Goal: Task Accomplishment & Management: Use online tool/utility

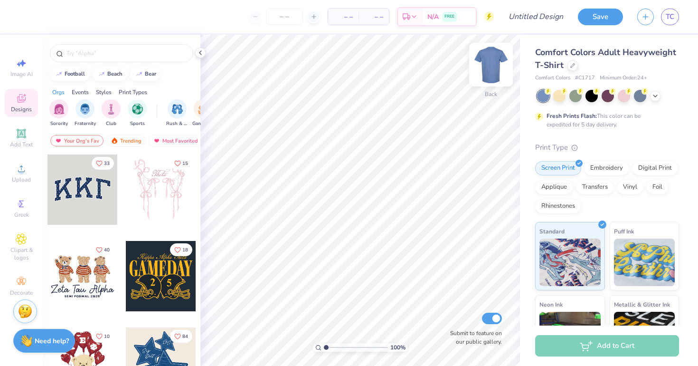
click at [487, 85] on div at bounding box center [491, 65] width 44 height 44
click at [487, 75] on div at bounding box center [491, 65] width 22 height 22
click at [643, 20] on button "button" at bounding box center [645, 15] width 17 height 17
click at [643, 19] on button "button" at bounding box center [645, 15] width 17 height 17
click at [641, 17] on icon "button" at bounding box center [645, 15] width 8 height 8
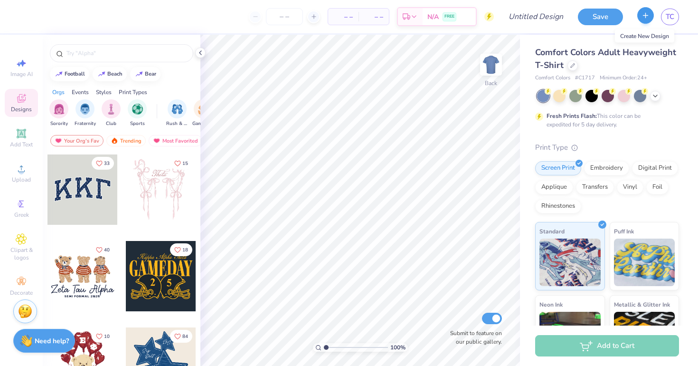
click at [641, 17] on icon "button" at bounding box center [645, 15] width 8 height 8
click at [643, 17] on icon "button" at bounding box center [645, 15] width 8 height 8
click at [26, 209] on icon at bounding box center [21, 203] width 11 height 11
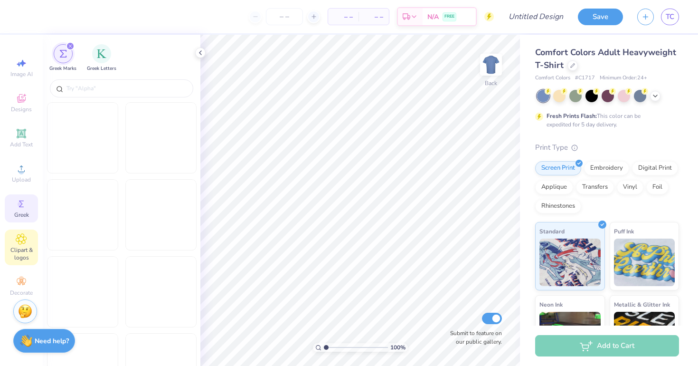
click at [21, 238] on icon at bounding box center [21, 238] width 5 height 5
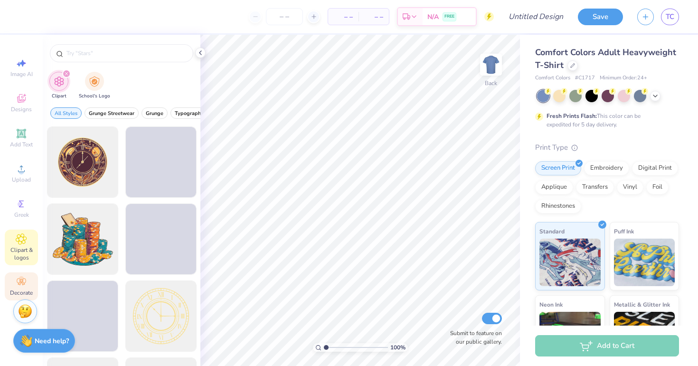
click at [26, 274] on div "Decorate" at bounding box center [21, 286] width 33 height 28
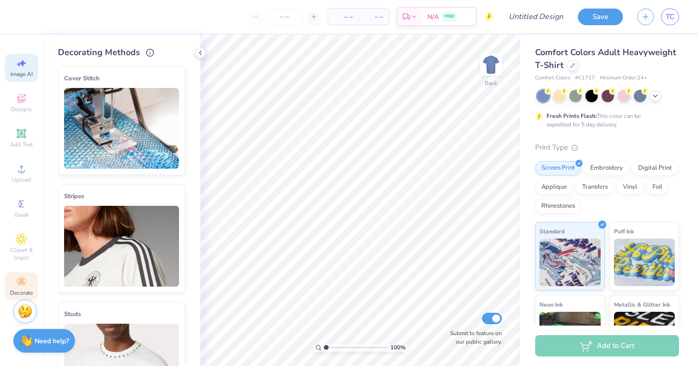
click at [24, 75] on span "Image AI" at bounding box center [21, 74] width 22 height 8
select select "4"
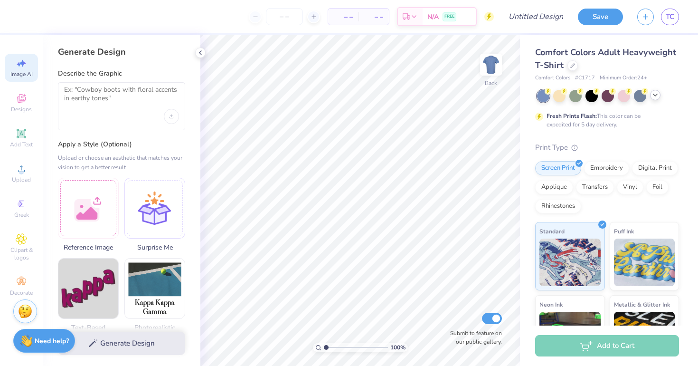
click at [659, 96] on div at bounding box center [655, 95] width 10 height 10
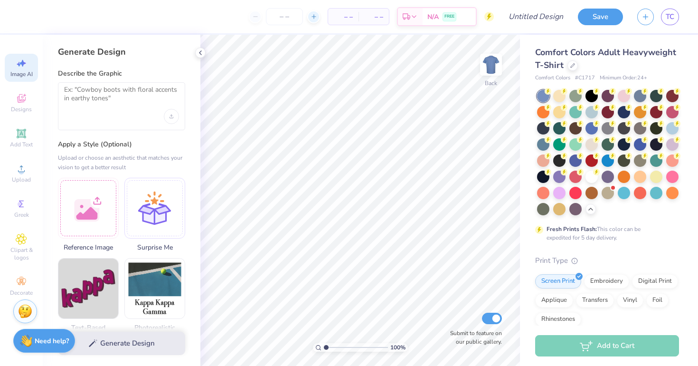
click at [314, 15] on icon at bounding box center [314, 16] width 7 height 7
type input "12"
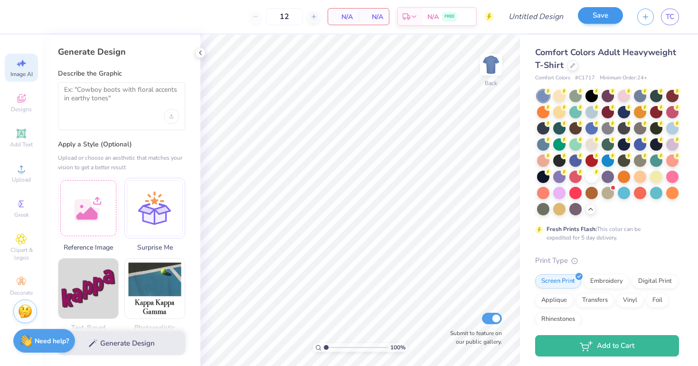
click at [599, 18] on button "Save" at bounding box center [600, 15] width 45 height 17
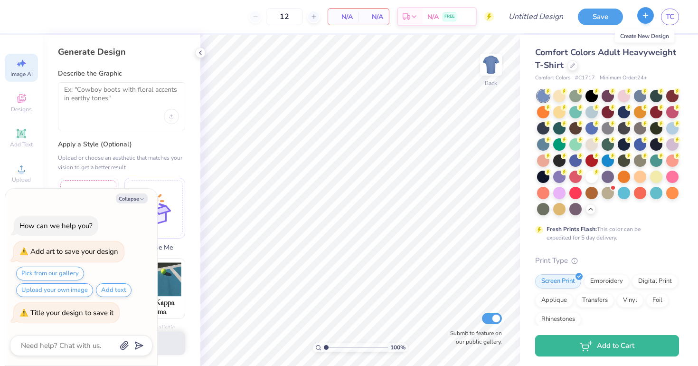
click at [648, 15] on icon "button" at bounding box center [645, 15] width 8 height 8
drag, startPoint x: 648, startPoint y: 15, endPoint x: 509, endPoint y: 30, distance: 140.5
click at [648, 15] on icon "button" at bounding box center [645, 17] width 8 height 8
click at [143, 197] on button "Collapse" at bounding box center [132, 198] width 32 height 10
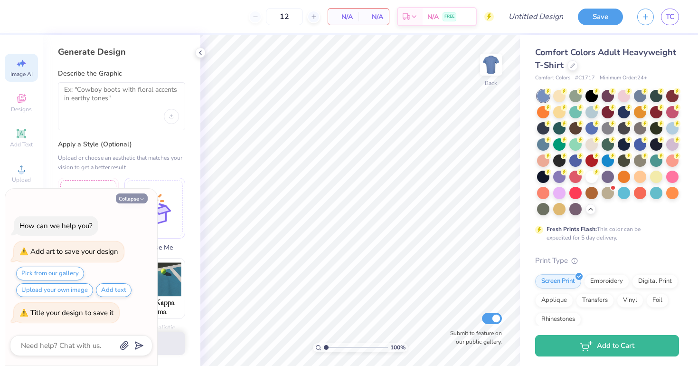
type textarea "x"
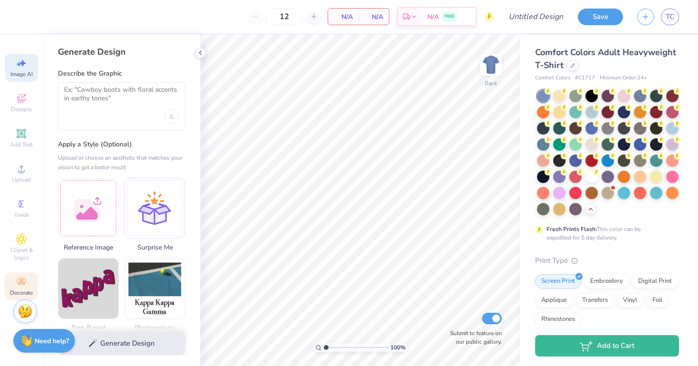
click at [25, 287] on icon at bounding box center [21, 281] width 11 height 11
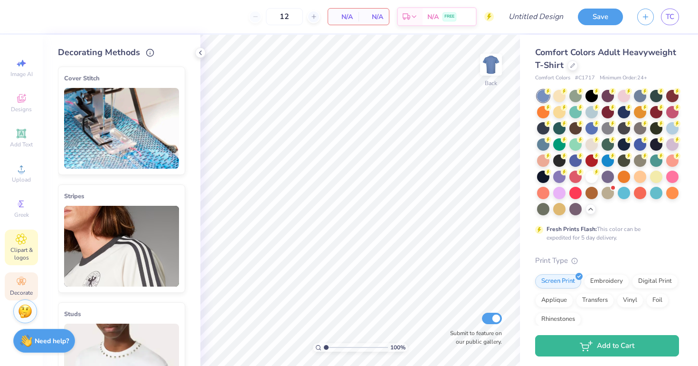
click at [20, 236] on icon at bounding box center [21, 238] width 11 height 11
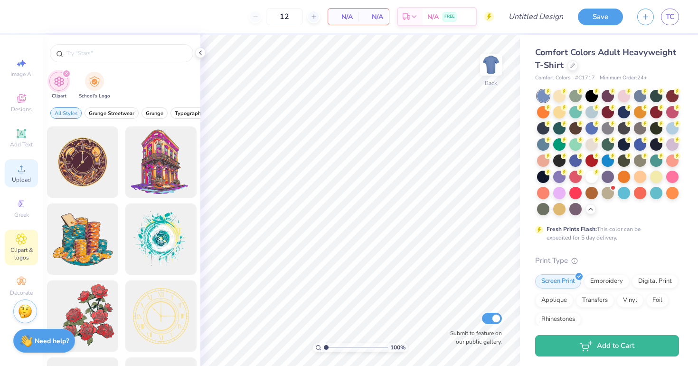
click at [14, 183] on div "Upload" at bounding box center [21, 173] width 33 height 28
click at [24, 99] on icon at bounding box center [21, 98] width 9 height 9
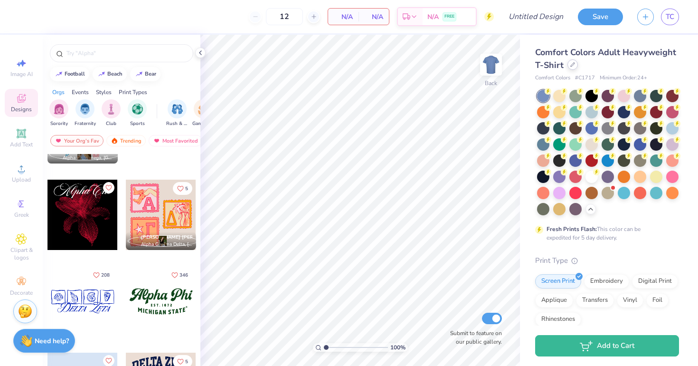
click at [574, 65] on icon at bounding box center [572, 64] width 5 height 5
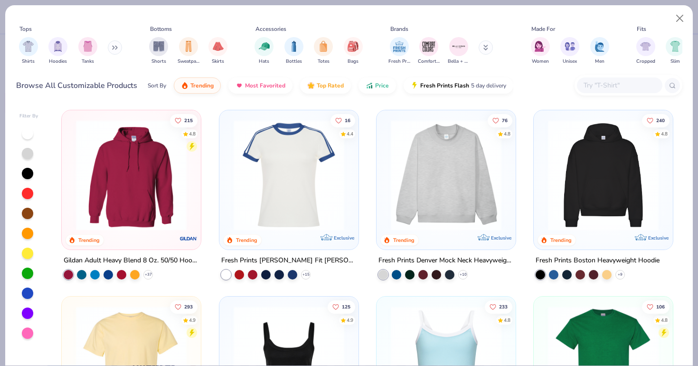
click at [618, 132] on img at bounding box center [603, 175] width 120 height 111
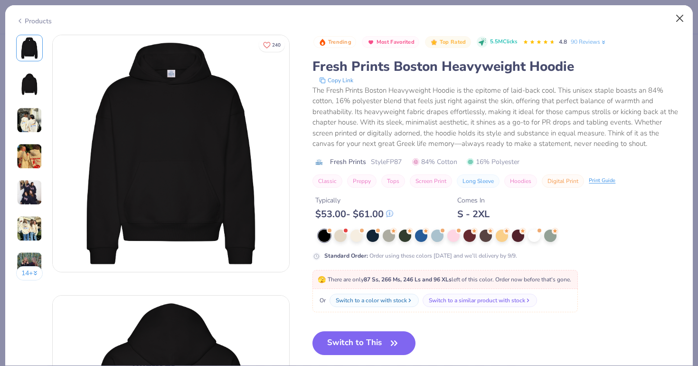
click at [678, 17] on button "Close" at bounding box center [680, 18] width 18 height 18
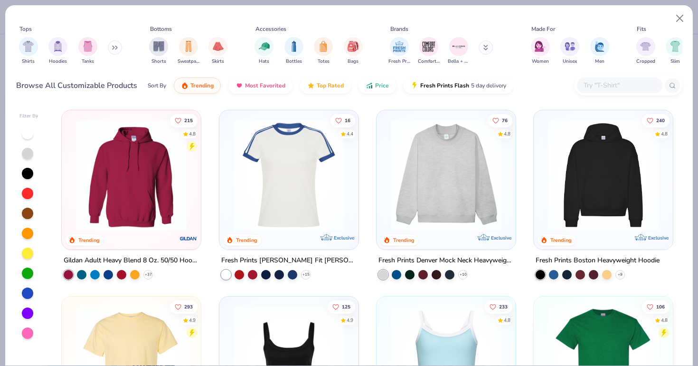
click at [129, 192] on img at bounding box center [131, 175] width 120 height 111
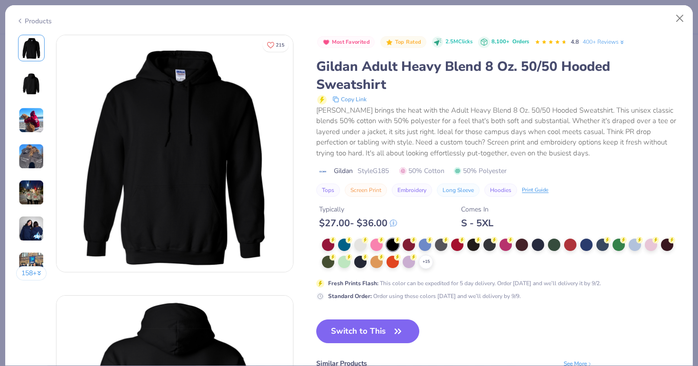
click at [34, 85] on img at bounding box center [31, 84] width 23 height 23
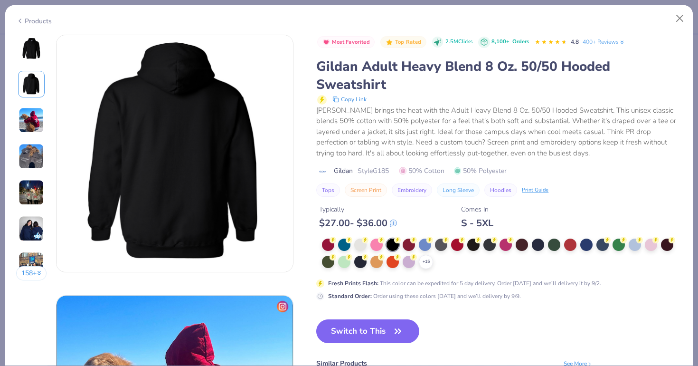
click at [37, 102] on div "158 +" at bounding box center [31, 161] width 31 height 253
click at [37, 115] on img at bounding box center [32, 120] width 26 height 26
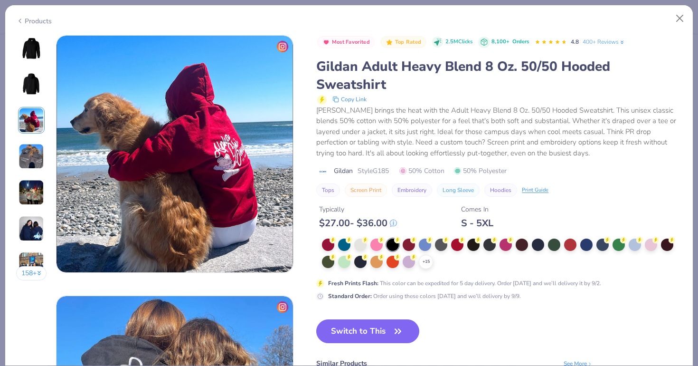
scroll to position [520, 0]
click at [36, 154] on img at bounding box center [32, 156] width 26 height 26
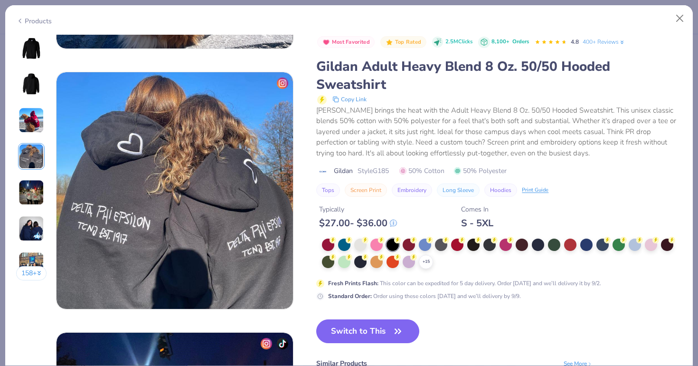
scroll to position [781, 0]
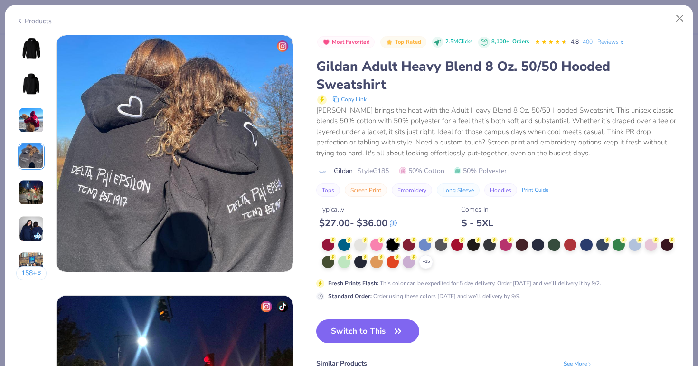
click at [26, 192] on img at bounding box center [32, 192] width 26 height 26
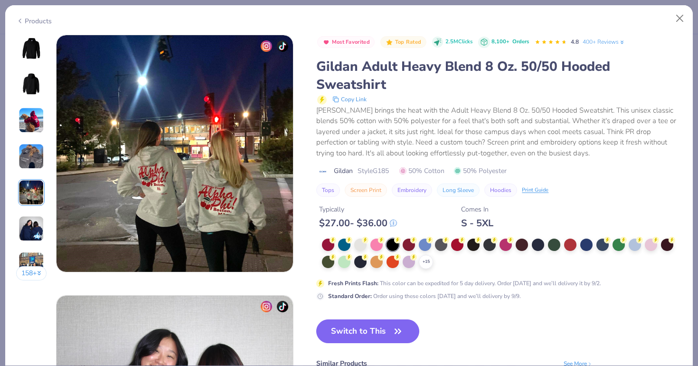
click at [23, 230] on img at bounding box center [32, 229] width 26 height 26
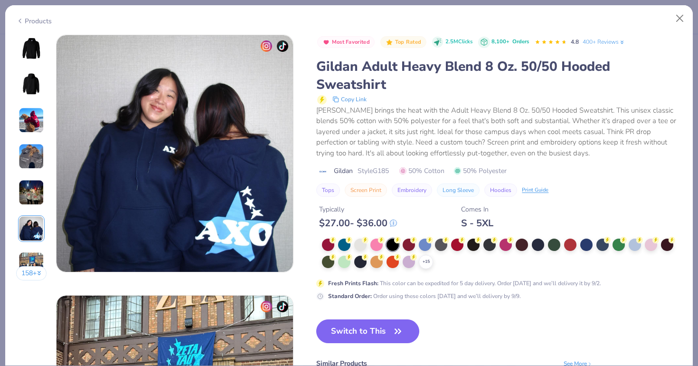
click at [30, 250] on div "158 +" at bounding box center [31, 161] width 31 height 253
click at [35, 253] on img at bounding box center [32, 265] width 26 height 26
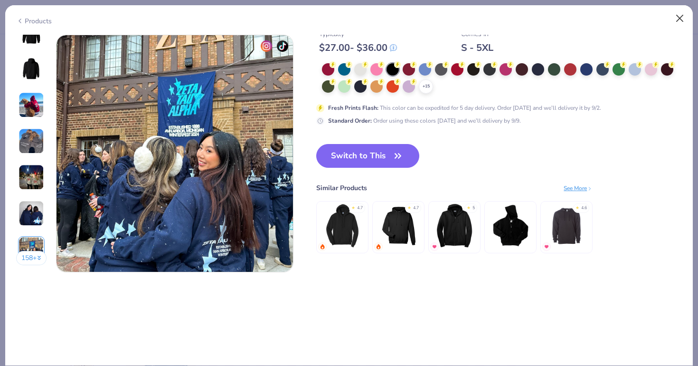
click at [678, 14] on button "Close" at bounding box center [680, 18] width 18 height 18
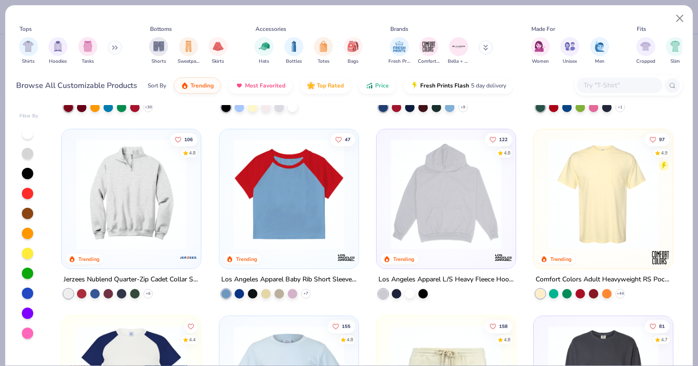
scroll to position [914, 0]
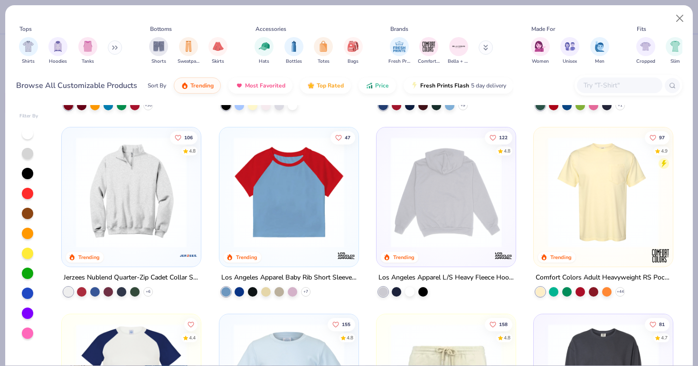
click at [412, 207] on img at bounding box center [446, 192] width 120 height 111
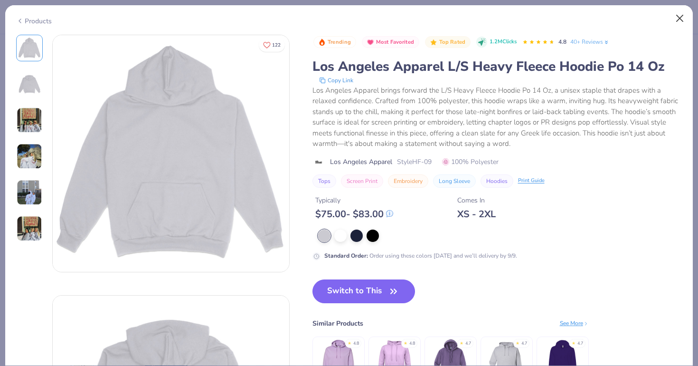
click at [678, 15] on button "Close" at bounding box center [680, 18] width 18 height 18
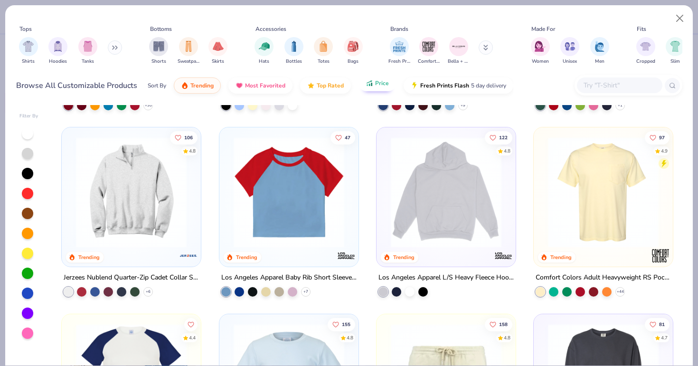
click at [383, 84] on span "Price" at bounding box center [382, 83] width 14 height 8
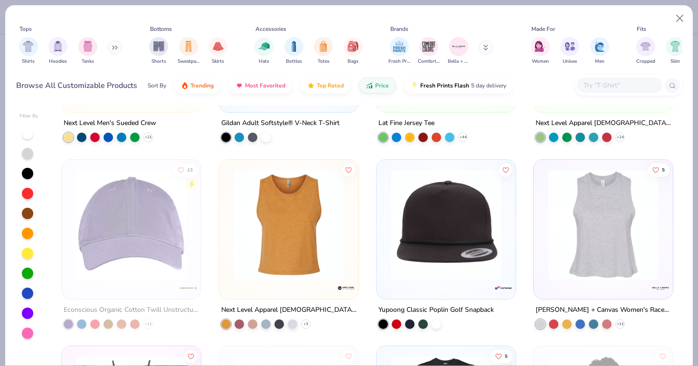
scroll to position [5532, 0]
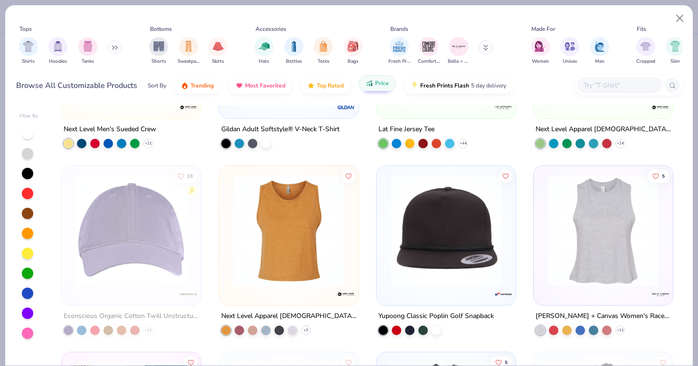
click at [375, 80] on span "Price" at bounding box center [382, 83] width 14 height 8
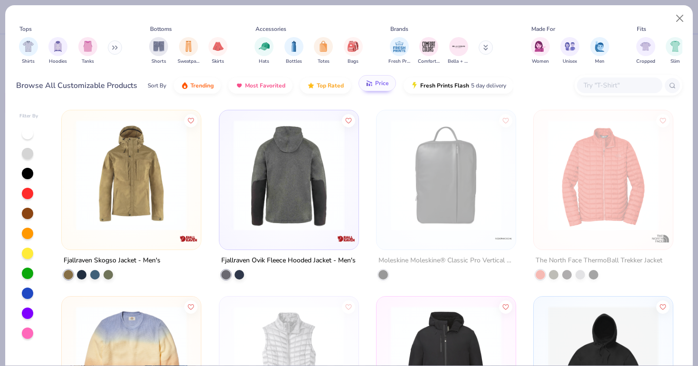
click at [386, 80] on span "Price" at bounding box center [382, 83] width 14 height 8
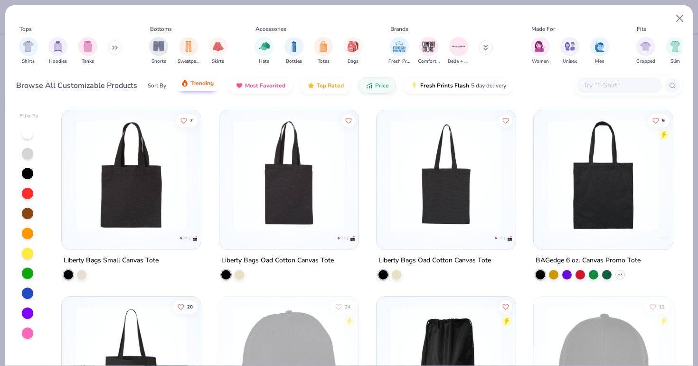
click at [196, 84] on span "Trending" at bounding box center [201, 83] width 23 height 8
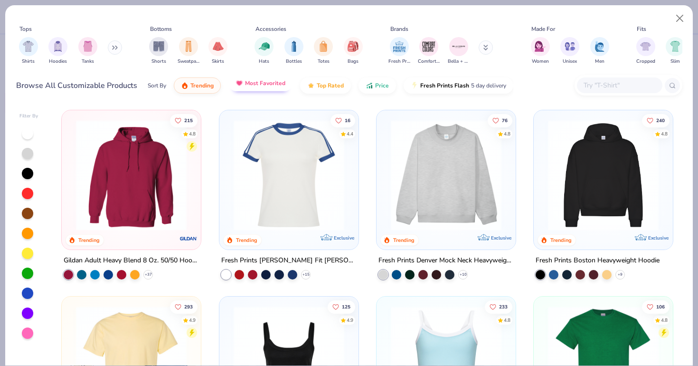
click at [239, 80] on img "button" at bounding box center [239, 83] width 8 height 8
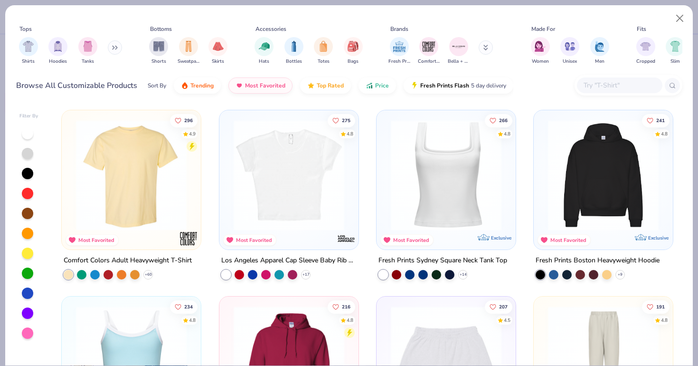
scroll to position [0, 0]
click at [557, 163] on div "296 4.9 Most Favorited Comfort Colors Adult Heavyweight T-Shirt + 60 275 4.8 Mo…" at bounding box center [368, 235] width 630 height 260
click at [578, 162] on img at bounding box center [603, 175] width 120 height 111
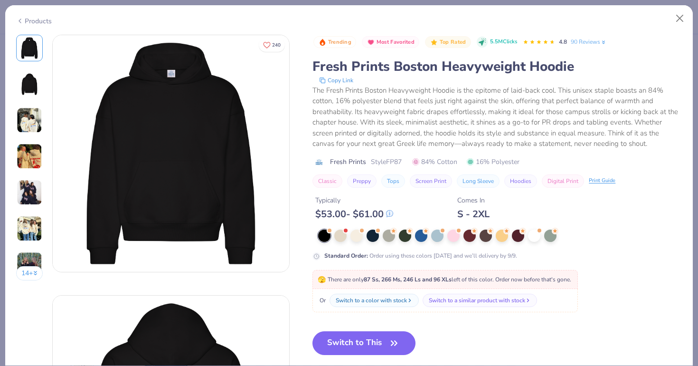
click at [31, 73] on img at bounding box center [29, 84] width 23 height 23
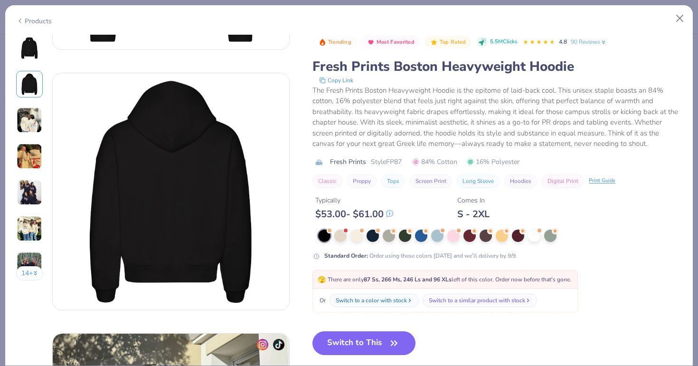
scroll to position [260, 0]
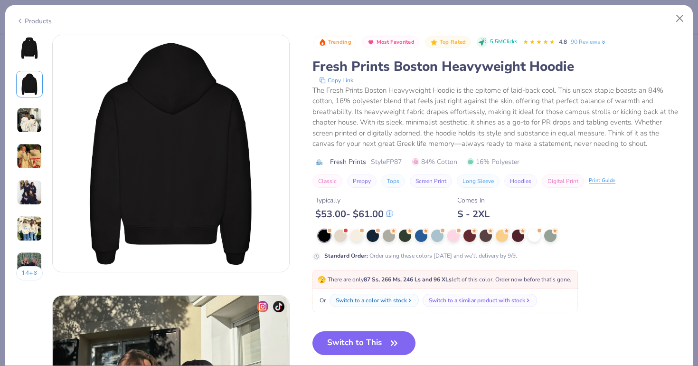
click at [31, 111] on img at bounding box center [30, 120] width 26 height 26
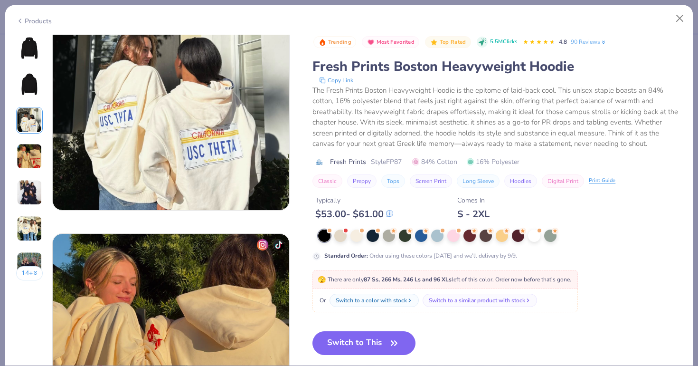
scroll to position [600, 0]
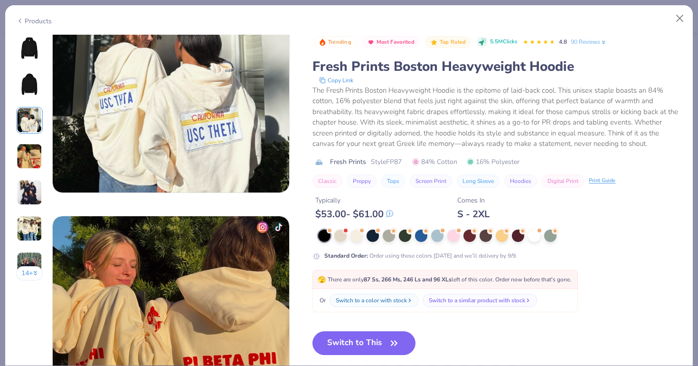
click at [24, 137] on div "14 +" at bounding box center [29, 161] width 27 height 253
click at [32, 158] on img at bounding box center [30, 156] width 26 height 26
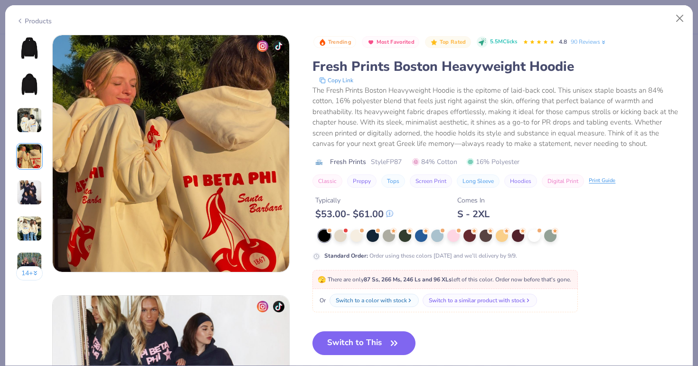
click at [34, 184] on img at bounding box center [30, 192] width 26 height 26
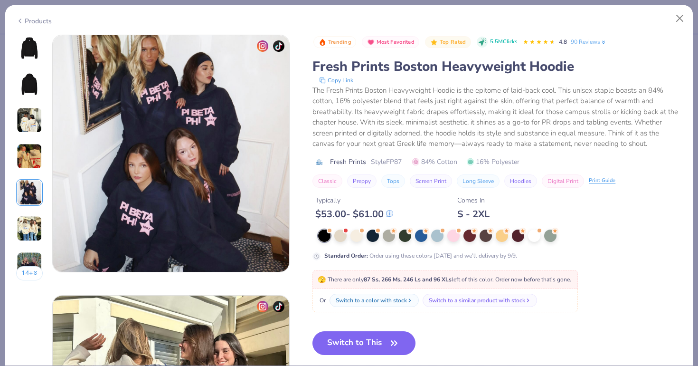
click at [25, 220] on img at bounding box center [30, 229] width 26 height 26
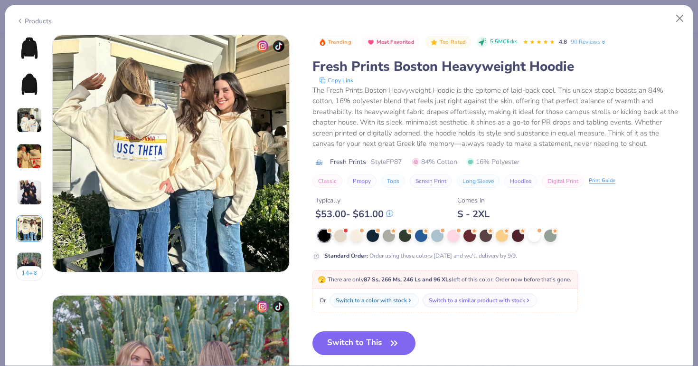
scroll to position [1301, 0]
click at [341, 237] on div at bounding box center [340, 234] width 12 height 12
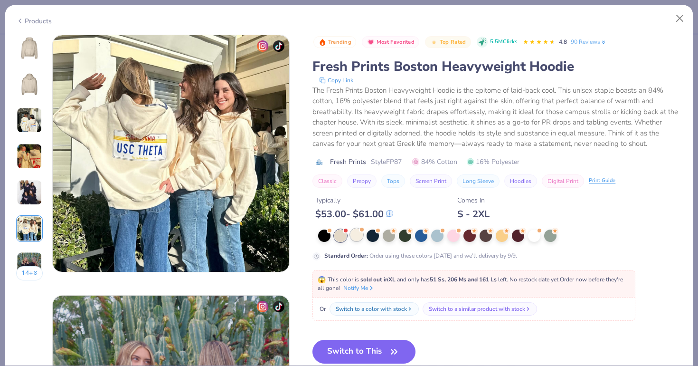
click at [353, 237] on div at bounding box center [356, 234] width 12 height 12
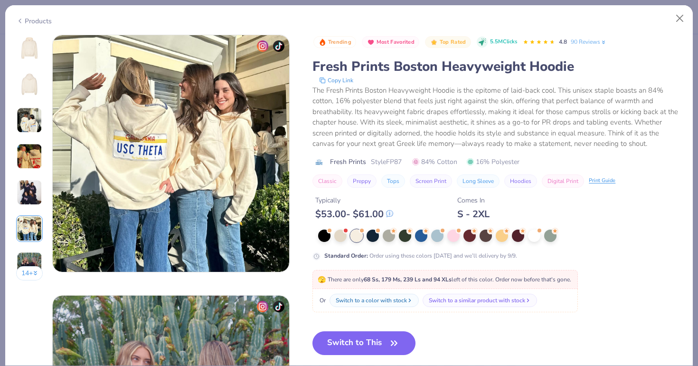
click at [24, 79] on img at bounding box center [29, 84] width 23 height 23
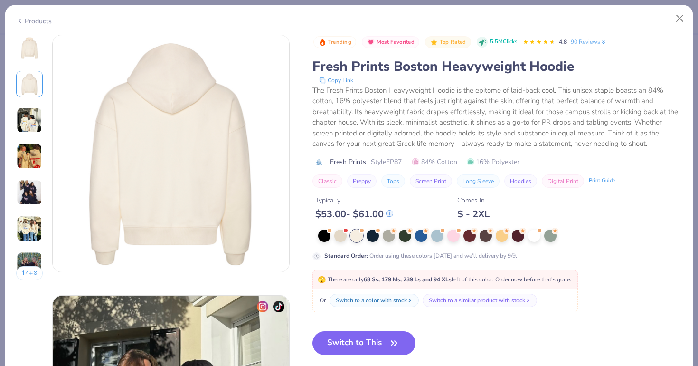
click at [30, 54] on img at bounding box center [29, 48] width 23 height 23
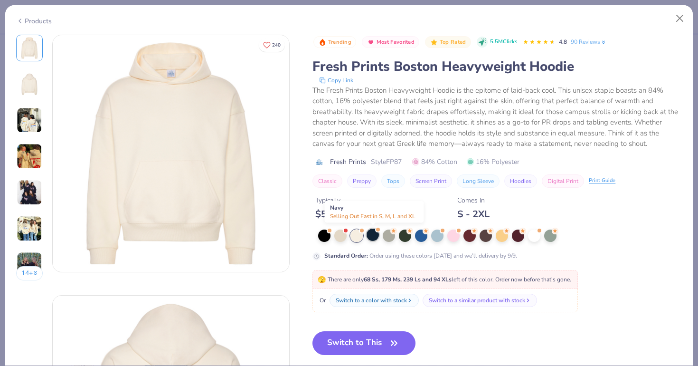
click at [371, 235] on div at bounding box center [373, 234] width 12 height 12
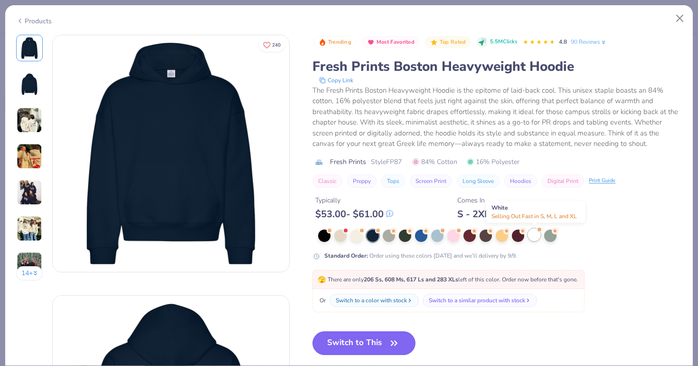
click at [531, 238] on div at bounding box center [534, 234] width 12 height 12
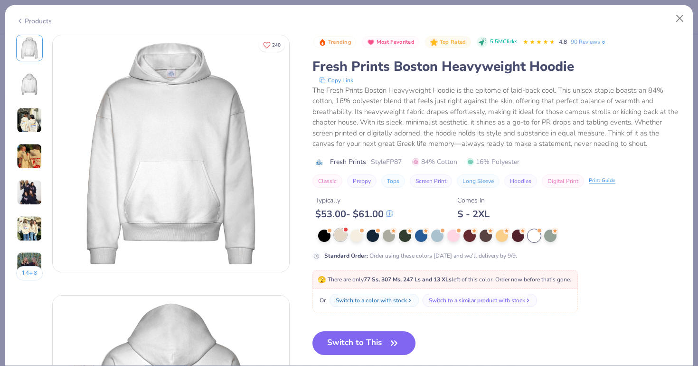
click at [343, 235] on div at bounding box center [340, 234] width 12 height 12
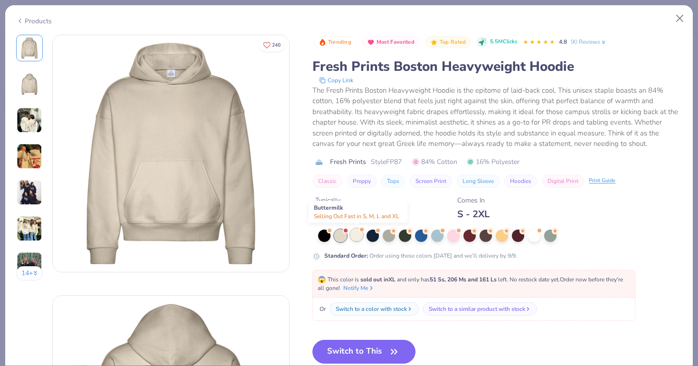
click at [357, 235] on div at bounding box center [356, 234] width 12 height 12
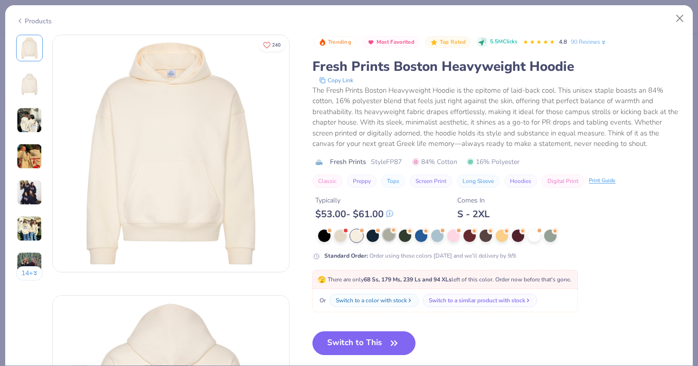
click at [390, 234] on div at bounding box center [389, 234] width 12 height 12
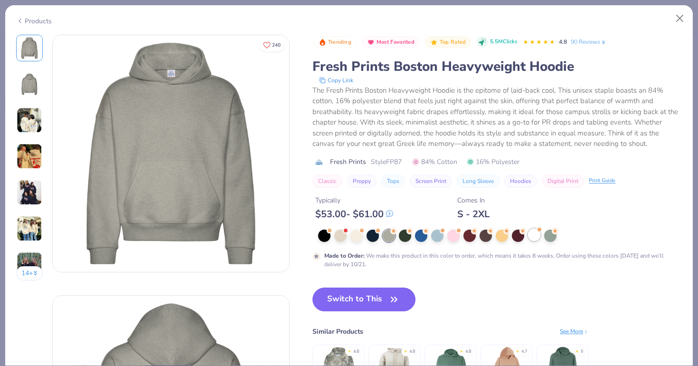
click at [540, 237] on div at bounding box center [534, 234] width 12 height 12
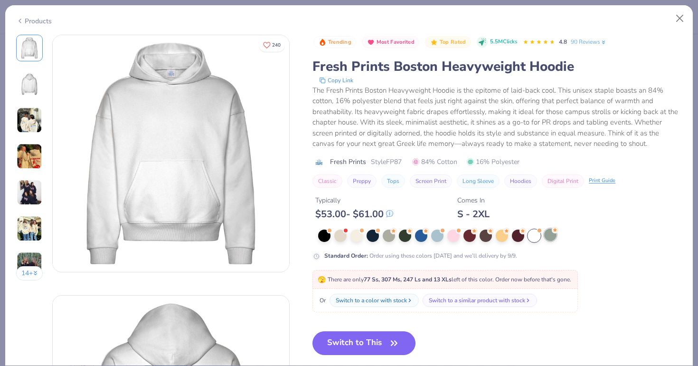
click at [552, 237] on div at bounding box center [550, 234] width 12 height 12
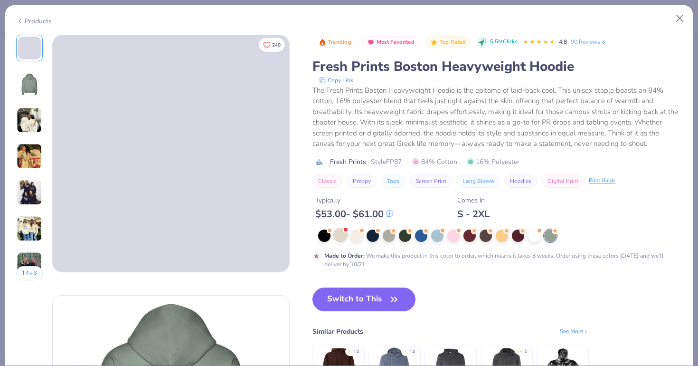
click at [344, 236] on div at bounding box center [340, 234] width 12 height 12
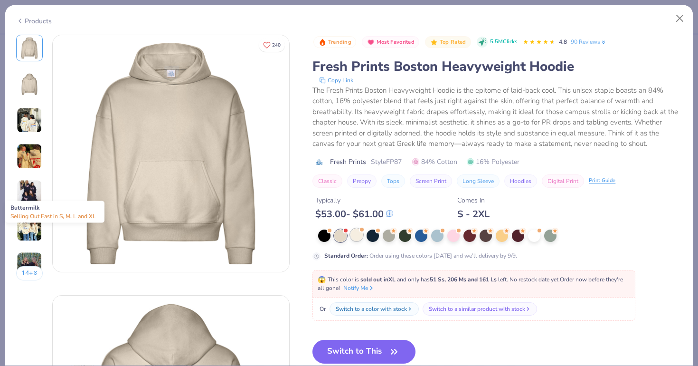
click at [359, 236] on div at bounding box center [356, 234] width 12 height 12
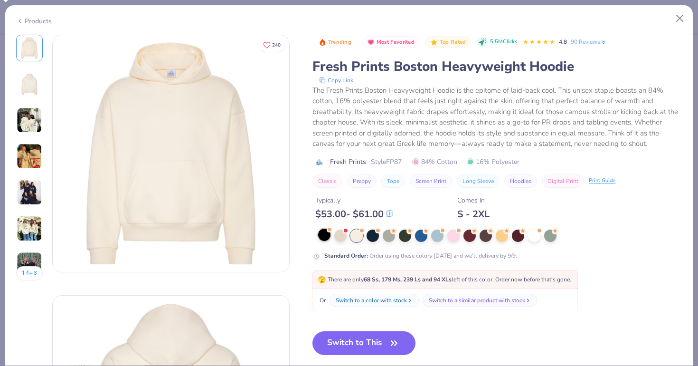
click at [323, 235] on div at bounding box center [324, 234] width 12 height 12
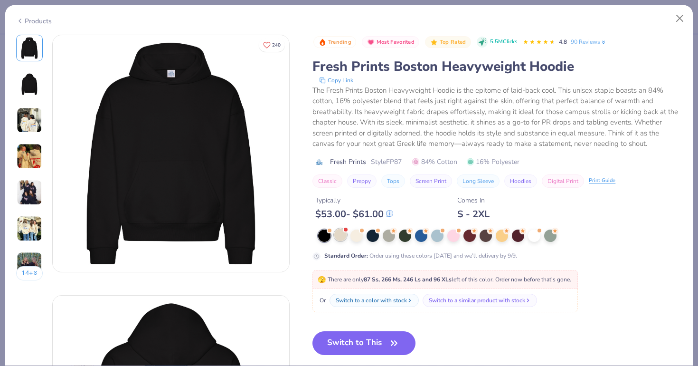
click at [336, 234] on div at bounding box center [340, 234] width 12 height 12
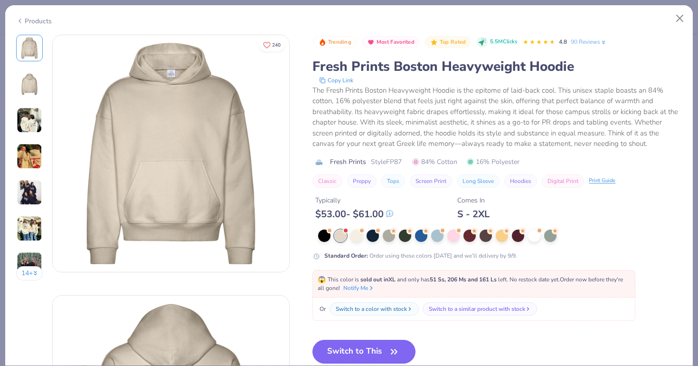
click at [30, 80] on img at bounding box center [29, 84] width 23 height 23
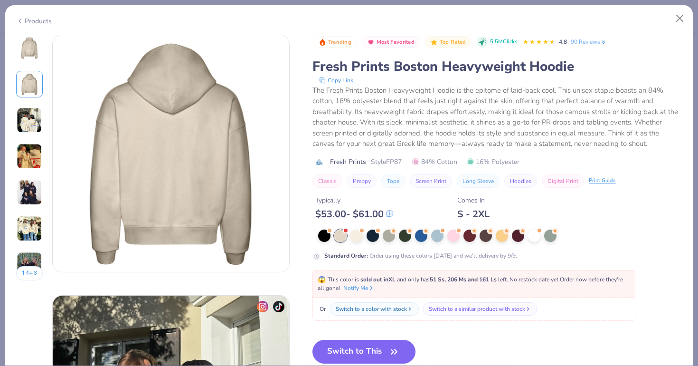
click at [29, 113] on img at bounding box center [30, 120] width 26 height 26
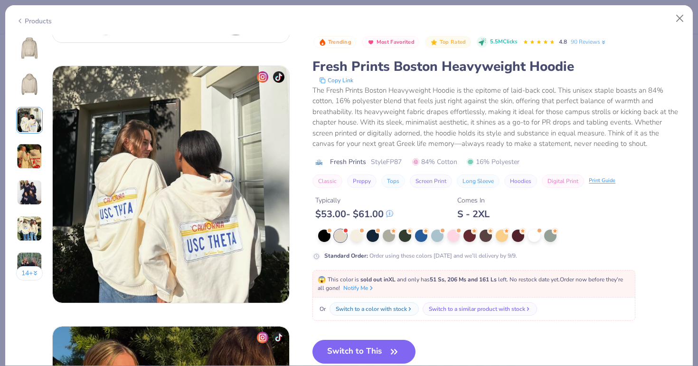
scroll to position [520, 0]
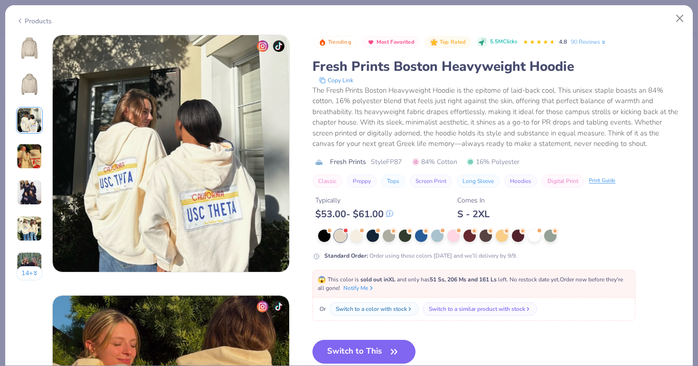
click at [23, 159] on img at bounding box center [30, 156] width 26 height 26
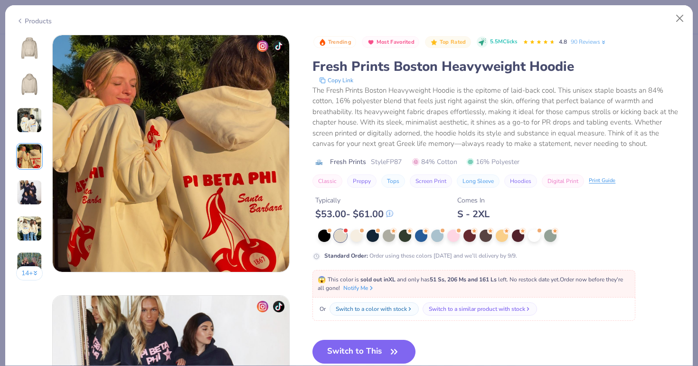
click at [25, 187] on img at bounding box center [30, 192] width 26 height 26
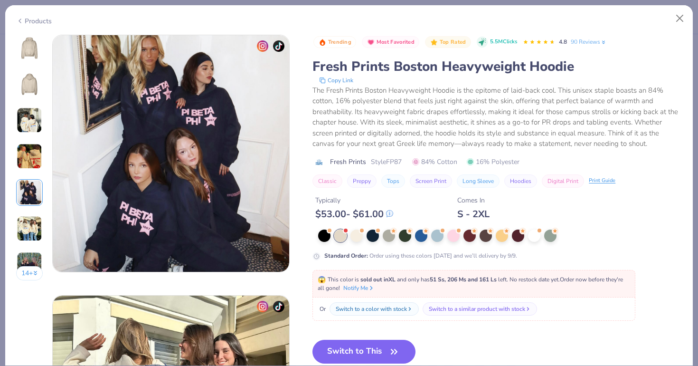
click at [33, 192] on img at bounding box center [30, 192] width 26 height 26
click at [30, 197] on img at bounding box center [30, 192] width 26 height 26
click at [30, 219] on img at bounding box center [30, 229] width 26 height 26
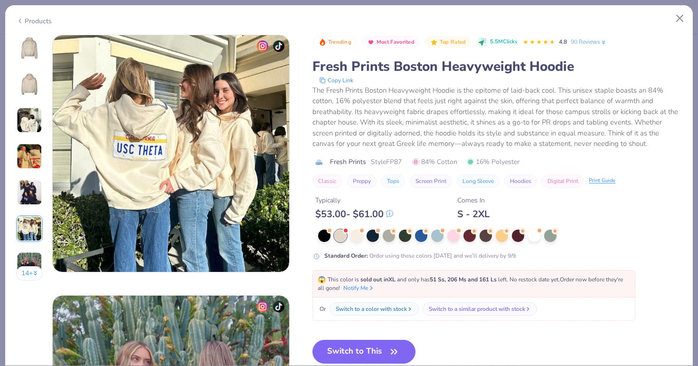
click at [33, 260] on img at bounding box center [30, 265] width 26 height 26
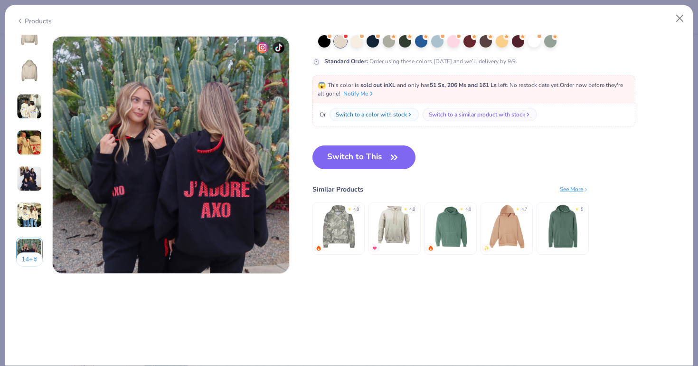
scroll to position [1561, 0]
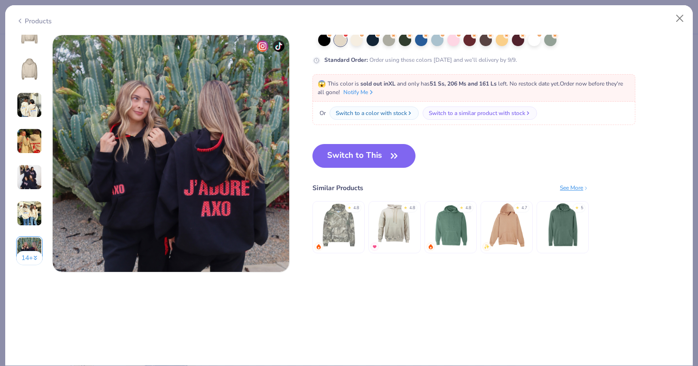
click at [26, 251] on button "14 +" at bounding box center [29, 258] width 27 height 14
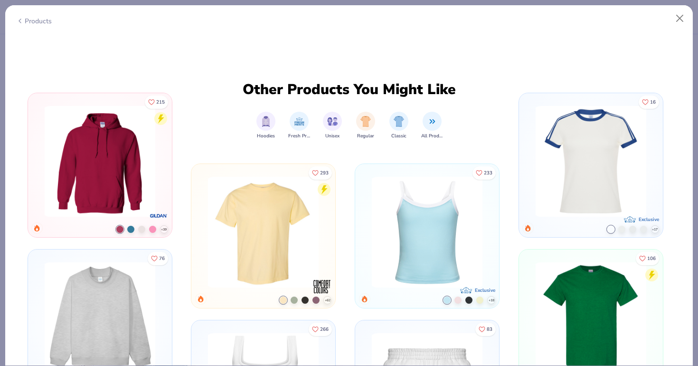
scroll to position [2779, 0]
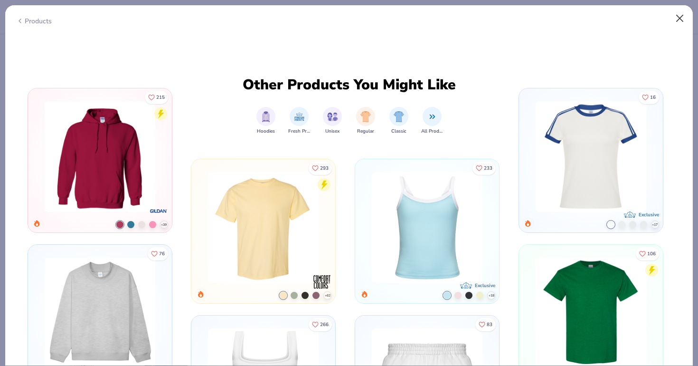
click at [681, 18] on button "Close" at bounding box center [680, 18] width 18 height 18
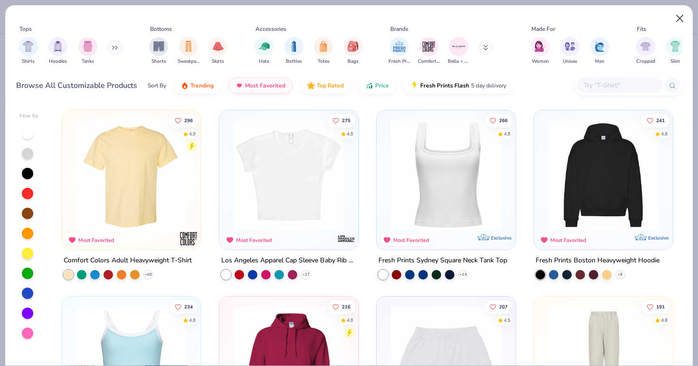
click at [681, 19] on button "Close" at bounding box center [680, 18] width 18 height 18
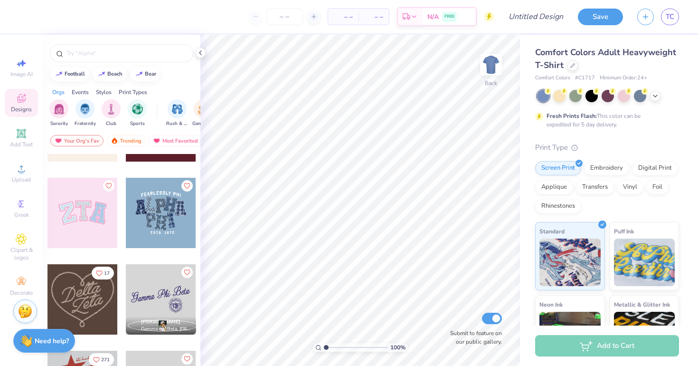
scroll to position [325, 0]
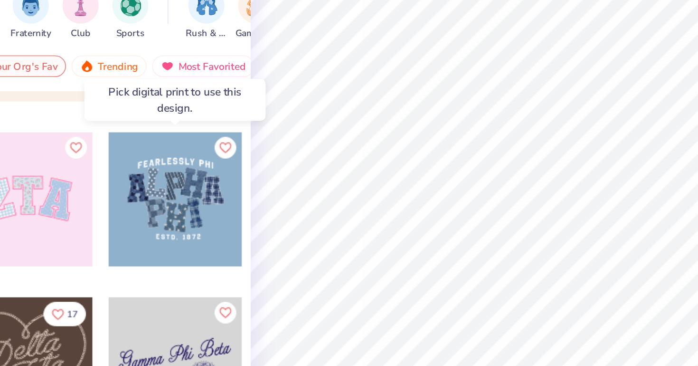
click at [126, 175] on div at bounding box center [161, 210] width 70 height 70
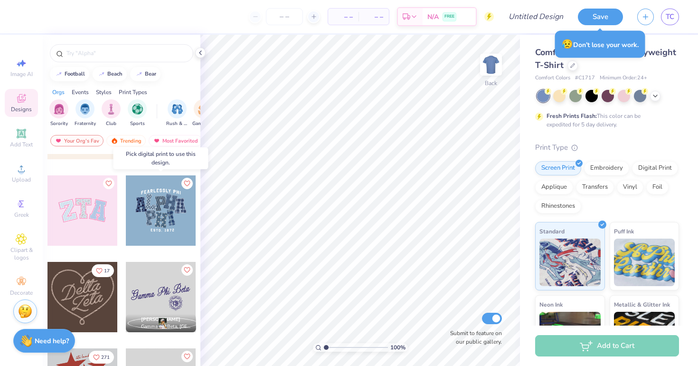
click at [180, 208] on div at bounding box center [161, 210] width 70 height 70
click at [171, 205] on div at bounding box center [161, 210] width 70 height 70
click at [650, 172] on div "Digital Print" at bounding box center [655, 167] width 46 height 14
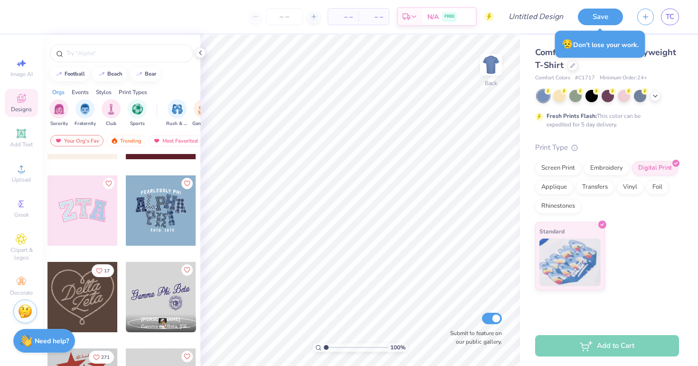
click at [163, 200] on div at bounding box center [161, 210] width 70 height 70
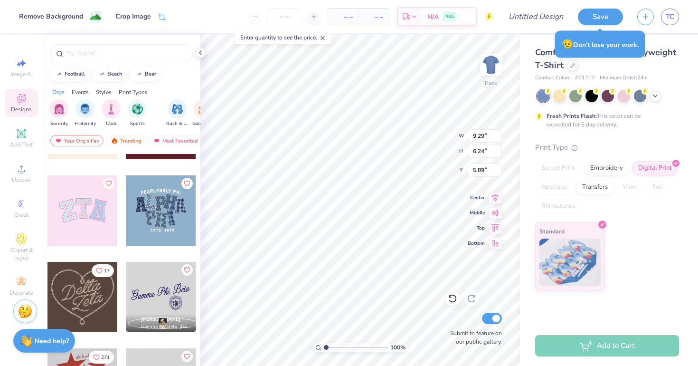
type input "3.52"
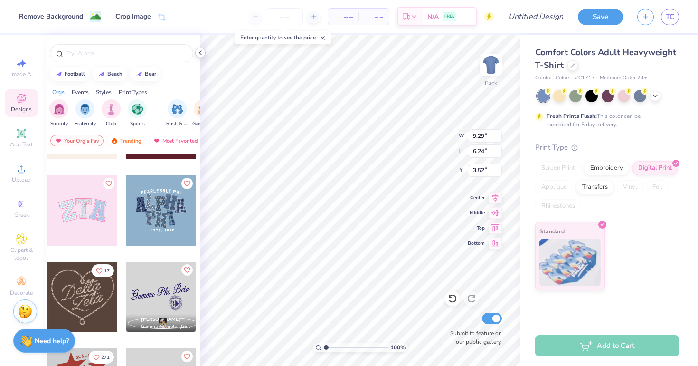
click at [201, 50] on icon at bounding box center [201, 53] width 8 height 8
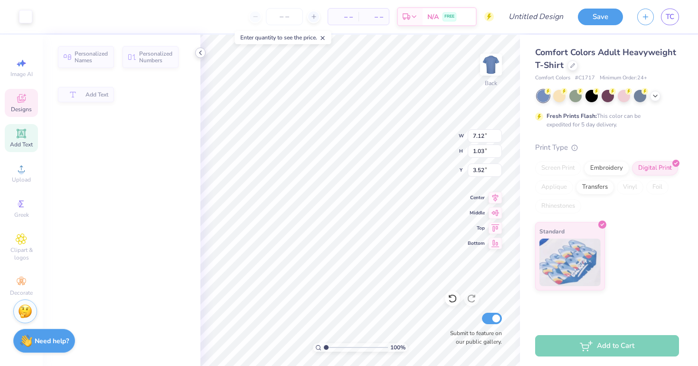
type input "7.12"
type input "1.03"
type input "3.00"
type input "9.29"
type input "6.24"
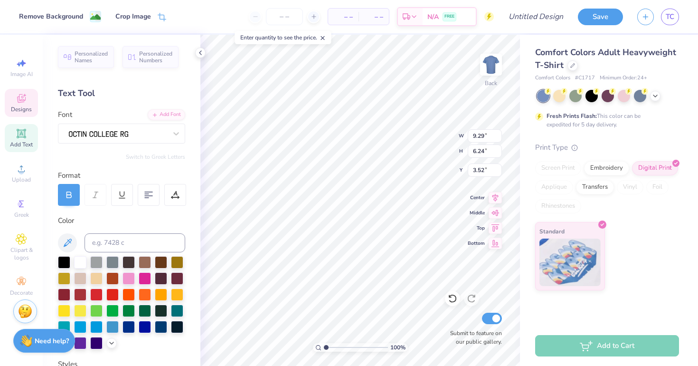
type input "3.97"
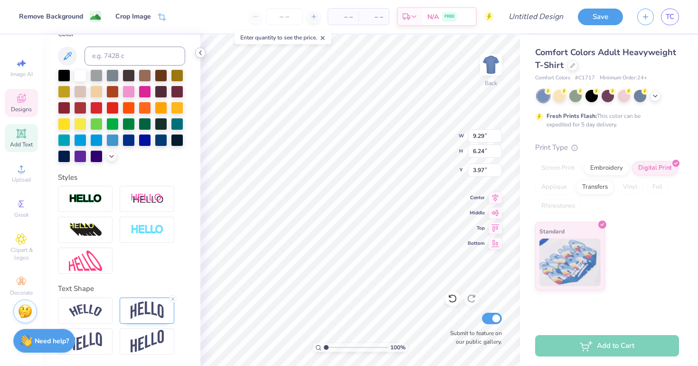
scroll to position [187, 0]
click at [22, 106] on span "Designs" at bounding box center [21, 109] width 21 height 8
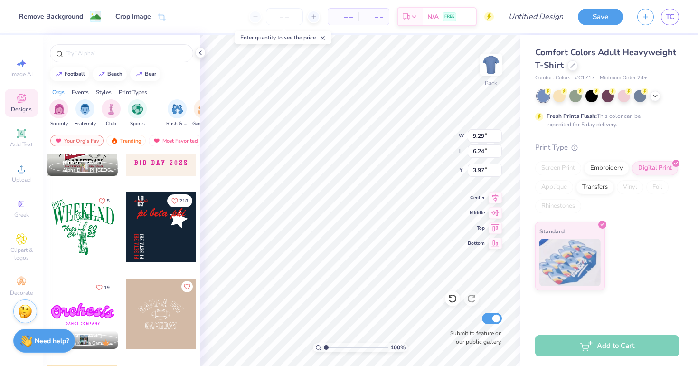
scroll to position [1435, 0]
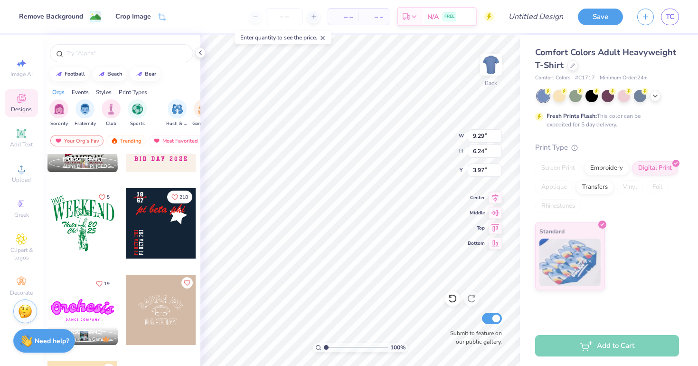
click at [56, 221] on div at bounding box center [20, 223] width 70 height 70
type input "11.42"
type input "13.42"
type input "6.62"
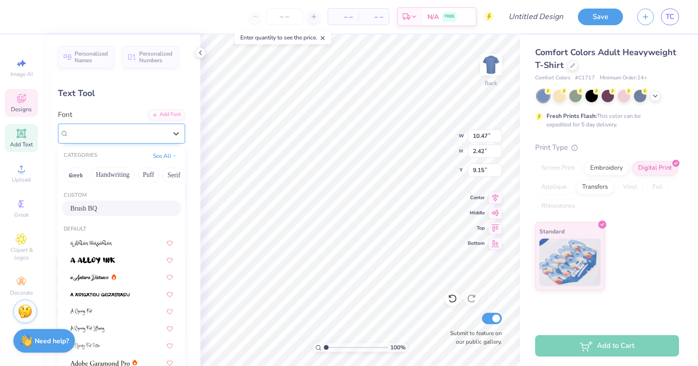
click at [95, 138] on span "Brush BQ" at bounding box center [83, 133] width 28 height 11
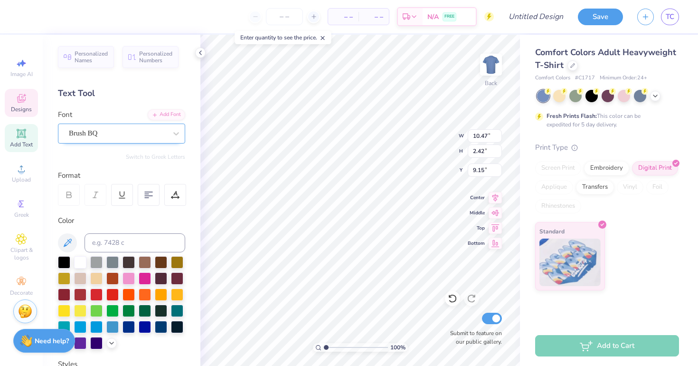
click at [99, 134] on div "Brush BQ" at bounding box center [118, 133] width 100 height 15
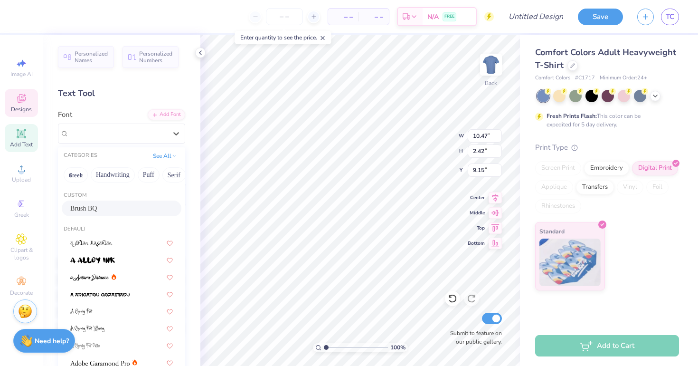
click at [106, 203] on div "Brush BQ" at bounding box center [122, 208] width 120 height 16
click at [106, 203] on div at bounding box center [122, 195] width 128 height 22
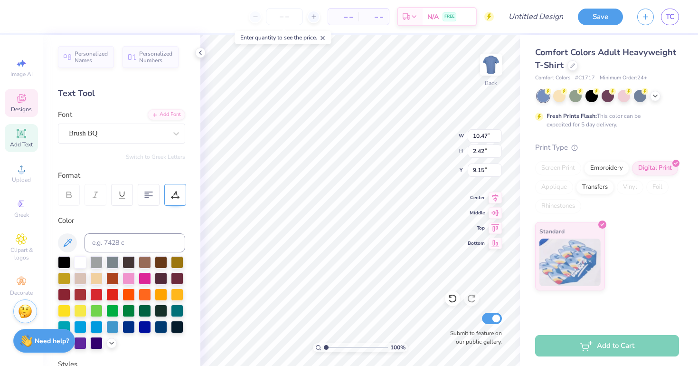
scroll to position [0, 0]
click at [413, 146] on li "Copy" at bounding box center [423, 150] width 75 height 19
click at [667, 18] on span "TC" at bounding box center [670, 16] width 9 height 11
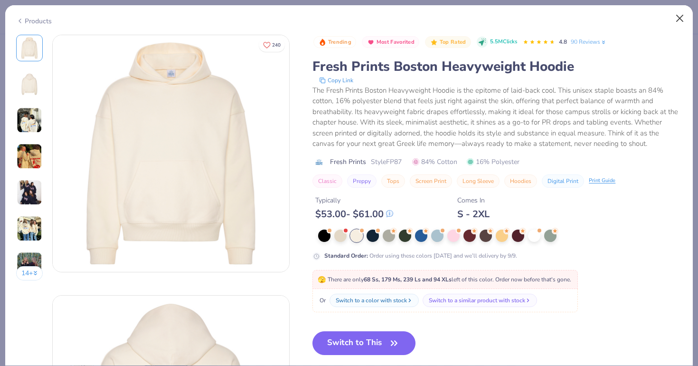
click at [677, 19] on button "Close" at bounding box center [680, 18] width 18 height 18
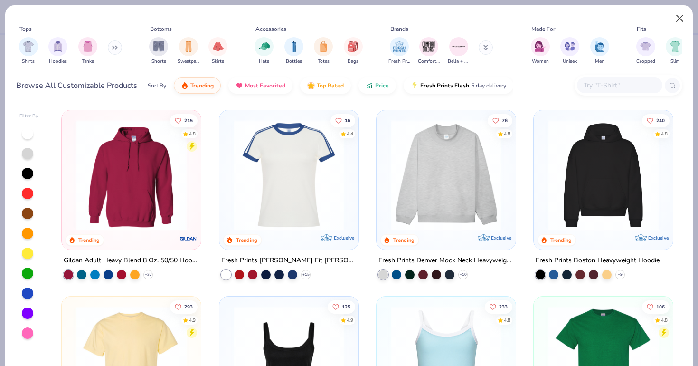
click at [678, 18] on button "Close" at bounding box center [680, 18] width 18 height 18
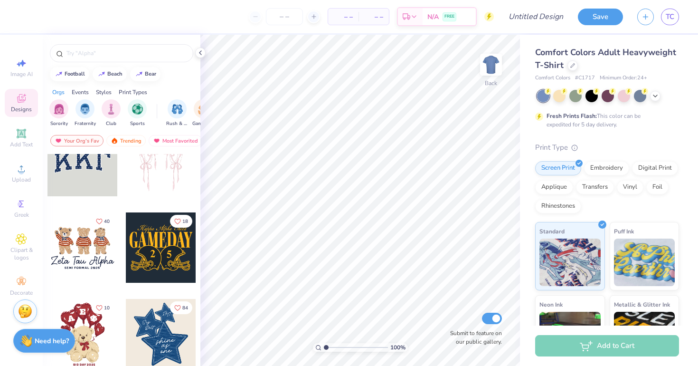
scroll to position [86, 0]
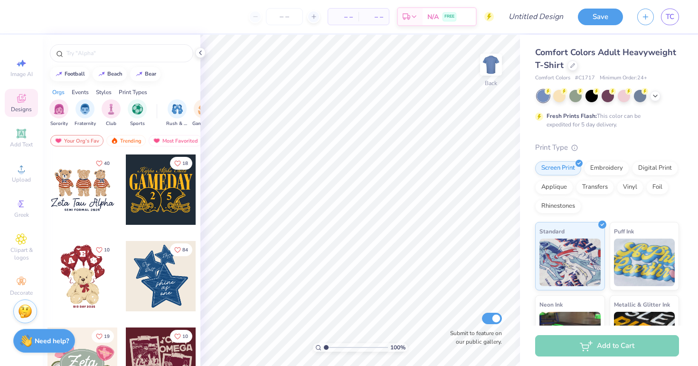
click at [23, 103] on icon at bounding box center [21, 98] width 11 height 11
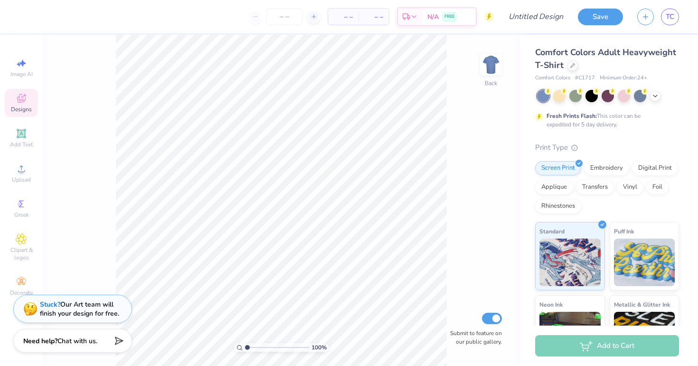
click at [22, 106] on span "Designs" at bounding box center [21, 109] width 21 height 8
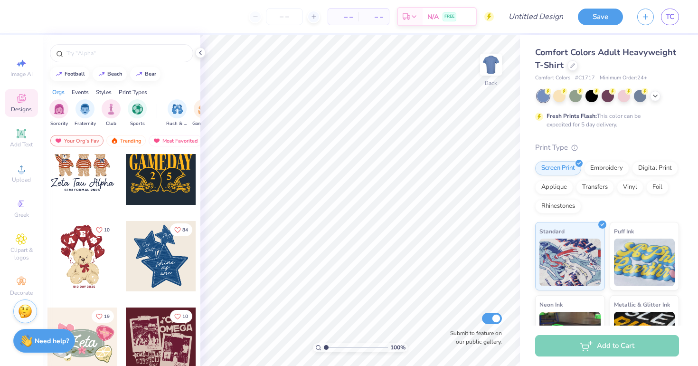
scroll to position [107, 0]
click at [571, 67] on div at bounding box center [572, 64] width 10 height 10
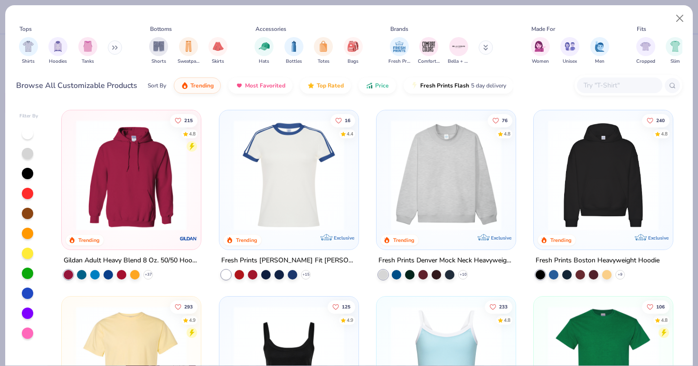
click at [609, 153] on div "215 4.8 Trending Gildan Adult Heavy Blend 8 Oz. 50/50 Hooded Sweatshirt + 37 16…" at bounding box center [368, 235] width 630 height 260
click at [609, 167] on img at bounding box center [603, 175] width 120 height 111
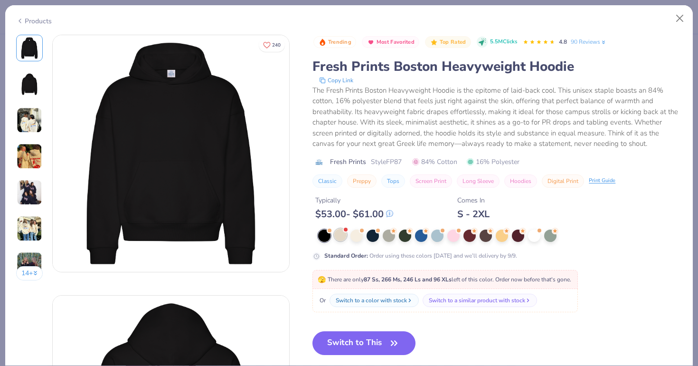
click at [341, 239] on div at bounding box center [340, 234] width 12 height 12
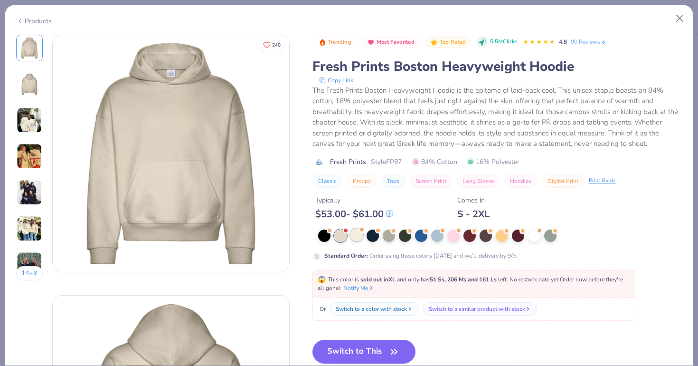
click at [358, 237] on div at bounding box center [356, 234] width 12 height 12
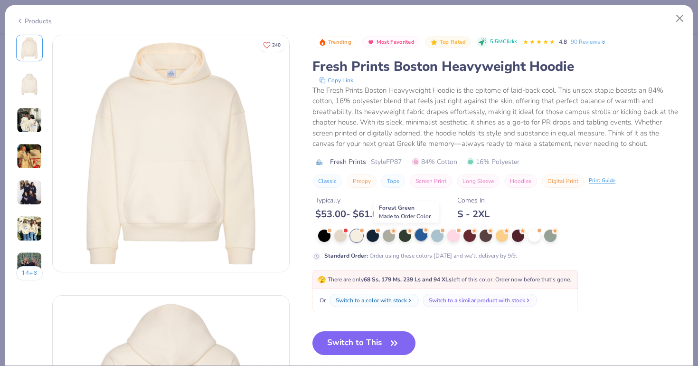
click at [418, 236] on div at bounding box center [421, 234] width 12 height 12
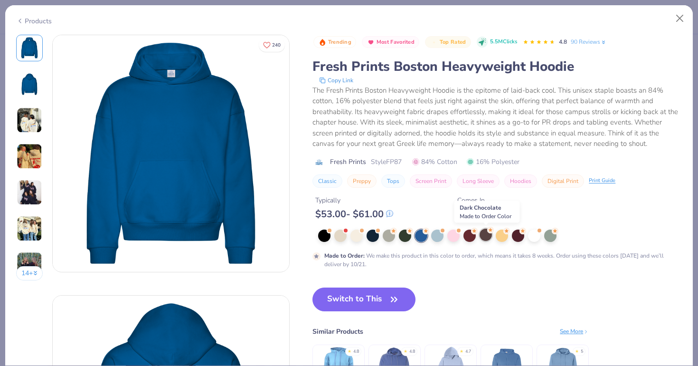
click at [490, 236] on div at bounding box center [486, 234] width 12 height 12
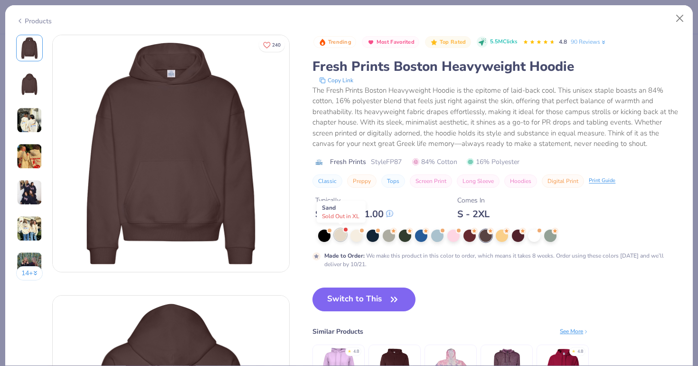
click at [339, 239] on div at bounding box center [340, 234] width 12 height 12
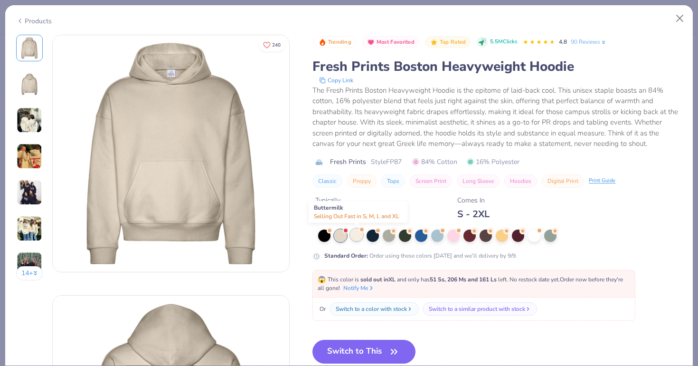
click at [358, 237] on div at bounding box center [356, 234] width 12 height 12
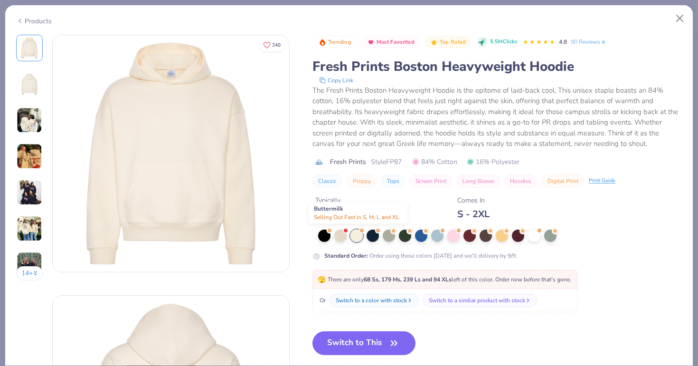
click at [358, 234] on div at bounding box center [356, 235] width 12 height 12
click at [379, 342] on button "Switch to This" at bounding box center [363, 343] width 103 height 24
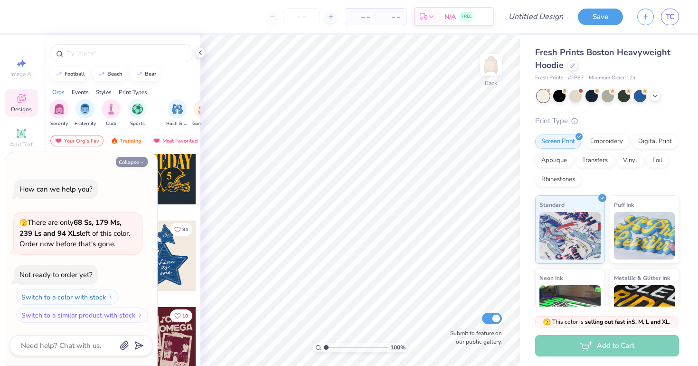
click at [143, 161] on icon "button" at bounding box center [142, 163] width 6 height 6
type textarea "x"
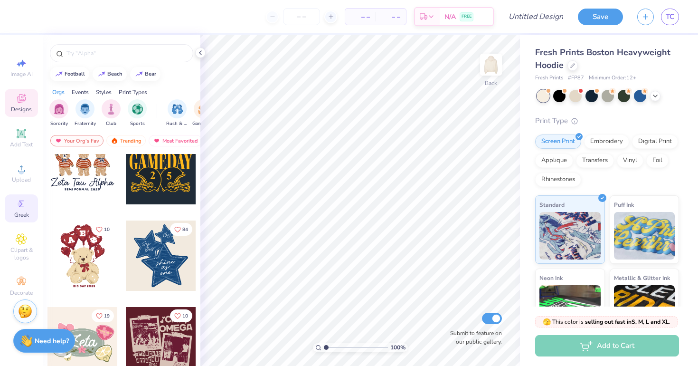
click at [19, 213] on span "Greek" at bounding box center [21, 215] width 15 height 8
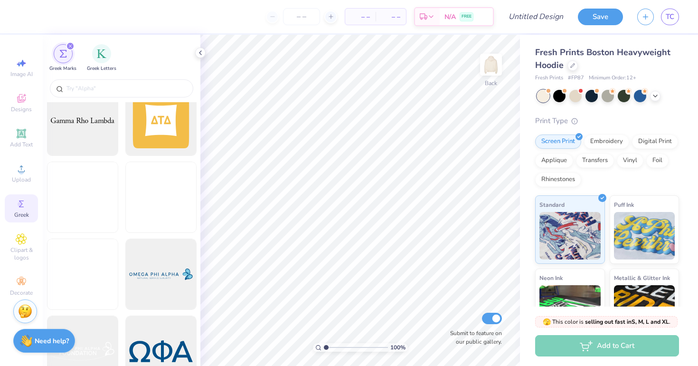
scroll to position [1639, 0]
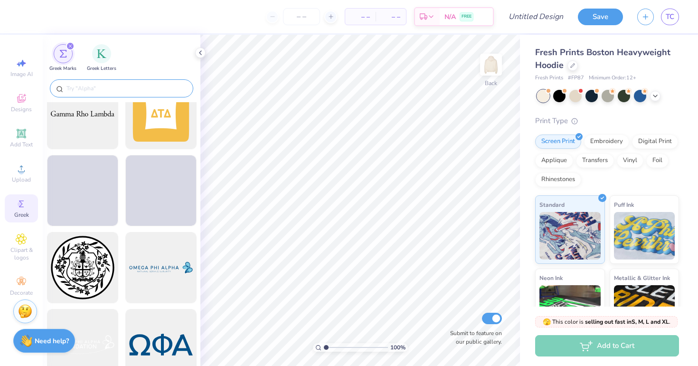
click at [149, 89] on input "text" at bounding box center [127, 88] width 122 height 9
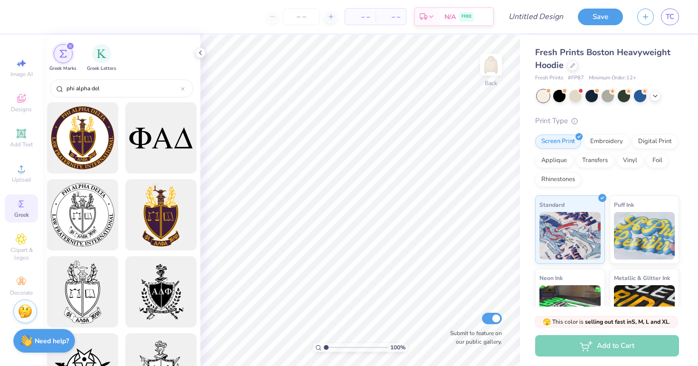
scroll to position [0, 0]
type input "phi alpha del"
click at [24, 246] on span "Clipart & logos" at bounding box center [21, 253] width 33 height 15
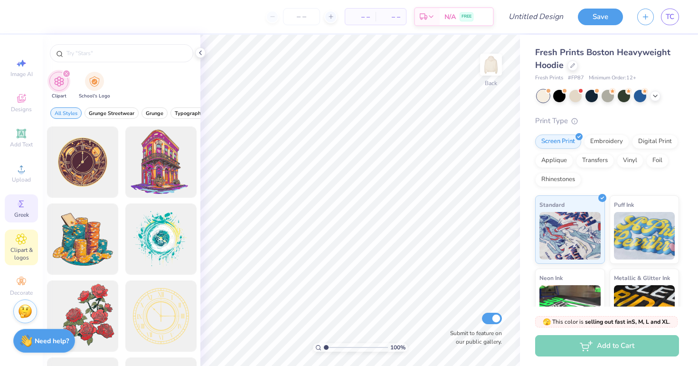
click at [27, 206] on div "Greek" at bounding box center [21, 208] width 33 height 28
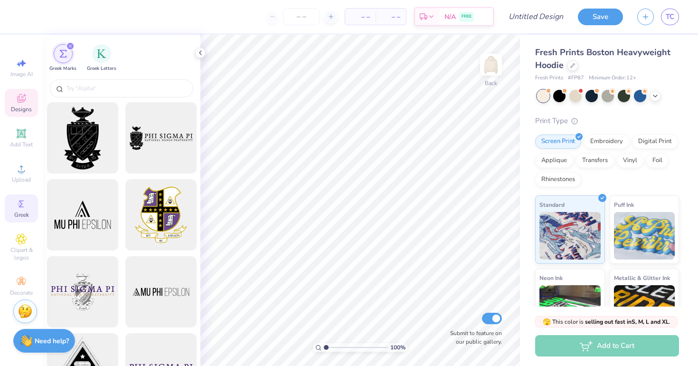
click at [17, 104] on div "Designs" at bounding box center [21, 103] width 33 height 28
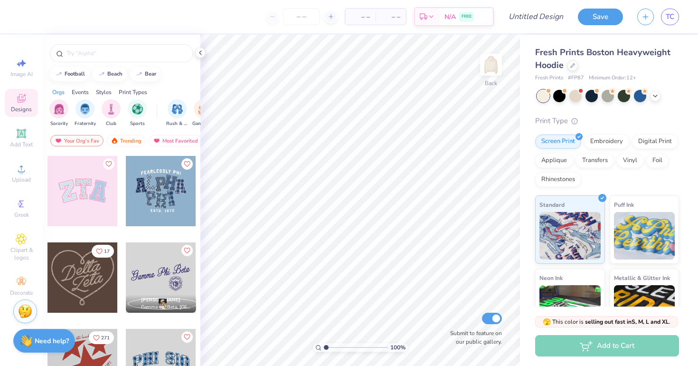
scroll to position [330, 0]
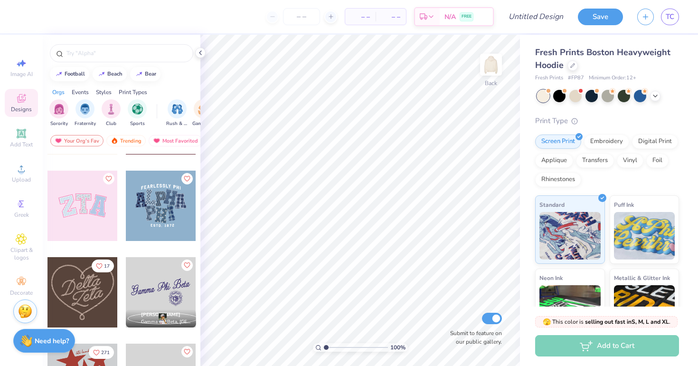
click at [157, 205] on div at bounding box center [161, 205] width 70 height 70
click at [157, 205] on div at bounding box center [90, 205] width 211 height 70
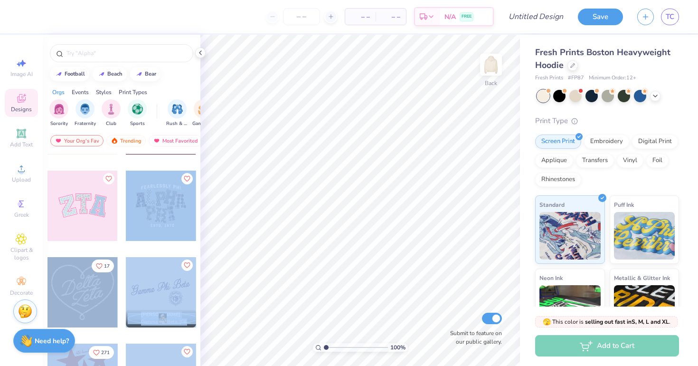
click at [255, 187] on div "– – Per Item – – Total Est. Delivery N/A FREE Design Title Save TC Image AI Des…" at bounding box center [349, 183] width 698 height 366
click at [164, 206] on div at bounding box center [161, 205] width 70 height 70
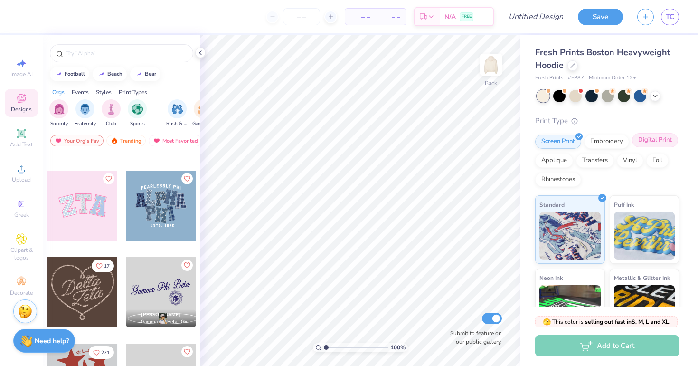
click at [650, 139] on div "Digital Print" at bounding box center [655, 140] width 46 height 14
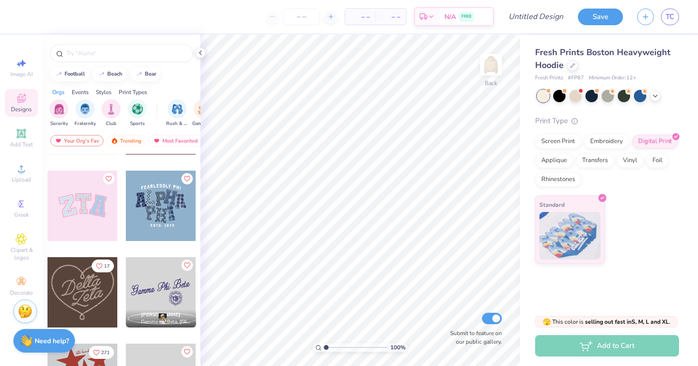
click at [175, 208] on div at bounding box center [161, 205] width 70 height 70
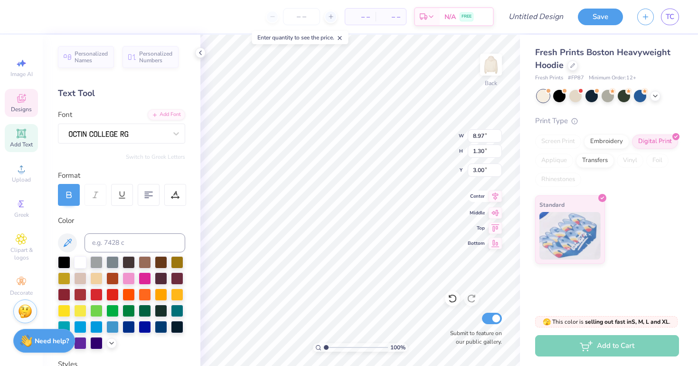
scroll to position [0, 0]
type textarea "S"
type input "11.71"
type input "7.86"
type input "4.08"
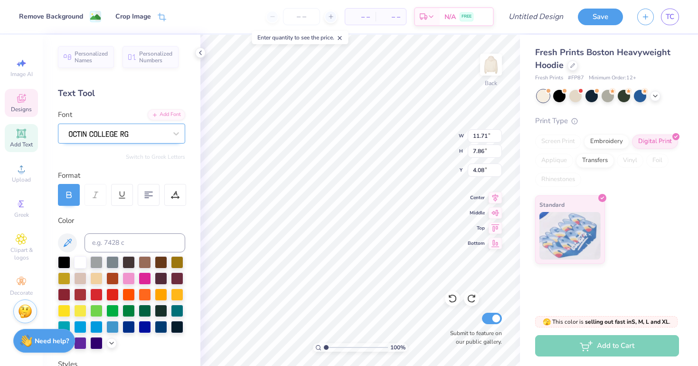
click at [135, 130] on div at bounding box center [118, 133] width 100 height 15
click at [152, 98] on div "Text Tool" at bounding box center [121, 93] width 127 height 13
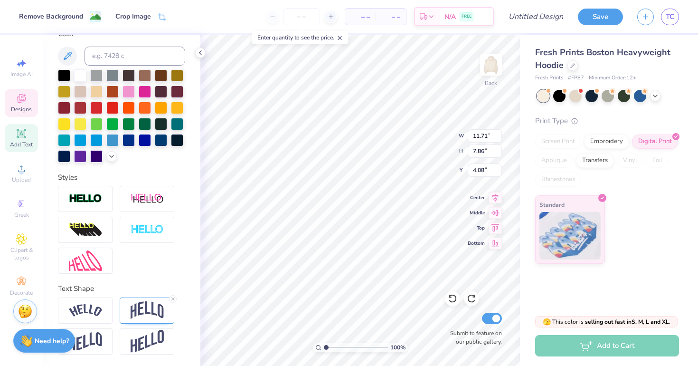
scroll to position [187, 0]
type input "3.00"
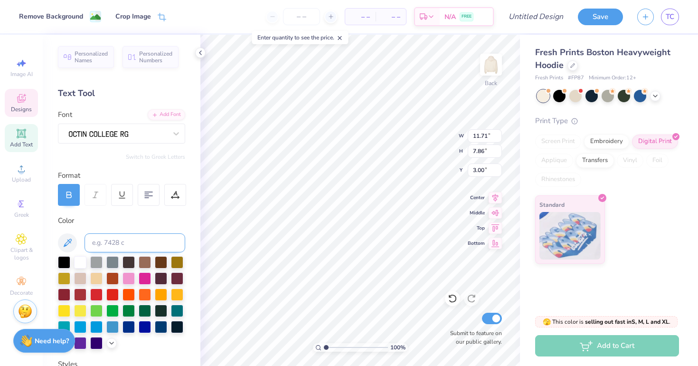
scroll to position [0, 0]
click at [51, 336] on strong "Need help?" at bounding box center [52, 339] width 34 height 9
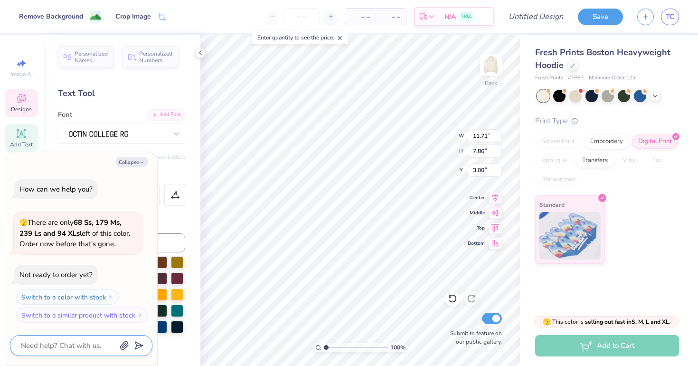
click at [59, 346] on textarea at bounding box center [68, 345] width 96 height 12
type textarea "x"
type textarea "c"
type textarea "x"
type textarea "ch"
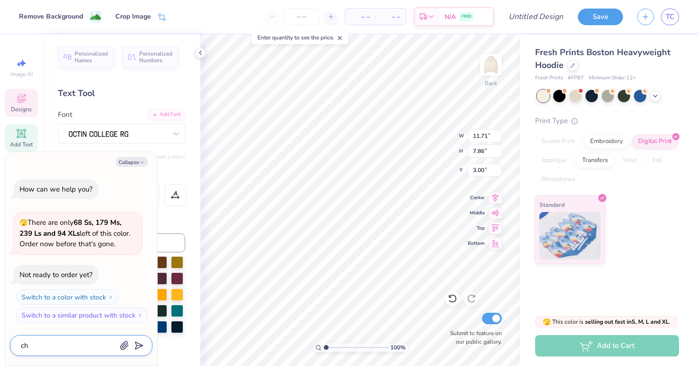
type textarea "x"
type textarea "cha"
type textarea "x"
type textarea "chan"
type textarea "x"
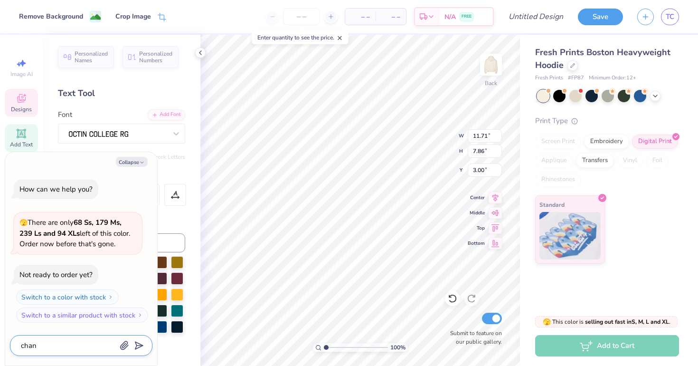
type textarea "chang"
type textarea "x"
type textarea "change"
type textarea "x"
type textarea "change"
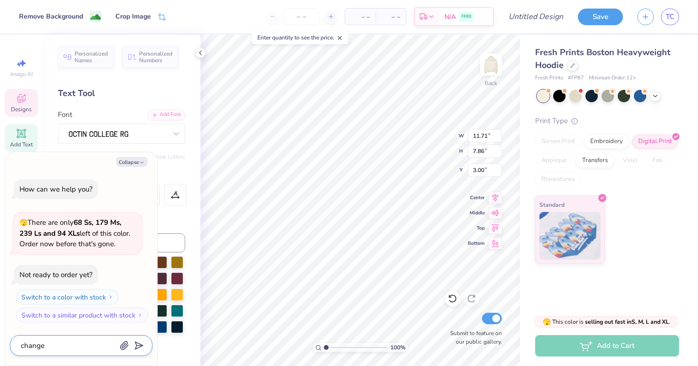
type textarea "x"
type textarea "change a"
type textarea "x"
type textarea "change al"
type textarea "x"
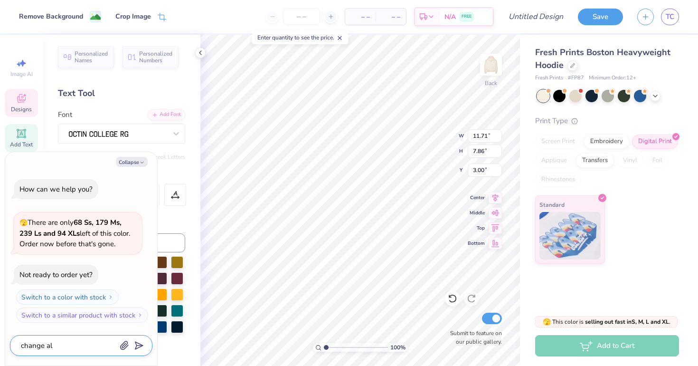
type textarea "change alp"
type textarea "x"
type textarea "change alph"
type textarea "x"
type textarea "change alpha"
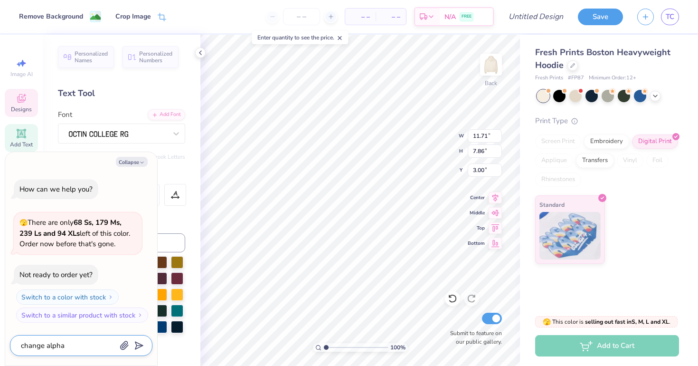
type textarea "x"
type textarea "change alpha"
type textarea "x"
type textarea "change alpha p"
type textarea "x"
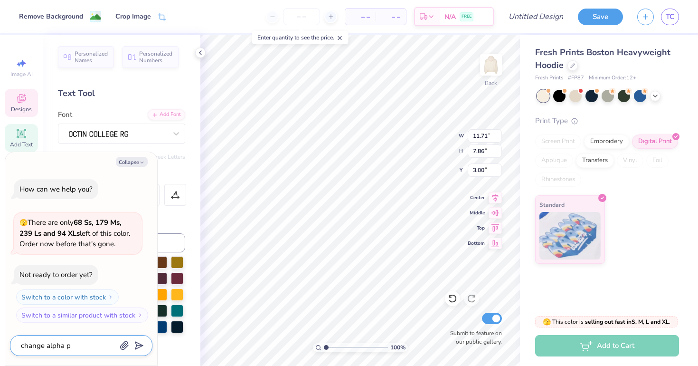
type textarea "change alpha ph"
type textarea "x"
type textarea "change alpha phi"
type textarea "x"
type textarea "change alpha phi"
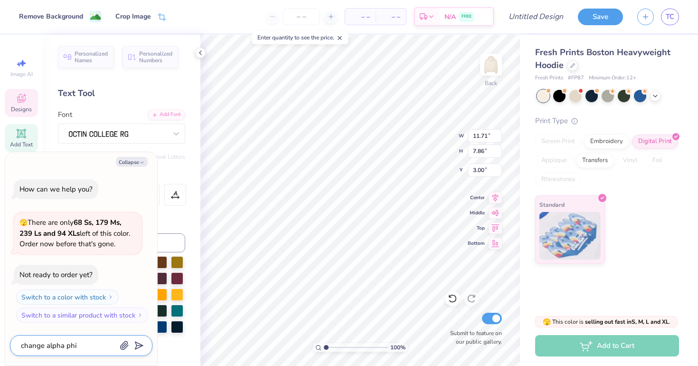
type textarea "x"
type textarea "change alpha phi t"
type textarea "x"
type textarea "change alpha phi to"
type textarea "x"
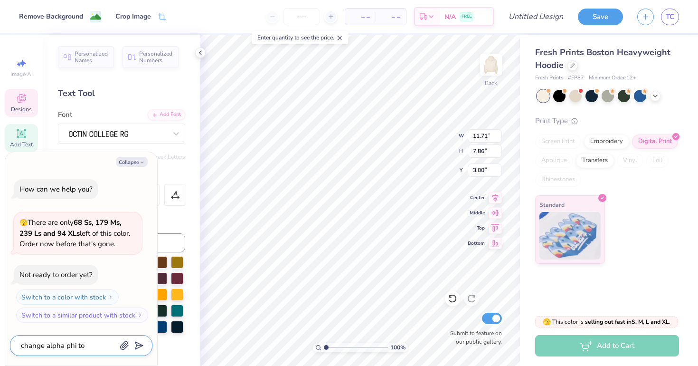
type textarea "change alpha phi to"
type textarea "x"
type textarea "change alpha phi to P"
type textarea "x"
type textarea "change alpha phi to Ph"
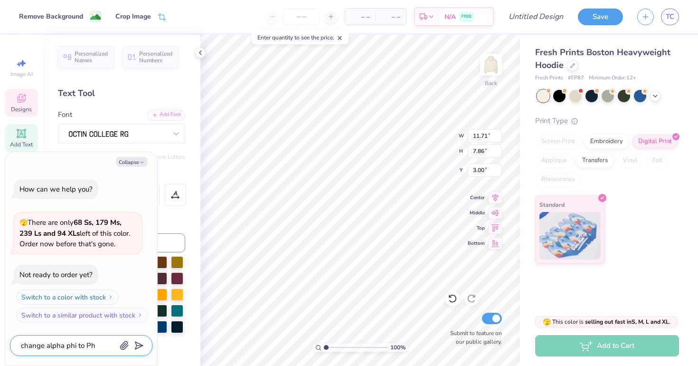
type textarea "x"
type textarea "change alpha phi to Phi"
type textarea "x"
type textarea "change alpha phi to Phi A"
type textarea "x"
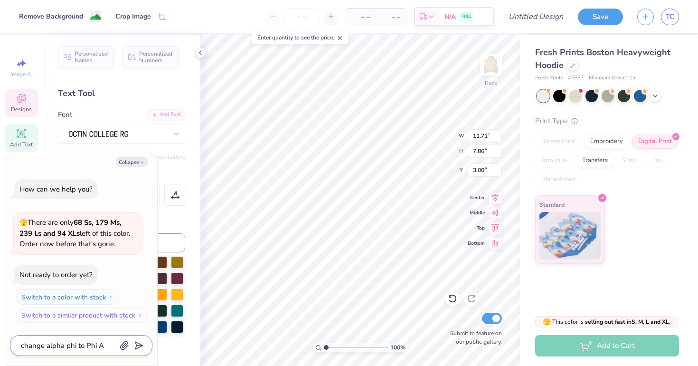
type textarea "change alpha phi to Phi Al"
type textarea "x"
type textarea "change alpha phi to Phi Alp"
type textarea "x"
type textarea "change alpha phi to Phi Alph"
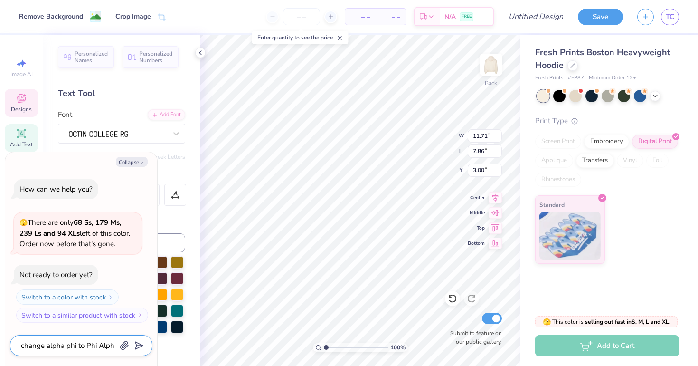
type textarea "x"
type textarea "change alpha phi to Phi Alpha"
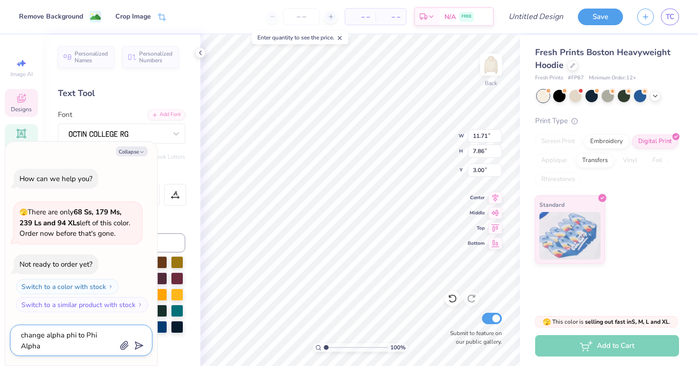
type textarea "x"
type textarea "change alpha phi to Phi Alpha"
type textarea "x"
type textarea "change alpha phi to Phi Alpha D"
type textarea "x"
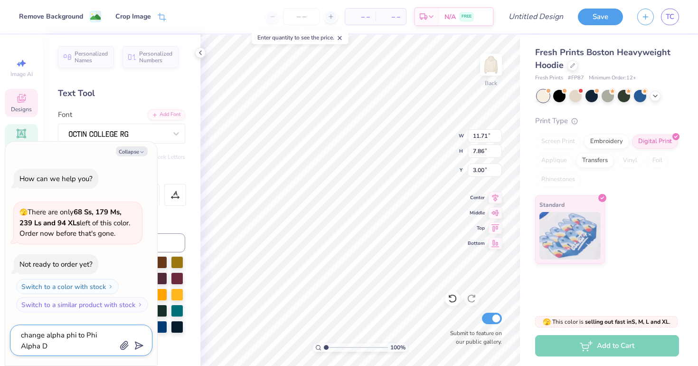
type textarea "change alpha phi to Phi Alpha De"
type textarea "x"
type textarea "change alpha phi to Phi Alpha Del"
type textarea "x"
type textarea "change alpha phi to Phi Alpha Delt"
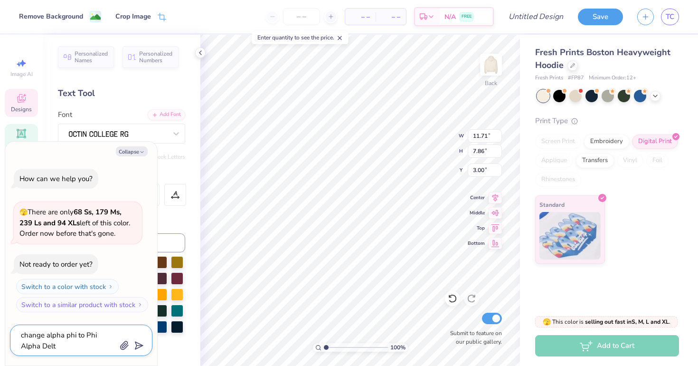
type textarea "x"
type textarea "change alpha phi to Phi Alpha Delta"
type textarea "x"
type textarea "change alpha phi to Phi Alpha Delta"
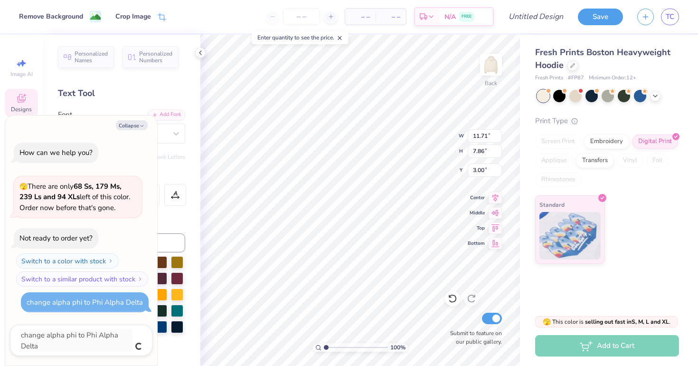
type textarea "x"
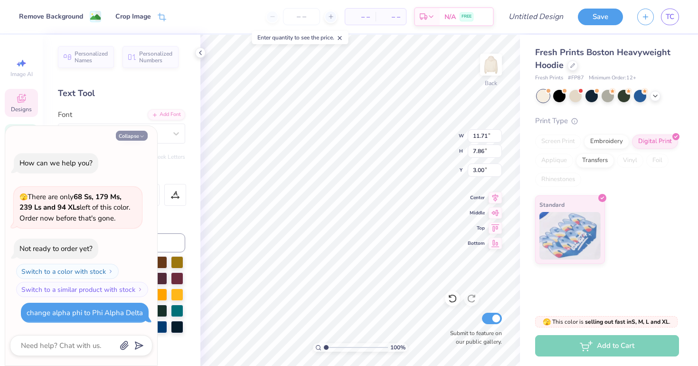
click at [144, 139] on icon "button" at bounding box center [142, 136] width 6 height 6
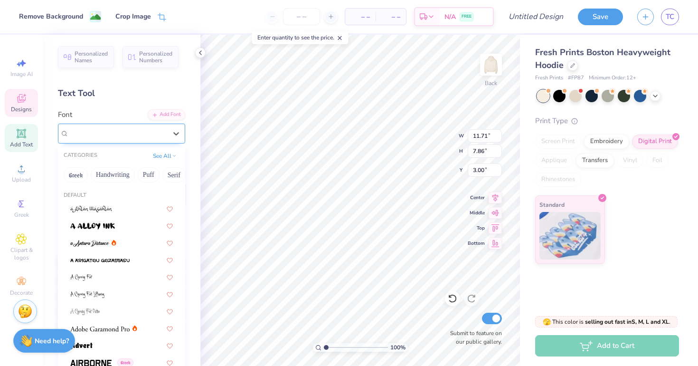
click at [148, 128] on div at bounding box center [118, 133] width 100 height 15
click at [157, 85] on div "Personalized Names Personalized Numbers Text Tool Add Font Font option Octin Co…" at bounding box center [122, 200] width 158 height 331
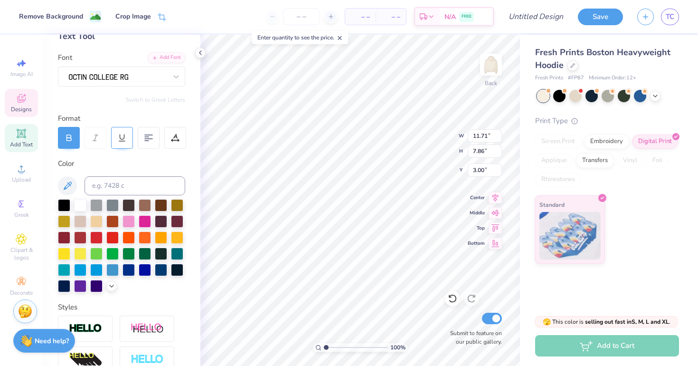
scroll to position [61, 0]
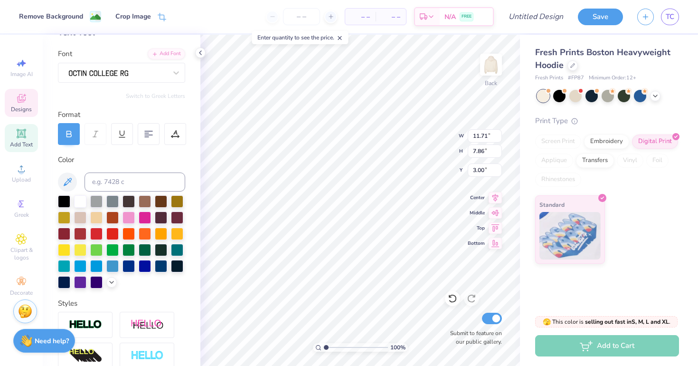
click at [25, 95] on icon at bounding box center [24, 95] width 3 height 3
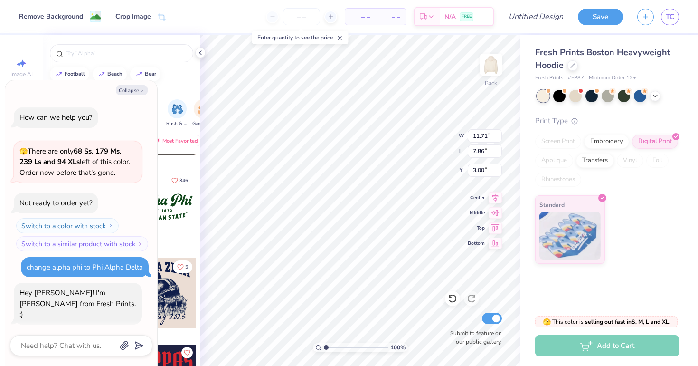
scroll to position [8, 0]
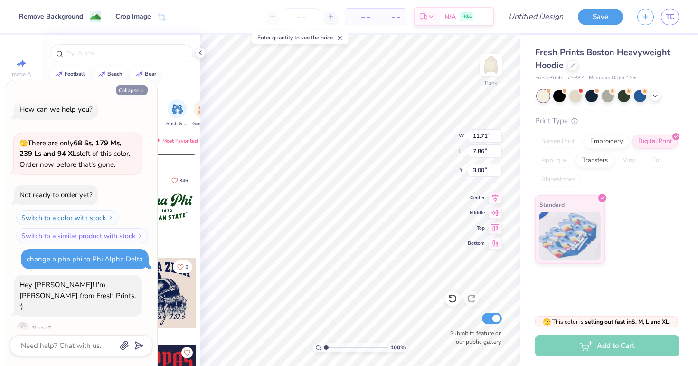
click at [139, 91] on icon "button" at bounding box center [142, 91] width 6 height 6
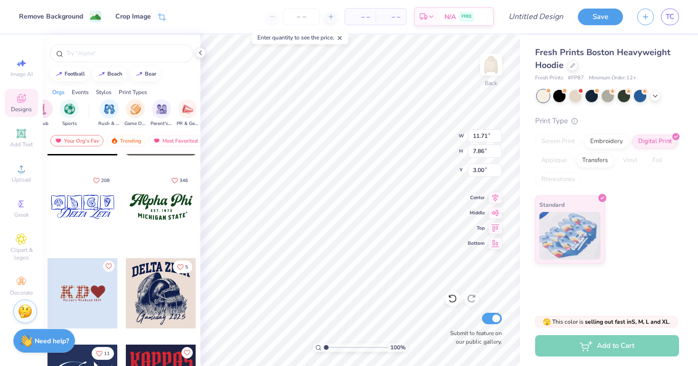
scroll to position [0, 143]
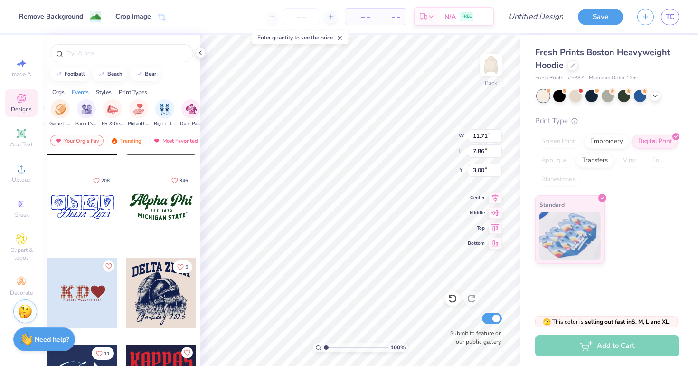
click at [71, 340] on div "Need help? Chat with us." at bounding box center [44, 339] width 62 height 24
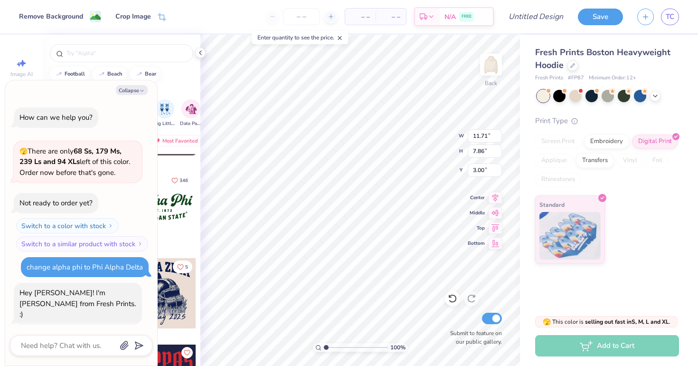
scroll to position [8, 0]
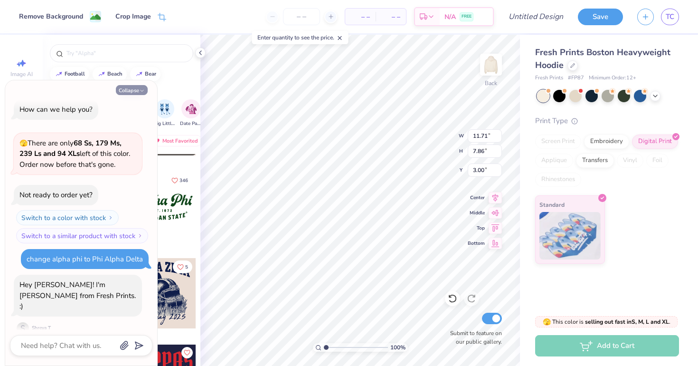
click at [138, 92] on button "Collapse" at bounding box center [132, 90] width 32 height 10
type textarea "x"
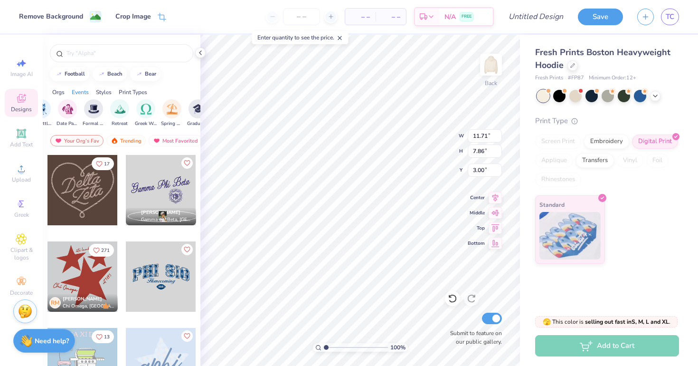
scroll to position [428, 0]
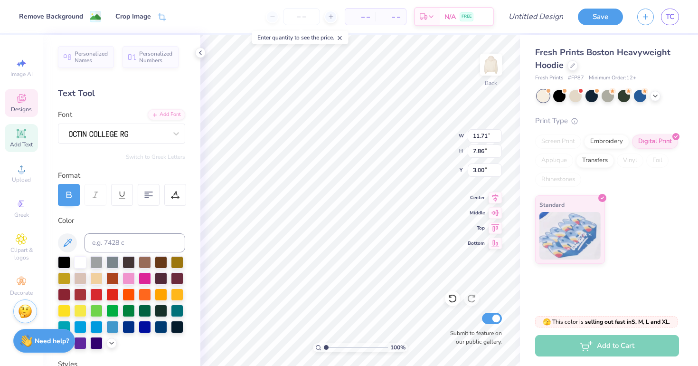
type input "11.71"
type input "7.86"
type input "3.00"
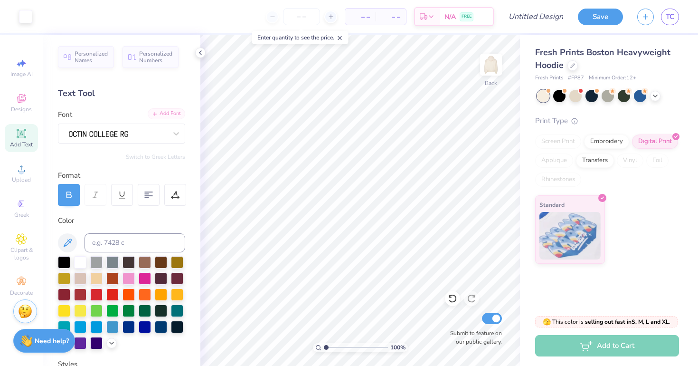
click at [165, 110] on div "Add Font" at bounding box center [167, 113] width 38 height 11
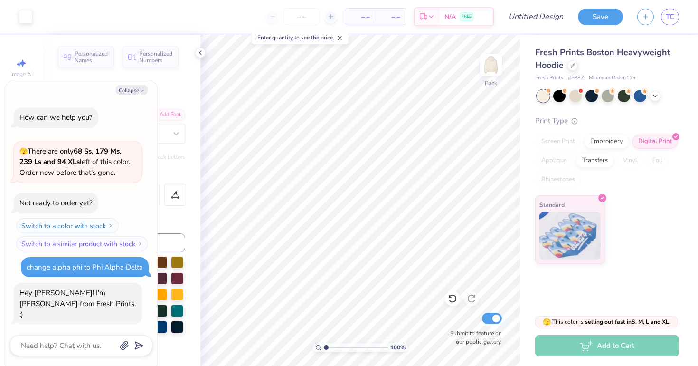
scroll to position [63, 0]
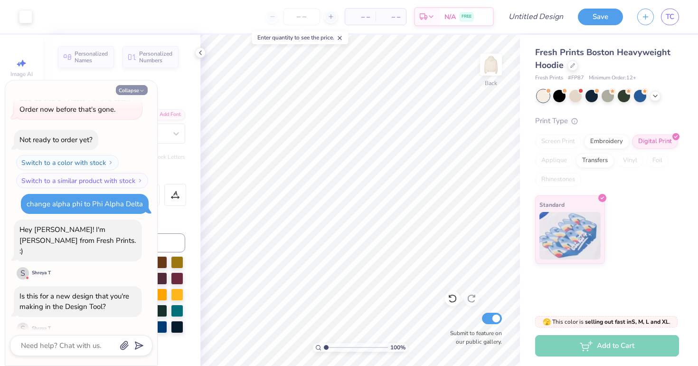
click at [145, 87] on button "Collapse" at bounding box center [132, 90] width 32 height 10
type textarea "x"
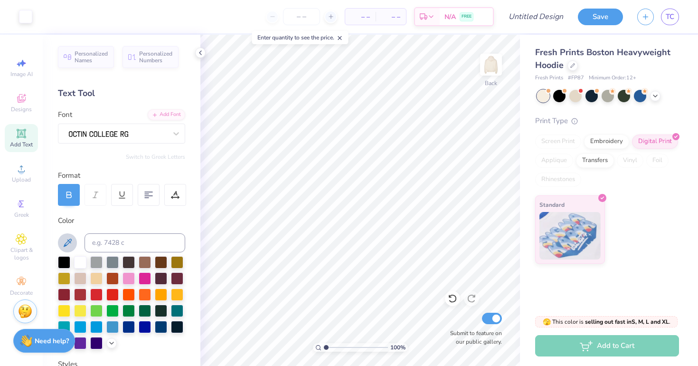
scroll to position [0, 0]
click at [104, 57] on span "Personalized Names" at bounding box center [92, 55] width 34 height 13
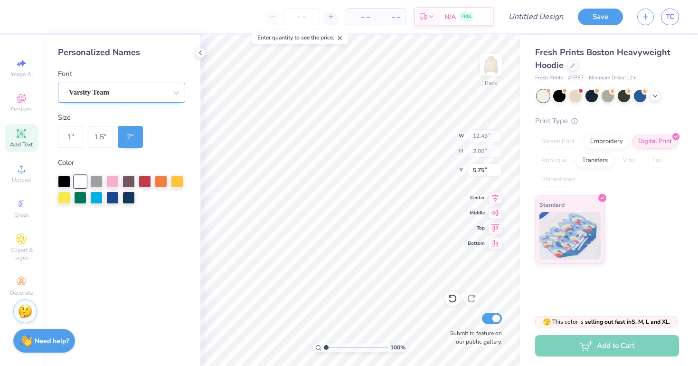
click at [160, 93] on div "Varsity Team" at bounding box center [118, 92] width 100 height 15
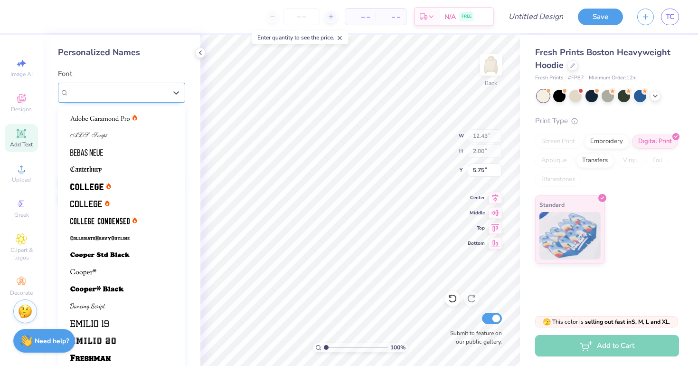
click at [160, 93] on div "Varsity Team" at bounding box center [118, 92] width 98 height 11
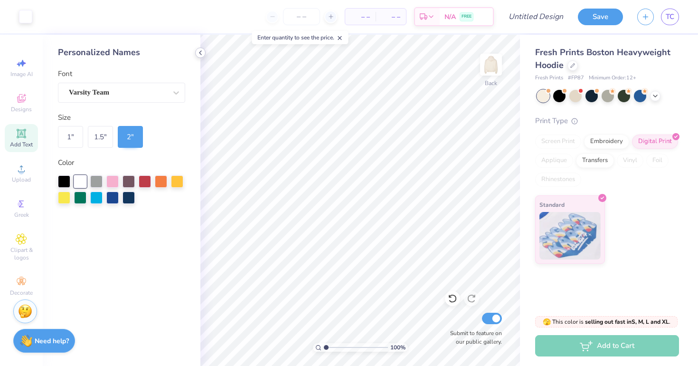
click at [199, 52] on icon at bounding box center [201, 53] width 8 height 8
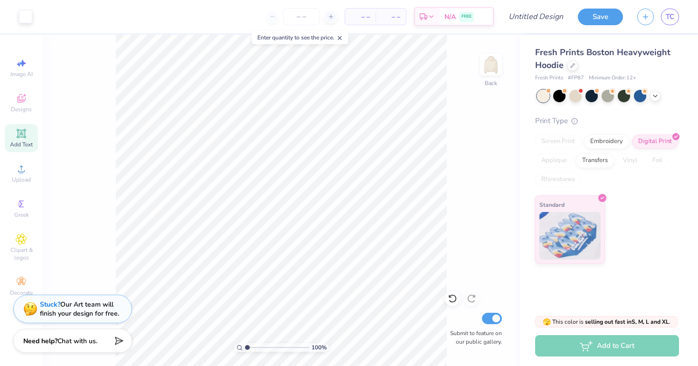
click at [24, 138] on icon at bounding box center [21, 133] width 11 height 11
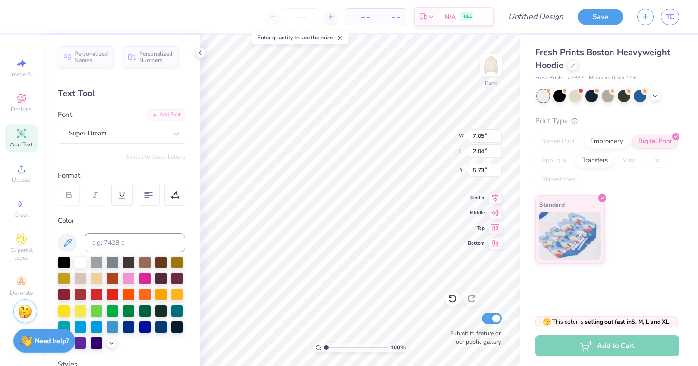
scroll to position [0, 3]
type textarea "PHI ALPHA DELTA"
click at [135, 132] on div "Super Dream" at bounding box center [118, 133] width 100 height 15
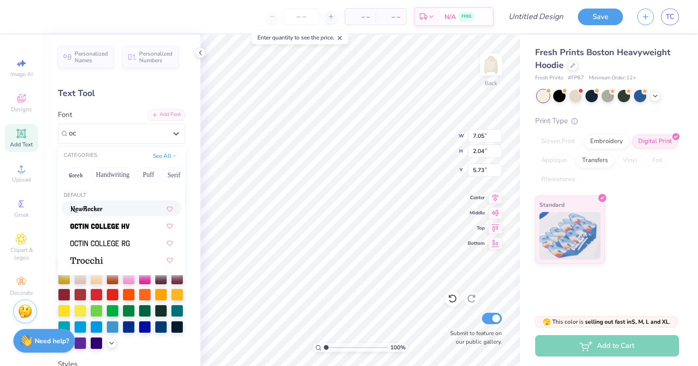
scroll to position [0, 0]
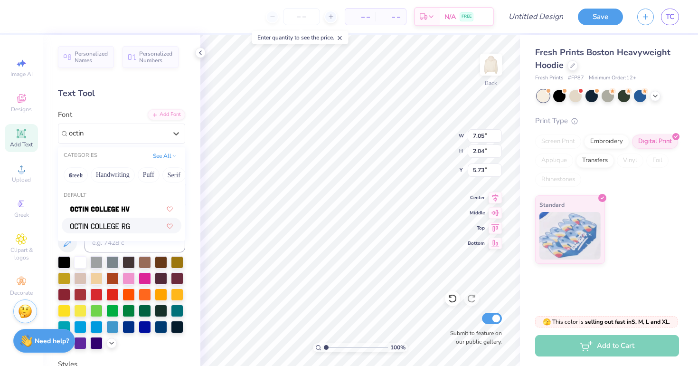
click at [115, 231] on div at bounding box center [122, 225] width 120 height 16
type input "octin"
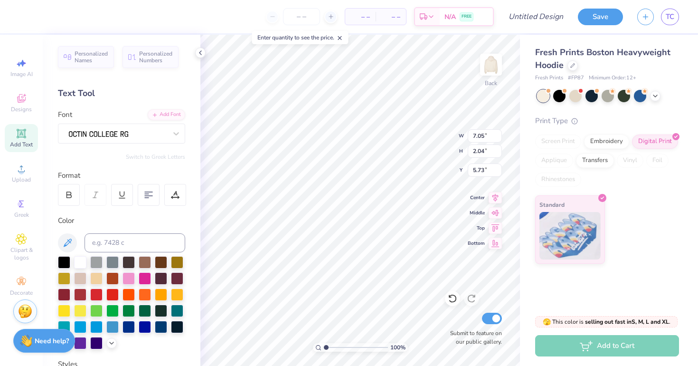
scroll to position [0, 3]
click at [70, 188] on div at bounding box center [69, 195] width 22 height 22
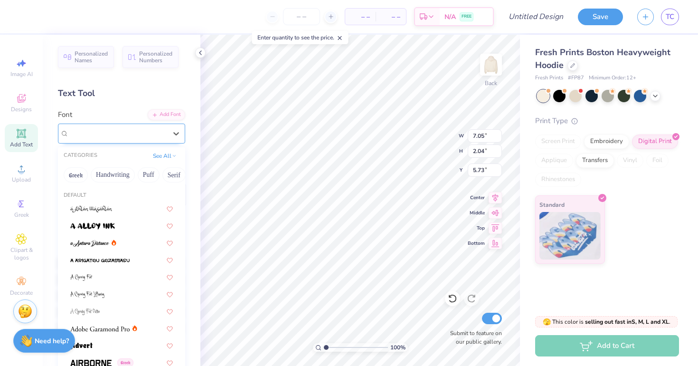
click at [122, 134] on img at bounding box center [98, 134] width 59 height 7
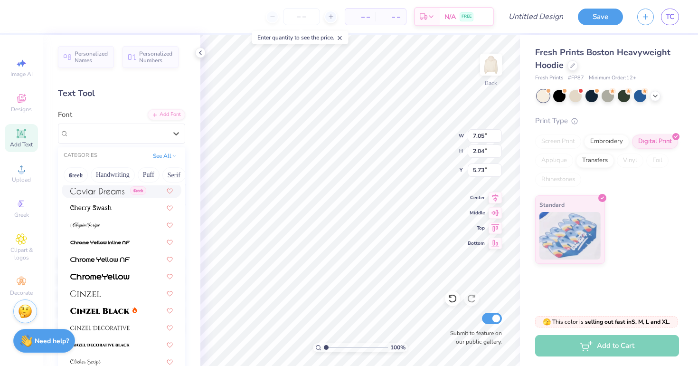
scroll to position [1046, 0]
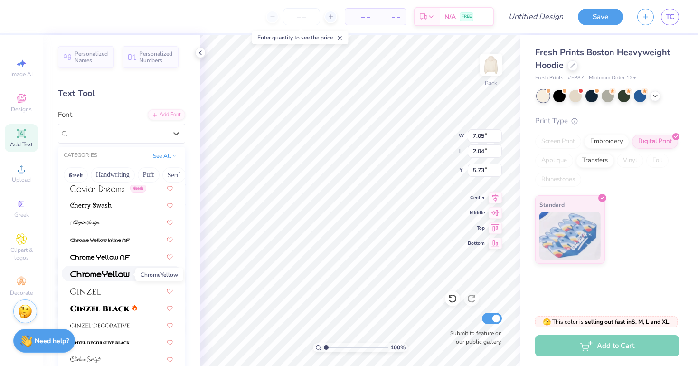
click at [116, 276] on img at bounding box center [99, 274] width 59 height 7
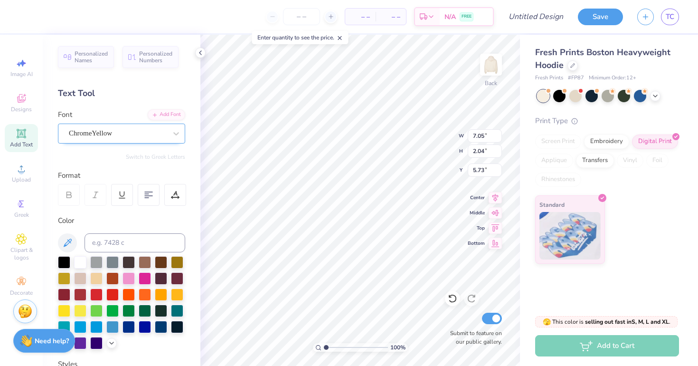
click at [144, 137] on div "ChromeYellow" at bounding box center [118, 133] width 100 height 15
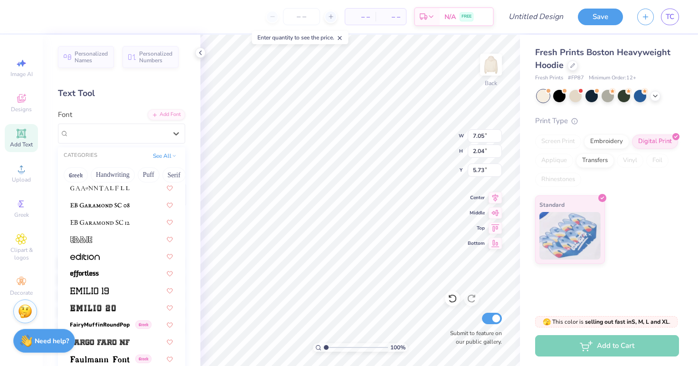
scroll to position [1853, 0]
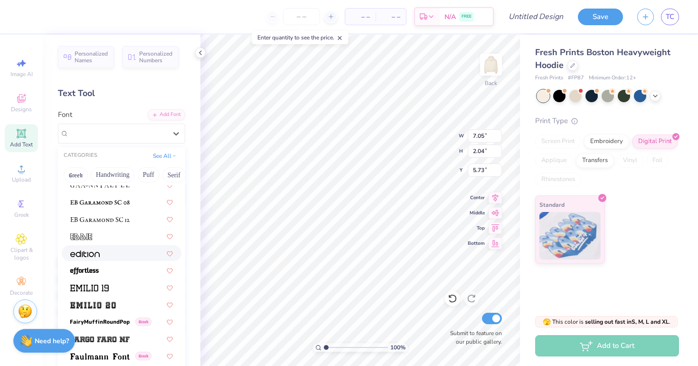
click at [126, 256] on div at bounding box center [121, 253] width 103 height 10
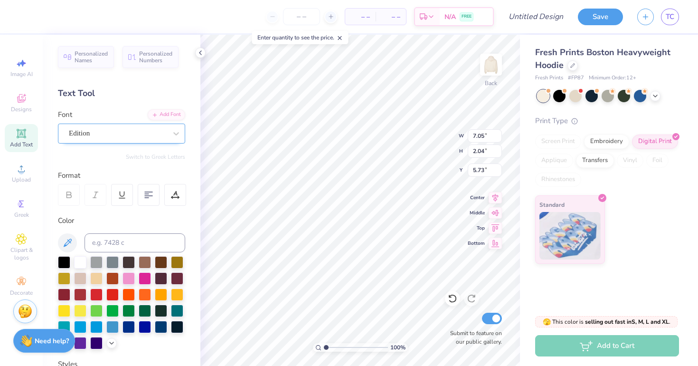
click at [150, 134] on div "Edition" at bounding box center [118, 133] width 100 height 15
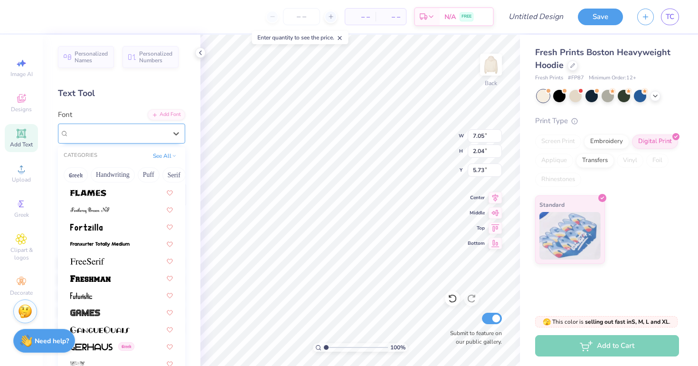
scroll to position [2062, 0]
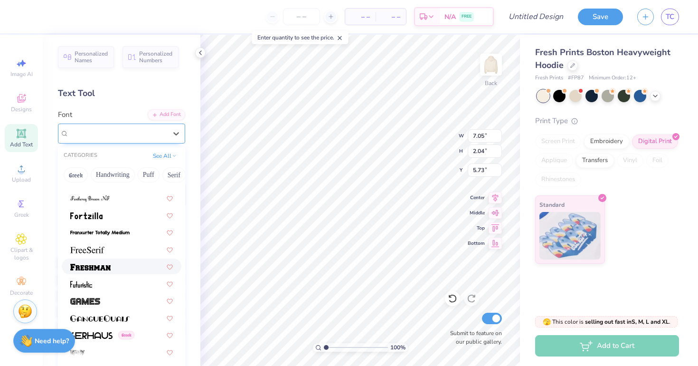
click at [124, 267] on div at bounding box center [121, 266] width 103 height 10
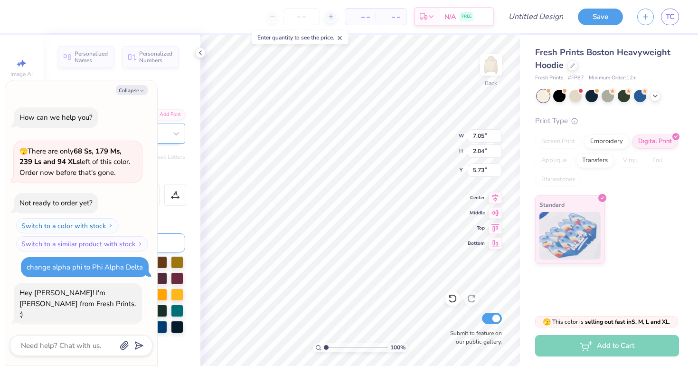
scroll to position [118, 0]
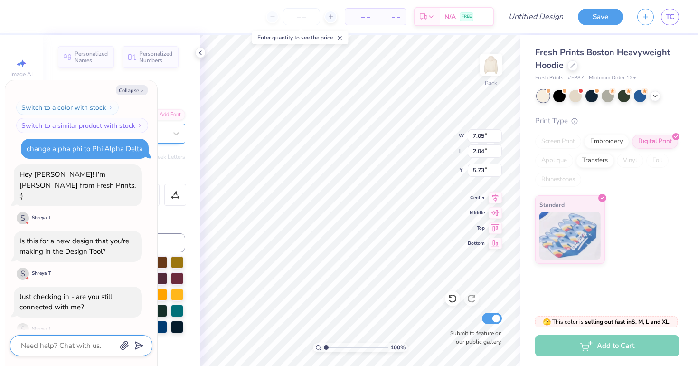
click at [68, 348] on textarea at bounding box center [68, 345] width 96 height 12
type textarea "x"
type textarea "I"
type textarea "x"
type input "18.86"
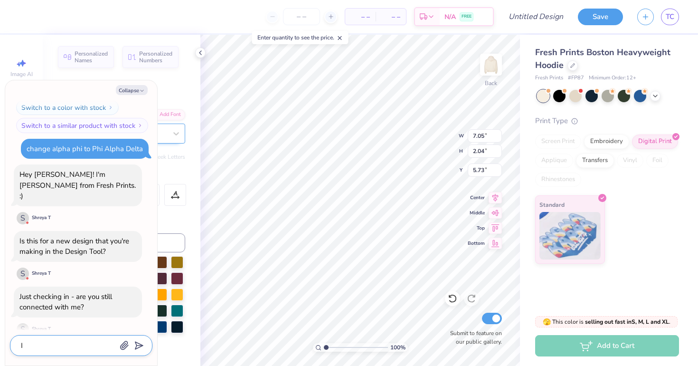
type input "1.61"
type input "5.95"
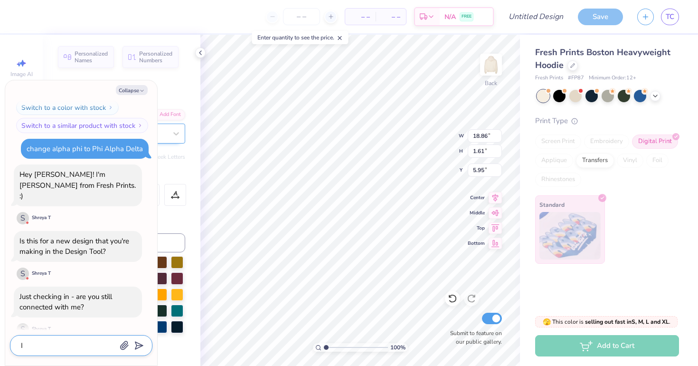
type textarea "x"
type textarea "I"
type textarea "x"
type textarea "I d"
type textarea "x"
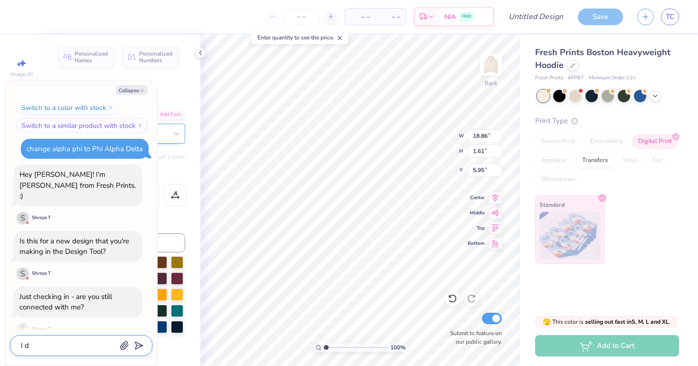
type textarea "I do"
type textarea "x"
type textarea "I don"
type textarea "x"
type textarea "I don;"
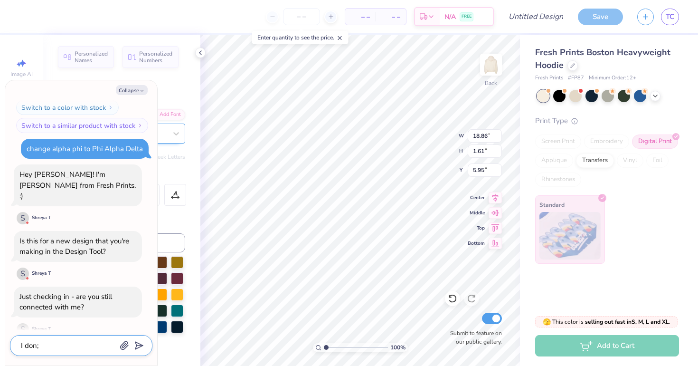
type textarea "x"
type textarea "I don;t"
type textarea "x"
type textarea "I don;"
type textarea "x"
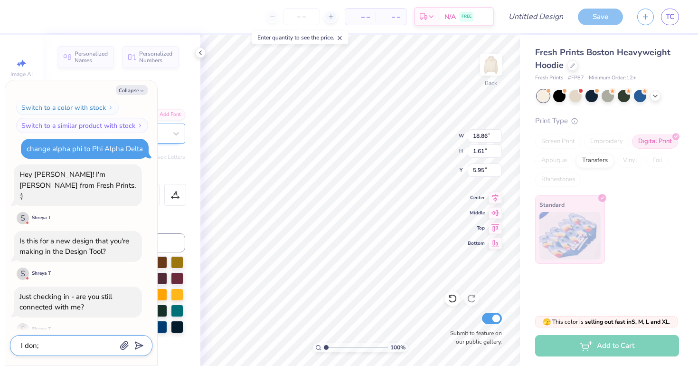
type textarea "I don"
type textarea "x"
type textarea "I don'"
type textarea "x"
type textarea "I don't"
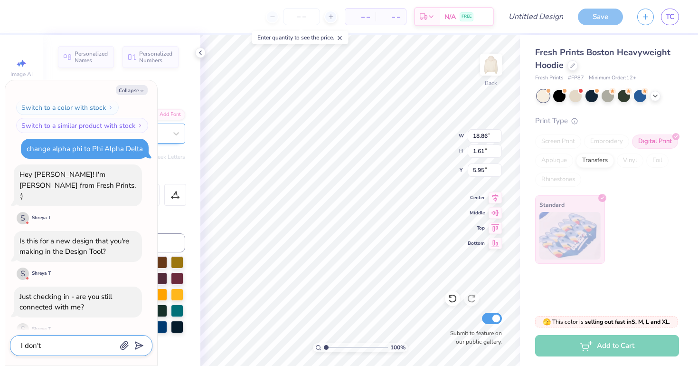
type textarea "x"
type textarea "I don't"
type textarea "x"
type textarea "I don't n"
type textarea "x"
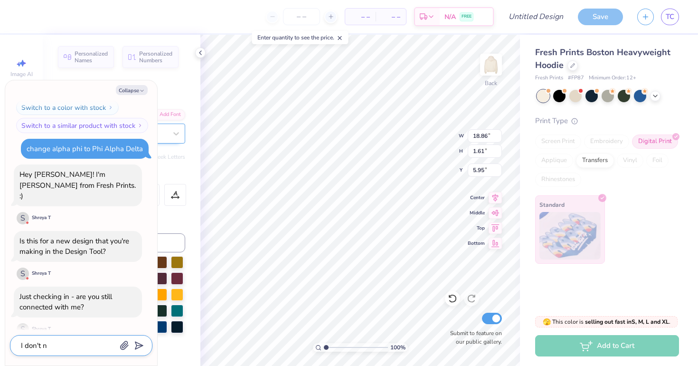
type textarea "I don't ne"
type textarea "x"
type textarea "I don't nee"
type textarea "x"
type textarea "I don't need"
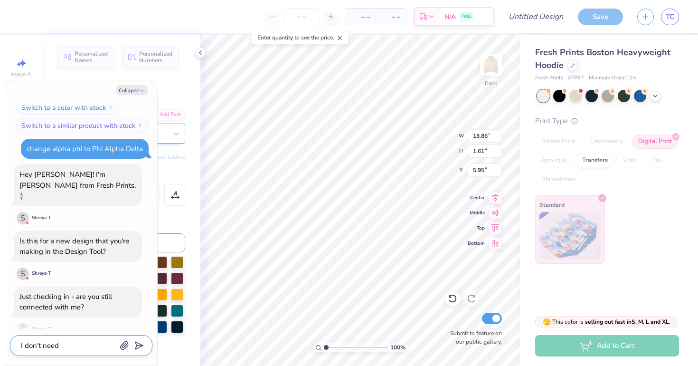
type textarea "x"
type textarea "I don't need"
type textarea "x"
type textarea "I don't need h"
type textarea "x"
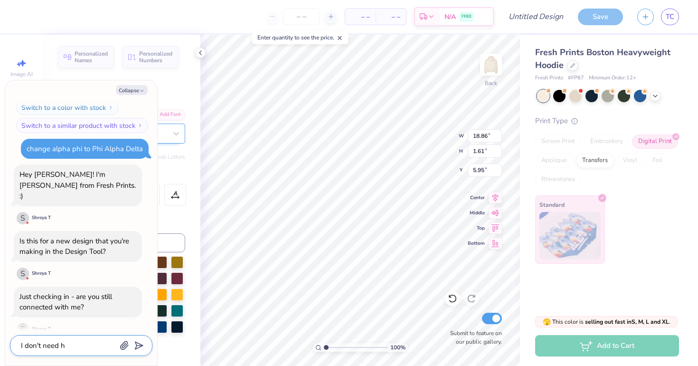
type textarea "I don't need he"
type textarea "x"
type textarea "I don't need hel"
type textarea "x"
type textarea "I don't need help"
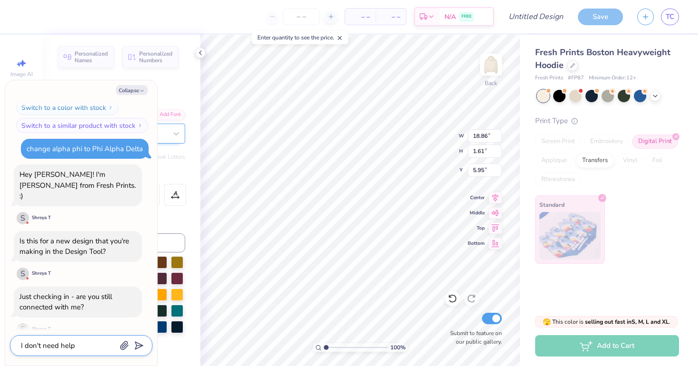
type textarea "x"
type textarea "I don't need help"
type textarea "x"
type textarea "I don't need help a"
type textarea "x"
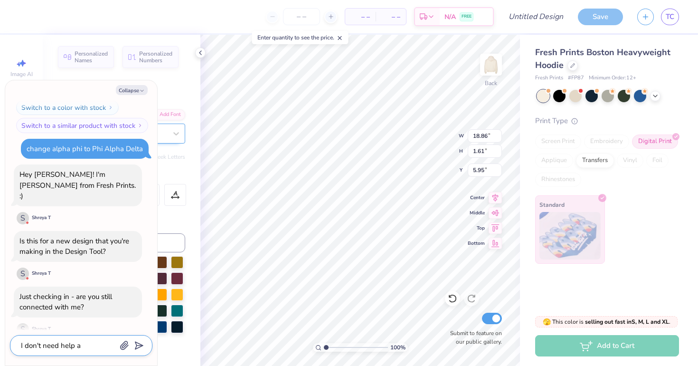
type textarea "I don't need help an"
type textarea "x"
type textarea "I don't need help any"
type textarea "x"
type textarea "I don't need help anym"
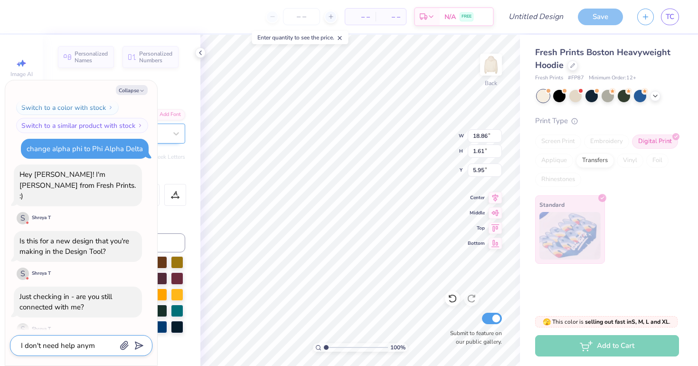
type textarea "x"
type textarea "I don't need help anymi"
type textarea "x"
type textarea "I don't need help anymir"
type textarea "x"
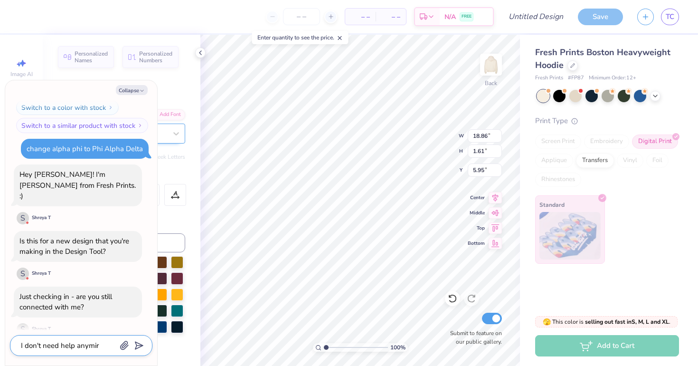
type textarea "I don't need help anymire"
type textarea "x"
type textarea "I don't need help anymire,"
type textarea "x"
type textarea "I don't need help anymire"
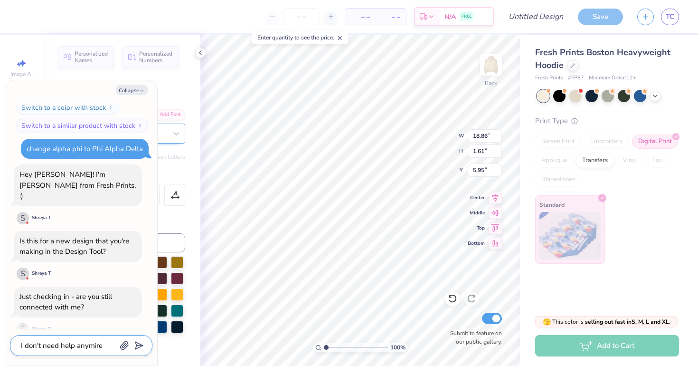
type textarea "x"
type textarea "I don't need help anymir"
type textarea "x"
type textarea "I don't need help anym"
type textarea "x"
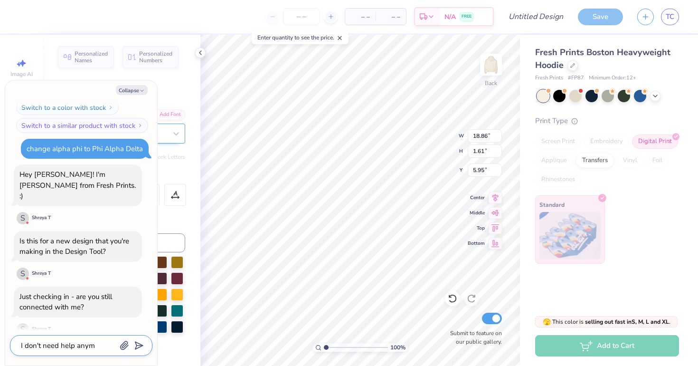
type textarea "I don't need help anymo"
type textarea "x"
type textarea "I don't need help anymor"
type textarea "x"
type textarea "I don't need help anymore"
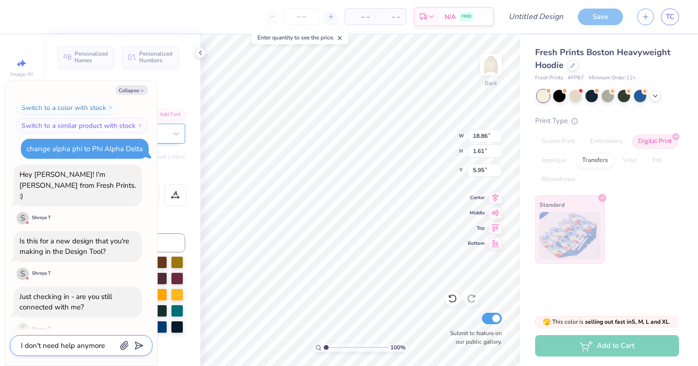
type textarea "x"
type textarea "I don't need help anymore,"
type textarea "x"
type textarea "I don't need help anymore,"
type textarea "x"
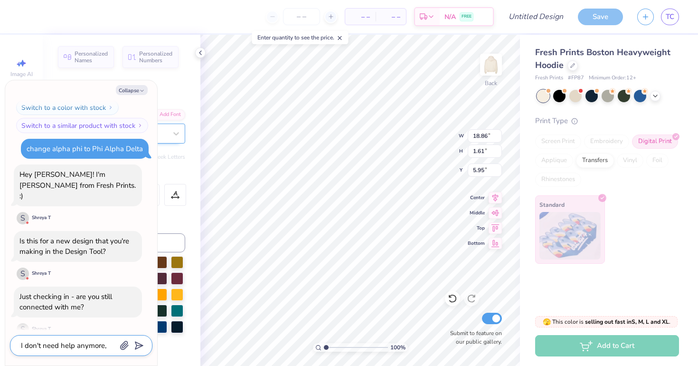
type textarea "I don't need help anymore, t"
type textarea "x"
type textarea "I don't need help anymore, th"
type textarea "x"
type textarea "I don't need help anymore, tha"
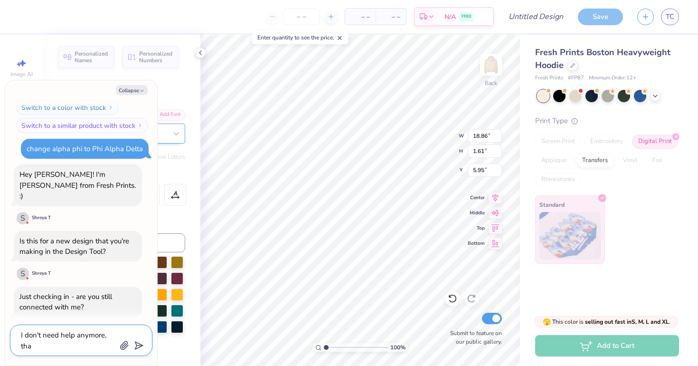
type textarea "x"
type textarea "I don't need help anymore, than"
type textarea "x"
type textarea "I don't need help anymore, thank"
type textarea "x"
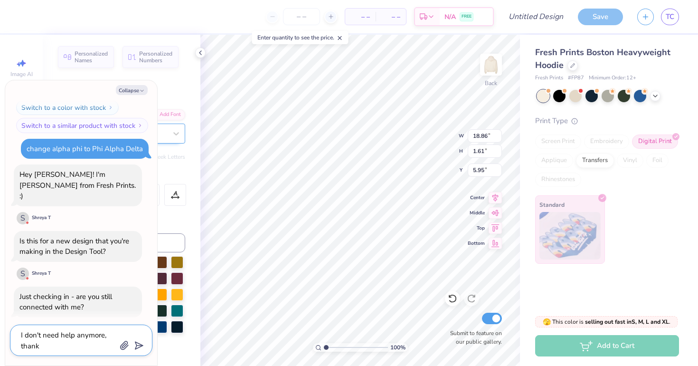
type textarea "I don't need help anymore, thank"
type textarea "x"
type textarea "I don't need help anymore, thank y"
type textarea "x"
type textarea "I don't need help anymore, thank yo"
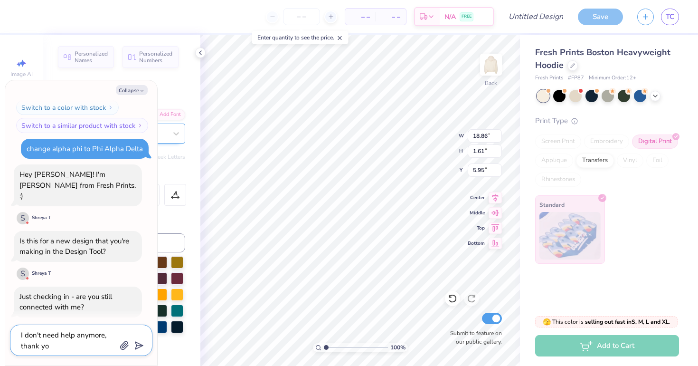
type textarea "x"
type textarea "I don't need help anymore, thank you"
type textarea "x"
type textarea "I don't need help anymore, thank you."
type textarea "x"
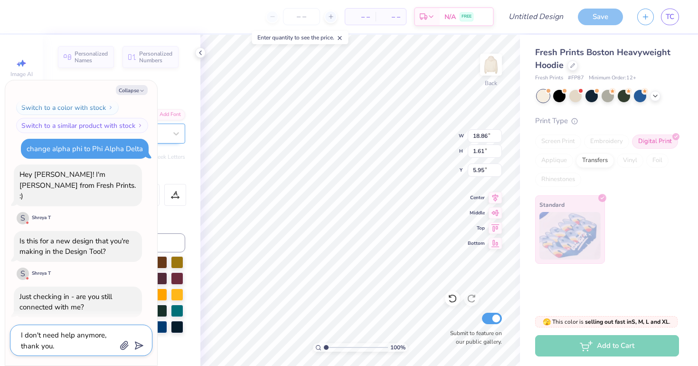
type textarea "I don't need help anymore, thank you."
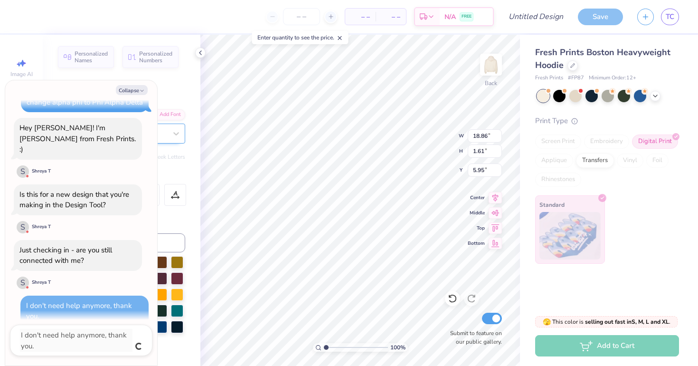
type textarea "x"
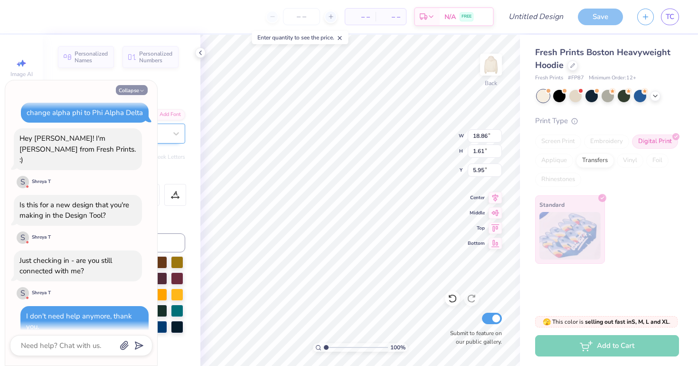
click at [137, 94] on button "Collapse" at bounding box center [132, 90] width 32 height 10
type textarea "x"
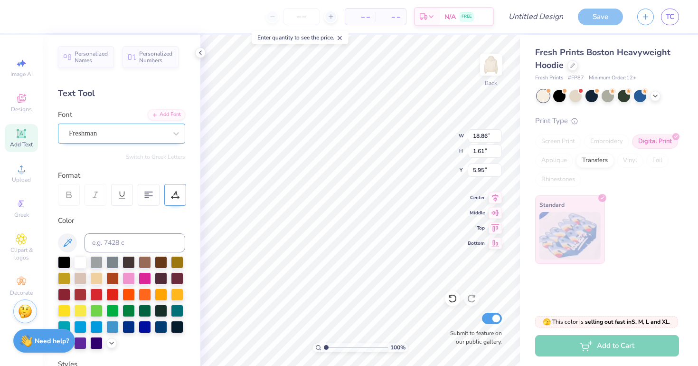
click at [170, 196] on div at bounding box center [175, 195] width 22 height 22
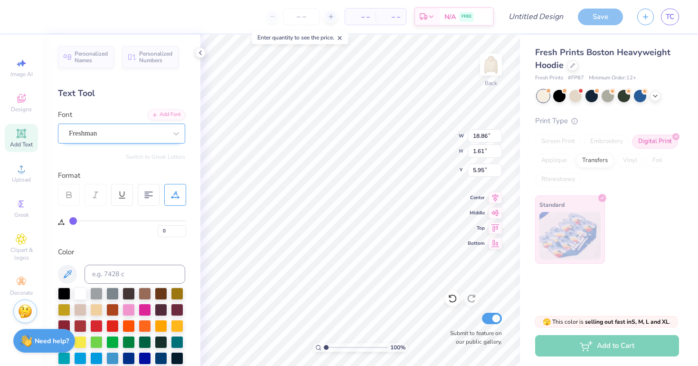
type input "1"
type input "3"
type input "4"
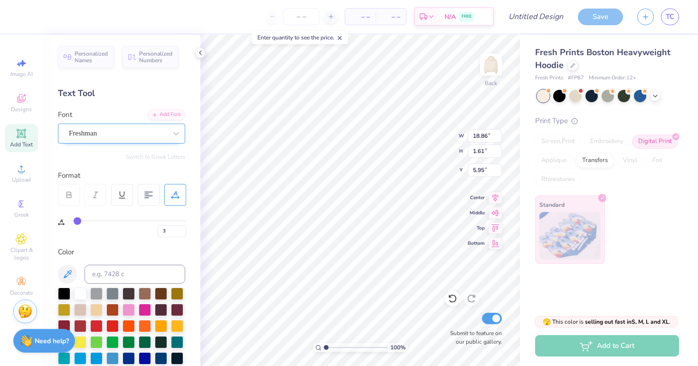
type input "4"
type input "5"
drag, startPoint x: 73, startPoint y: 220, endPoint x: 88, endPoint y: 221, distance: 15.2
click at [88, 221] on input "range" at bounding box center [127, 220] width 117 height 1
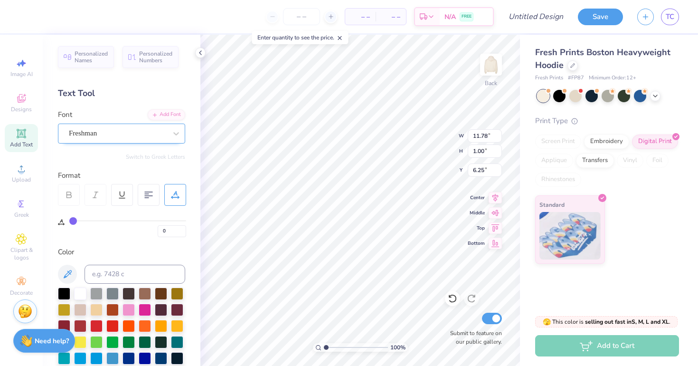
drag, startPoint x: 88, startPoint y: 221, endPoint x: 46, endPoint y: 225, distance: 42.0
click at [46, 225] on div "Personalized Names Personalized Numbers Text Tool Add Font Font Freshman Switch…" at bounding box center [122, 200] width 158 height 331
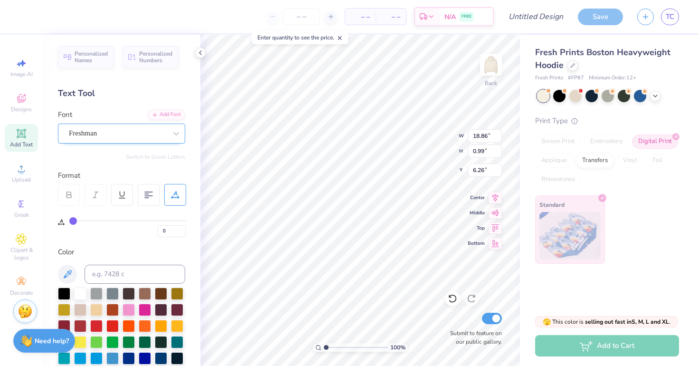
drag, startPoint x: 70, startPoint y: 218, endPoint x: 0, endPoint y: 237, distance: 72.9
click at [0, 237] on div "– – Per Item – – Total Est. Delivery N/A FREE Design Title Save TC Image AI Des…" at bounding box center [349, 183] width 698 height 366
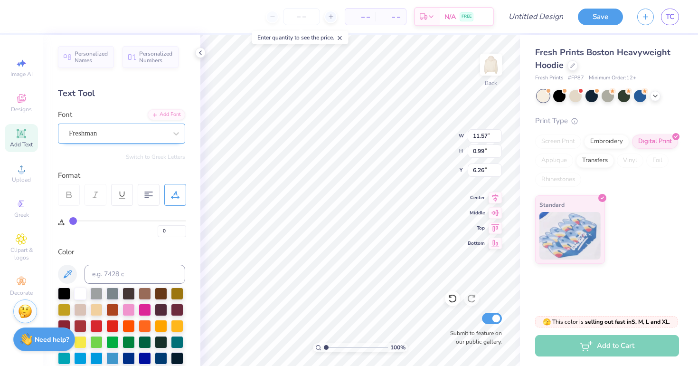
click at [57, 340] on strong "Need help?" at bounding box center [52, 339] width 34 height 9
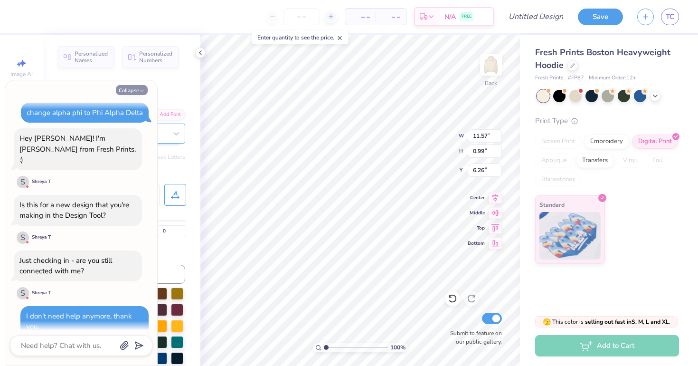
click at [140, 90] on icon "button" at bounding box center [142, 91] width 6 height 6
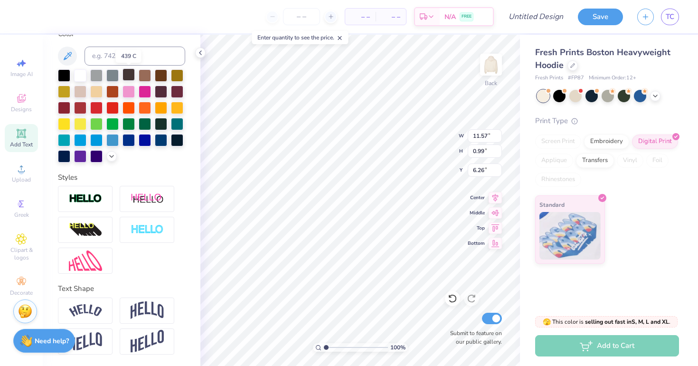
scroll to position [218, 0]
click at [135, 342] on img at bounding box center [147, 341] width 33 height 23
click at [108, 339] on div at bounding box center [85, 341] width 55 height 26
click at [153, 303] on img at bounding box center [147, 310] width 33 height 18
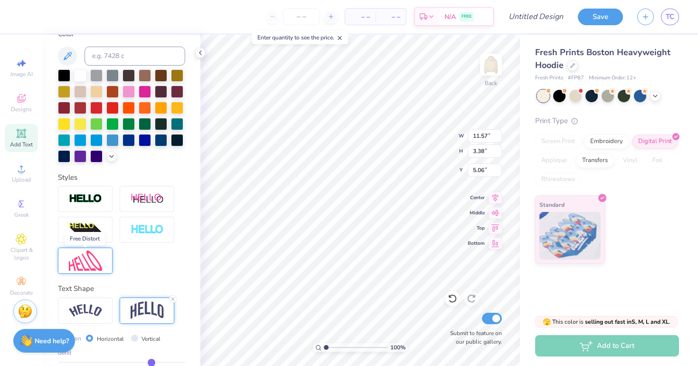
click at [88, 261] on img at bounding box center [85, 260] width 33 height 20
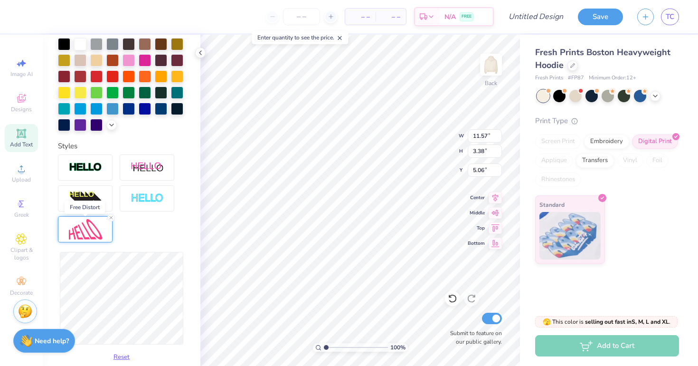
click at [94, 233] on img at bounding box center [85, 229] width 33 height 20
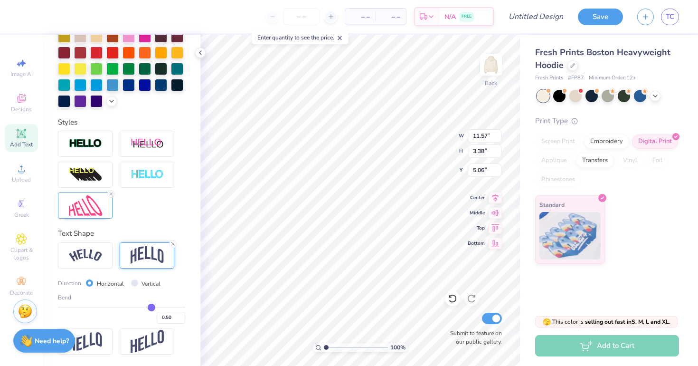
scroll to position [242, 0]
drag, startPoint x: 151, startPoint y: 306, endPoint x: 122, endPoint y: 304, distance: 28.1
click at [122, 306] on input "range" at bounding box center [121, 306] width 127 height 1
click at [118, 306] on input "range" at bounding box center [121, 306] width 127 height 1
drag, startPoint x: 118, startPoint y: 306, endPoint x: 132, endPoint y: 306, distance: 14.7
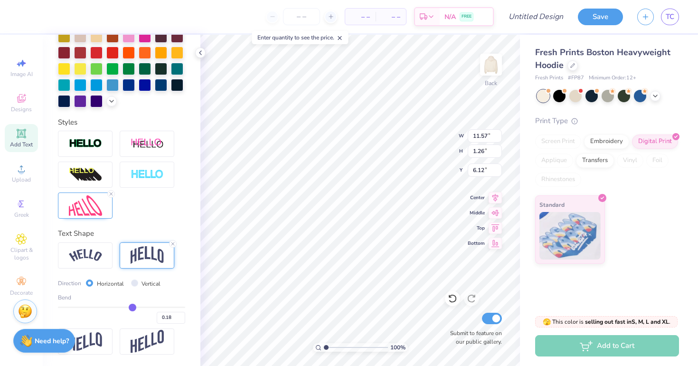
click at [132, 306] on input "range" at bounding box center [121, 306] width 127 height 1
click at [493, 196] on icon at bounding box center [495, 196] width 6 height 8
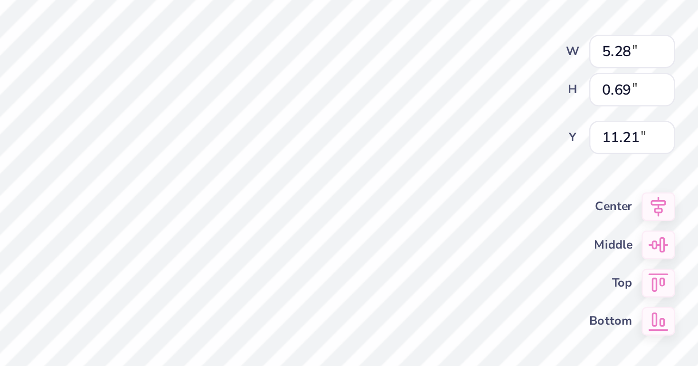
scroll to position [0, 1]
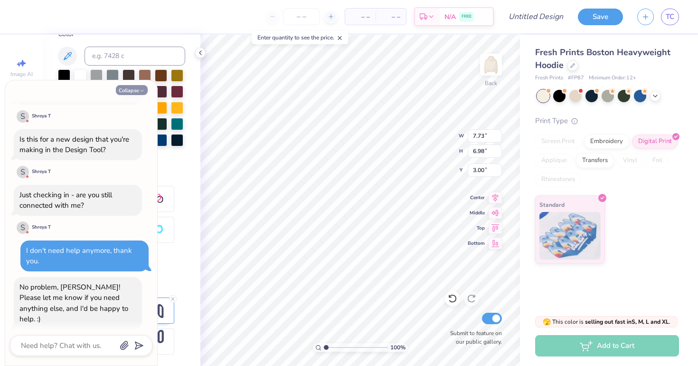
click at [139, 92] on button "Collapse" at bounding box center [132, 90] width 32 height 10
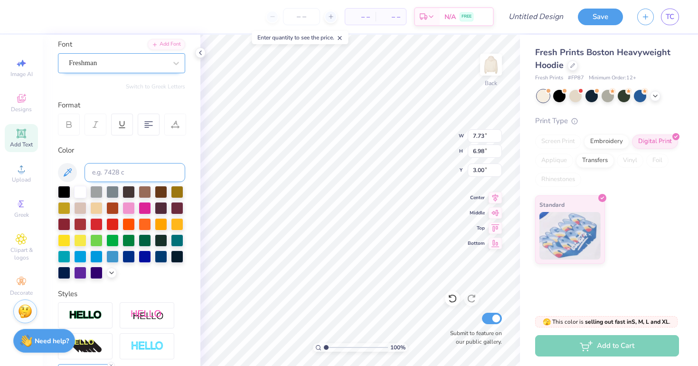
scroll to position [71, 0]
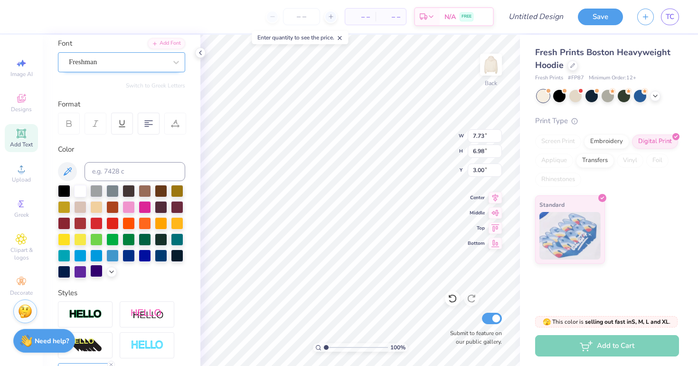
click at [94, 270] on div at bounding box center [96, 270] width 12 height 12
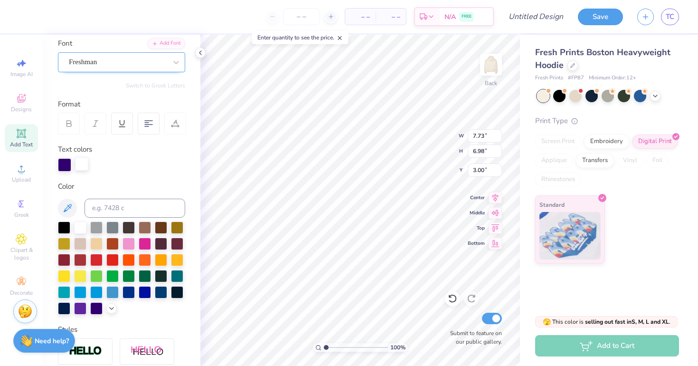
click at [81, 168] on div at bounding box center [81, 163] width 13 height 13
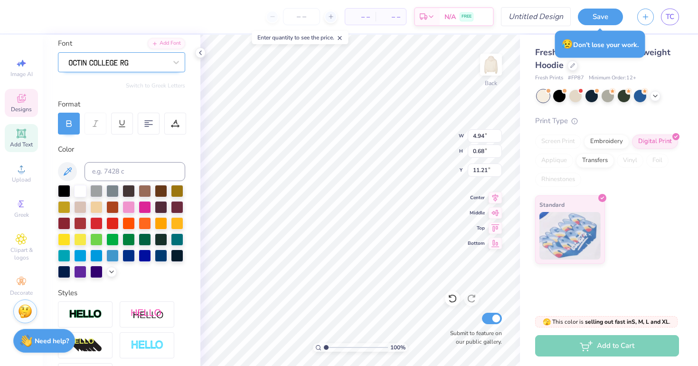
scroll to position [0, 0]
click at [133, 60] on div at bounding box center [118, 62] width 100 height 15
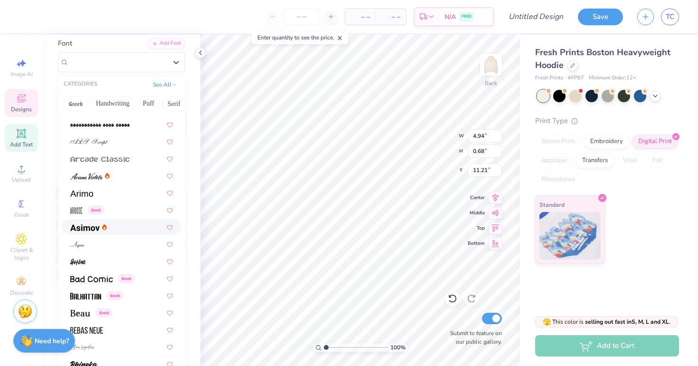
scroll to position [253, 0]
click at [104, 248] on div at bounding box center [121, 243] width 103 height 10
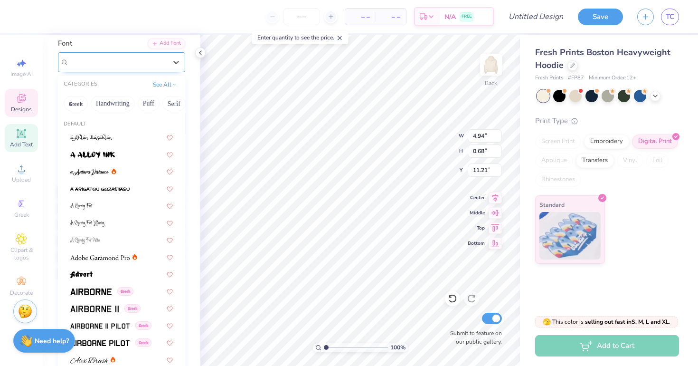
click at [140, 66] on div "Aspire" at bounding box center [118, 62] width 100 height 15
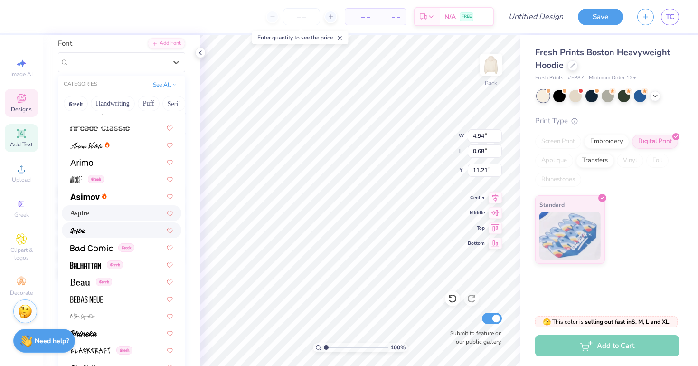
scroll to position [283, 0]
click at [113, 316] on div at bounding box center [121, 315] width 103 height 10
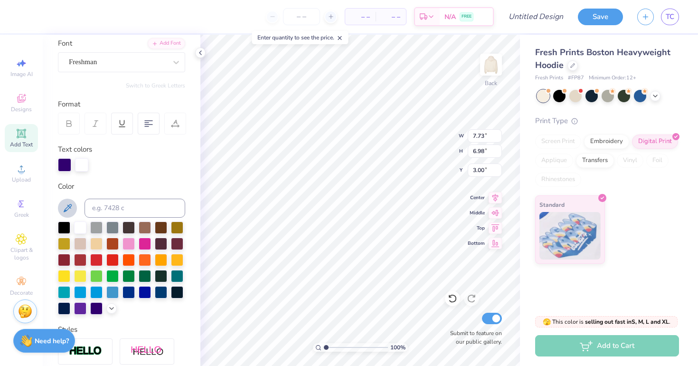
click at [68, 209] on icon at bounding box center [67, 207] width 11 height 11
click at [81, 229] on div at bounding box center [80, 226] width 12 height 12
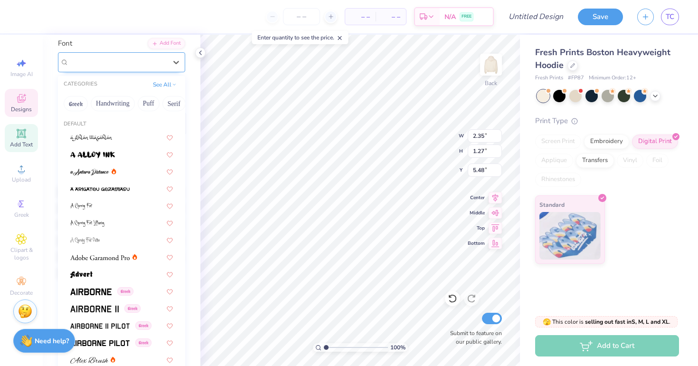
click at [139, 58] on span "[PERSON_NAME] Signature" at bounding box center [111, 62] width 85 height 11
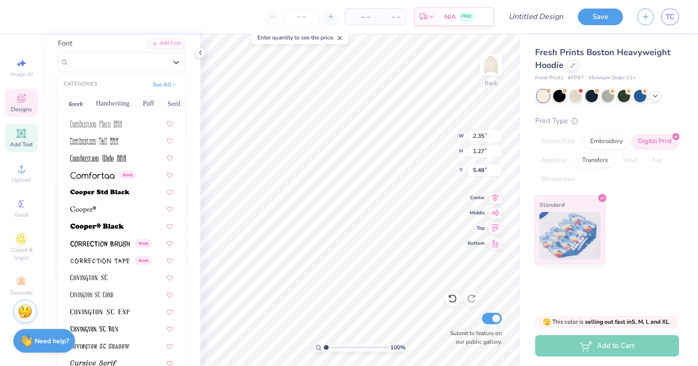
scroll to position [1623, 0]
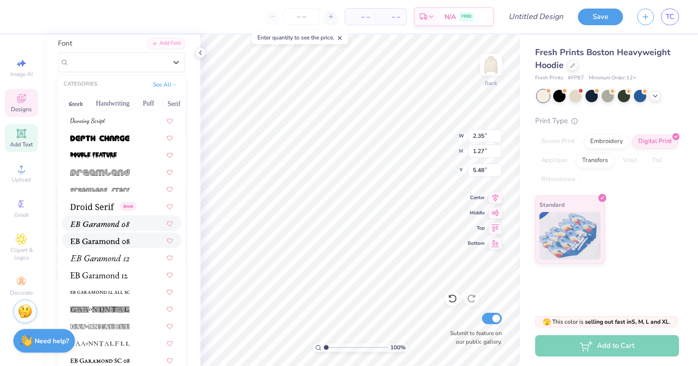
click at [119, 227] on img at bounding box center [99, 223] width 59 height 7
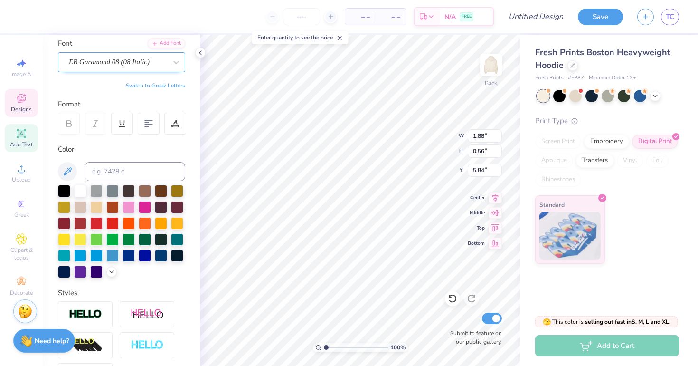
click at [141, 60] on span "EB Garamond 08 (08 Italic)" at bounding box center [109, 62] width 81 height 11
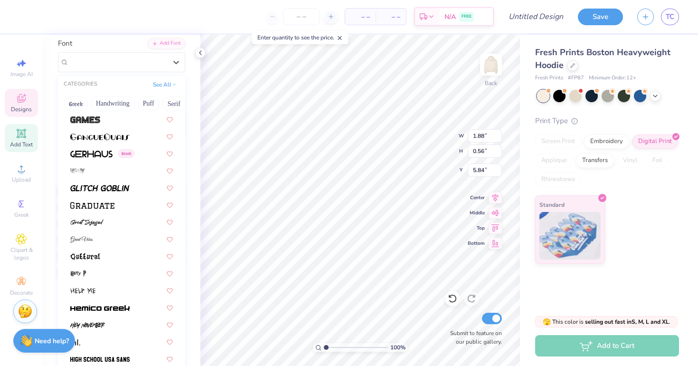
scroll to position [2525, 0]
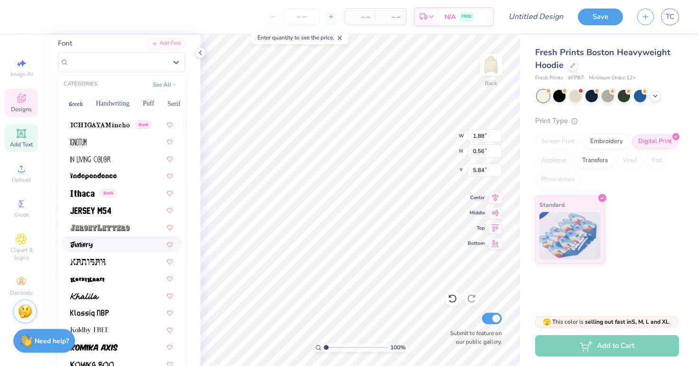
click at [129, 244] on div at bounding box center [121, 244] width 103 height 10
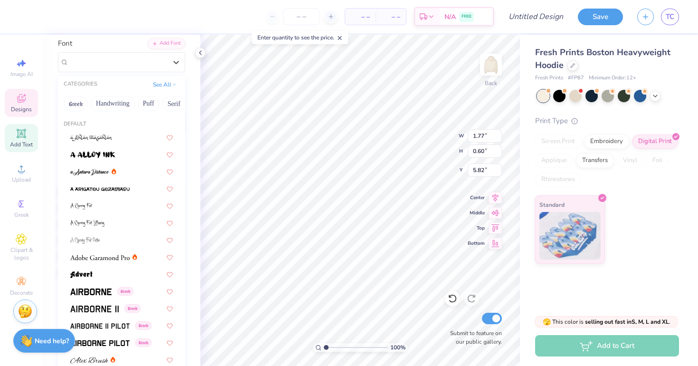
drag, startPoint x: 145, startPoint y: 66, endPoint x: 141, endPoint y: 83, distance: 17.6
click at [145, 66] on div "Juniory" at bounding box center [118, 62] width 100 height 15
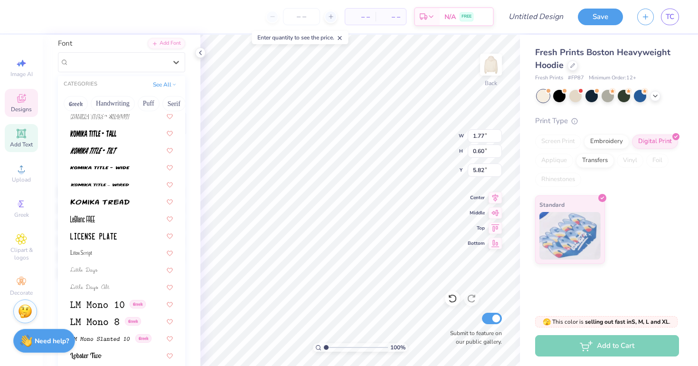
scroll to position [3048, 0]
click at [119, 234] on div at bounding box center [121, 234] width 103 height 10
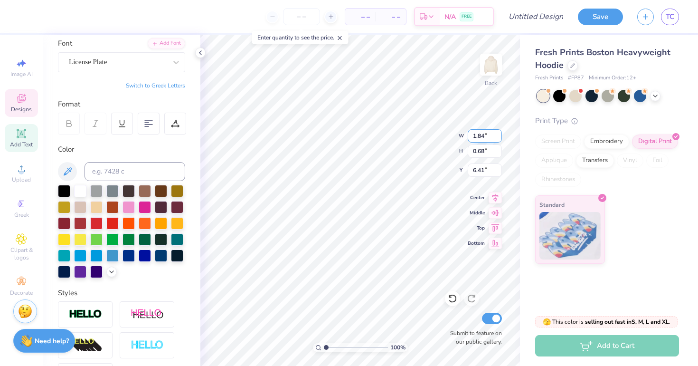
click at [498, 132] on input "1.84" at bounding box center [485, 135] width 34 height 13
click at [498, 132] on input "1.85" at bounding box center [485, 135] width 34 height 13
click at [498, 132] on input "1.86" at bounding box center [485, 135] width 34 height 13
click at [498, 132] on input "1.87" at bounding box center [485, 135] width 34 height 13
click at [498, 148] on input "0.69" at bounding box center [485, 150] width 34 height 13
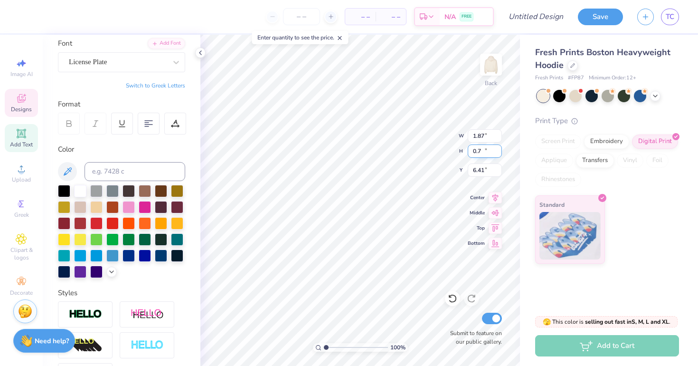
click at [498, 148] on input "0.7" at bounding box center [485, 150] width 34 height 13
click at [498, 148] on input "0.71" at bounding box center [485, 150] width 34 height 13
click at [498, 148] on input "0.72" at bounding box center [485, 150] width 34 height 13
click at [498, 148] on input "0.73" at bounding box center [485, 150] width 34 height 13
click at [498, 148] on input "0.74" at bounding box center [485, 150] width 34 height 13
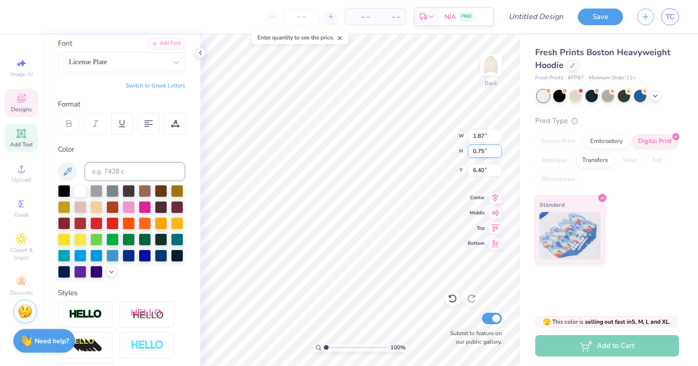
click at [498, 148] on input "0.75" at bounding box center [485, 150] width 34 height 13
click at [498, 148] on input "0.76" at bounding box center [485, 150] width 34 height 13
click at [498, 148] on input "0.77" at bounding box center [485, 150] width 34 height 13
click at [498, 166] on input "6.40" at bounding box center [485, 169] width 34 height 13
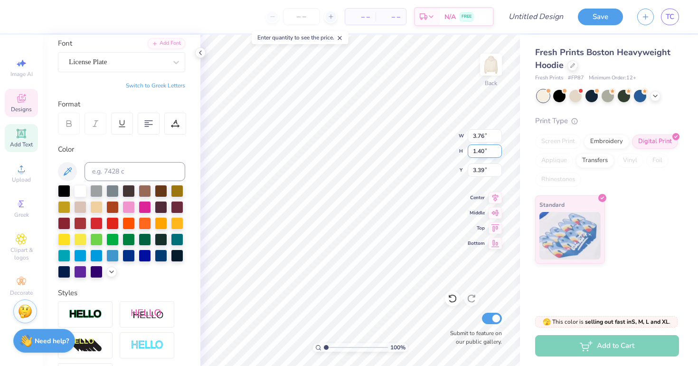
click at [427, 151] on div "100 % Back W 3.76 3.76 " H 1.40 1.40 " Y 3.39 4.22 " Center Middle Top Bottom S…" at bounding box center [360, 200] width 320 height 331
click at [170, 124] on div at bounding box center [175, 124] width 22 height 22
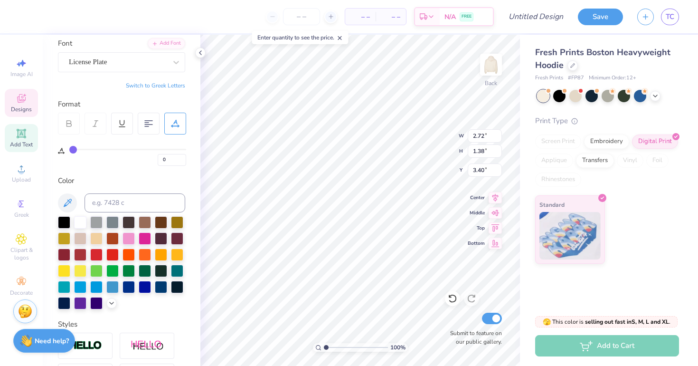
drag, startPoint x: 94, startPoint y: 147, endPoint x: 69, endPoint y: 148, distance: 25.7
click at [69, 148] on div "0" at bounding box center [122, 149] width 128 height 31
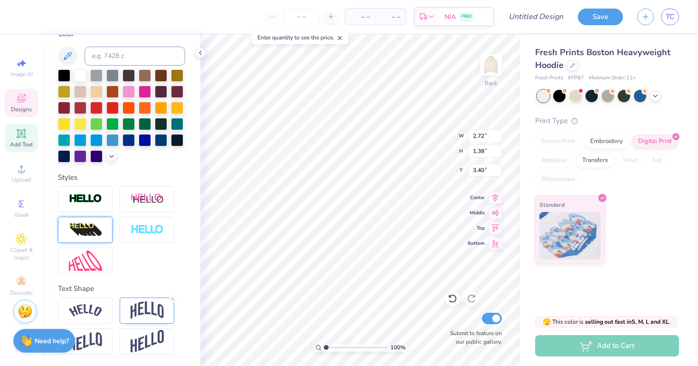
scroll to position [218, 0]
click at [99, 224] on img at bounding box center [85, 229] width 33 height 15
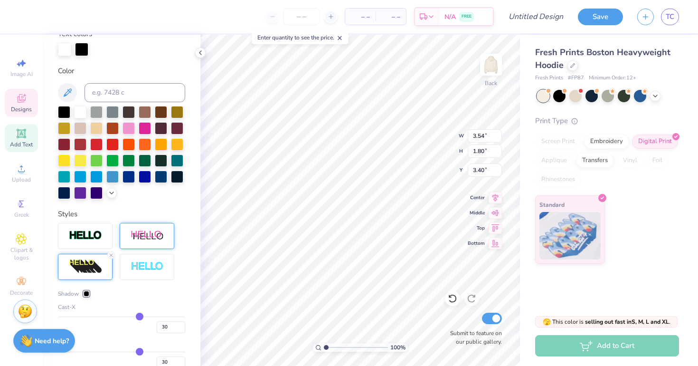
click at [145, 242] on div at bounding box center [147, 236] width 55 height 26
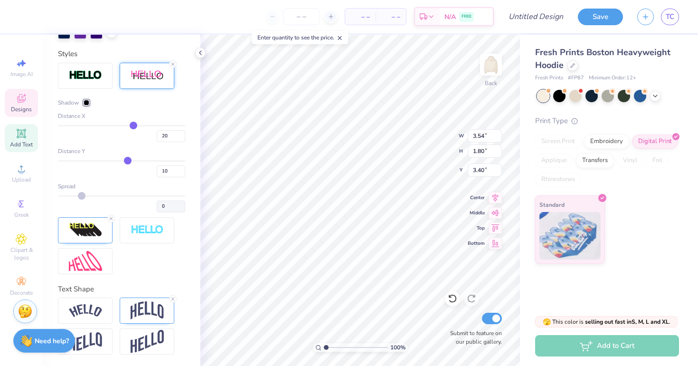
scroll to position [378, 0]
click at [139, 314] on img at bounding box center [147, 310] width 33 height 18
click at [113, 216] on icon at bounding box center [111, 219] width 6 height 6
click at [170, 65] on icon at bounding box center [173, 64] width 6 height 6
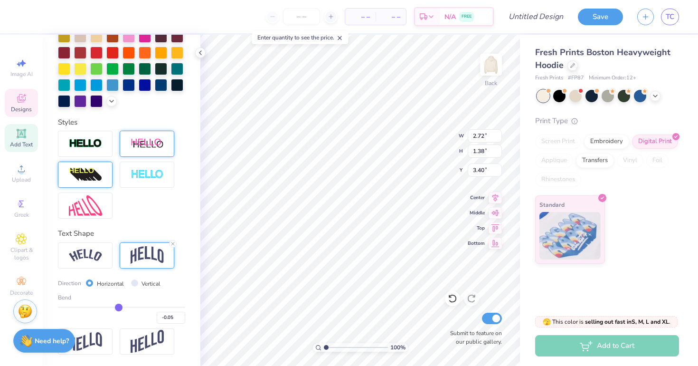
scroll to position [273, 0]
click at [140, 345] on img at bounding box center [147, 341] width 33 height 23
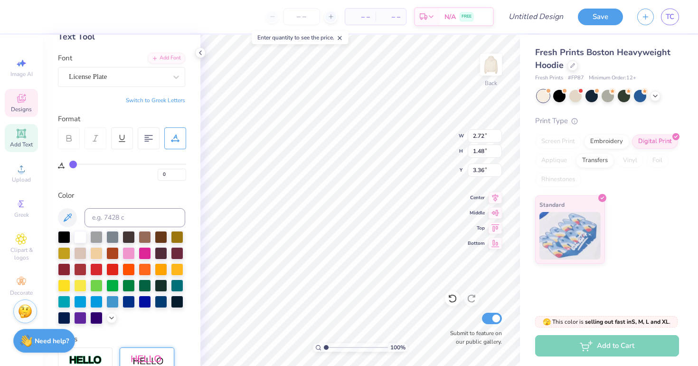
scroll to position [58, 0]
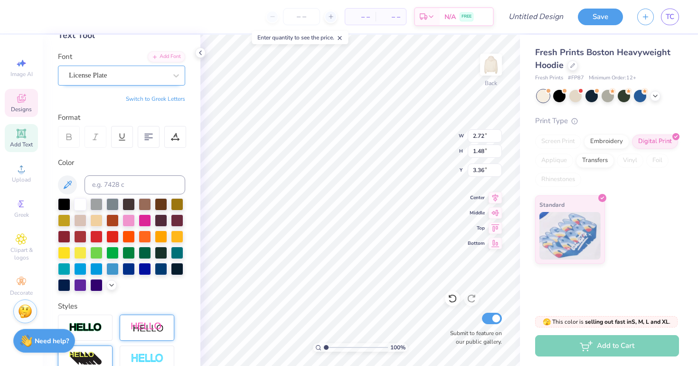
click at [151, 73] on div "License Plate" at bounding box center [118, 75] width 100 height 15
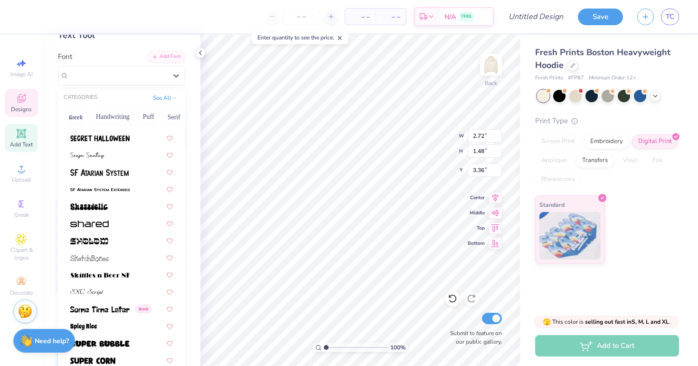
scroll to position [4426, 0]
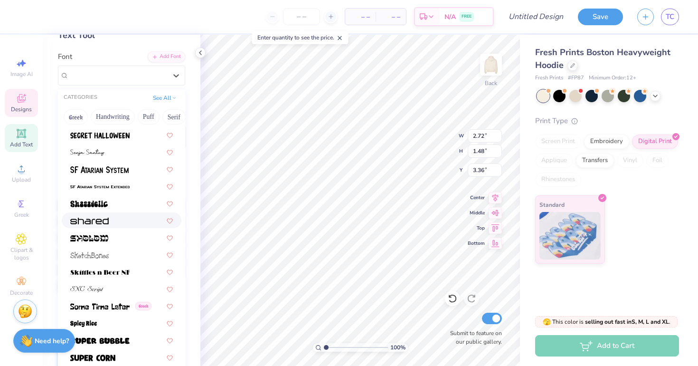
click at [127, 218] on div at bounding box center [121, 220] width 103 height 10
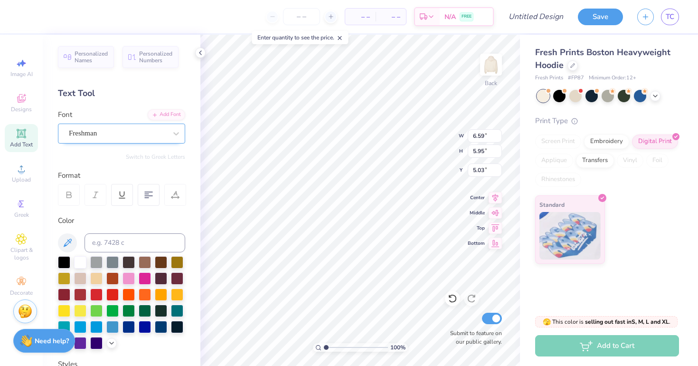
scroll to position [0, 0]
click at [160, 130] on div "Freshman" at bounding box center [118, 133] width 100 height 15
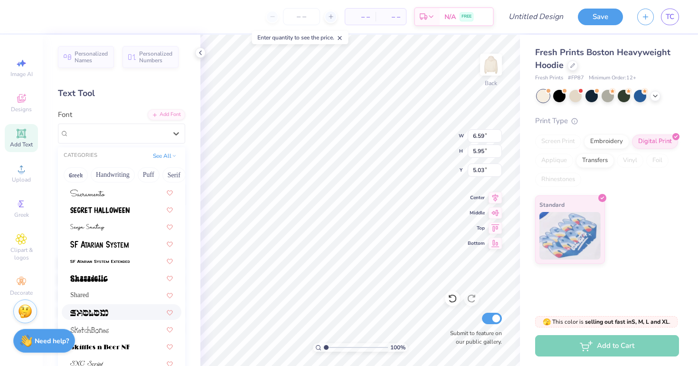
scroll to position [4410, 0]
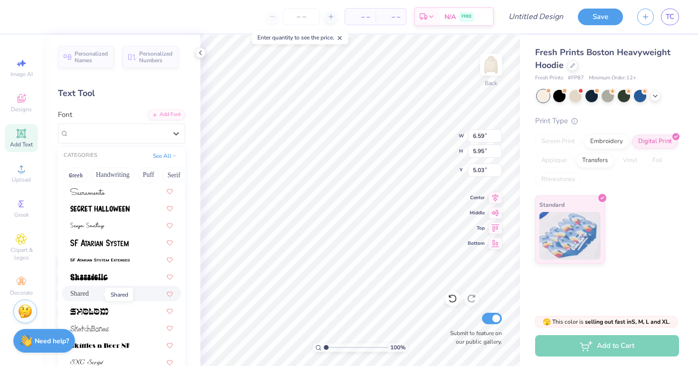
click at [89, 296] on span "Shared" at bounding box center [79, 293] width 19 height 10
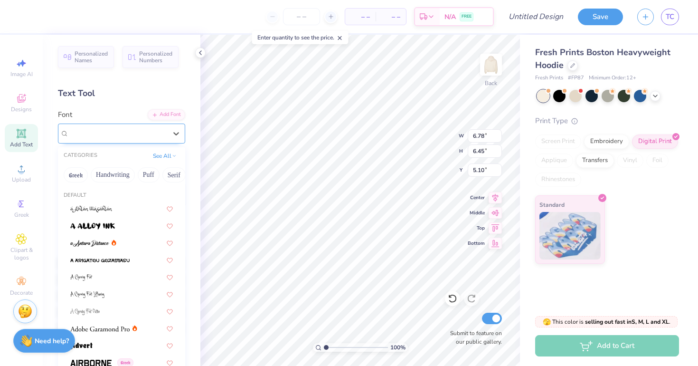
click at [165, 133] on div "Shared" at bounding box center [118, 133] width 100 height 15
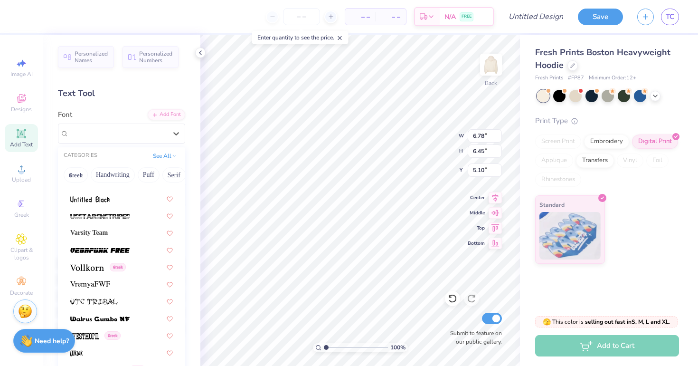
scroll to position [5015, 0]
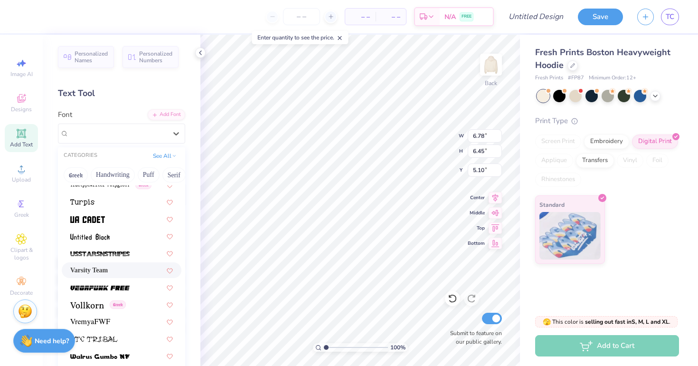
click at [122, 271] on div "Varsity Team" at bounding box center [121, 270] width 103 height 10
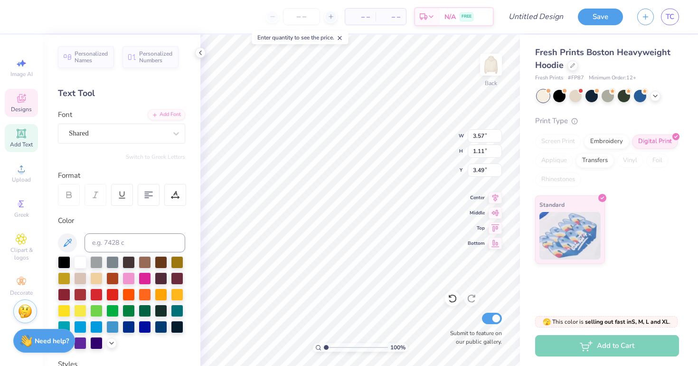
scroll to position [0, 0]
click at [495, 195] on icon at bounding box center [495, 195] width 13 height 11
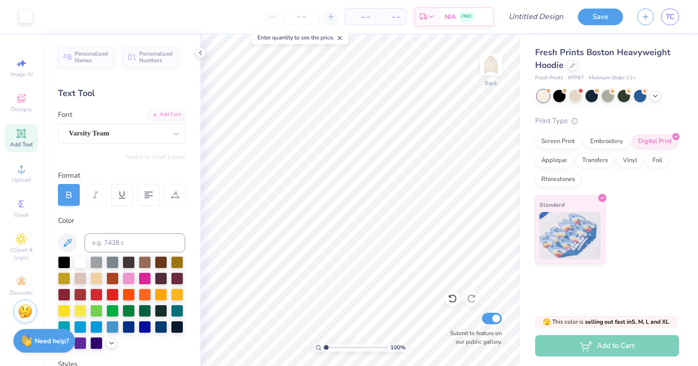
click at [20, 147] on span "Add Text" at bounding box center [21, 145] width 23 height 8
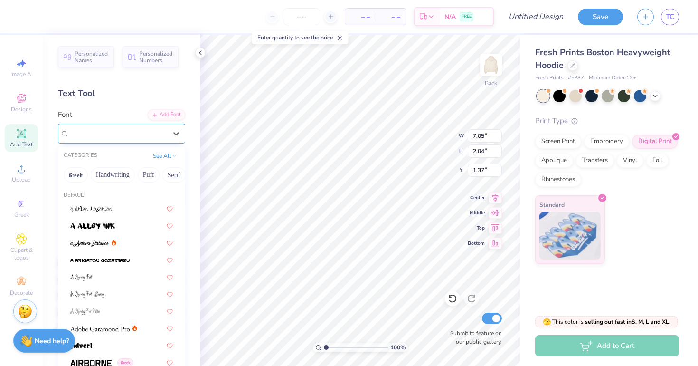
click at [114, 135] on div "Super Dream" at bounding box center [118, 133] width 100 height 15
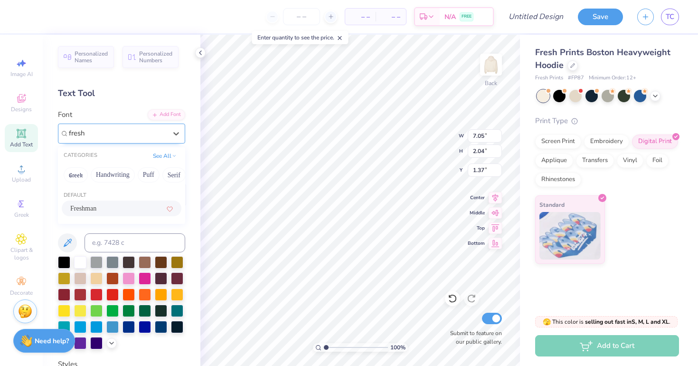
click at [132, 209] on div "Freshman" at bounding box center [121, 208] width 103 height 10
click at [136, 128] on div "Freshman" at bounding box center [118, 133] width 100 height 15
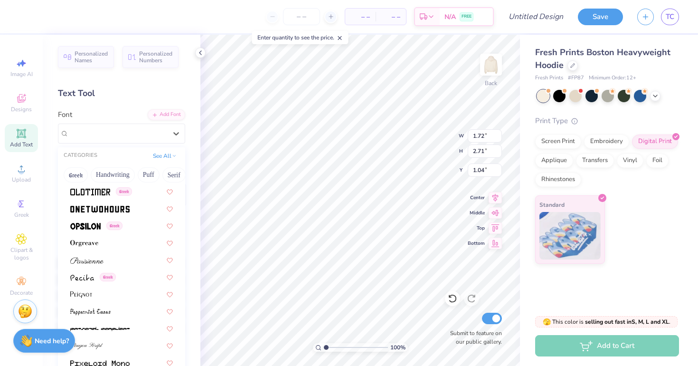
scroll to position [3981, 0]
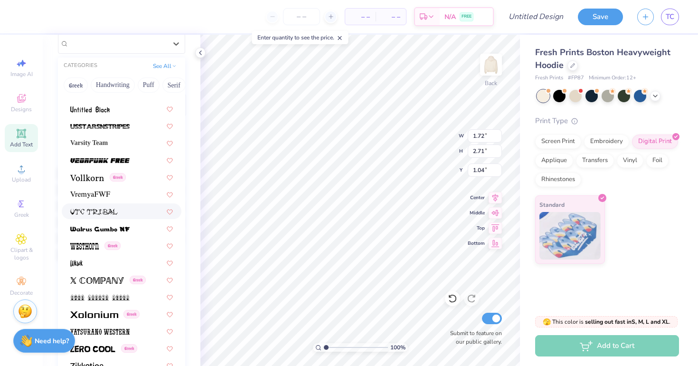
scroll to position [102, 0]
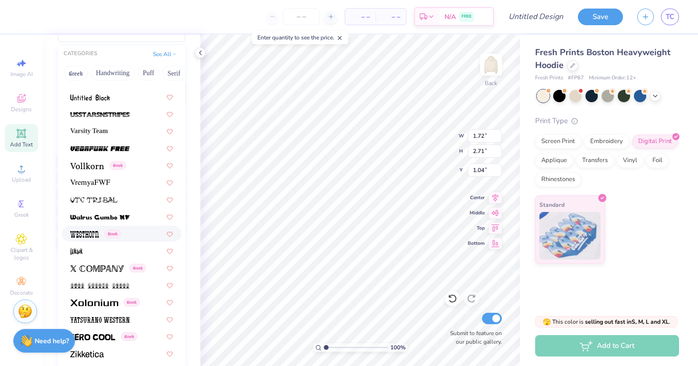
click at [134, 238] on div "Greek" at bounding box center [121, 233] width 103 height 10
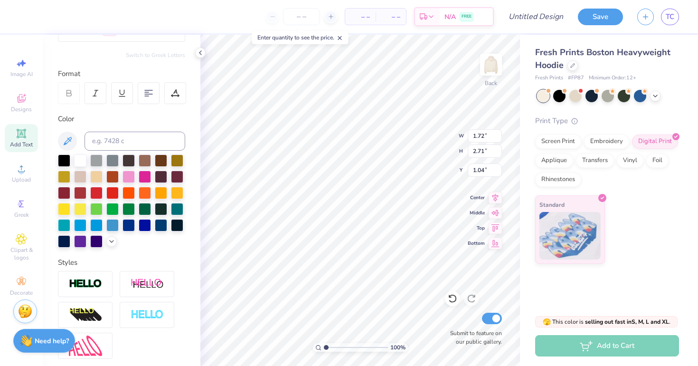
scroll to position [0, 0]
click at [174, 98] on div at bounding box center [175, 93] width 22 height 22
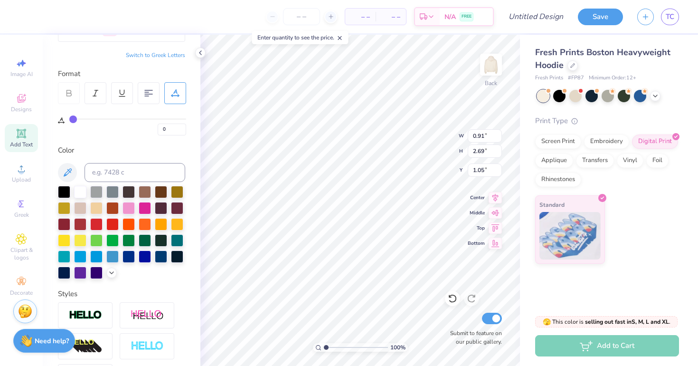
type input "1"
type input "2"
type input "3"
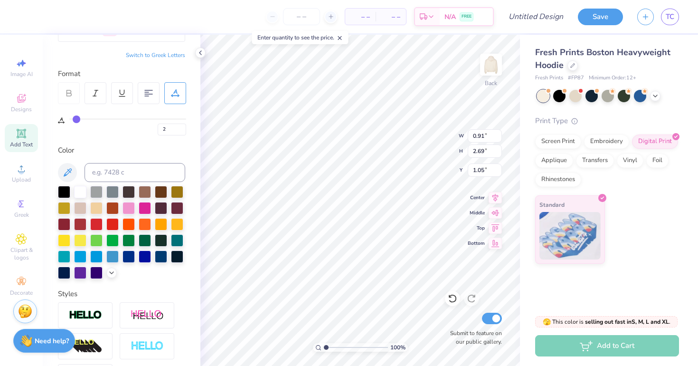
type input "3"
type input "0.95"
click at [76, 119] on input "range" at bounding box center [127, 118] width 117 height 1
type input "4"
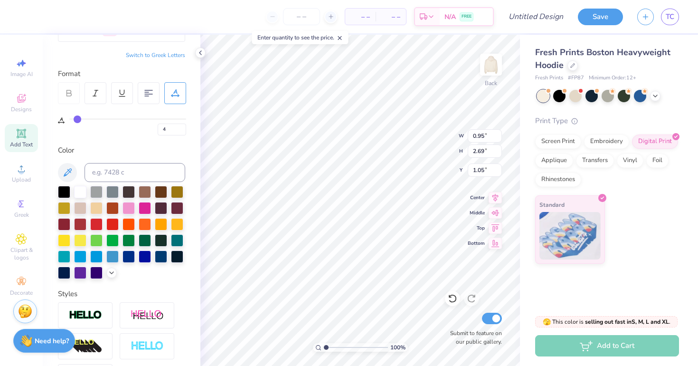
type input "5"
type input "6"
type input "7"
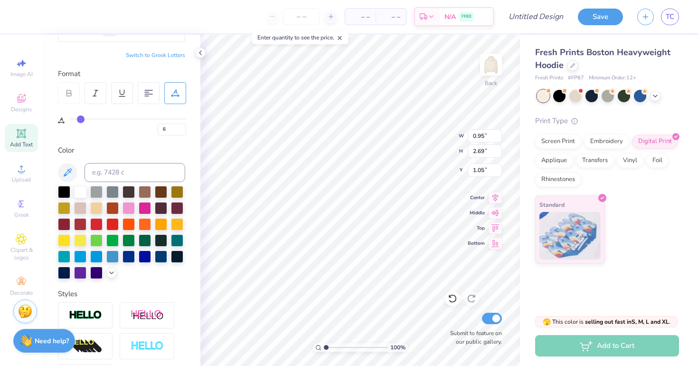
type input "7"
click at [81, 119] on input "range" at bounding box center [127, 118] width 117 height 1
type input "1.01"
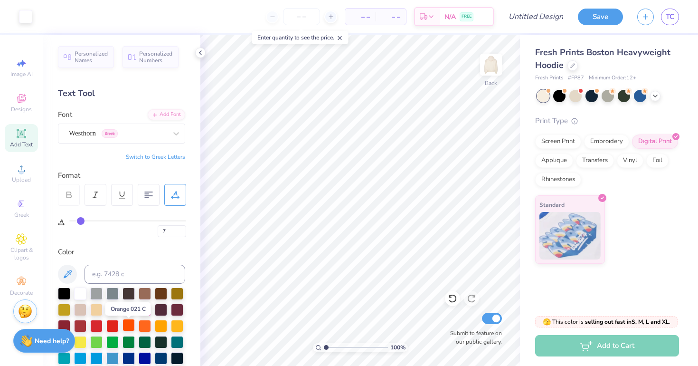
scroll to position [0, 0]
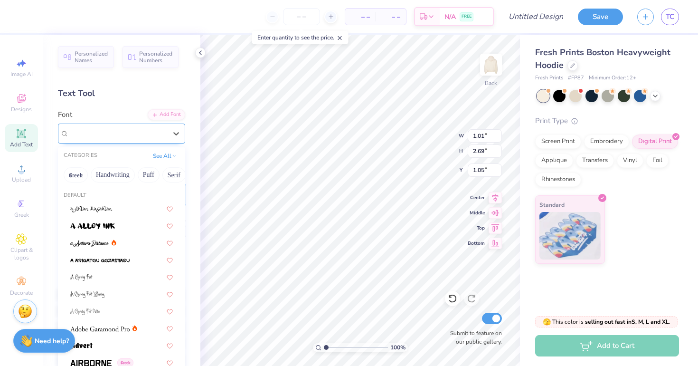
click at [124, 133] on div "Westhorn Greek" at bounding box center [118, 133] width 100 height 15
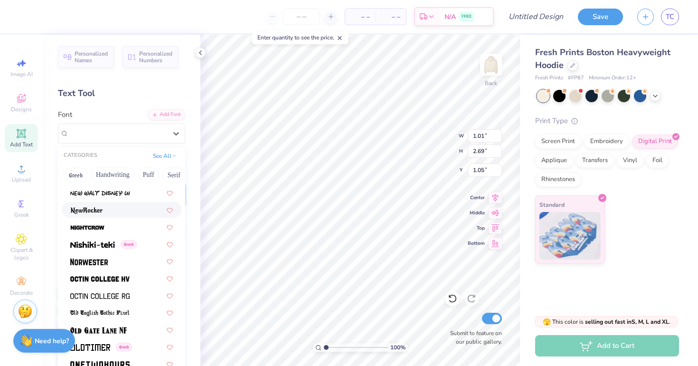
scroll to position [3672, 0]
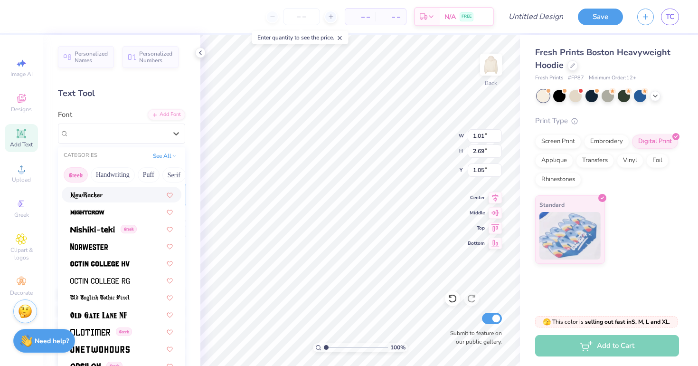
click at [75, 176] on button "Greek" at bounding box center [76, 174] width 24 height 15
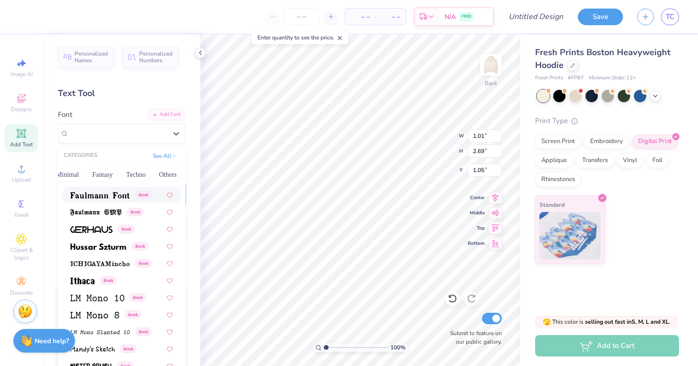
scroll to position [0, 280]
click at [164, 157] on button "See All" at bounding box center [164, 154] width 29 height 9
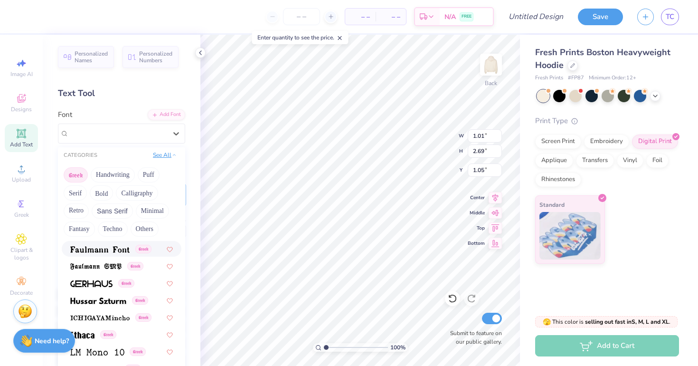
scroll to position [0, 0]
click at [136, 230] on button "Others" at bounding box center [145, 228] width 28 height 15
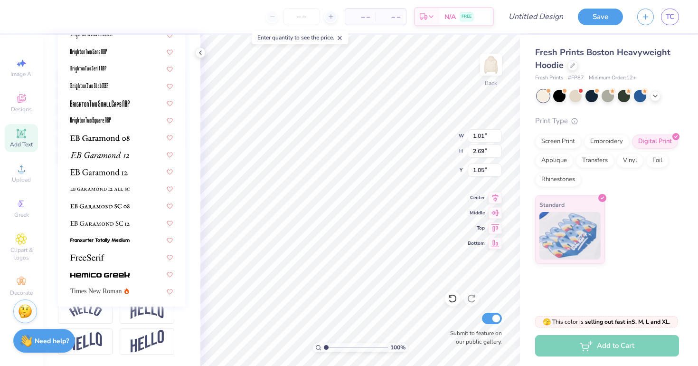
scroll to position [218, 0]
click at [127, 280] on div at bounding box center [122, 274] width 120 height 16
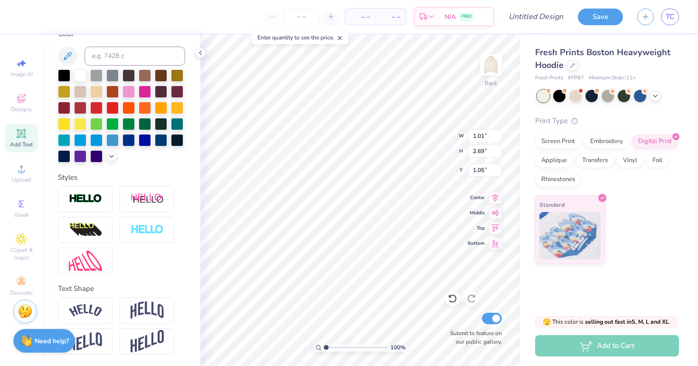
type input "1.74"
type input "2.26"
type input "1.26"
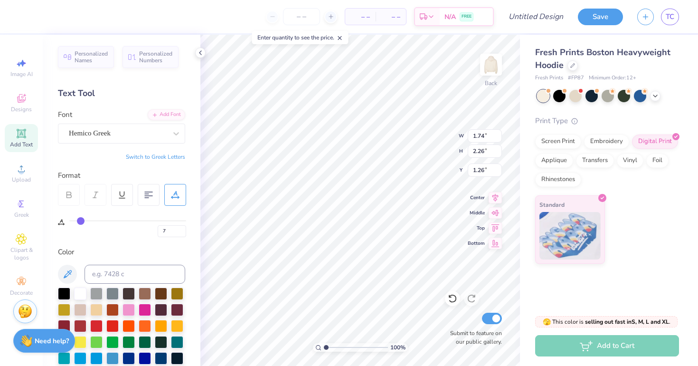
scroll to position [0, 0]
type input "6"
type input "5"
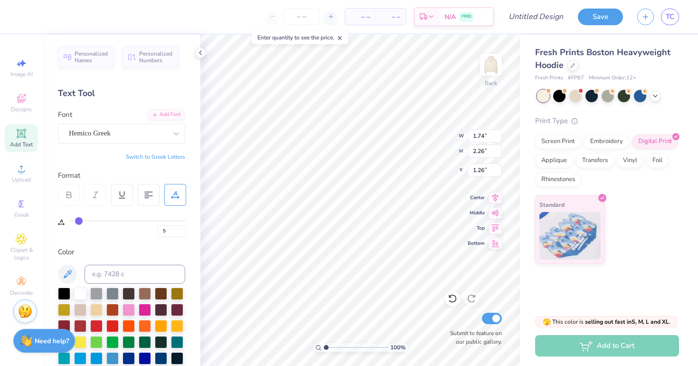
type input "3"
type input "0"
drag, startPoint x: 80, startPoint y: 220, endPoint x: 47, endPoint y: 220, distance: 32.8
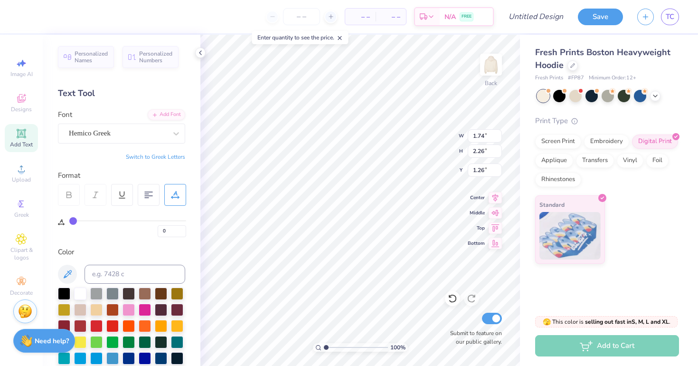
type input "0"
click at [47, 220] on div "Personalized Names Personalized Numbers Text Tool Add Font Font Hemico Greek Sw…" at bounding box center [122, 200] width 158 height 331
type input "1.65"
type input "2.29"
type input "3.15"
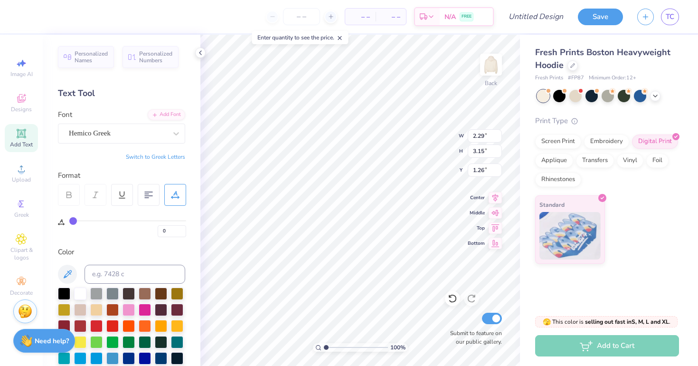
type input "0.82"
click at [499, 138] on input "2.28" at bounding box center [485, 135] width 34 height 13
click at [499, 138] on input "2.27" at bounding box center [485, 135] width 34 height 13
click at [499, 138] on input "2.26" at bounding box center [485, 135] width 34 height 13
click at [499, 138] on input "2.25" at bounding box center [485, 135] width 34 height 13
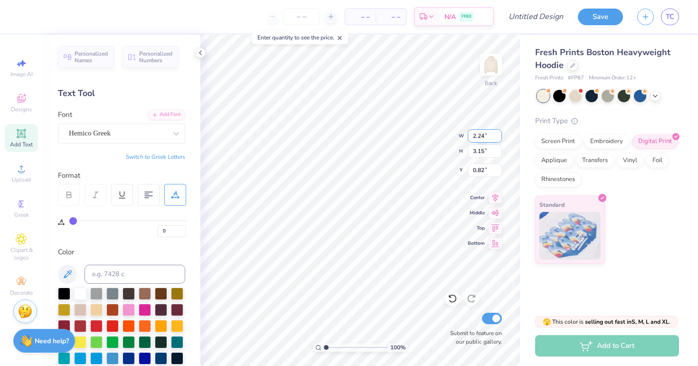
click at [499, 138] on input "2.24" at bounding box center [485, 135] width 34 height 13
click at [499, 138] on input "2.23" at bounding box center [485, 135] width 34 height 13
click at [499, 138] on input "2.22" at bounding box center [485, 135] width 34 height 13
click at [499, 138] on input "2.21" at bounding box center [485, 135] width 34 height 13
click at [499, 138] on input "2.2" at bounding box center [485, 135] width 34 height 13
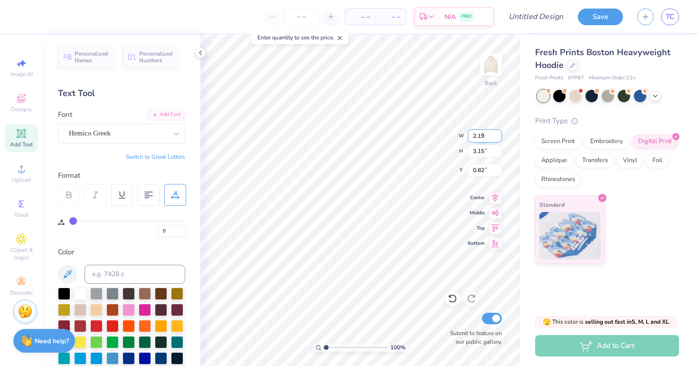
click at [499, 138] on input "2.19" at bounding box center [485, 135] width 34 height 13
click at [499, 138] on input "2.18" at bounding box center [485, 135] width 34 height 13
click at [499, 138] on input "2.17" at bounding box center [485, 135] width 34 height 13
click at [499, 138] on input "2.16" at bounding box center [485, 135] width 34 height 13
click at [499, 138] on input "2.15" at bounding box center [485, 135] width 34 height 13
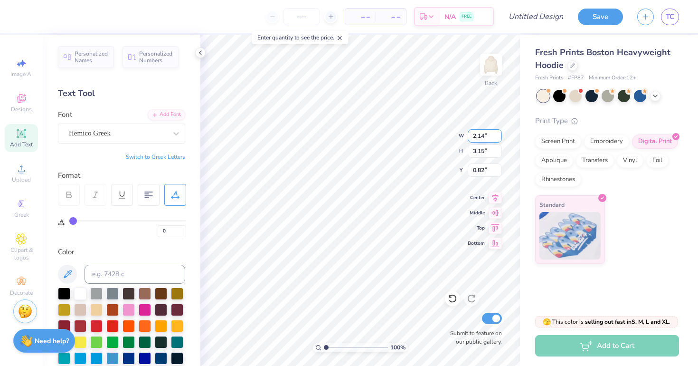
click at [499, 138] on input "2.14" at bounding box center [485, 135] width 34 height 13
click at [499, 138] on input "2.13" at bounding box center [485, 135] width 34 height 13
click at [499, 138] on input "2.12" at bounding box center [485, 135] width 34 height 13
click at [499, 138] on input "2.11" at bounding box center [485, 135] width 34 height 13
click at [499, 138] on input "2.1" at bounding box center [485, 135] width 34 height 13
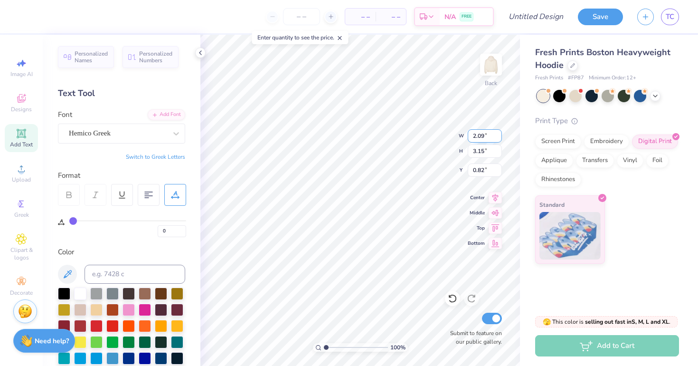
click at [499, 138] on input "2.09" at bounding box center [485, 135] width 34 height 13
click at [499, 138] on input "2.08" at bounding box center [485, 135] width 34 height 13
type input "2.07"
click at [499, 138] on input "2.07" at bounding box center [485, 135] width 34 height 13
type input "1.88"
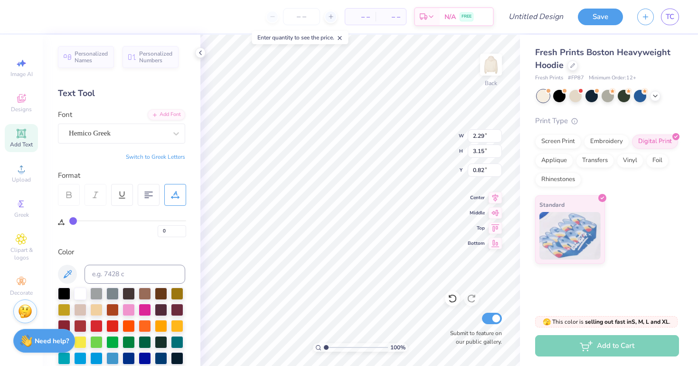
type input "2.58"
click at [157, 131] on div "Hemico Greek" at bounding box center [118, 133] width 100 height 15
click at [125, 132] on div "Hemico Greek" at bounding box center [118, 133] width 100 height 15
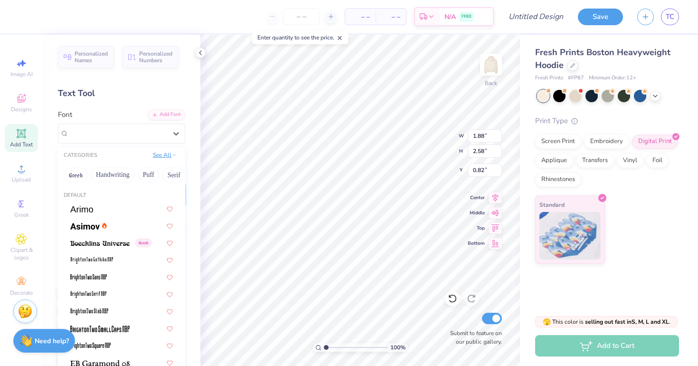
click at [165, 160] on button "See All" at bounding box center [164, 154] width 29 height 9
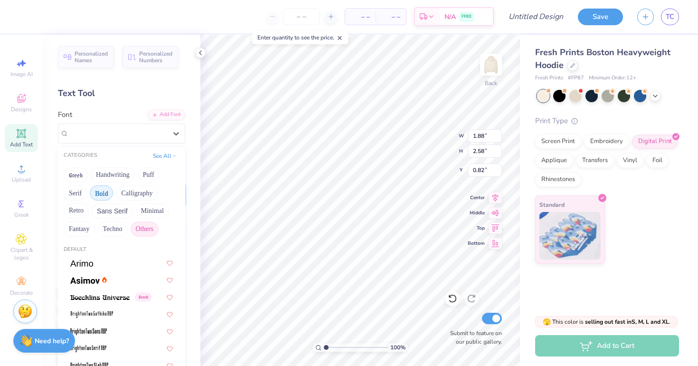
click at [101, 195] on button "Bold" at bounding box center [101, 192] width 23 height 15
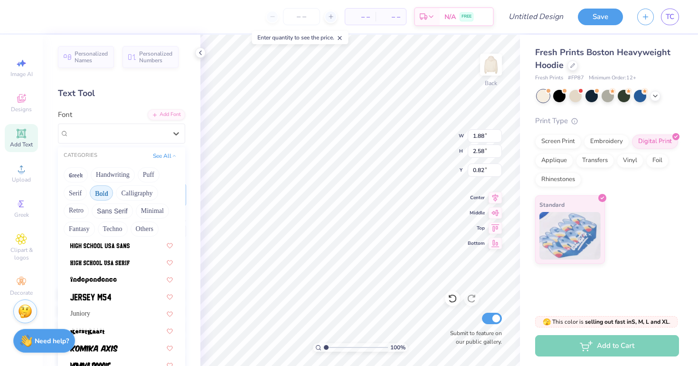
scroll to position [509, 0]
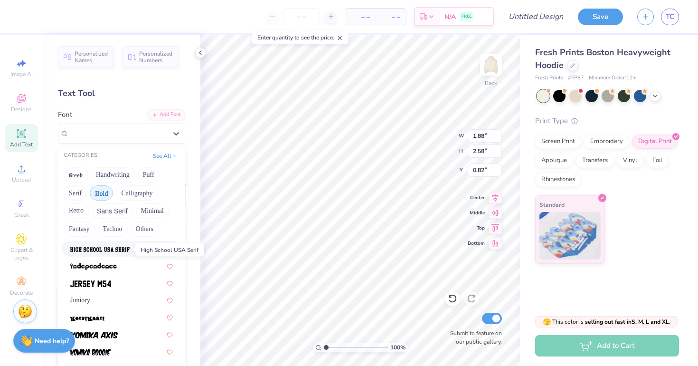
click at [111, 250] on img at bounding box center [99, 249] width 59 height 7
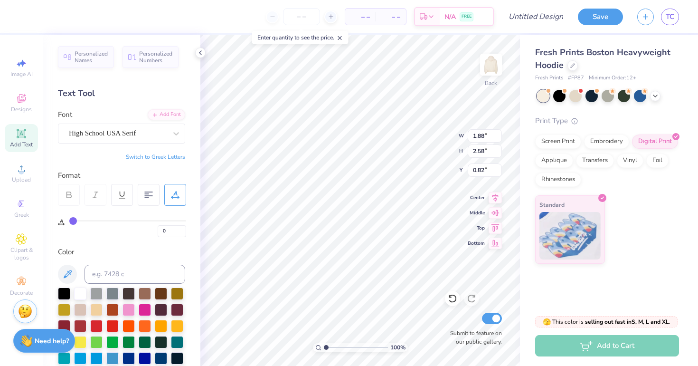
type input "1.63"
type input "3.01"
type input "0.60"
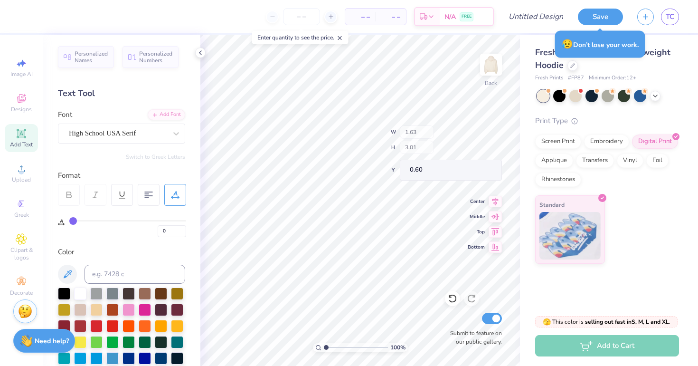
type input "0.89"
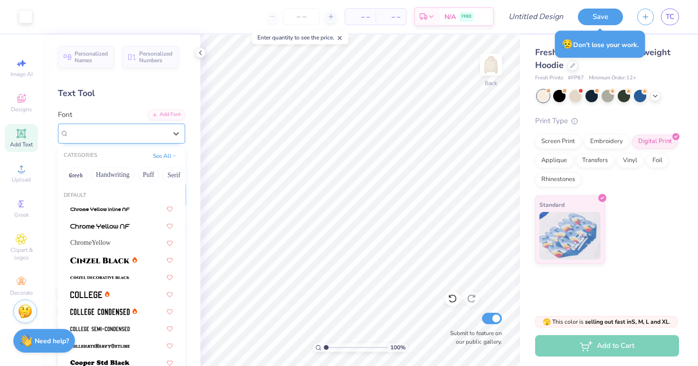
click at [156, 138] on div at bounding box center [118, 133] width 98 height 13
click at [153, 175] on button "Puff" at bounding box center [149, 174] width 22 height 15
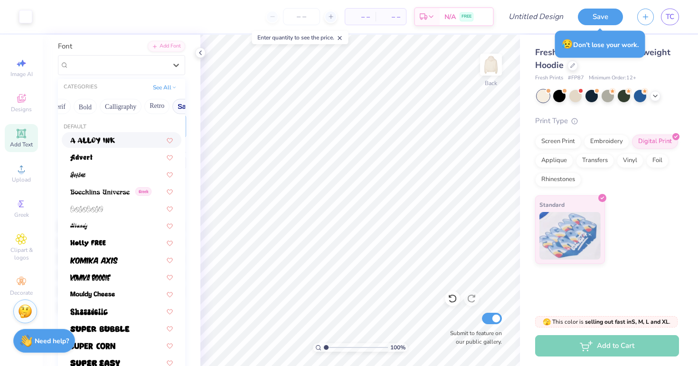
scroll to position [0, 114]
click at [89, 107] on button "Bold" at bounding box center [86, 106] width 23 height 15
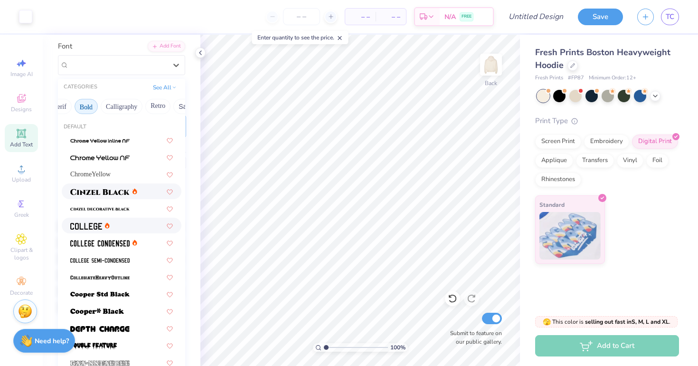
scroll to position [0, 0]
click at [123, 171] on div "ChromeYellow" at bounding box center [121, 174] width 103 height 10
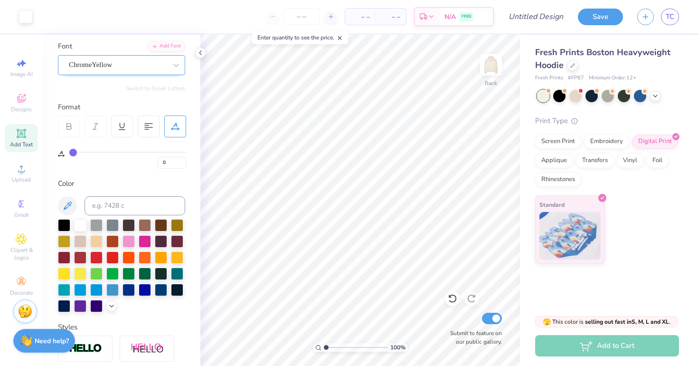
click at [143, 64] on div "ChromeYellow" at bounding box center [118, 64] width 100 height 15
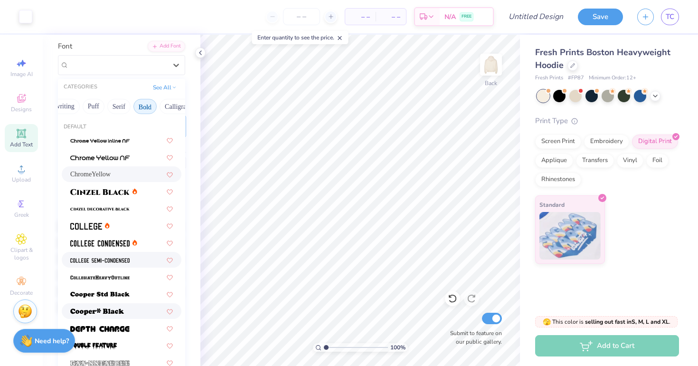
scroll to position [112, 0]
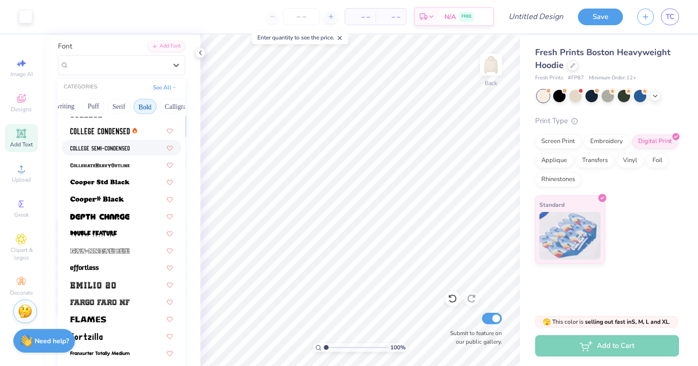
click at [123, 133] on img at bounding box center [99, 131] width 59 height 7
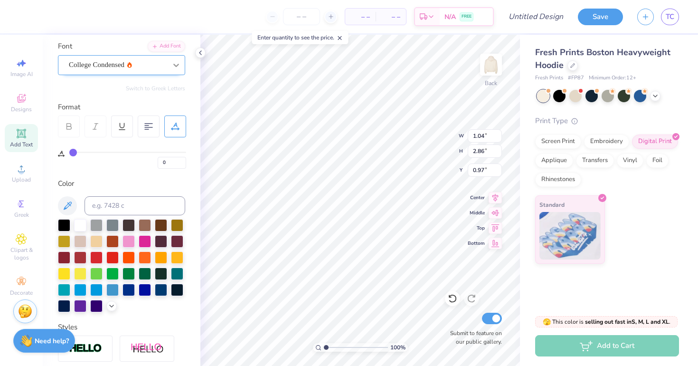
click at [172, 68] on icon at bounding box center [175, 64] width 9 height 9
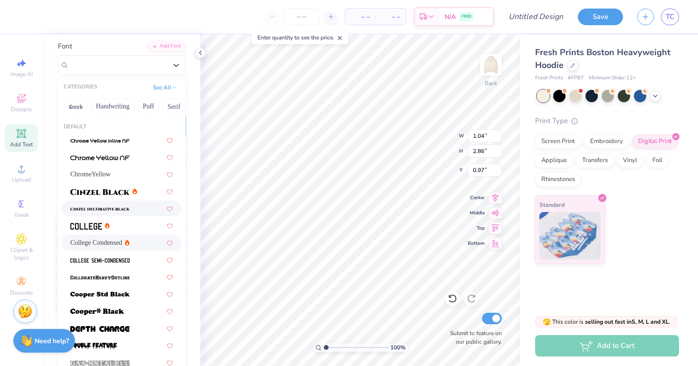
scroll to position [19, 0]
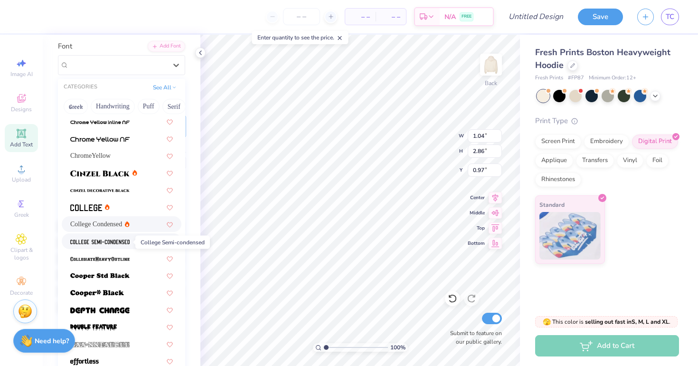
click at [129, 246] on span at bounding box center [99, 241] width 59 height 10
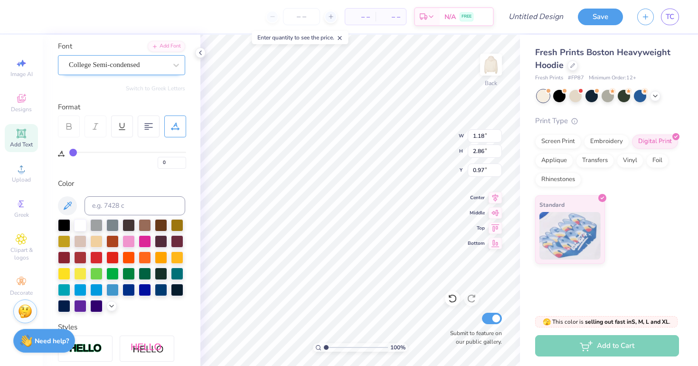
click at [142, 65] on div "College Semi-condensed" at bounding box center [118, 64] width 100 height 15
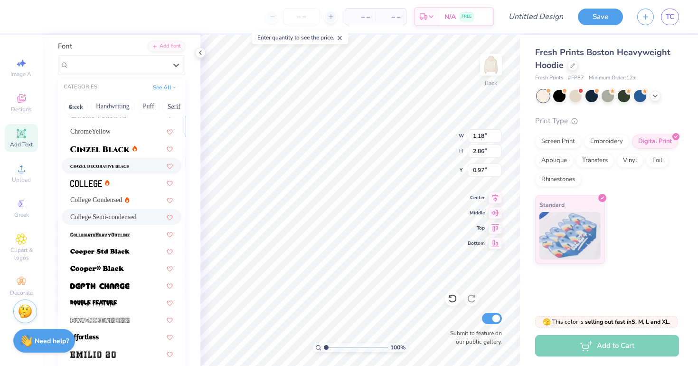
scroll to position [44, 0]
click at [127, 187] on div at bounding box center [121, 182] width 103 height 10
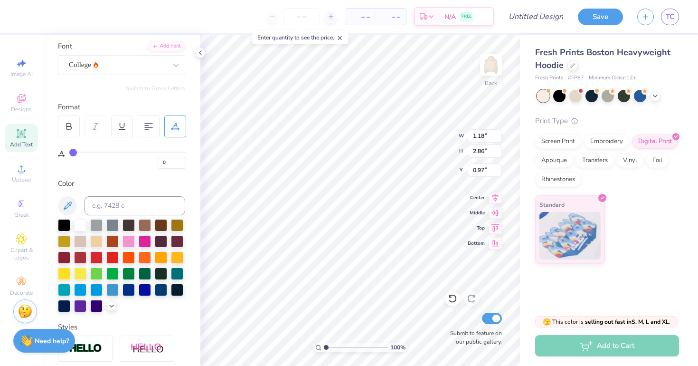
type input "1.33"
click at [67, 122] on icon at bounding box center [69, 126] width 9 height 9
type input "1.39"
type input "1.51"
type input "3.10"
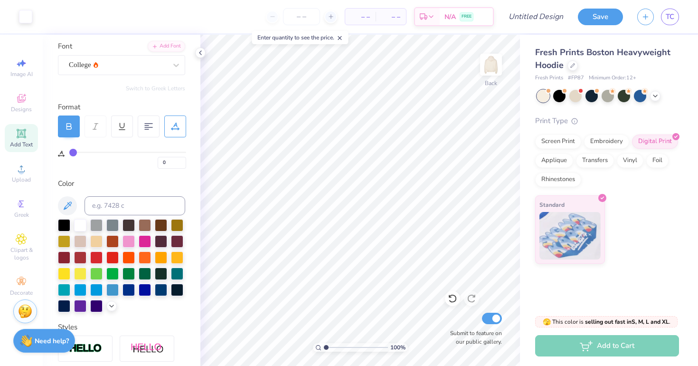
click at [24, 135] on icon at bounding box center [21, 133] width 7 height 7
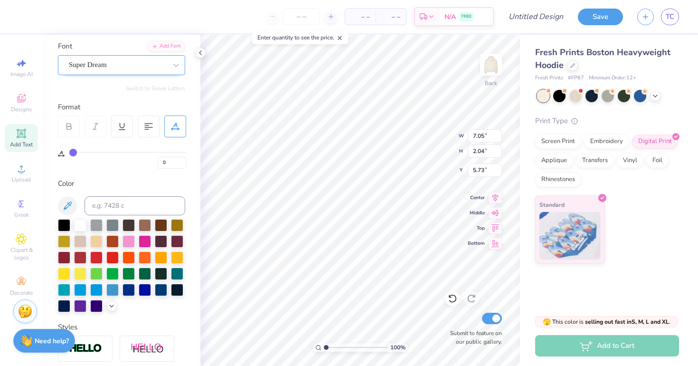
type textarea "phi alpha delta"
click at [161, 69] on div "Super Dream" at bounding box center [118, 64] width 100 height 15
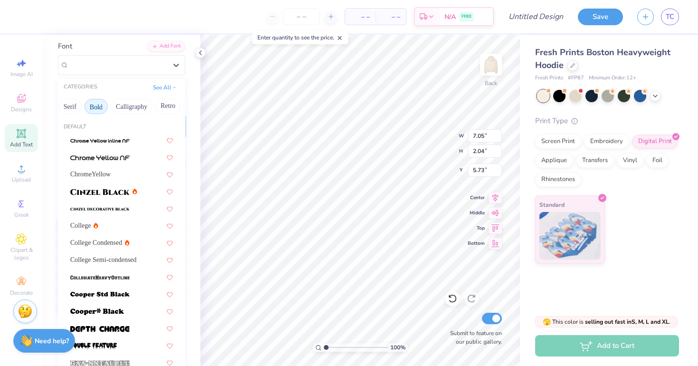
scroll to position [0, 87]
click at [141, 107] on button "Calligraphy" at bounding box center [148, 106] width 42 height 15
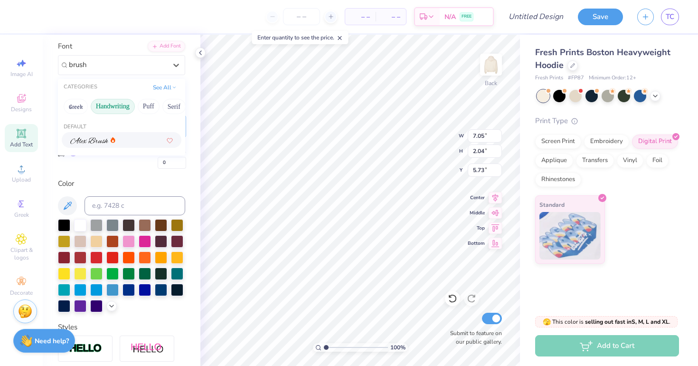
scroll to position [0, 0]
click at [159, 90] on button "See All" at bounding box center [164, 86] width 29 height 9
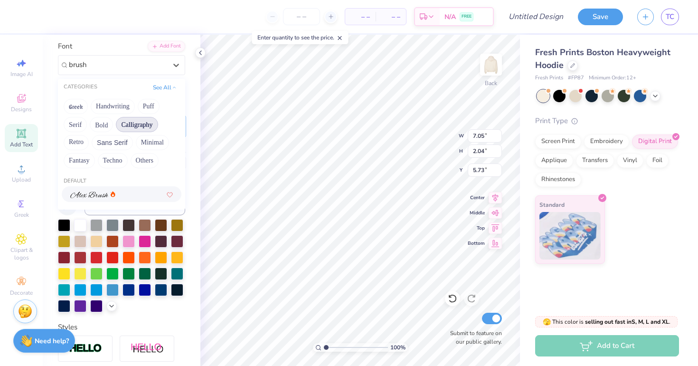
click at [149, 121] on button "Calligraphy" at bounding box center [137, 124] width 42 height 15
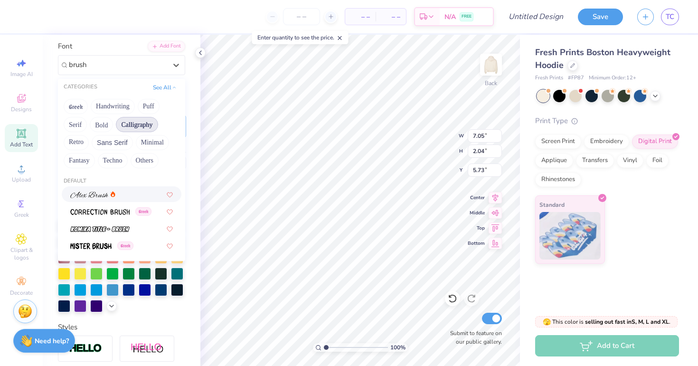
click at [148, 123] on button "Calligraphy" at bounding box center [137, 124] width 42 height 15
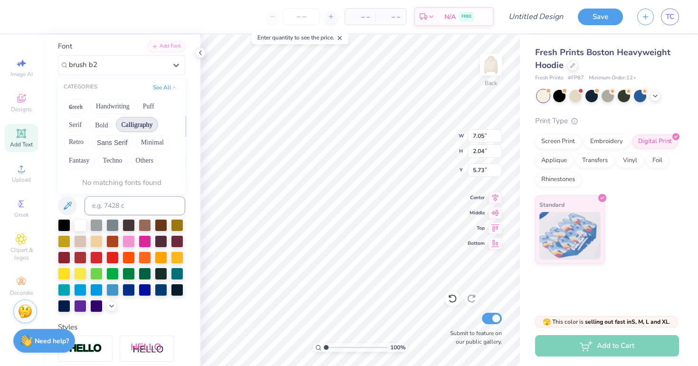
click at [142, 128] on button "Calligraphy" at bounding box center [137, 124] width 42 height 15
click at [144, 160] on button "Others" at bounding box center [145, 160] width 28 height 15
click at [75, 103] on button "Greek" at bounding box center [76, 106] width 24 height 15
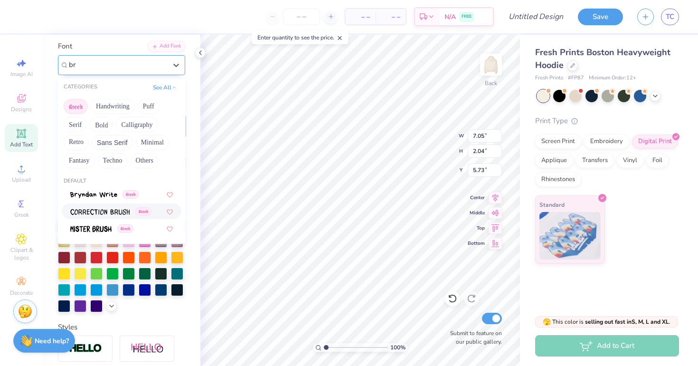
type input "b"
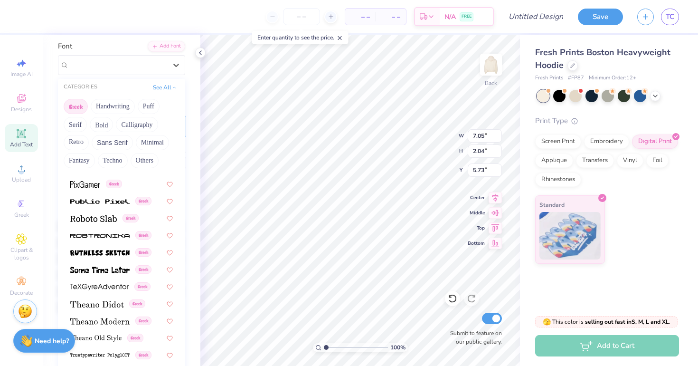
scroll to position [574, 0]
click at [96, 325] on img at bounding box center [99, 321] width 59 height 7
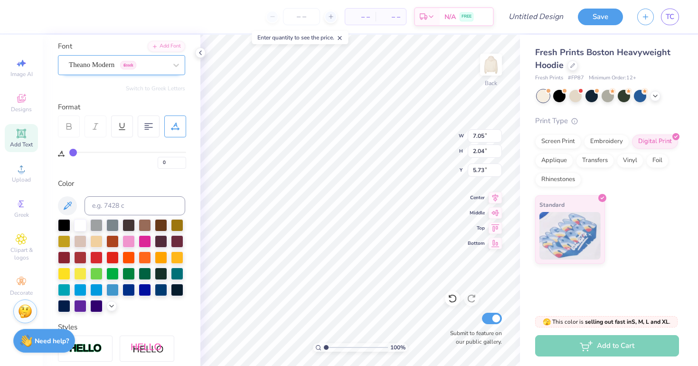
click at [125, 68] on div "Theano Modern Greek" at bounding box center [118, 64] width 100 height 15
type input "brush b2"
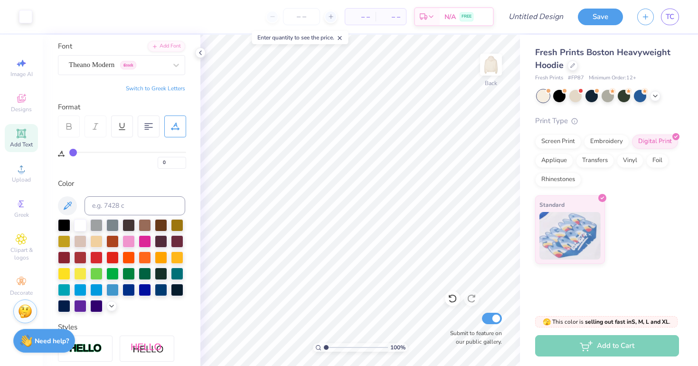
click at [28, 134] on div "Add Text" at bounding box center [21, 138] width 33 height 28
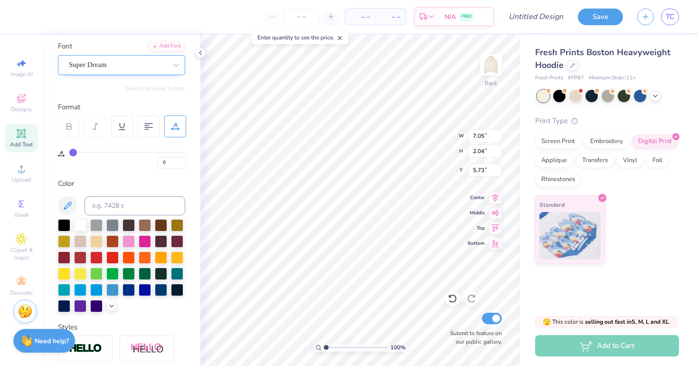
type textarea "phi alpha delta"
click at [165, 66] on div "Super Dream" at bounding box center [118, 64] width 100 height 15
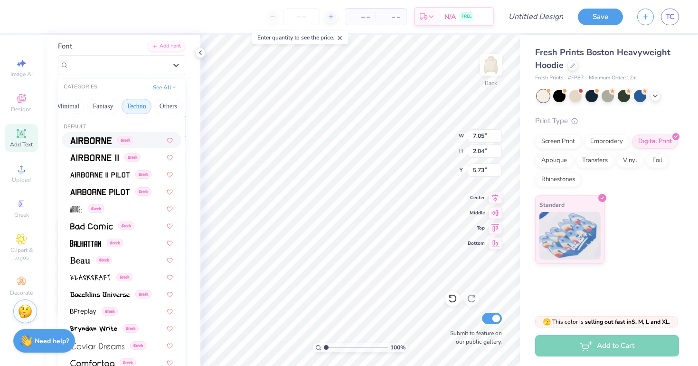
scroll to position [0, 280]
click at [106, 108] on button "Fantasy" at bounding box center [103, 106] width 31 height 15
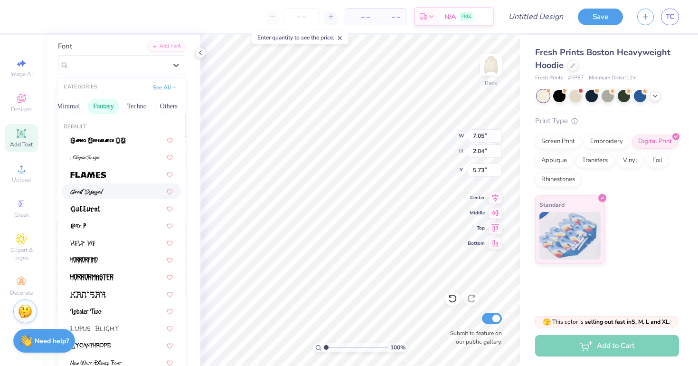
click at [94, 188] on span at bounding box center [86, 191] width 33 height 10
click at [126, 64] on div "Great Sejagad" at bounding box center [118, 64] width 100 height 15
click at [115, 163] on div at bounding box center [122, 157] width 120 height 16
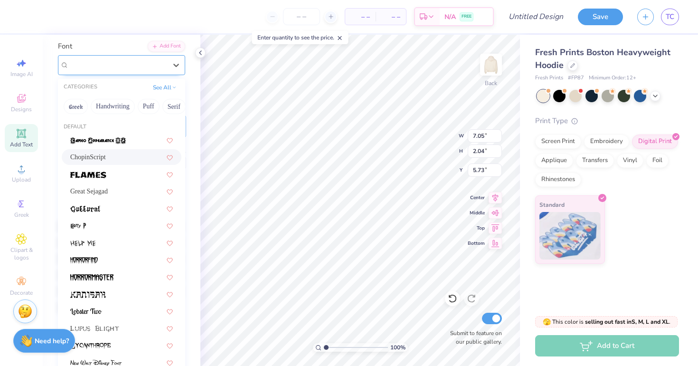
click at [126, 64] on div "ChopinScript" at bounding box center [118, 64] width 100 height 15
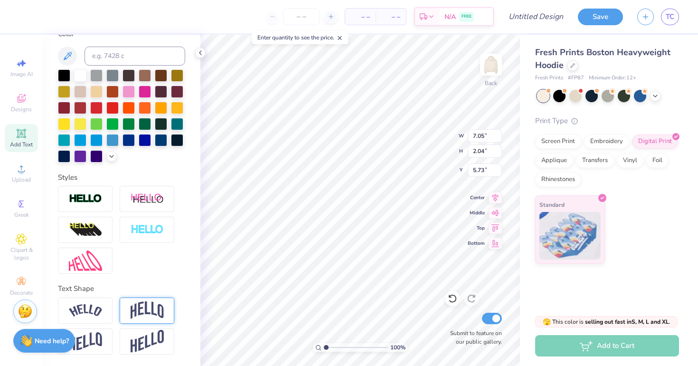
scroll to position [218, 0]
click at [144, 299] on div at bounding box center [147, 310] width 55 height 26
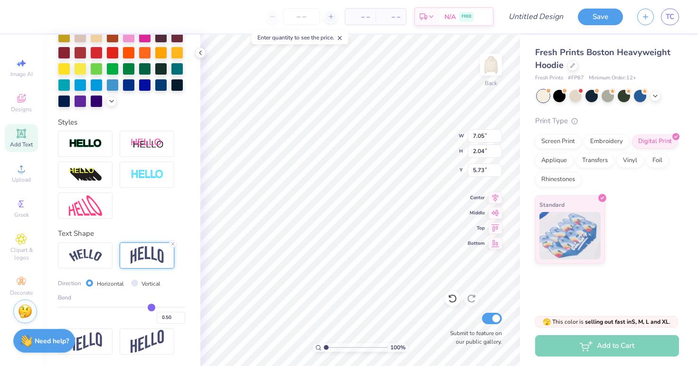
scroll to position [273, 0]
type input "0.52"
type input "0.51"
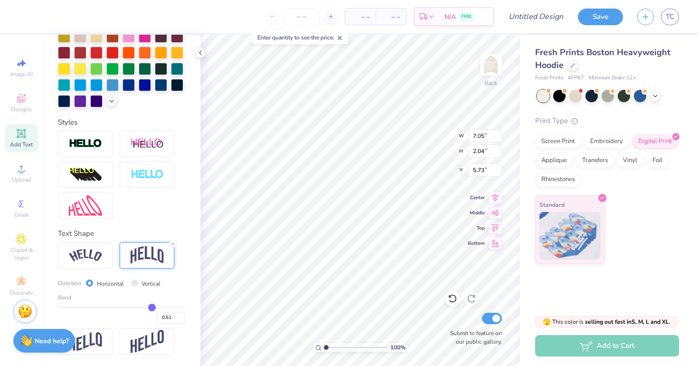
type input "0.5"
type input "0.50"
type input "0.48"
type input "0.47"
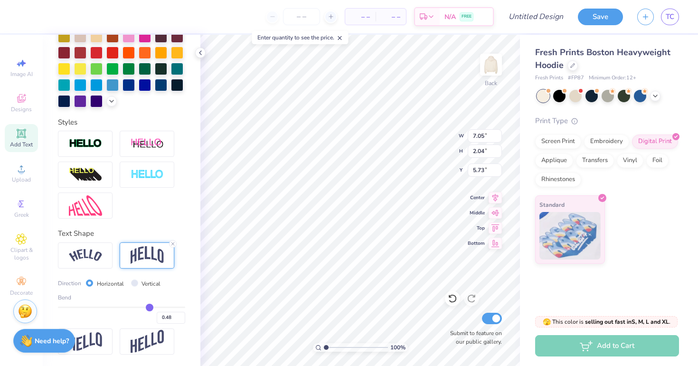
type input "0.47"
type input "0.46"
type input "0.45"
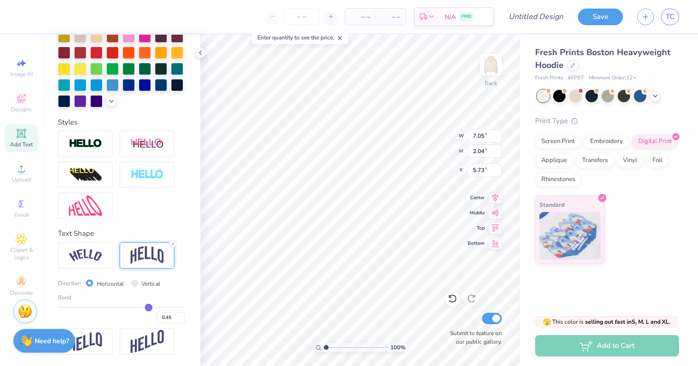
type input "0.44"
type input "0.43"
type input "0.42"
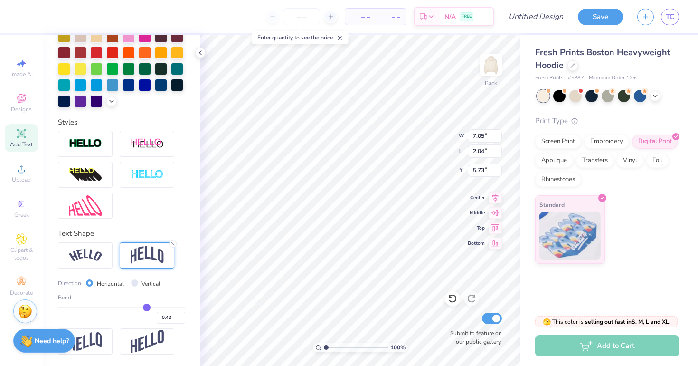
type input "0.42"
type input "0.41"
drag, startPoint x: 153, startPoint y: 306, endPoint x: 146, endPoint y: 306, distance: 6.6
type input "0.41"
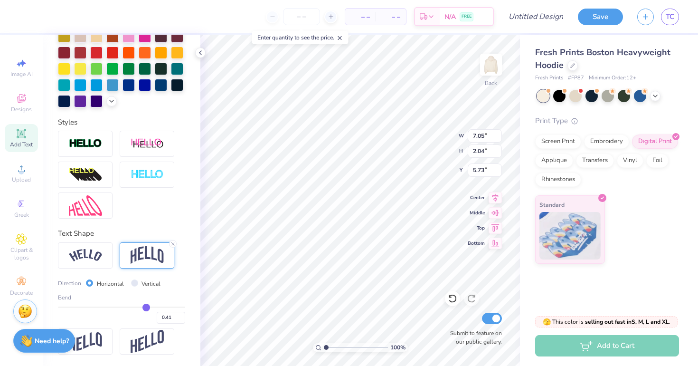
click at [146, 306] on input "range" at bounding box center [121, 306] width 127 height 1
type input "7.85"
type input "8.71"
type input "2.40"
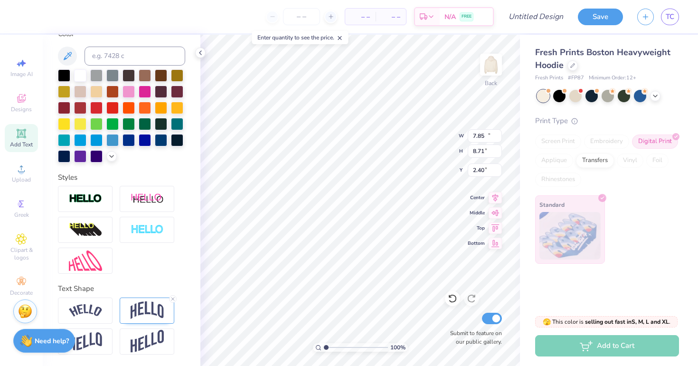
scroll to position [187, 0]
type input "15.32"
type input "5.50"
type input "4.00"
type input "7.85"
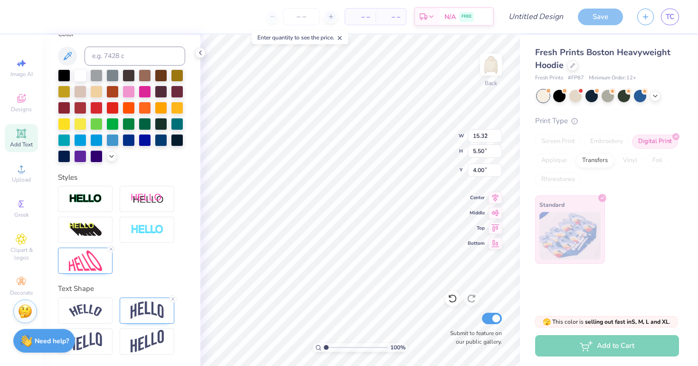
type input "8.71"
type input "2.40"
type input "5.21"
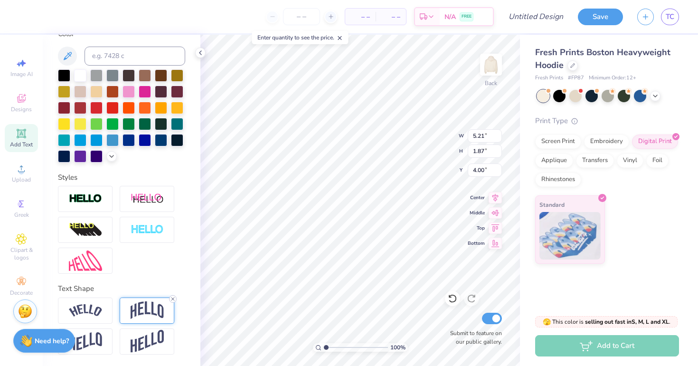
click at [173, 299] on icon at bounding box center [173, 299] width 6 height 6
type input "1.01"
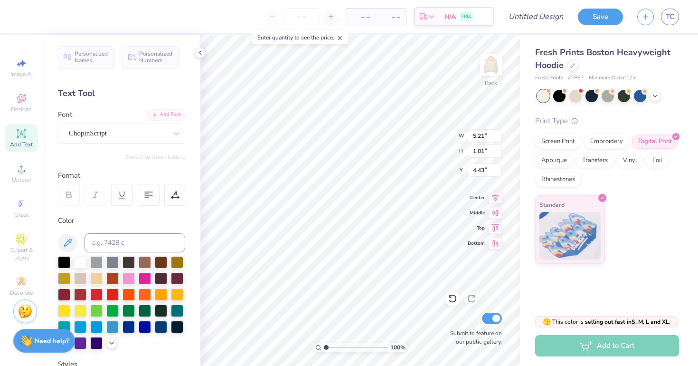
scroll to position [0, 0]
click at [82, 342] on div at bounding box center [80, 342] width 12 height 12
type input "1.99"
type input "1.51"
type input "3.10"
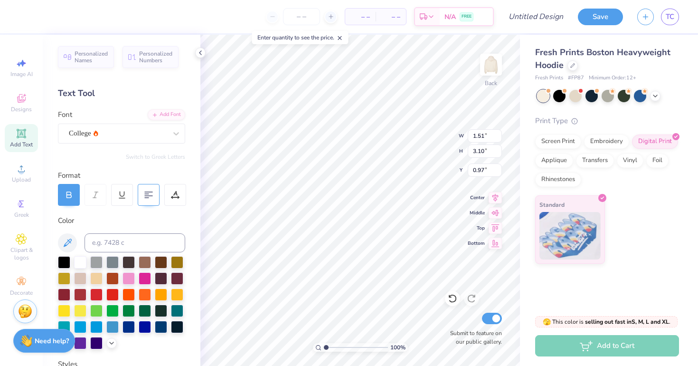
click at [147, 196] on icon at bounding box center [148, 194] width 9 height 9
click at [497, 196] on icon at bounding box center [495, 196] width 6 height 8
click at [496, 196] on icon at bounding box center [495, 196] width 6 height 8
click at [496, 229] on icon at bounding box center [495, 226] width 13 height 11
type input "0.50"
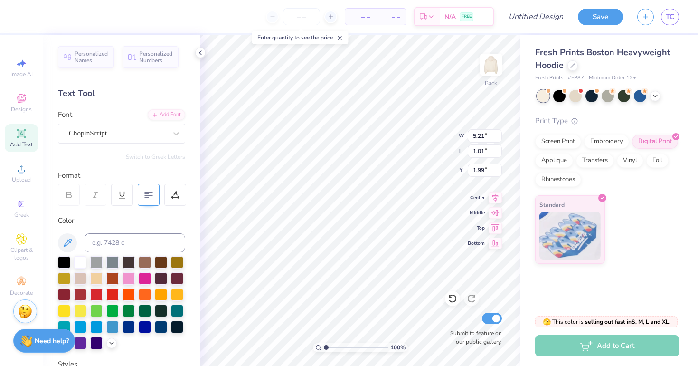
type input "6.23"
type input "1.21"
type input "1.45"
type input "1.99"
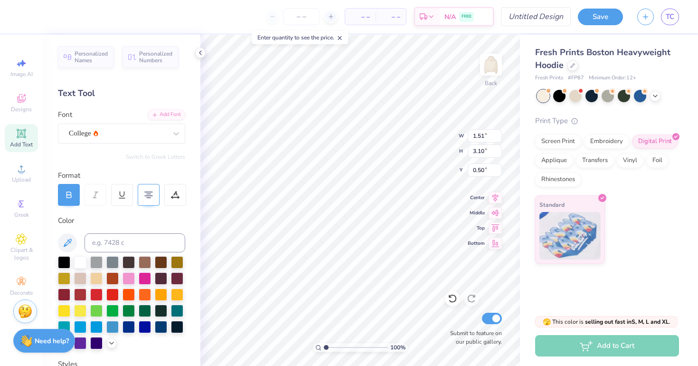
type input "4.08"
type input "1.76"
type input "3.60"
click at [173, 200] on div at bounding box center [175, 195] width 22 height 22
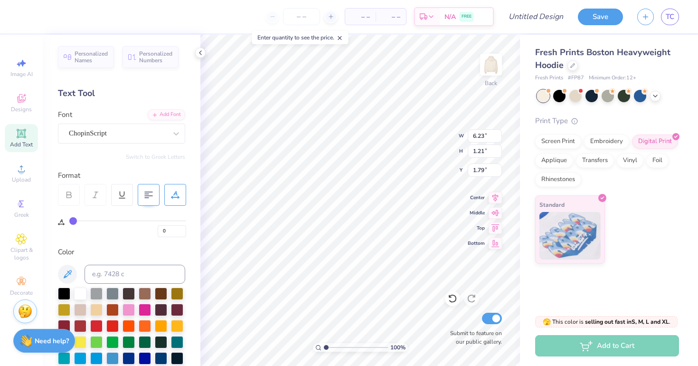
drag, startPoint x: 71, startPoint y: 221, endPoint x: 58, endPoint y: 220, distance: 12.4
click at [58, 220] on div "0" at bounding box center [122, 221] width 128 height 31
type input "4.74"
type input "0.92"
type input "4.74"
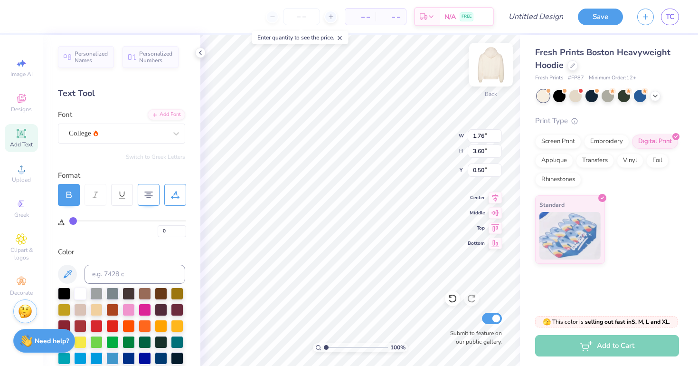
type input "0.92"
type input "1.79"
type input "1.76"
type input "3.60"
type input "0.50"
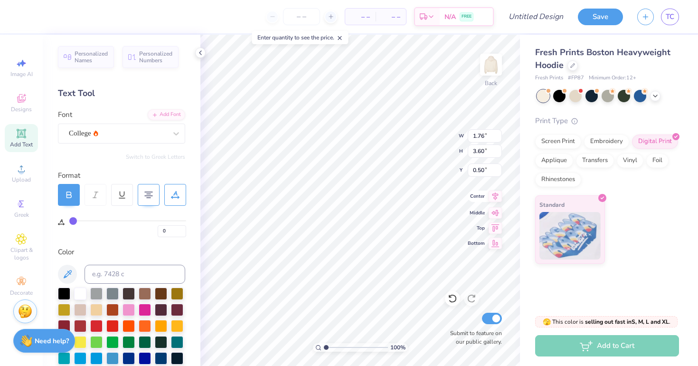
type textarea "19"
type input "0.50"
type input "1.30"
type input "1.04"
type input "0.83"
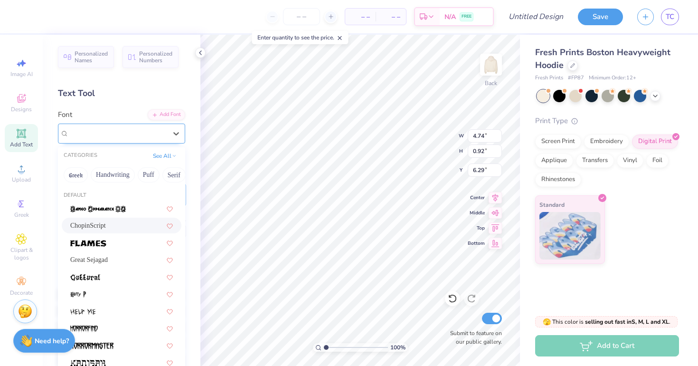
click at [133, 130] on div "ChopinScript" at bounding box center [118, 133] width 100 height 15
click at [118, 260] on div "Great Sejagad" at bounding box center [121, 259] width 103 height 10
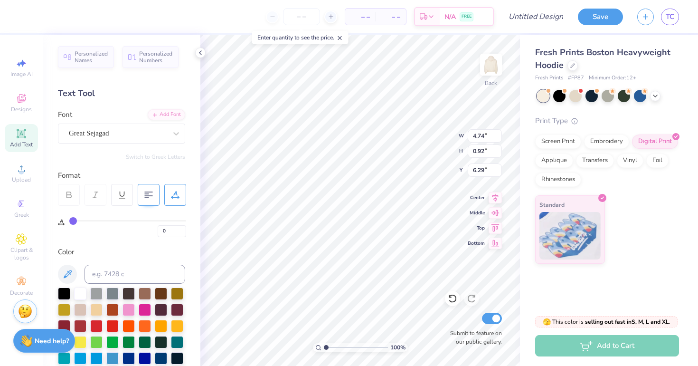
type input "4.37"
type input "0.84"
type input "1.87"
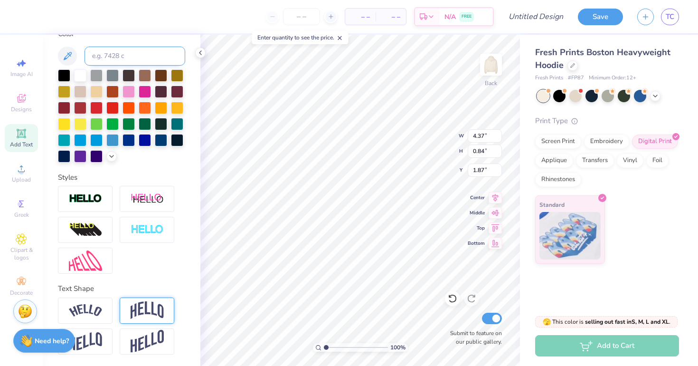
scroll to position [40, 0]
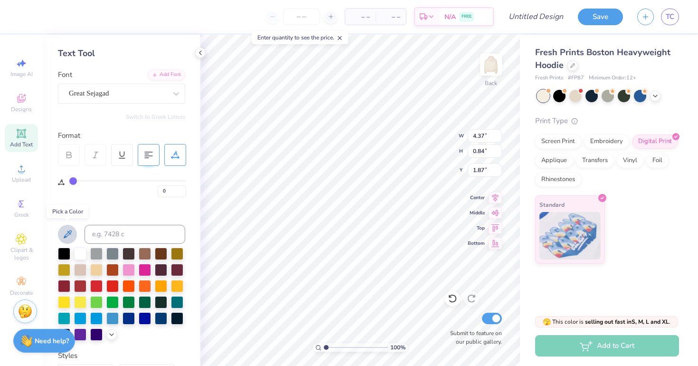
click at [67, 229] on icon at bounding box center [67, 233] width 11 height 11
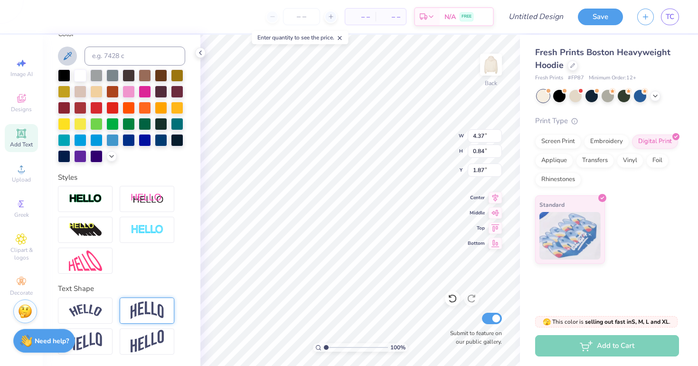
scroll to position [218, 0]
click at [111, 158] on icon at bounding box center [112, 155] width 8 height 8
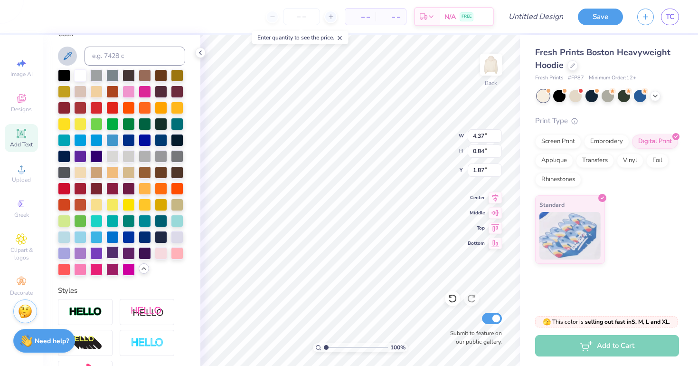
click at [115, 254] on div at bounding box center [112, 252] width 12 height 12
click at [142, 258] on div at bounding box center [145, 252] width 12 height 12
click at [129, 254] on div at bounding box center [128, 252] width 12 height 12
type input "4.10"
type input "0.85"
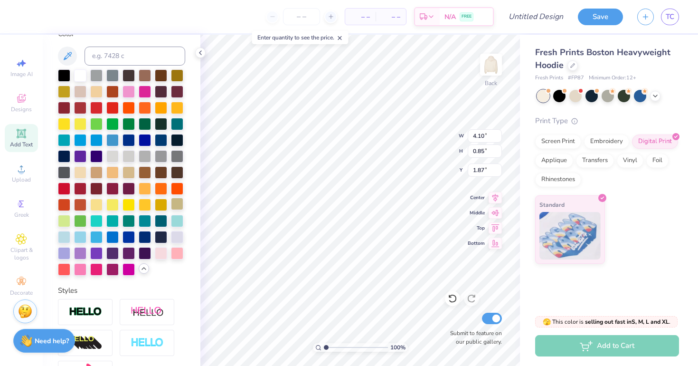
type input "4.37"
type input "0.84"
click at [141, 254] on div at bounding box center [145, 252] width 12 height 12
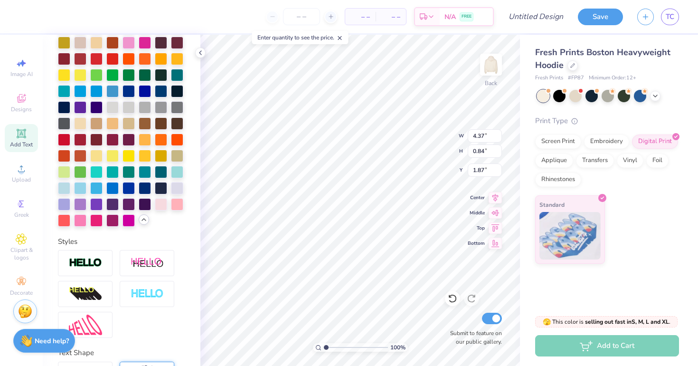
scroll to position [267, 0]
click at [142, 219] on icon at bounding box center [144, 219] width 8 height 8
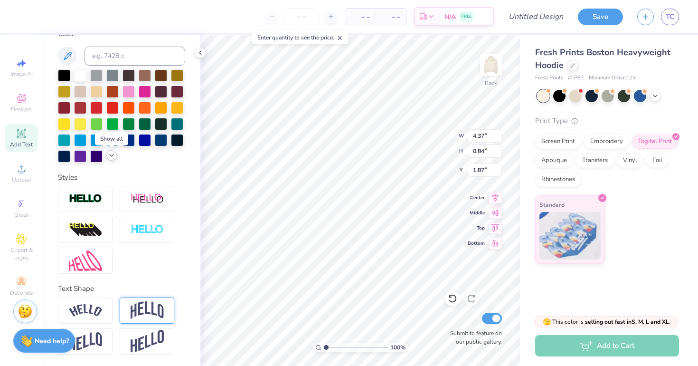
click at [114, 156] on icon at bounding box center [112, 155] width 8 height 8
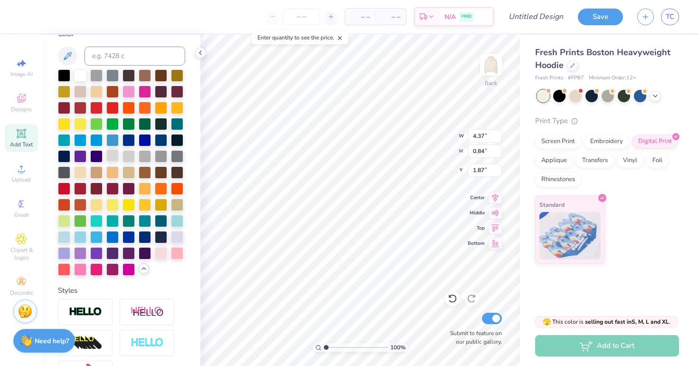
scroll to position [182, 0]
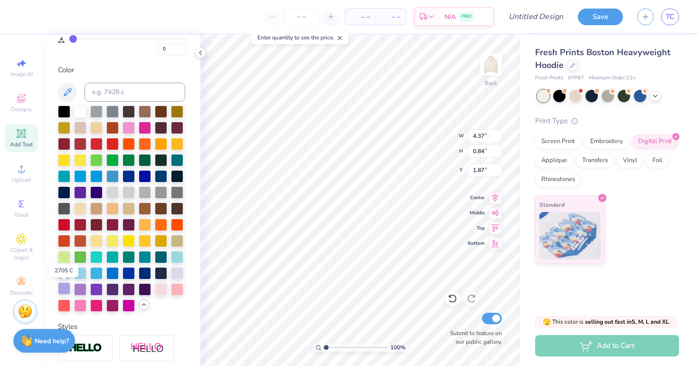
click at [64, 287] on div at bounding box center [64, 288] width 12 height 12
click at [143, 289] on div at bounding box center [145, 288] width 12 height 12
click at [125, 290] on div at bounding box center [128, 288] width 12 height 12
type input "1.45"
click at [94, 195] on div at bounding box center [96, 191] width 12 height 12
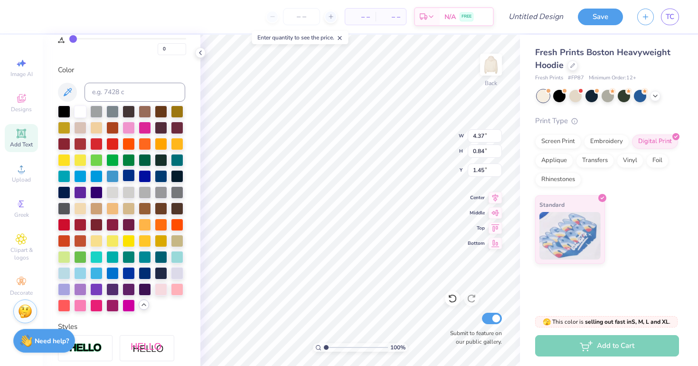
type input "1.87"
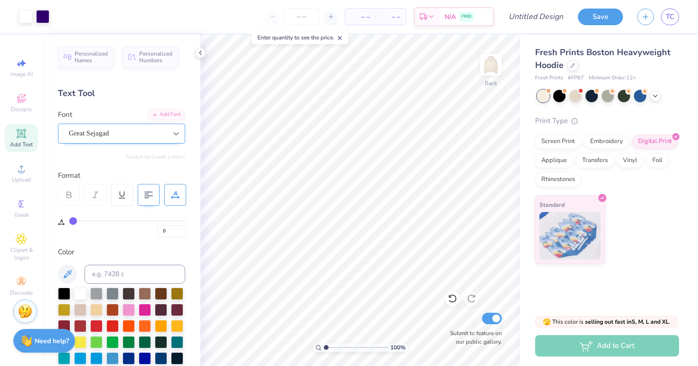
scroll to position [0, 0]
type input "1.54"
type input "1.24"
type textarea "02"
type input "1.66"
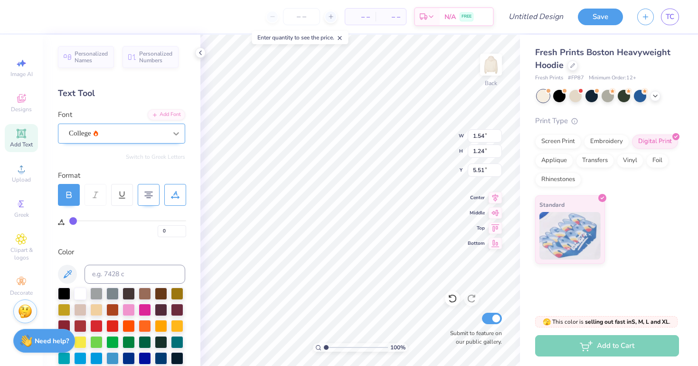
type input "2.71"
click at [122, 127] on div at bounding box center [118, 133] width 98 height 13
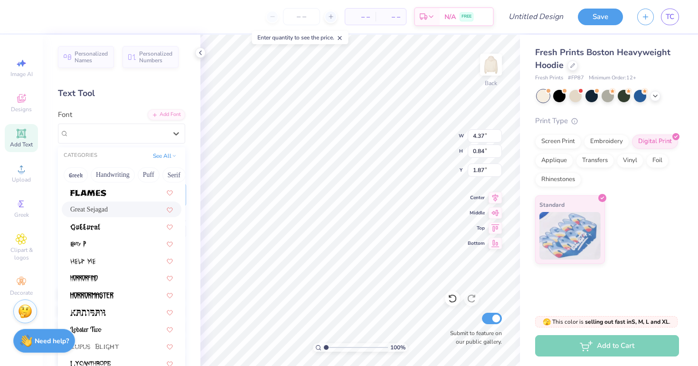
scroll to position [49, 0]
click at [171, 210] on icon at bounding box center [170, 210] width 6 height 5
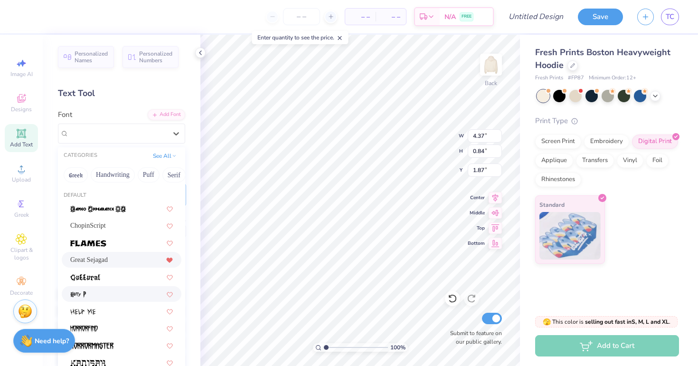
scroll to position [0, 0]
click at [124, 227] on div "ChopinScript" at bounding box center [121, 225] width 103 height 10
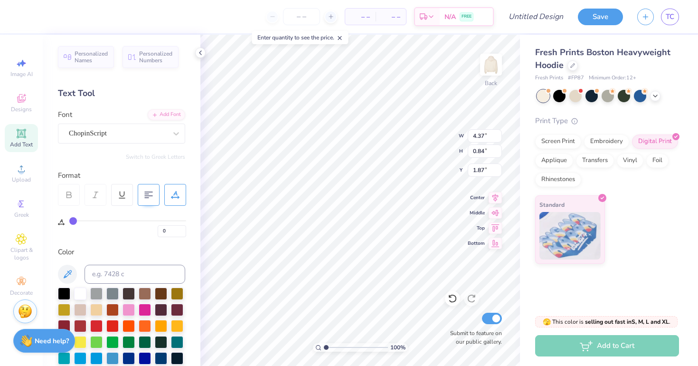
type input "4.74"
type input "0.92"
type input "1.83"
click at [136, 146] on div "Personalized Names Personalized Numbers Text Tool Add Font Font ChopinScript Sw…" at bounding box center [122, 200] width 158 height 331
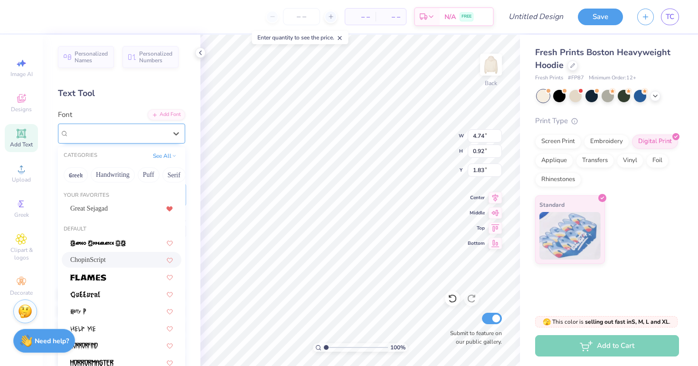
click at [133, 130] on div "ChopinScript" at bounding box center [118, 133] width 100 height 15
click at [117, 215] on div "Great Sejagad" at bounding box center [122, 208] width 120 height 16
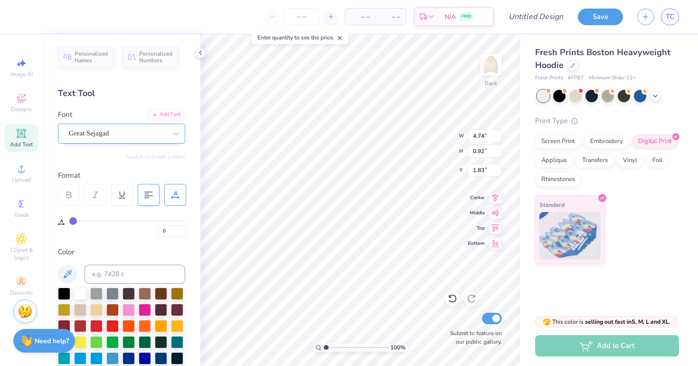
type input "4.37"
type input "0.84"
type input "1.87"
click at [125, 137] on div "Great Sejagad" at bounding box center [118, 133] width 100 height 15
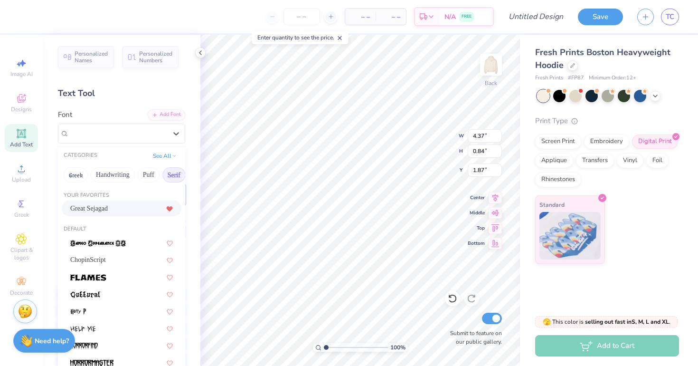
click at [168, 179] on button "Serif" at bounding box center [173, 174] width 23 height 15
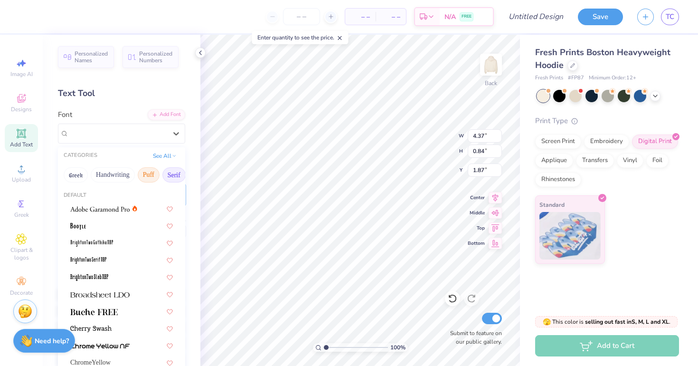
click at [152, 177] on button "Puff" at bounding box center [149, 174] width 22 height 15
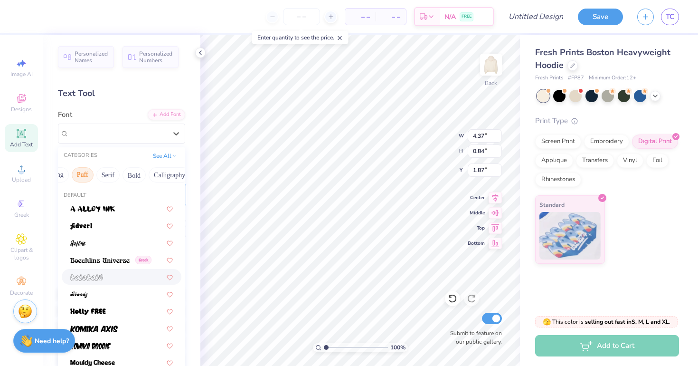
scroll to position [0, 67]
click at [138, 174] on button "Bold" at bounding box center [132, 174] width 23 height 15
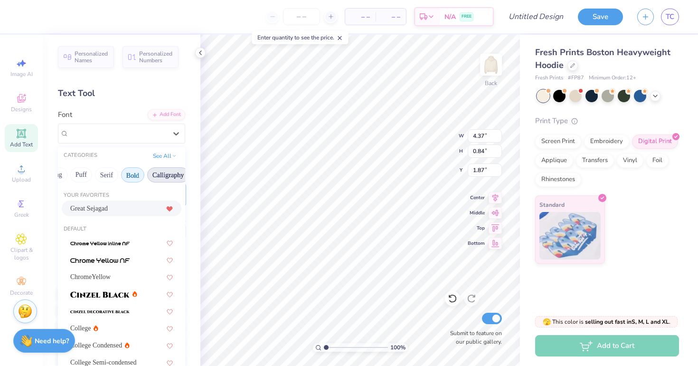
click at [166, 176] on button "Calligraphy" at bounding box center [168, 174] width 42 height 15
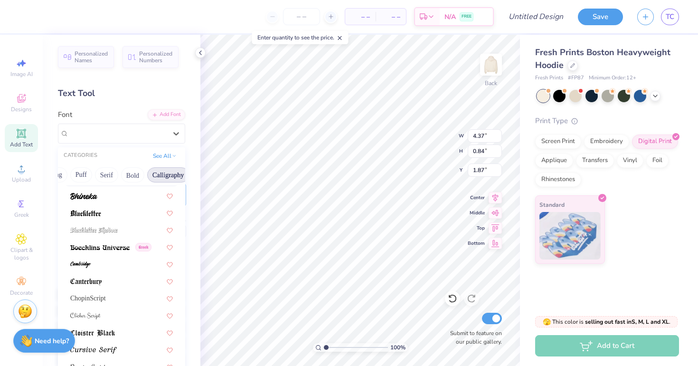
scroll to position [66, 0]
click at [117, 292] on div "ChopinScript" at bounding box center [122, 297] width 120 height 16
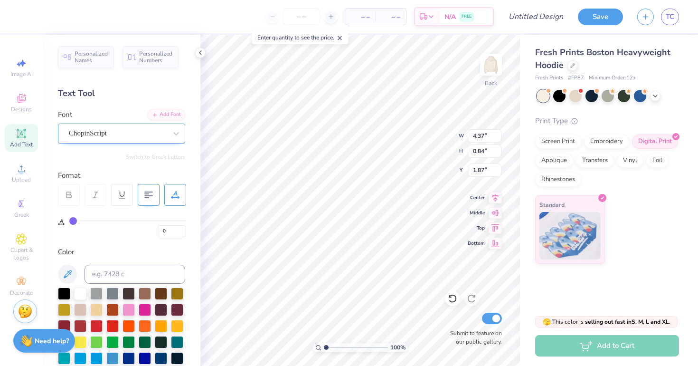
type input "4.74"
type input "0.92"
type input "1.83"
click at [120, 132] on div "ChopinScript" at bounding box center [118, 133] width 100 height 15
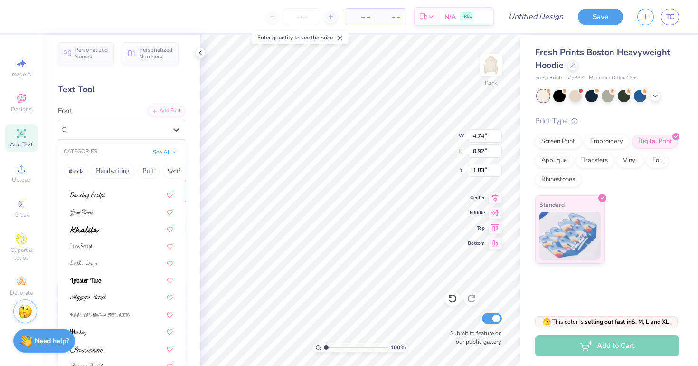
scroll to position [5, 0]
click at [116, 226] on div at bounding box center [121, 228] width 103 height 10
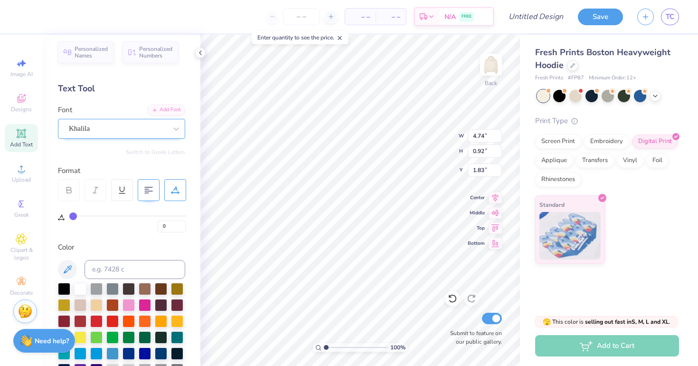
type input "6.09"
type input "0.90"
type input "1.84"
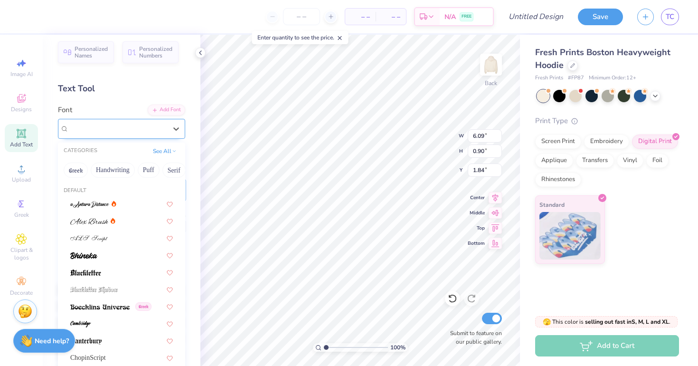
click at [134, 134] on div at bounding box center [118, 128] width 98 height 13
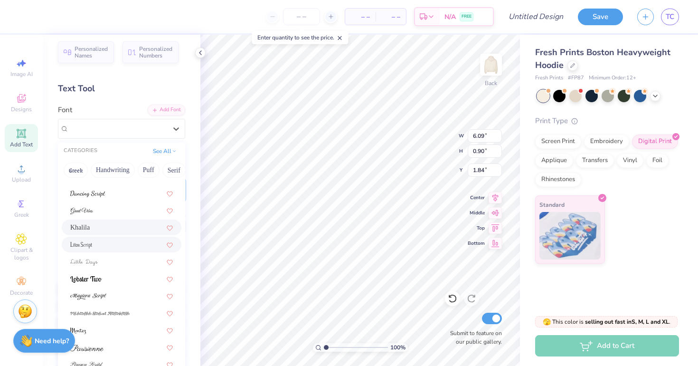
scroll to position [232, 0]
click at [106, 294] on img at bounding box center [88, 296] width 36 height 7
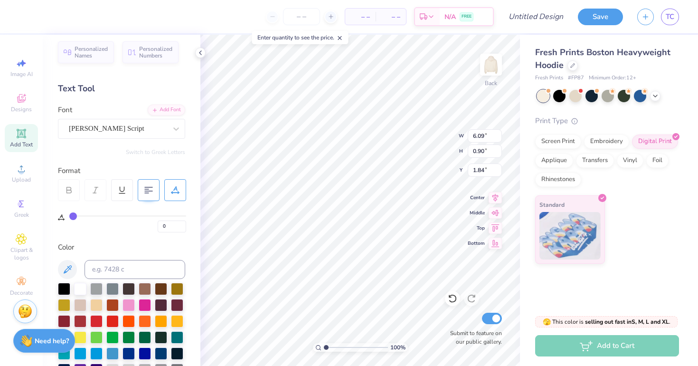
type input "6.55"
type input "1.06"
type input "1.76"
click at [121, 128] on span "[PERSON_NAME] Script" at bounding box center [106, 128] width 75 height 11
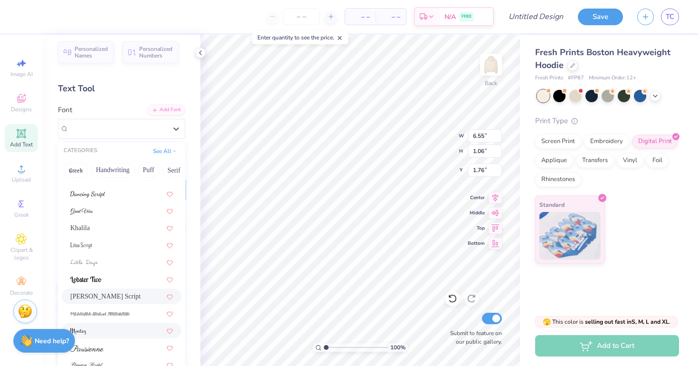
click at [113, 328] on div at bounding box center [121, 330] width 103 height 10
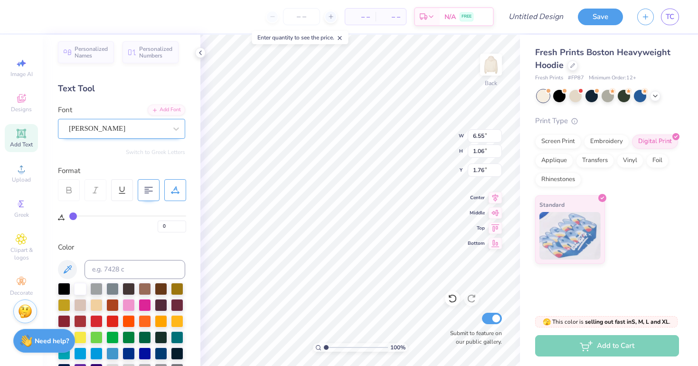
type input "4.34"
type input "0.99"
type input "1.80"
click at [133, 134] on div at bounding box center [118, 128] width 98 height 13
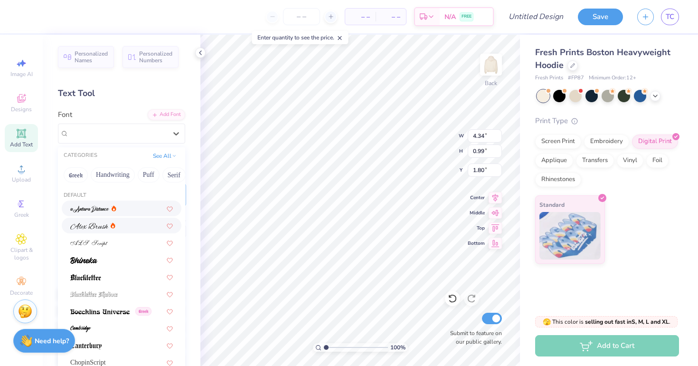
scroll to position [0, 0]
click at [76, 171] on button "Greek" at bounding box center [76, 174] width 24 height 15
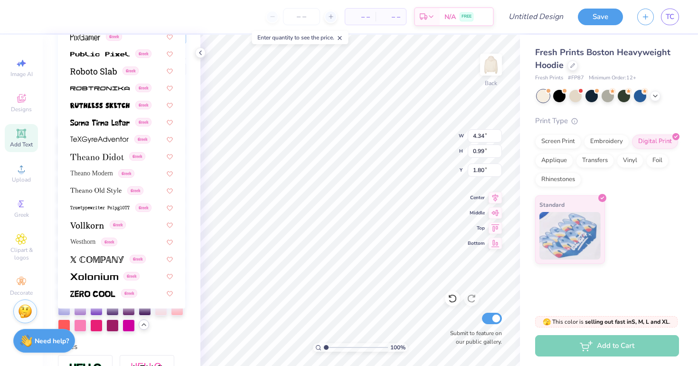
scroll to position [162, 0]
click at [125, 243] on div "Westhorn Greek" at bounding box center [121, 241] width 103 height 10
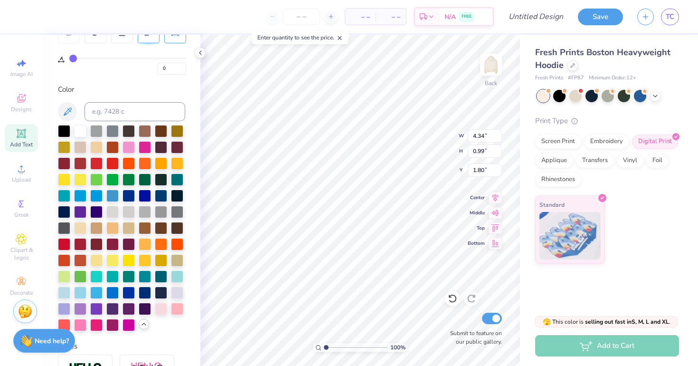
type input "5.24"
type input "0.74"
type input "1.92"
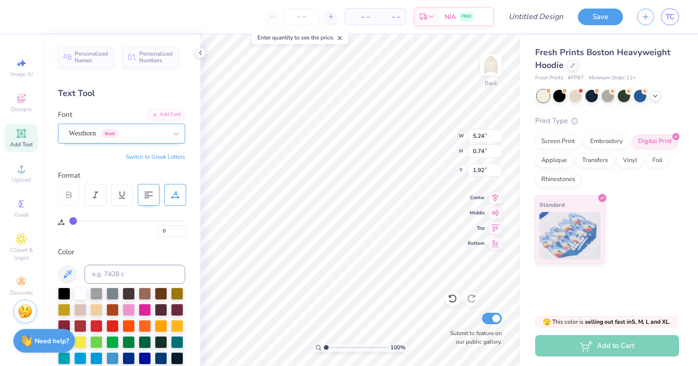
scroll to position [0, 0]
click at [130, 132] on div "Westhorn Greek" at bounding box center [118, 133] width 100 height 15
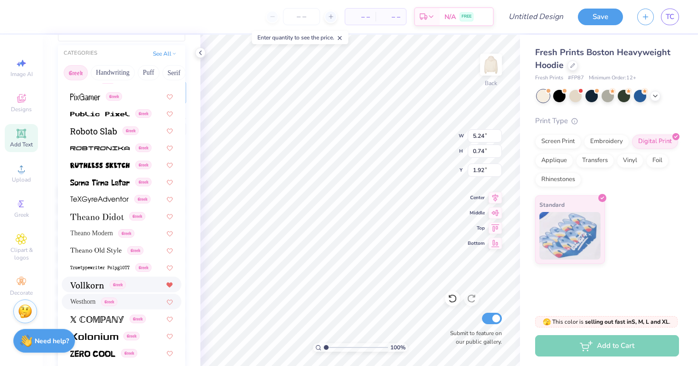
scroll to position [149, 0]
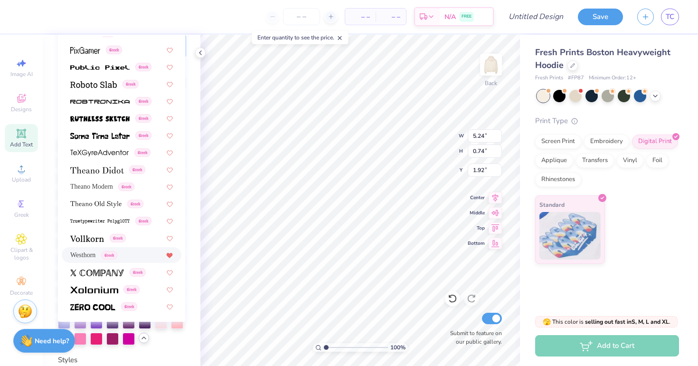
click at [171, 256] on icon at bounding box center [170, 255] width 6 height 5
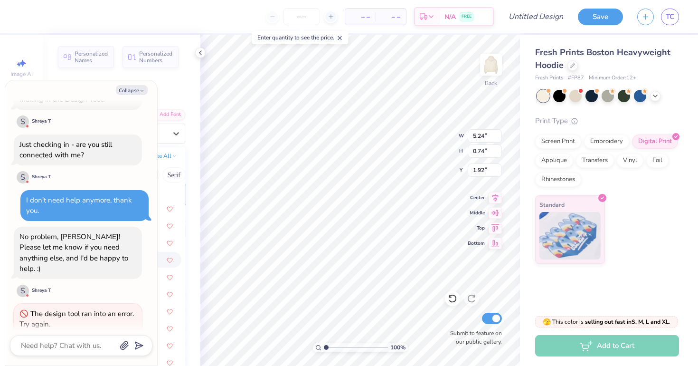
scroll to position [0, 0]
click at [143, 89] on icon "button" at bounding box center [142, 91] width 6 height 6
type textarea "x"
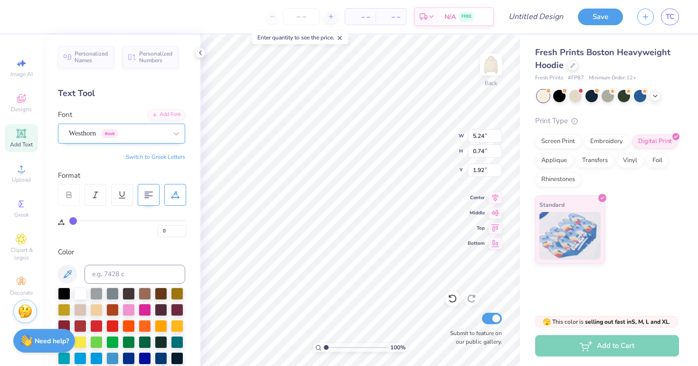
click at [132, 132] on div "Westhorn Greek" at bounding box center [118, 133] width 100 height 15
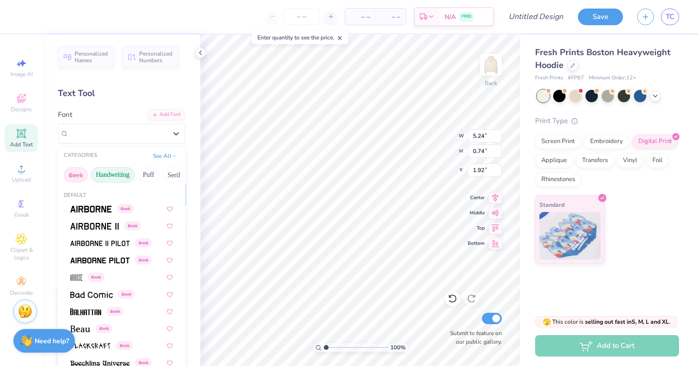
click at [122, 174] on button "Handwriting" at bounding box center [113, 174] width 44 height 15
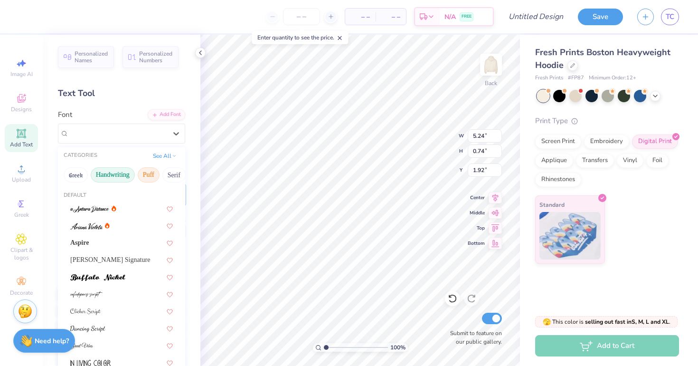
click at [148, 175] on button "Puff" at bounding box center [149, 174] width 22 height 15
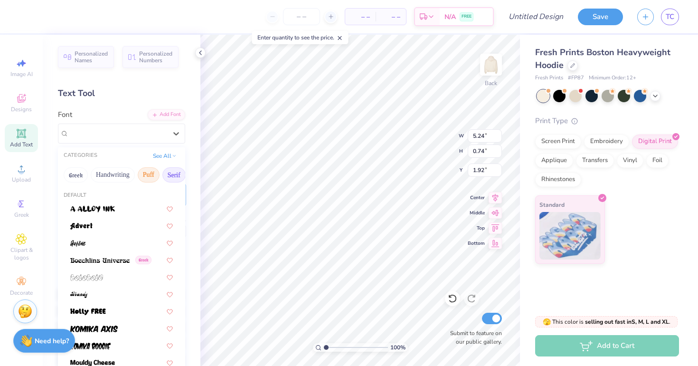
click at [169, 176] on button "Serif" at bounding box center [173, 174] width 23 height 15
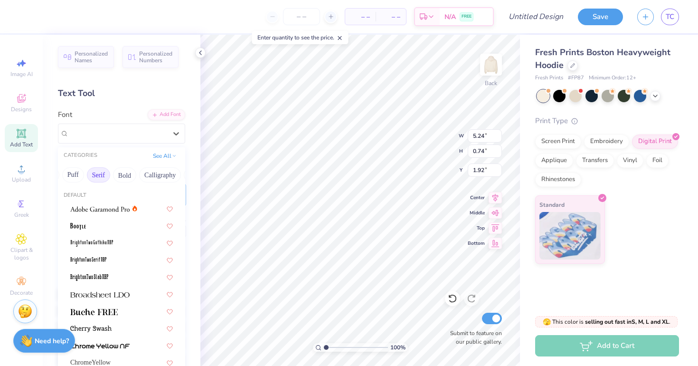
scroll to position [0, 107]
click at [126, 175] on button "Calligraphy" at bounding box center [128, 174] width 42 height 15
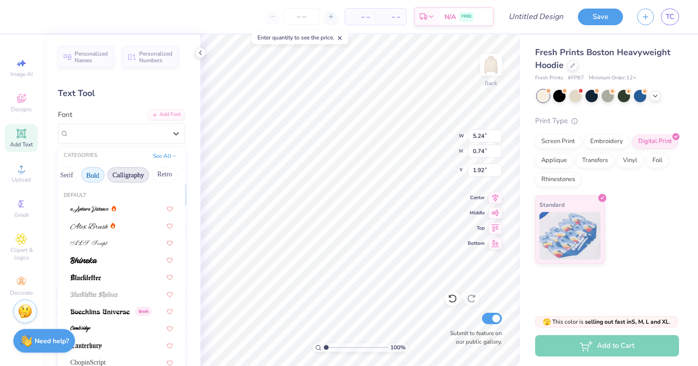
click at [98, 176] on button "Bold" at bounding box center [92, 174] width 23 height 15
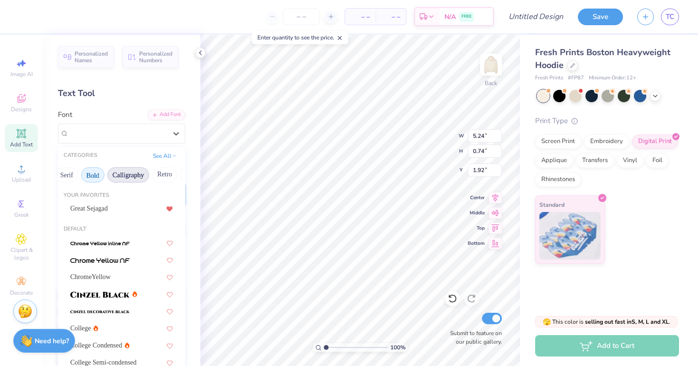
click at [136, 179] on button "Calligraphy" at bounding box center [128, 174] width 42 height 15
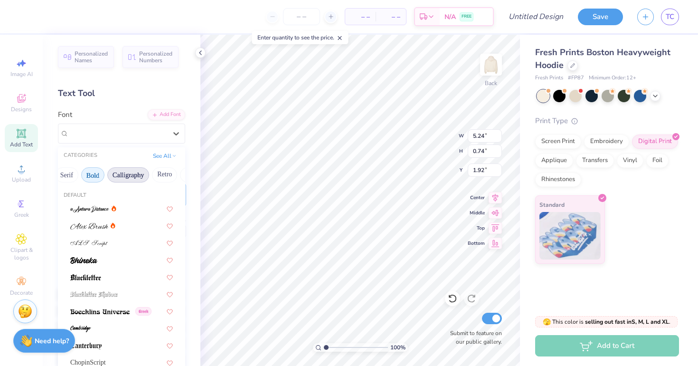
click at [95, 180] on button "Bold" at bounding box center [92, 174] width 23 height 15
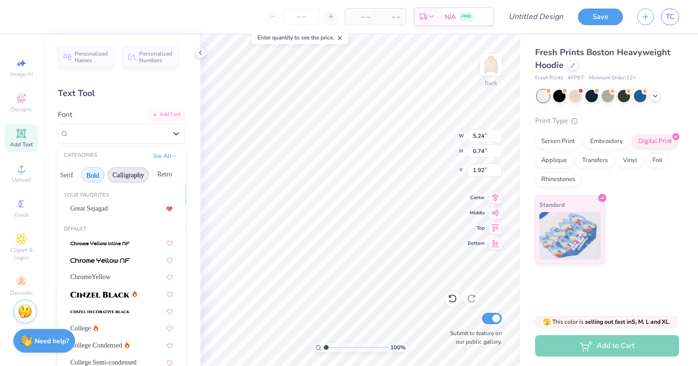
click at [130, 175] on button "Calligraphy" at bounding box center [128, 174] width 42 height 15
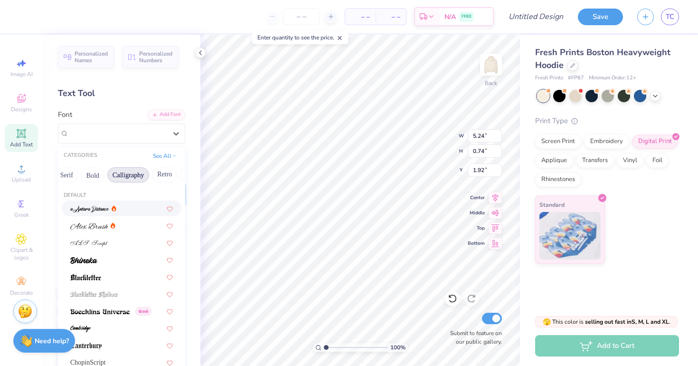
click at [127, 212] on div at bounding box center [121, 208] width 103 height 10
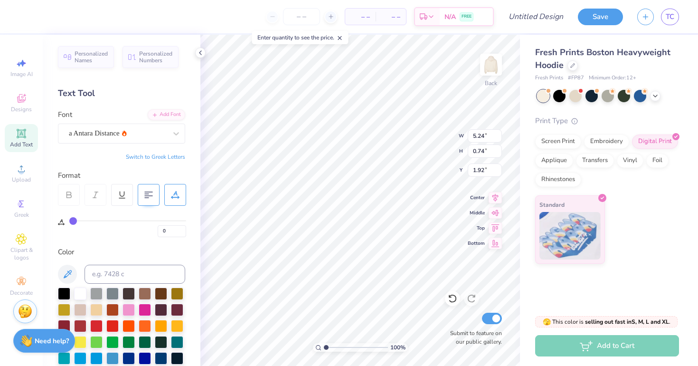
type input "3.73"
type input "0.85"
type input "1.87"
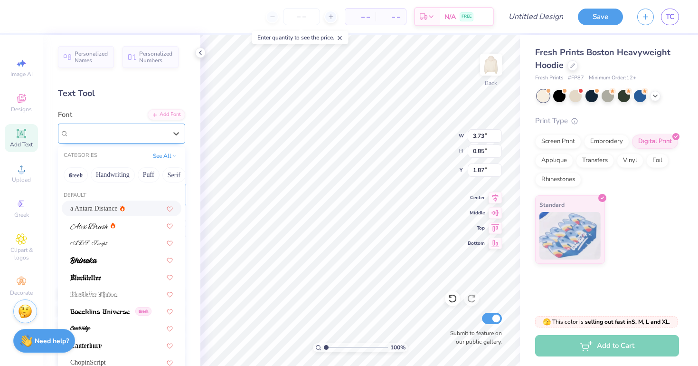
click at [136, 136] on div "a Antara Distance" at bounding box center [118, 133] width 100 height 15
click at [119, 176] on button "Handwriting" at bounding box center [113, 174] width 44 height 15
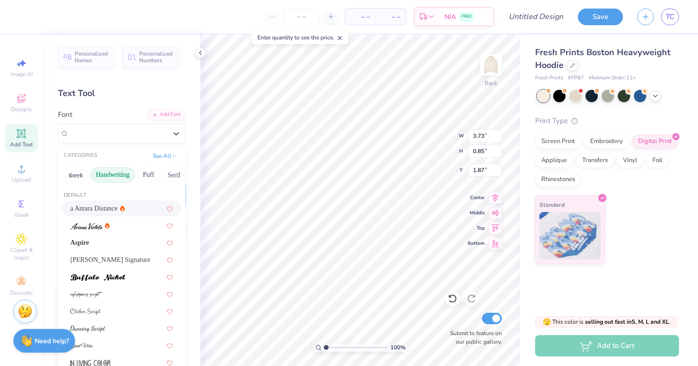
click at [141, 186] on div "Default a Antara Distance Aspire [PERSON_NAME] Signature Juniory [PERSON_NAME] …" at bounding box center [121, 327] width 127 height 285
click at [142, 179] on button "Puff" at bounding box center [149, 174] width 22 height 15
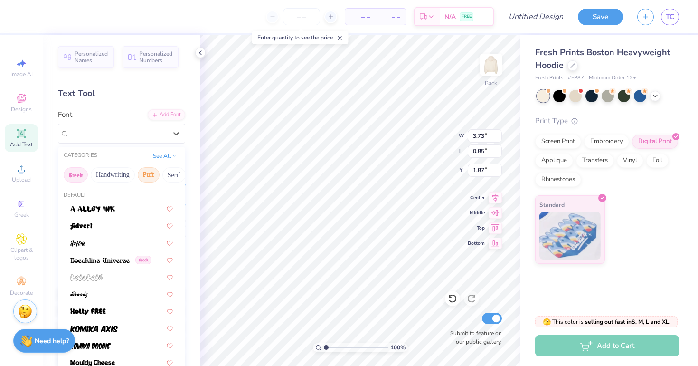
click at [81, 180] on button "Greek" at bounding box center [76, 174] width 24 height 15
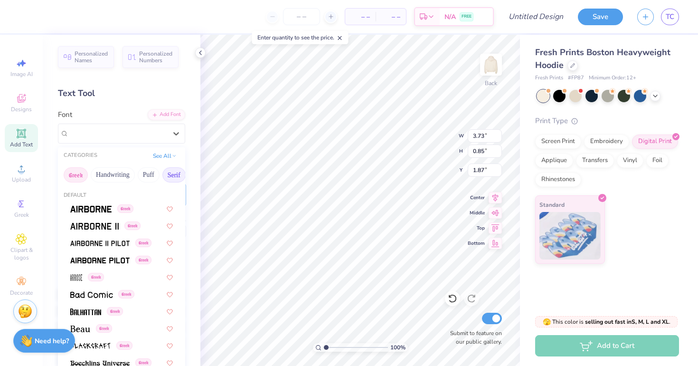
click at [180, 179] on button "Serif" at bounding box center [173, 174] width 23 height 15
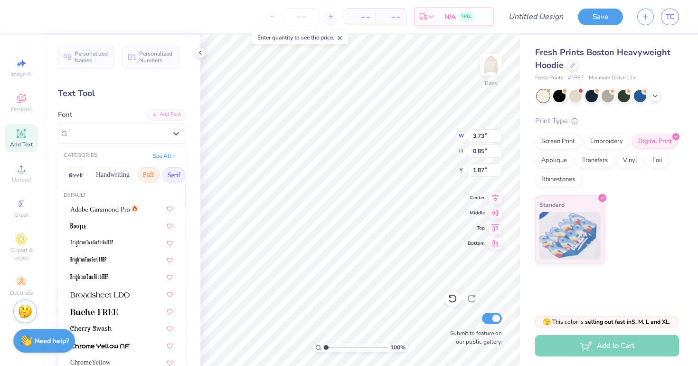
click at [139, 179] on button "Puff" at bounding box center [149, 174] width 22 height 15
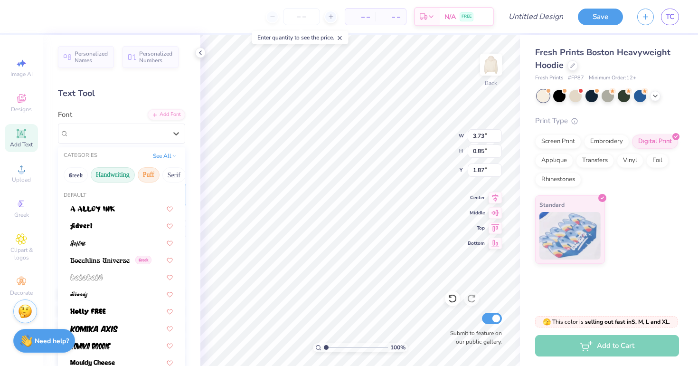
scroll to position [0, 0]
click at [77, 173] on button "Greek" at bounding box center [76, 174] width 24 height 15
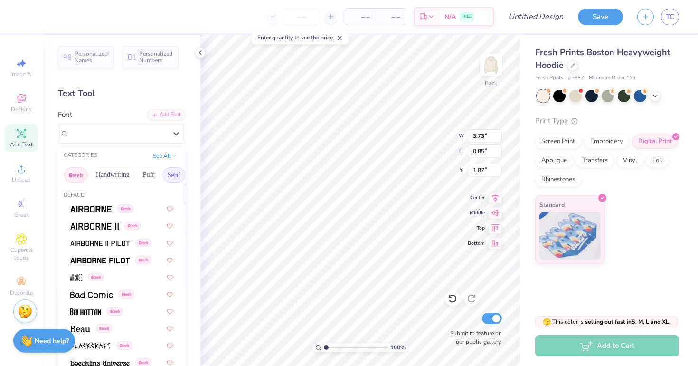
click at [171, 180] on button "Serif" at bounding box center [173, 174] width 23 height 15
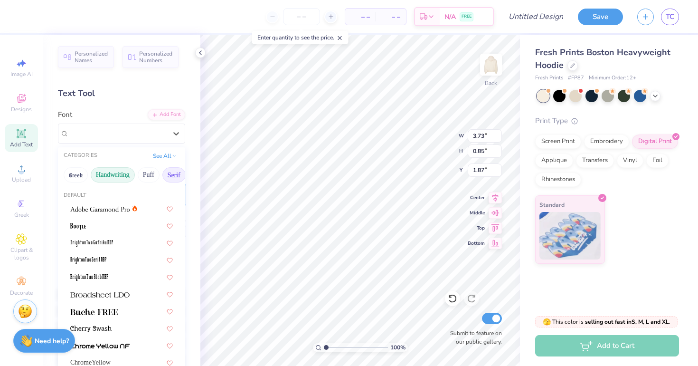
click at [133, 177] on button "Handwriting" at bounding box center [113, 174] width 44 height 15
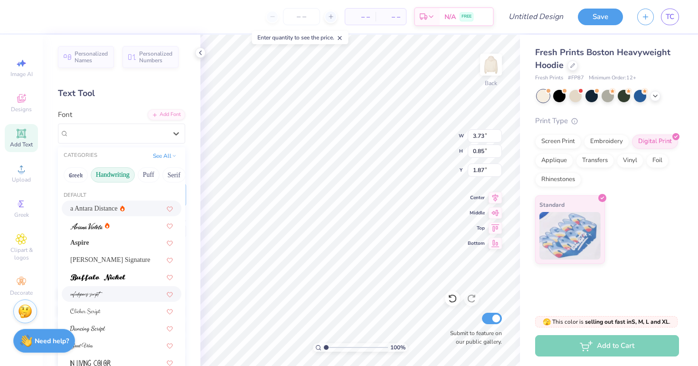
click at [120, 297] on div at bounding box center [121, 294] width 103 height 10
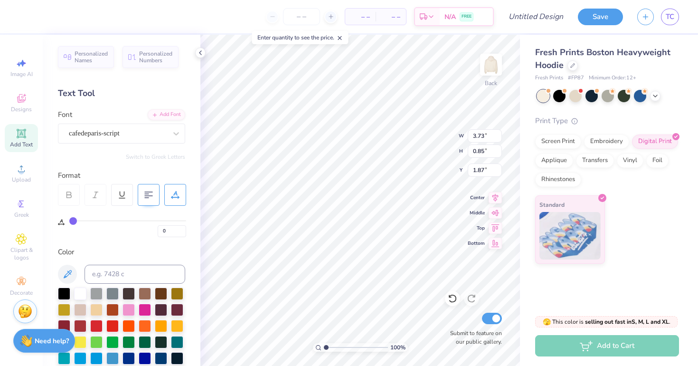
type input "2.65"
type input "0.72"
type input "1.93"
type input "4.34"
type input "1.18"
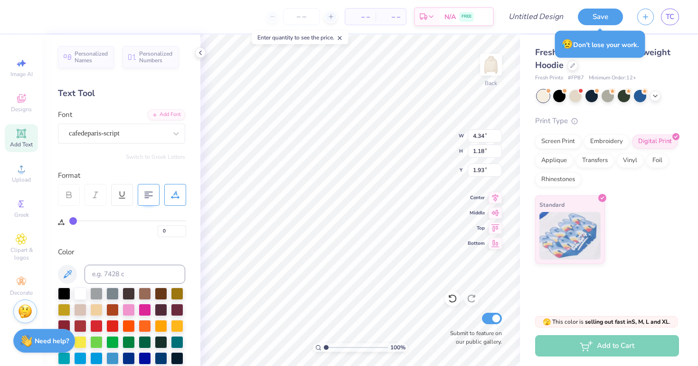
type input "1.82"
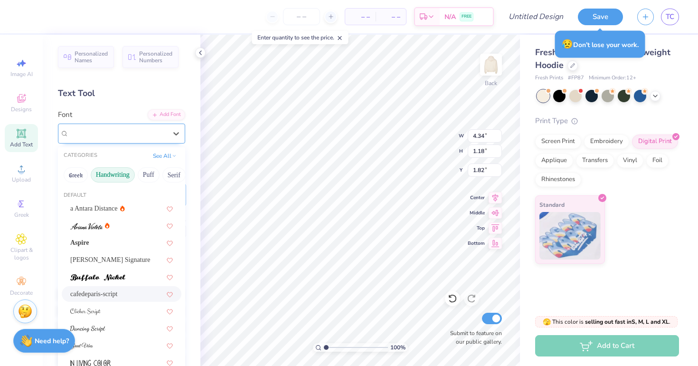
click at [166, 142] on div "cafedeparis-script" at bounding box center [121, 133] width 127 height 20
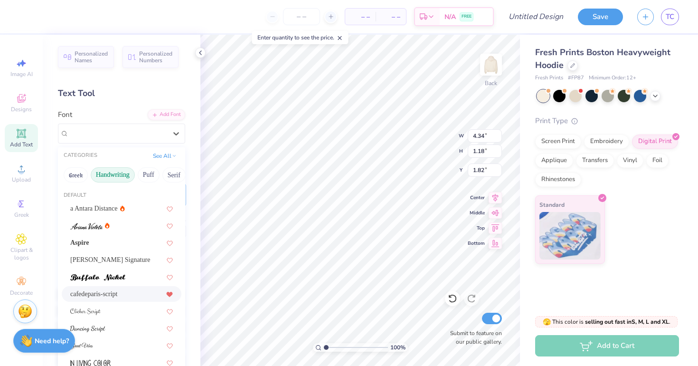
click at [170, 297] on icon at bounding box center [170, 294] width 6 height 5
click at [124, 276] on img at bounding box center [97, 277] width 55 height 7
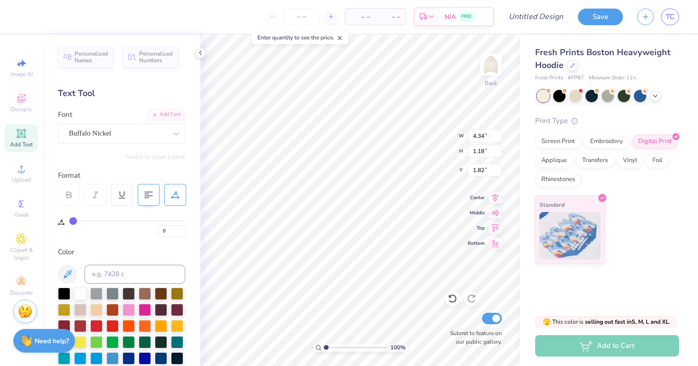
type input "9.63"
type input "1.06"
type input "1.88"
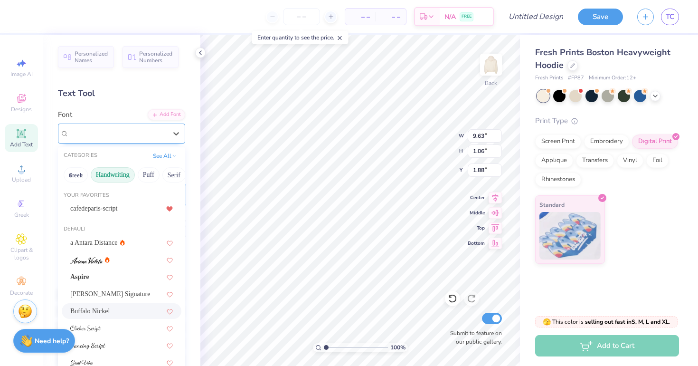
click at [132, 142] on div "Buffalo Nickel" at bounding box center [121, 133] width 127 height 20
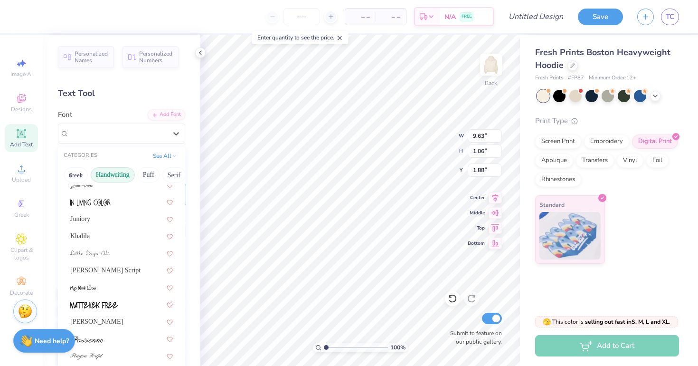
scroll to position [181, 0]
click at [135, 267] on div "[PERSON_NAME] Script" at bounding box center [121, 267] width 103 height 10
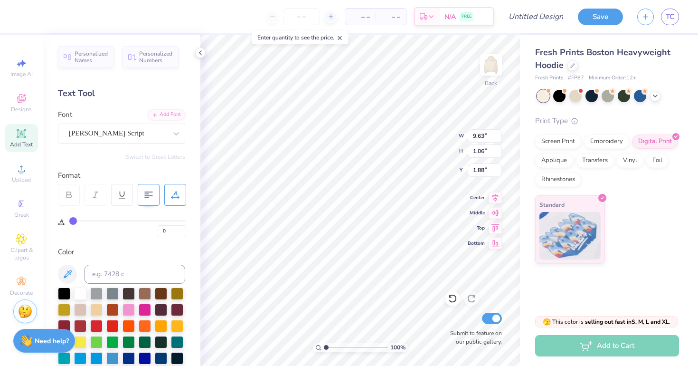
type input "10.70"
type input "1.74"
type input "1.54"
click at [150, 134] on div "[PERSON_NAME] Script" at bounding box center [118, 133] width 100 height 15
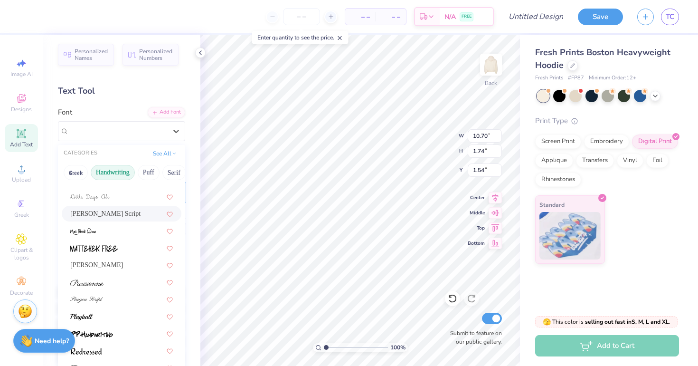
scroll to position [3, 0]
click at [123, 314] on div at bounding box center [121, 315] width 103 height 10
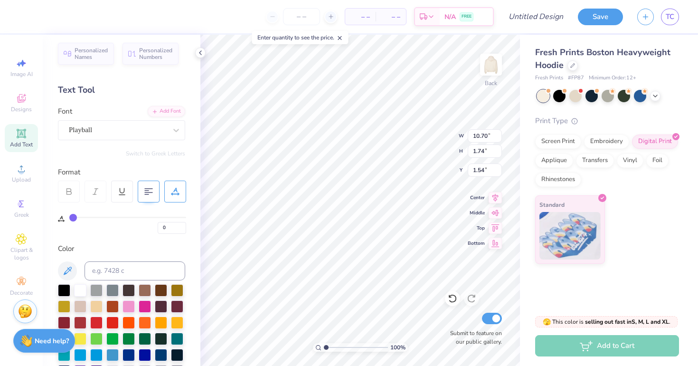
type input "8.37"
type input "1.46"
type input "1.68"
click at [134, 131] on div "Playball" at bounding box center [118, 129] width 100 height 15
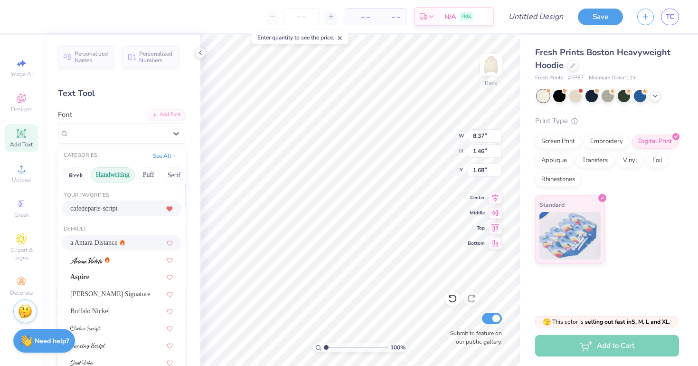
scroll to position [0, 0]
click at [118, 213] on div "cafedeparis-script" at bounding box center [121, 208] width 103 height 10
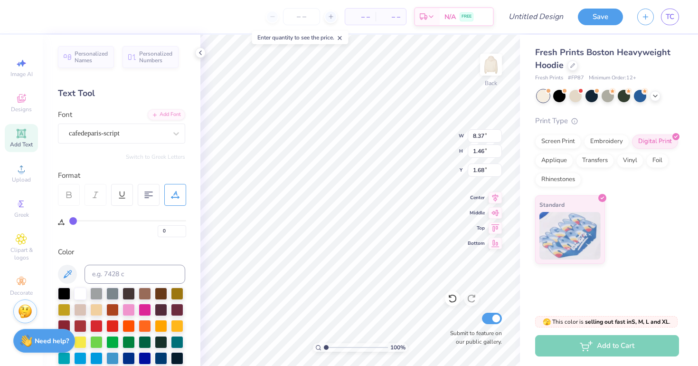
type input "4.34"
type input "1.18"
type input "1.82"
type input "5.01"
type input "1.36"
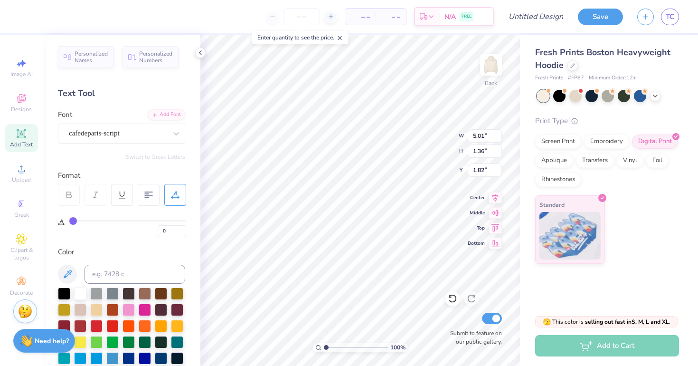
type input "1.35"
click at [146, 127] on div at bounding box center [118, 133] width 98 height 13
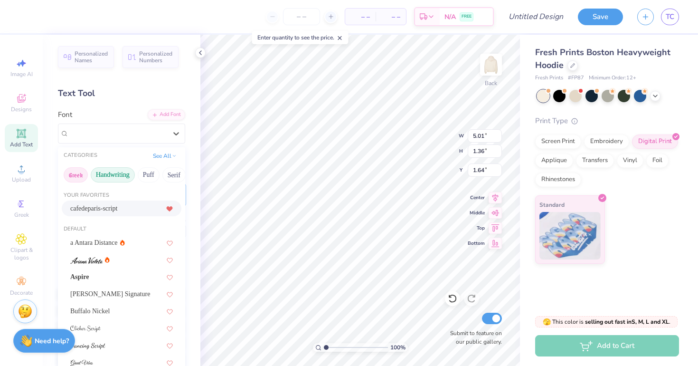
click at [75, 172] on button "Greek" at bounding box center [76, 174] width 24 height 15
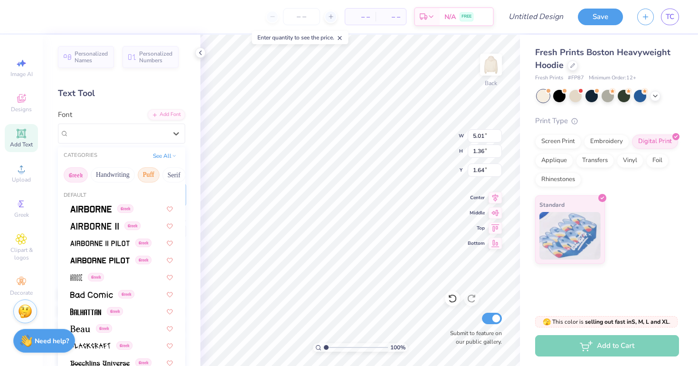
click at [152, 176] on button "Puff" at bounding box center [149, 174] width 22 height 15
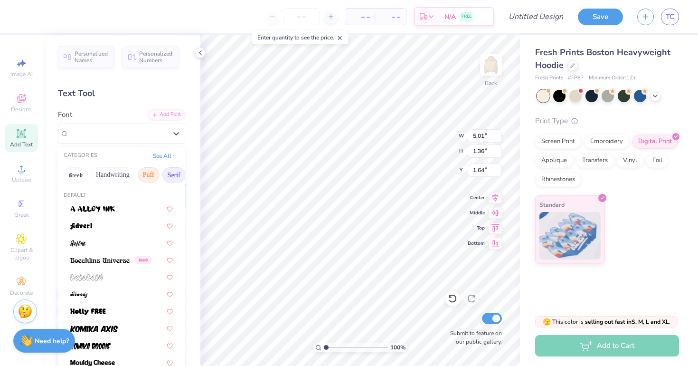
click at [173, 179] on button "Serif" at bounding box center [173, 174] width 23 height 15
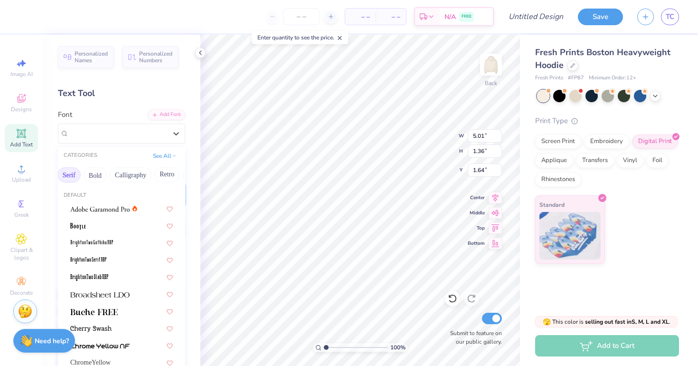
scroll to position [0, 114]
click at [95, 175] on button "Bold" at bounding box center [85, 174] width 23 height 15
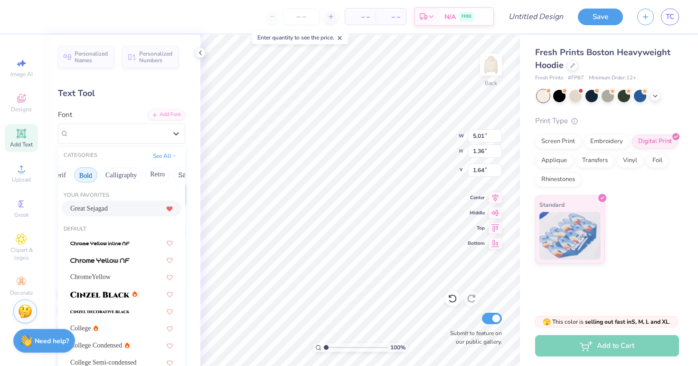
click at [115, 210] on div "Great Sejagad" at bounding box center [121, 208] width 103 height 10
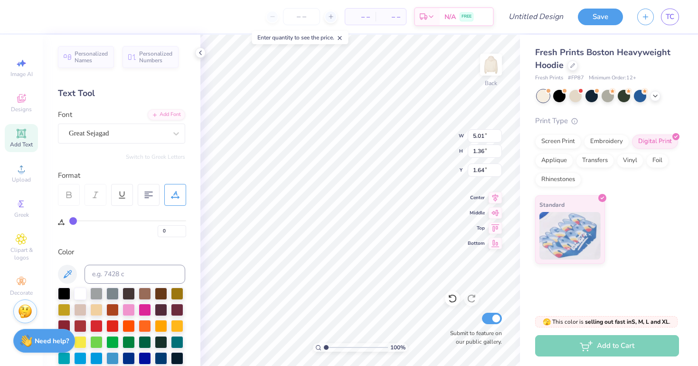
type input "8.24"
type input "1.59"
type input "1.53"
type input "4.71"
type input "0.91"
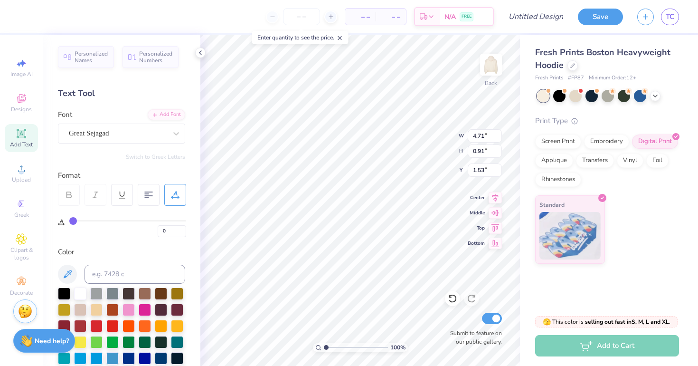
type input "1.81"
type input "4.22"
type input "0.81"
type input "7.42"
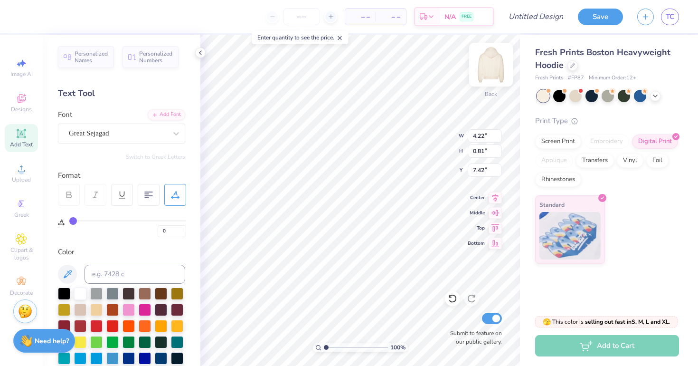
type input "12.17"
type input "2.34"
type input "6.10"
type input "4.22"
type input "0.81"
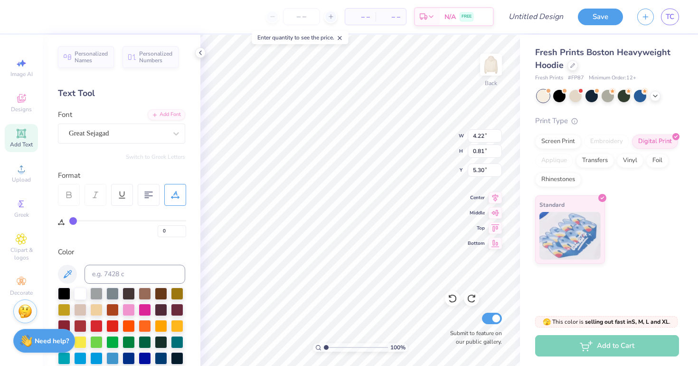
type input "1.81"
type input "12.17"
type input "2.34"
type input "4.94"
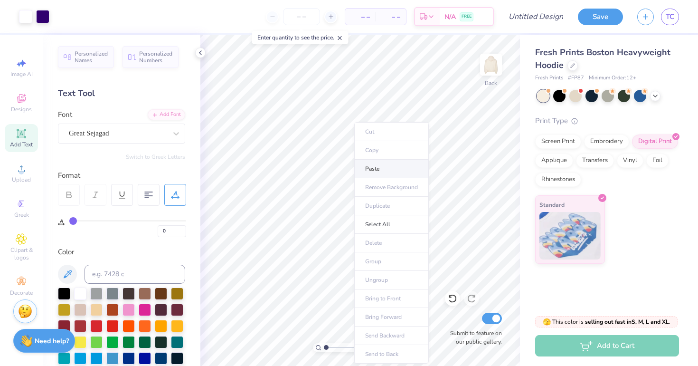
click at [371, 170] on li "Paste" at bounding box center [391, 169] width 75 height 19
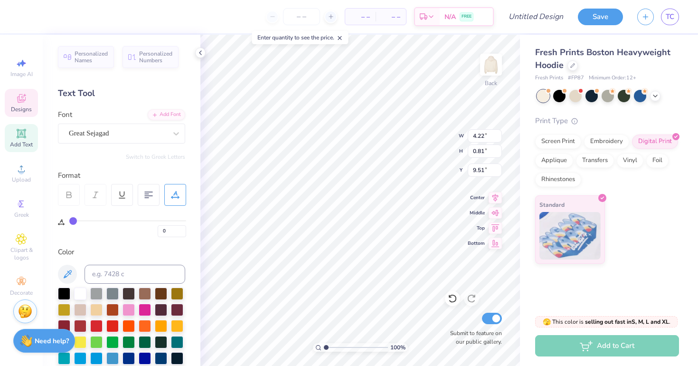
click at [18, 107] on span "Designs" at bounding box center [21, 109] width 21 height 8
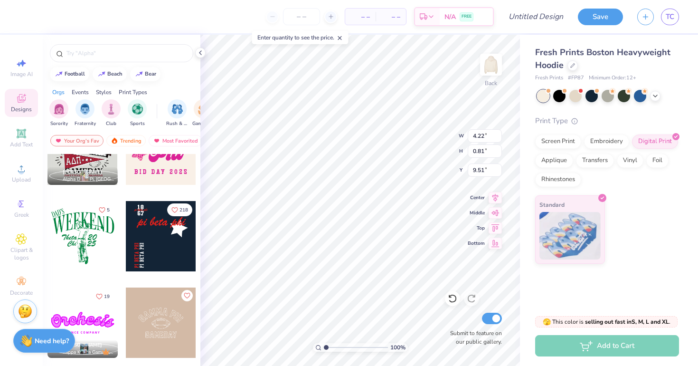
scroll to position [1438, 0]
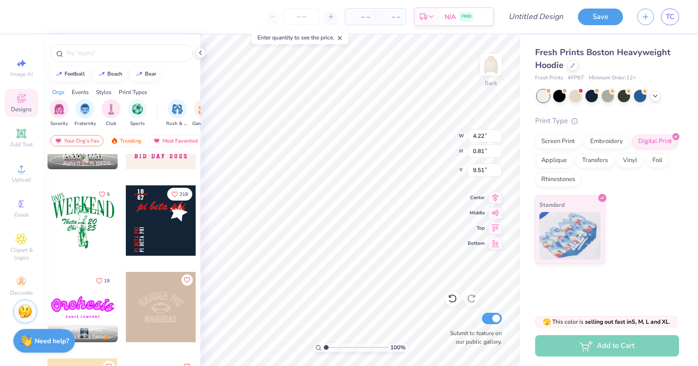
click at [154, 233] on div at bounding box center [161, 220] width 70 height 70
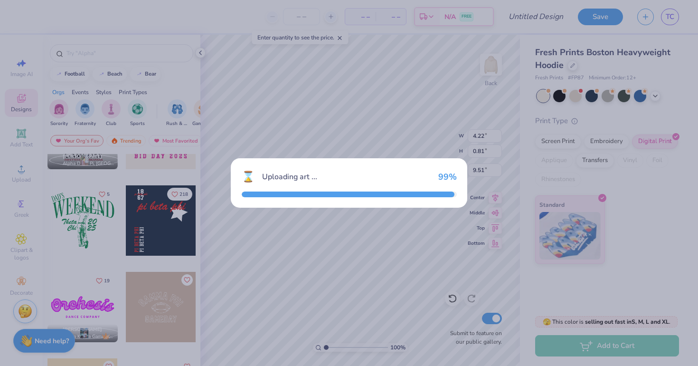
type input "8.48"
type input "9.96"
type input "3.00"
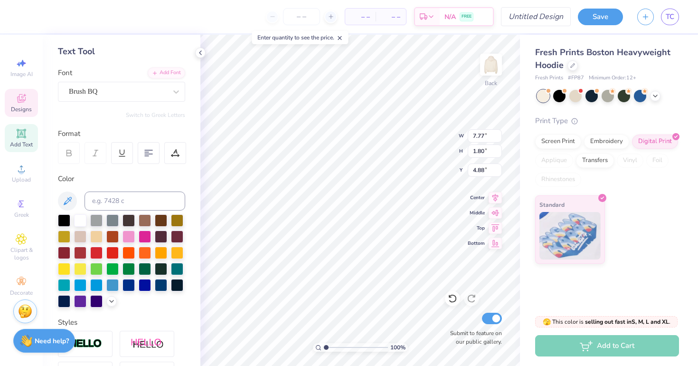
scroll to position [49, 0]
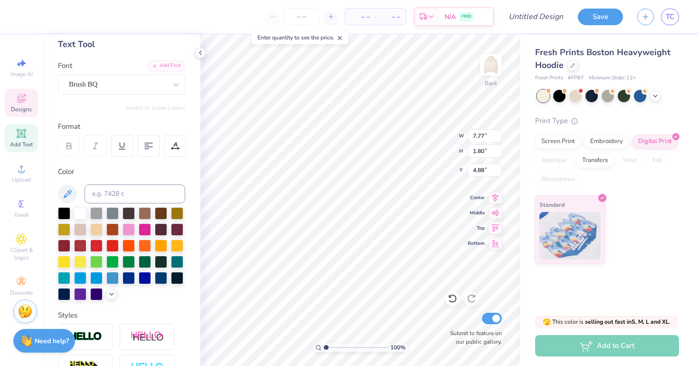
type textarea "phi alpha delta"
drag, startPoint x: 121, startPoint y: 299, endPoint x: 109, endPoint y: 294, distance: 12.6
click at [109, 294] on icon at bounding box center [112, 293] width 8 height 8
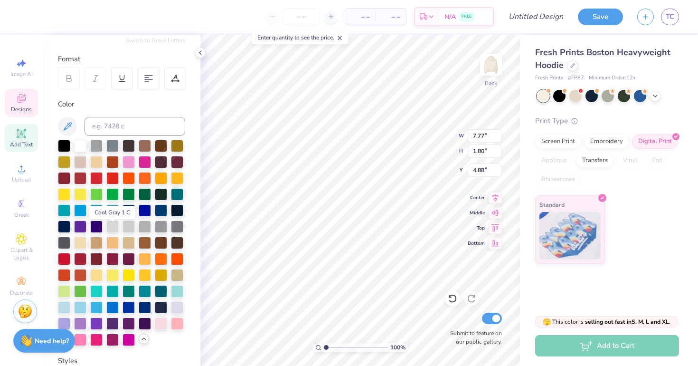
scroll to position [117, 0]
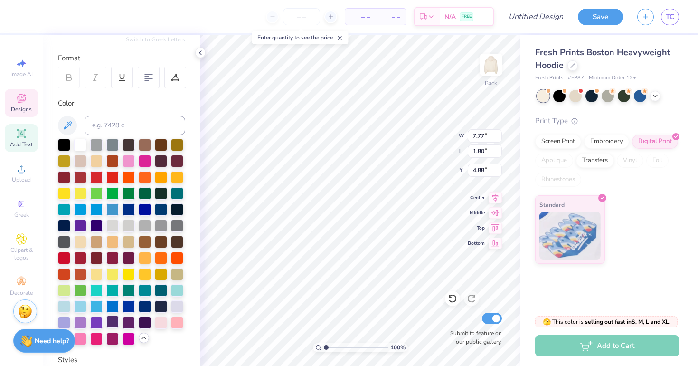
click at [113, 325] on div at bounding box center [112, 321] width 12 height 12
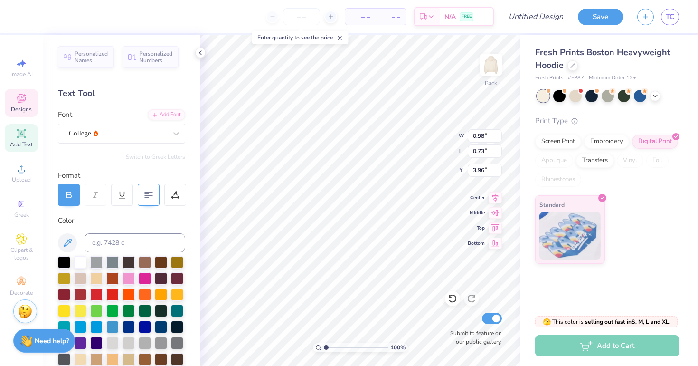
scroll to position [0, 0]
click at [168, 137] on div at bounding box center [176, 133] width 17 height 17
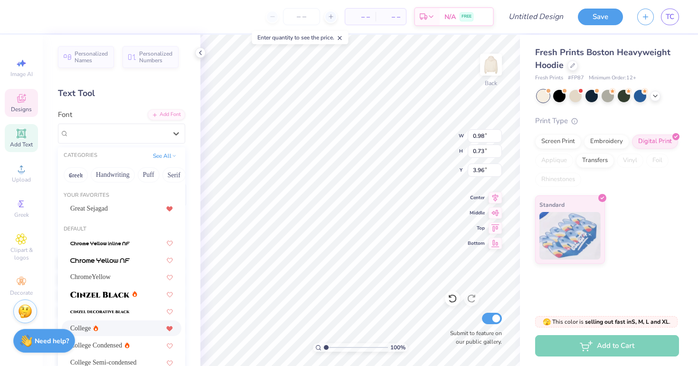
click at [170, 329] on icon at bounding box center [170, 328] width 6 height 5
type input "1.66"
type input "1.24"
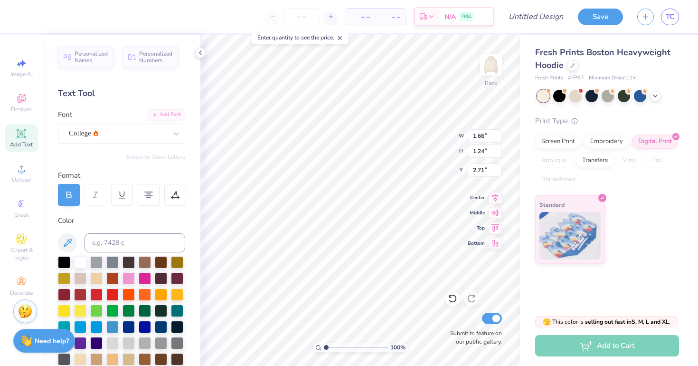
type input "3.00"
type input "0.97"
type input "0.73"
type input "0.50"
type input "0.38"
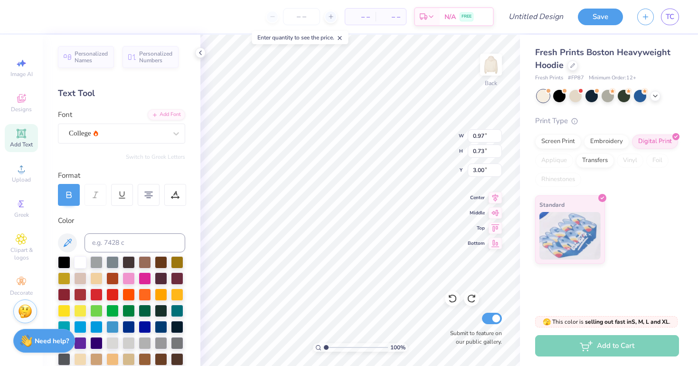
type input "3.35"
type input "0.97"
type input "0.73"
type input "3.00"
click at [119, 136] on div "Great Sejagad" at bounding box center [118, 133] width 100 height 15
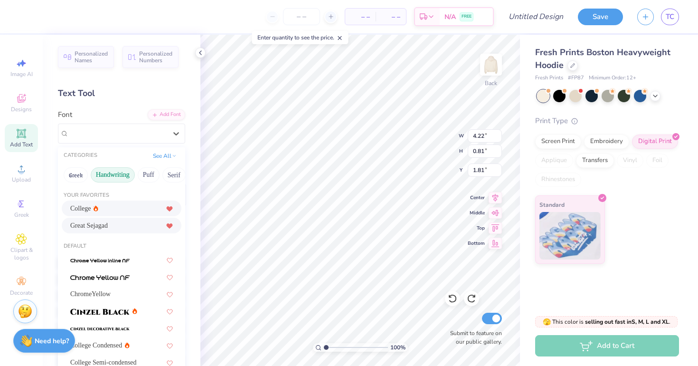
click at [106, 175] on button "Handwriting" at bounding box center [113, 174] width 44 height 15
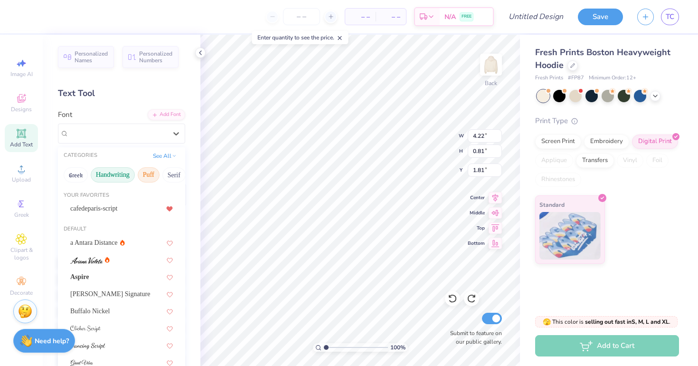
click at [146, 176] on button "Puff" at bounding box center [149, 174] width 22 height 15
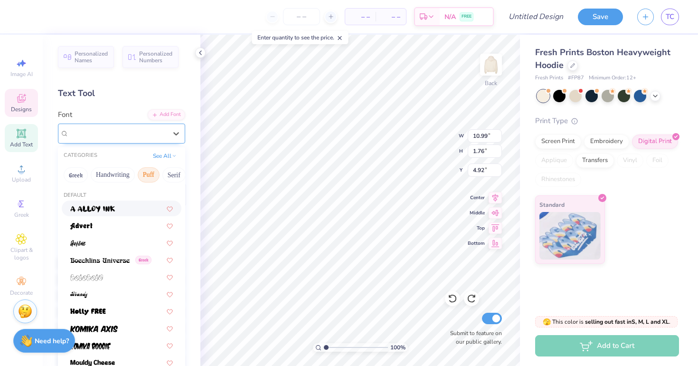
click at [128, 135] on div "Brush BQ" at bounding box center [118, 133] width 100 height 15
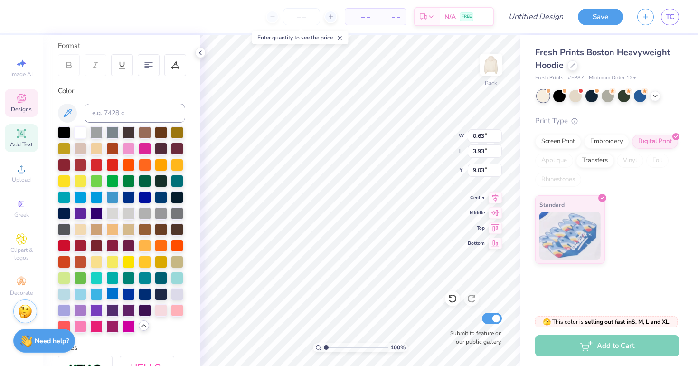
scroll to position [130, 0]
click at [113, 311] on div at bounding box center [112, 309] width 12 height 12
click at [114, 309] on div at bounding box center [112, 309] width 12 height 12
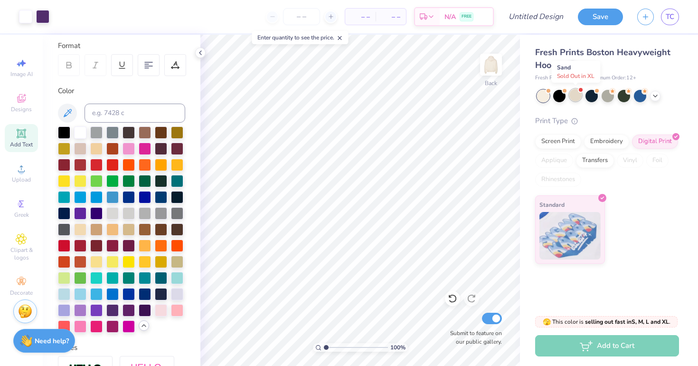
click at [571, 95] on div at bounding box center [575, 95] width 12 height 12
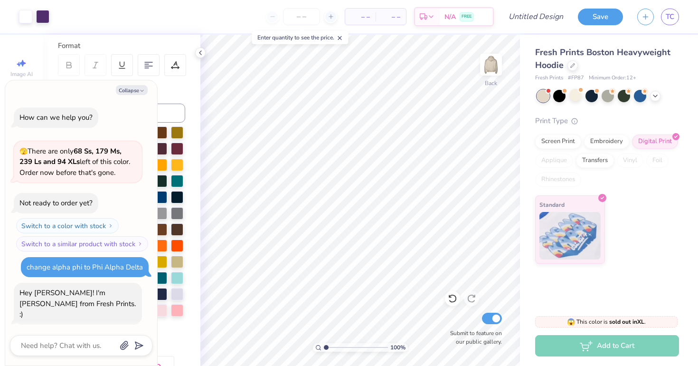
scroll to position [403, 0]
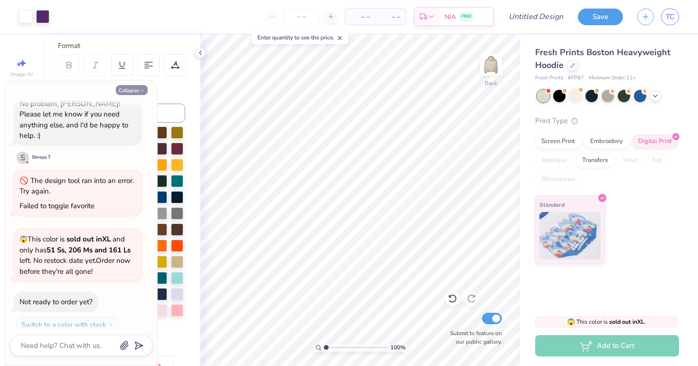
click at [135, 94] on button "Collapse" at bounding box center [132, 90] width 32 height 10
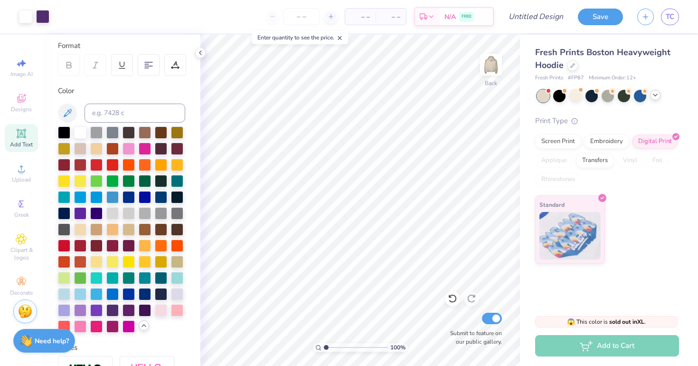
click at [657, 95] on icon at bounding box center [655, 95] width 8 height 8
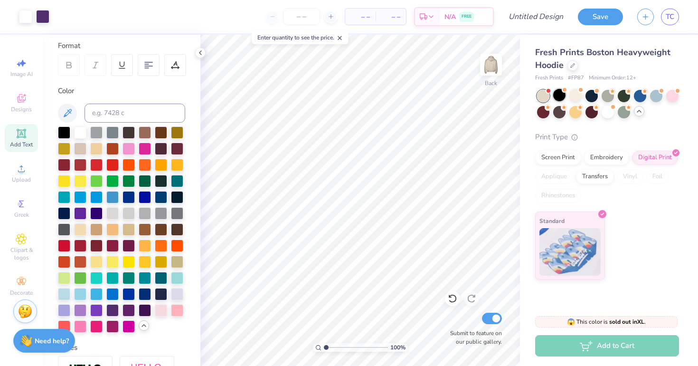
click at [560, 98] on div at bounding box center [559, 95] width 12 height 12
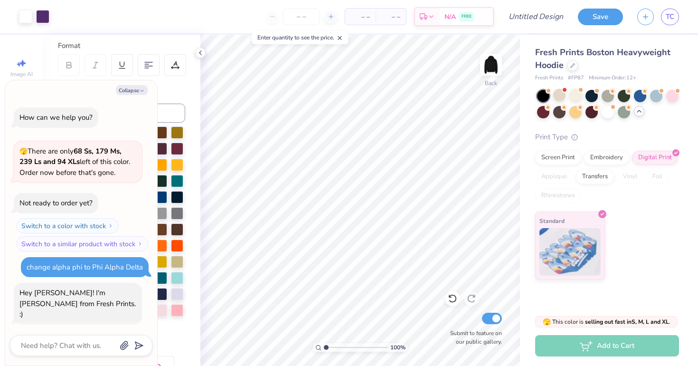
scroll to position [526, 0]
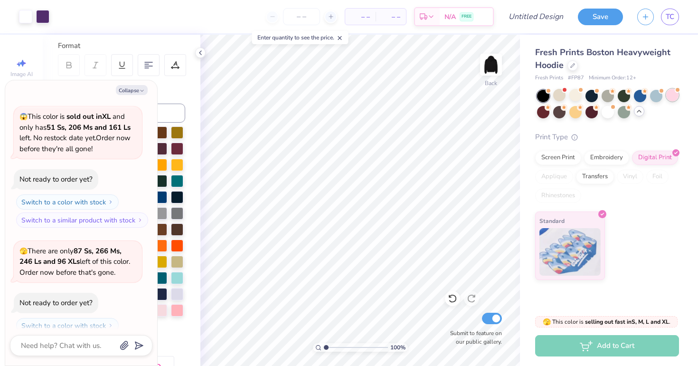
click at [674, 95] on div at bounding box center [672, 95] width 12 height 12
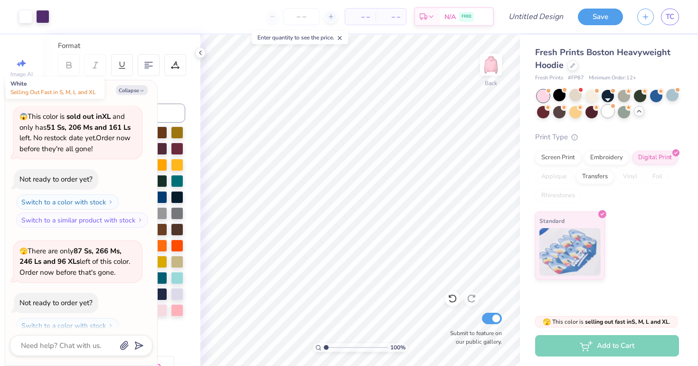
scroll to position [648, 0]
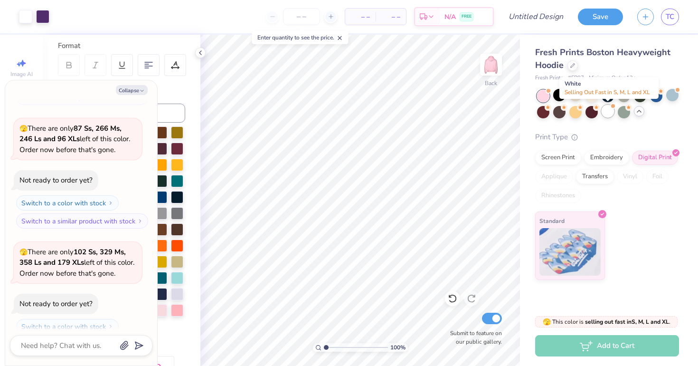
click at [610, 113] on div at bounding box center [608, 111] width 12 height 12
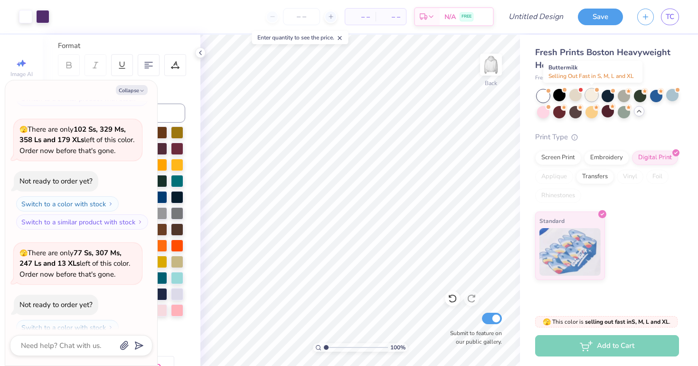
click at [596, 96] on div at bounding box center [591, 95] width 12 height 12
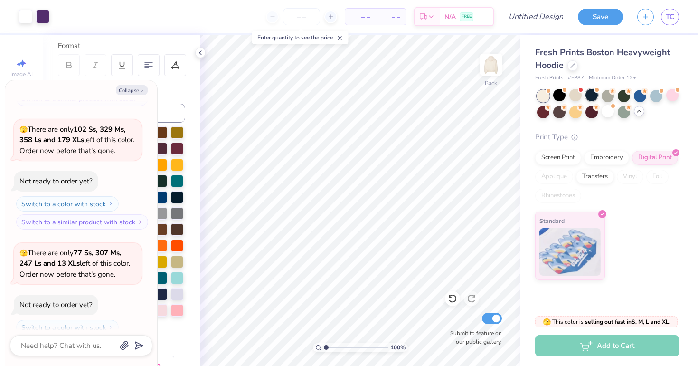
scroll to position [893, 0]
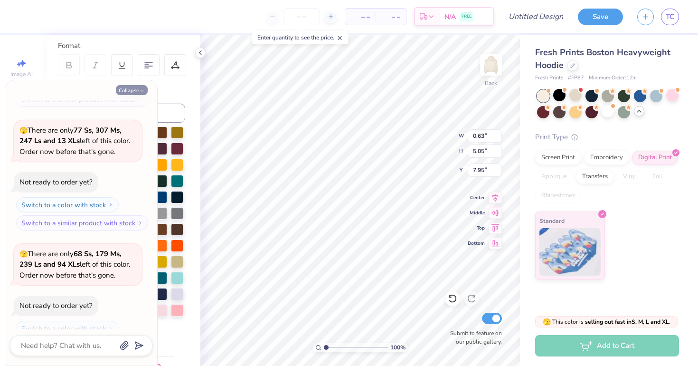
click at [140, 92] on icon "button" at bounding box center [142, 91] width 6 height 6
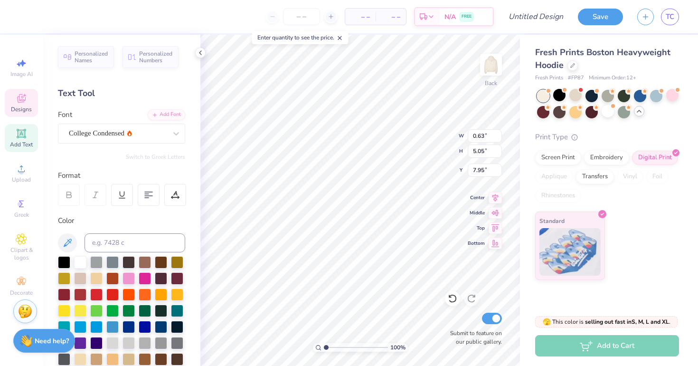
scroll to position [0, 0]
click at [172, 195] on icon at bounding box center [175, 194] width 9 height 9
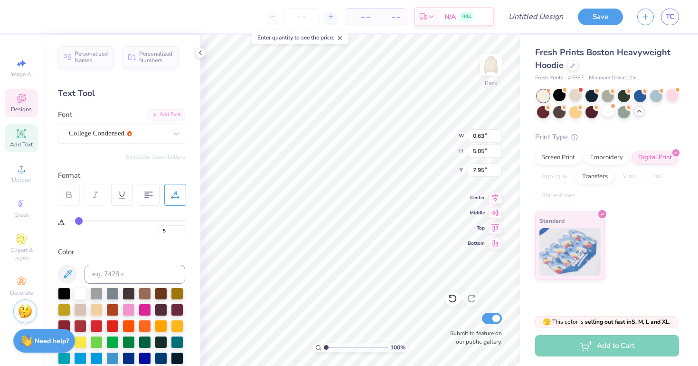
click at [78, 220] on input "range" at bounding box center [127, 220] width 117 height 1
drag, startPoint x: 75, startPoint y: 219, endPoint x: 83, endPoint y: 219, distance: 7.6
click at [83, 220] on input "range" at bounding box center [127, 220] width 117 height 1
click at [132, 139] on div at bounding box center [118, 133] width 98 height 13
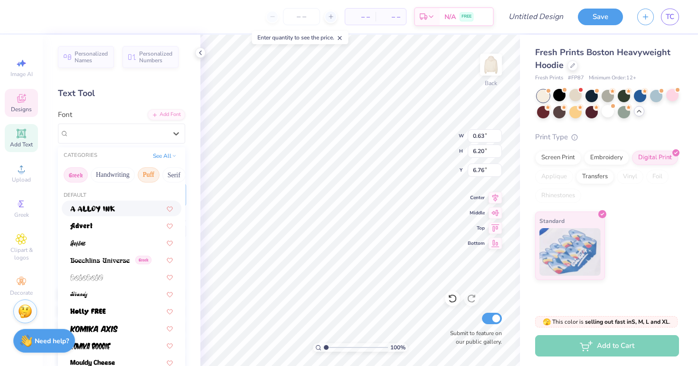
click at [84, 173] on button "Greek" at bounding box center [76, 174] width 24 height 15
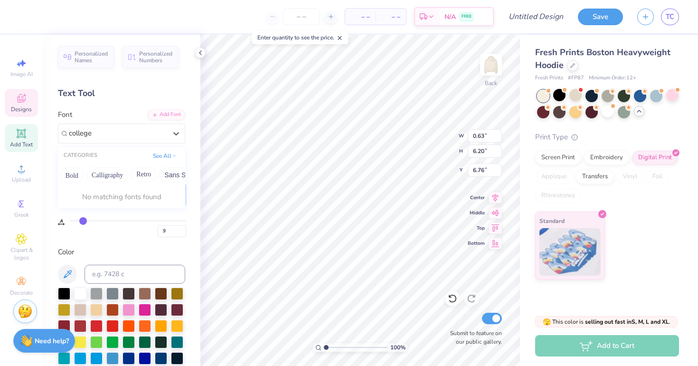
scroll to position [0, 125]
click at [141, 176] on button "Retro" at bounding box center [146, 174] width 25 height 15
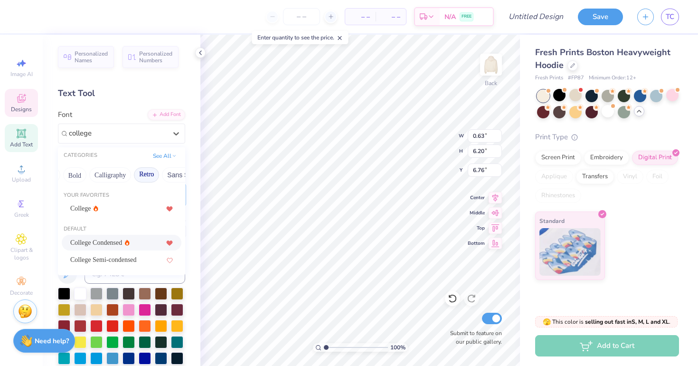
click at [172, 242] on icon at bounding box center [170, 242] width 6 height 5
click at [125, 243] on div "College Condensed" at bounding box center [121, 242] width 103 height 10
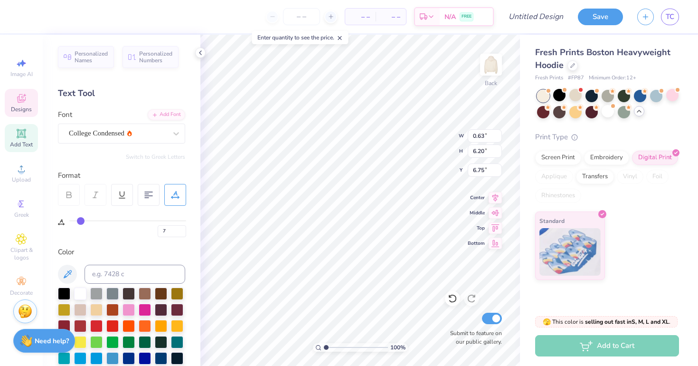
click at [80, 221] on input "range" at bounding box center [127, 220] width 117 height 1
click at [77, 221] on input "range" at bounding box center [127, 220] width 117 height 1
click at [76, 220] on input "range" at bounding box center [127, 220] width 117 height 1
click at [182, 232] on input "4" at bounding box center [172, 231] width 28 height 12
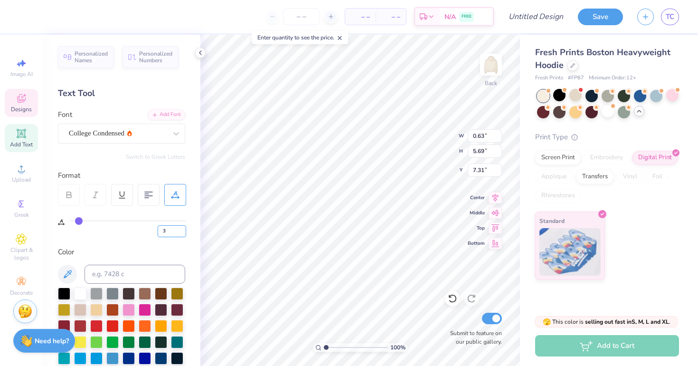
click at [182, 232] on input "3" at bounding box center [172, 231] width 28 height 12
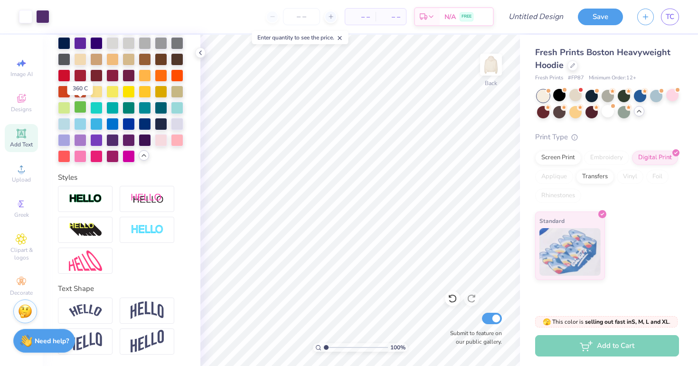
scroll to position [331, 0]
click at [30, 244] on div "Clipart & logos" at bounding box center [21, 247] width 33 height 36
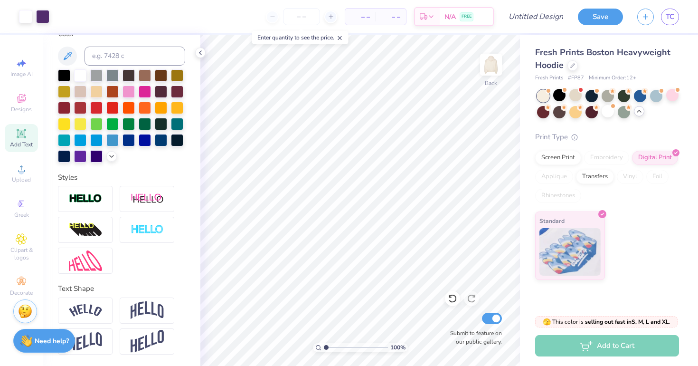
scroll to position [187, 0]
click at [23, 257] on span "Clipart & logos" at bounding box center [21, 253] width 33 height 15
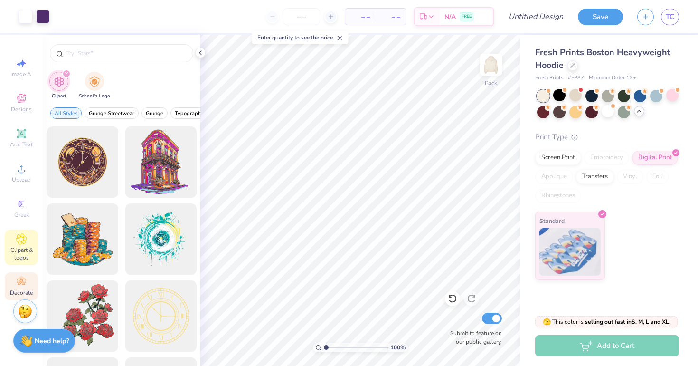
click at [22, 279] on icon at bounding box center [21, 281] width 9 height 7
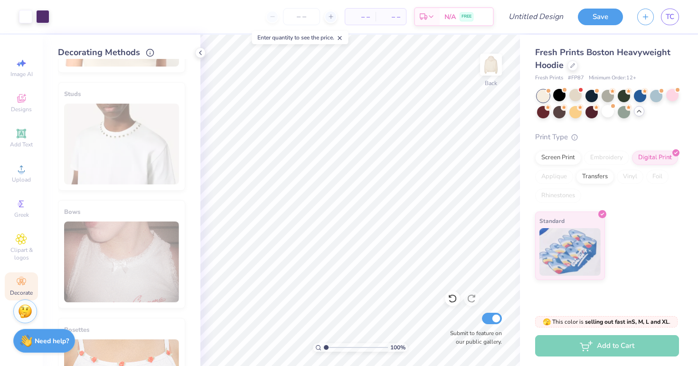
scroll to position [457, 0]
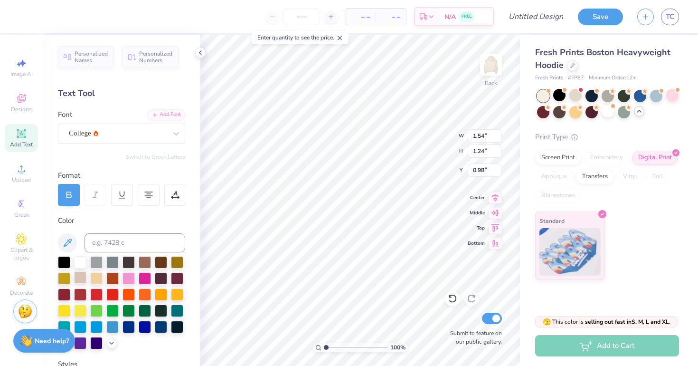
click at [74, 279] on div at bounding box center [80, 277] width 12 height 12
click at [78, 265] on div at bounding box center [80, 261] width 12 height 12
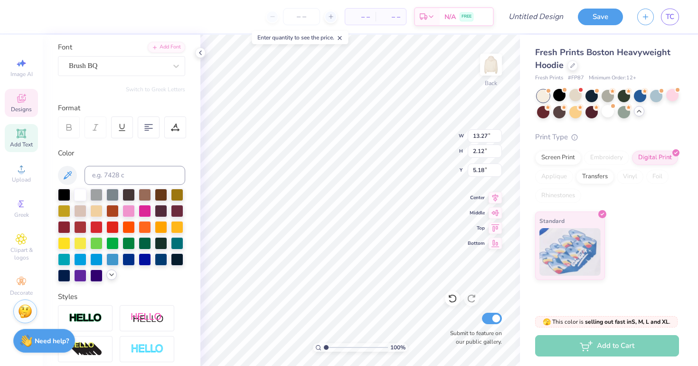
click at [111, 280] on div at bounding box center [111, 274] width 10 height 10
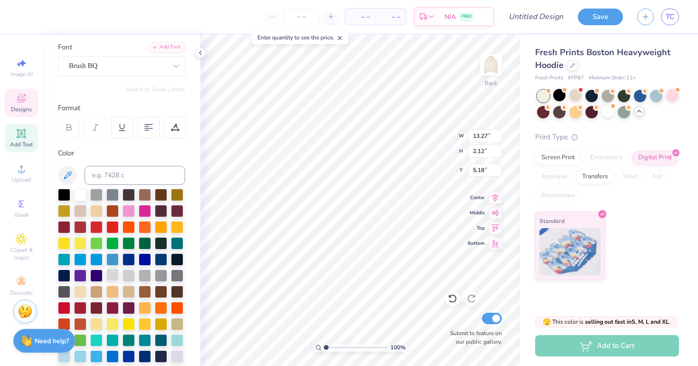
click at [111, 275] on div at bounding box center [112, 274] width 12 height 12
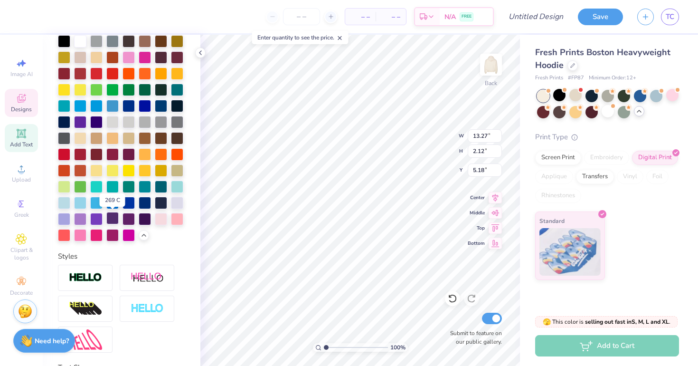
click at [112, 220] on div at bounding box center [112, 218] width 12 height 12
click at [130, 218] on div at bounding box center [128, 218] width 12 height 12
click at [141, 218] on div at bounding box center [145, 218] width 12 height 12
click at [113, 220] on div at bounding box center [112, 218] width 12 height 12
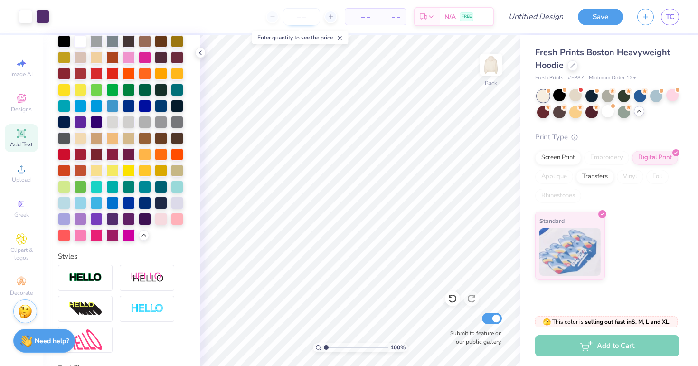
click at [302, 16] on input "number" at bounding box center [301, 16] width 37 height 17
click at [529, 16] on input "Design Title" at bounding box center [547, 16] width 47 height 19
click at [591, 20] on button "Save" at bounding box center [600, 15] width 45 height 17
click at [546, 17] on input "PAD Hoodie 1" at bounding box center [547, 16] width 47 height 19
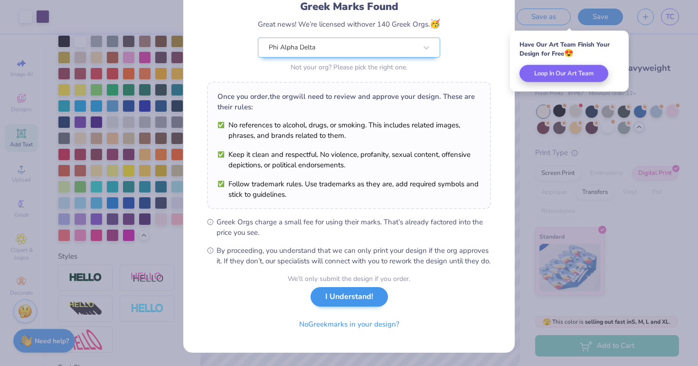
scroll to position [79, 0]
click at [372, 301] on button "I Understand!" at bounding box center [349, 296] width 77 height 19
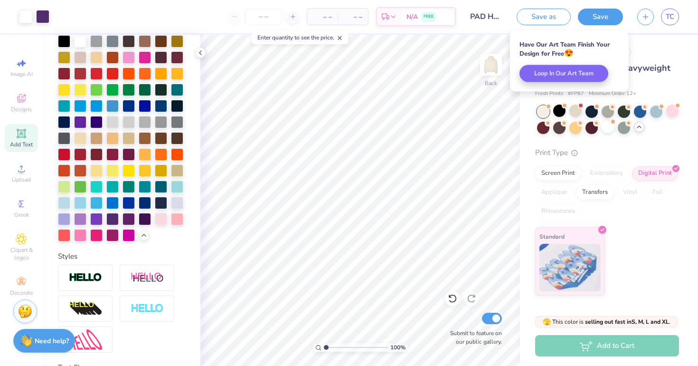
scroll to position [0, 0]
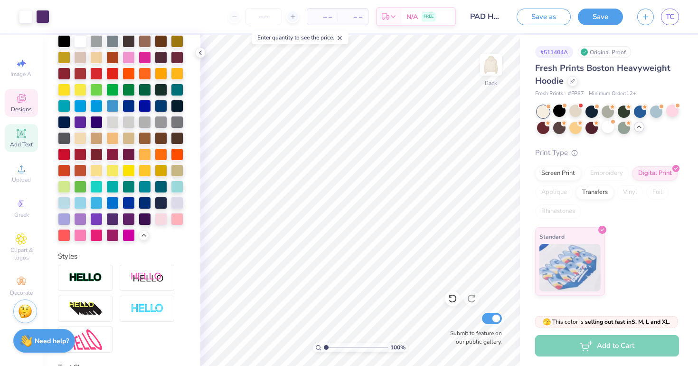
click at [15, 103] on div "Designs" at bounding box center [21, 103] width 33 height 28
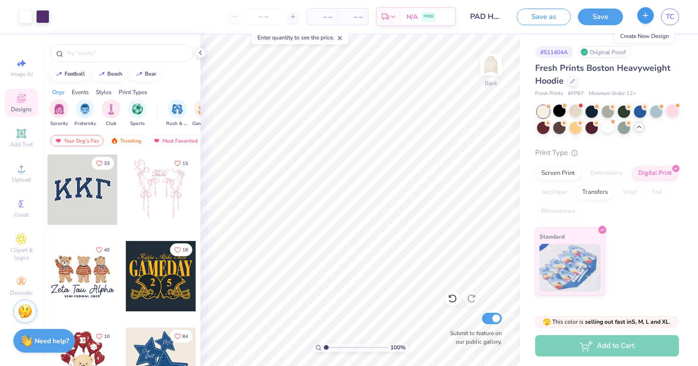
click at [647, 17] on icon "button" at bounding box center [645, 15] width 8 height 8
click at [604, 19] on button "Save" at bounding box center [600, 15] width 45 height 17
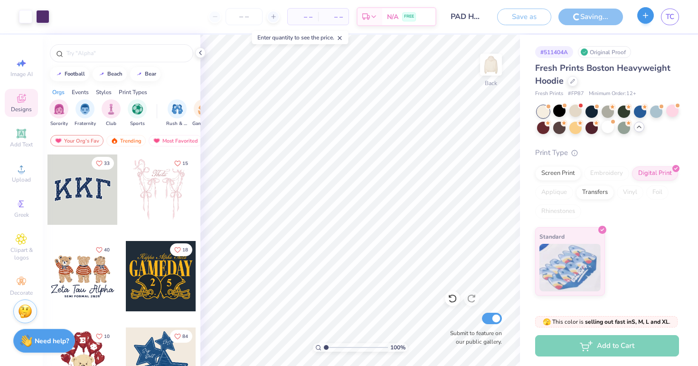
click at [641, 18] on icon "button" at bounding box center [645, 15] width 8 height 8
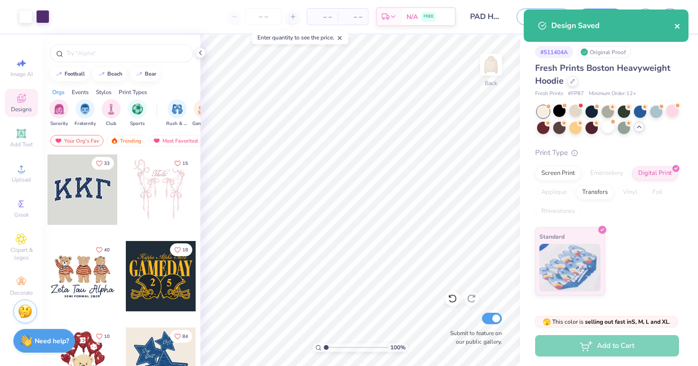
click at [678, 26] on icon "close" at bounding box center [677, 26] width 7 height 8
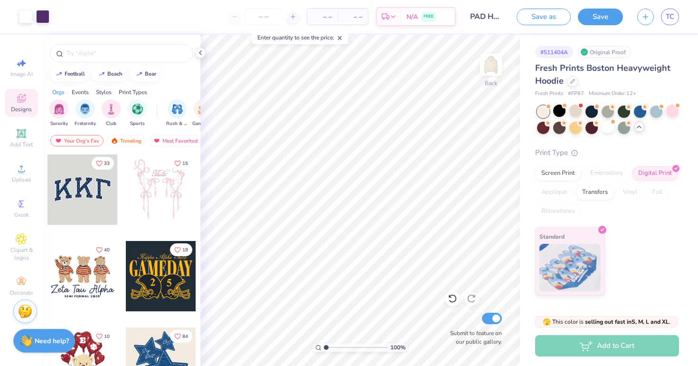
click at [651, 17] on div "Design Saved" at bounding box center [606, 29] width 169 height 43
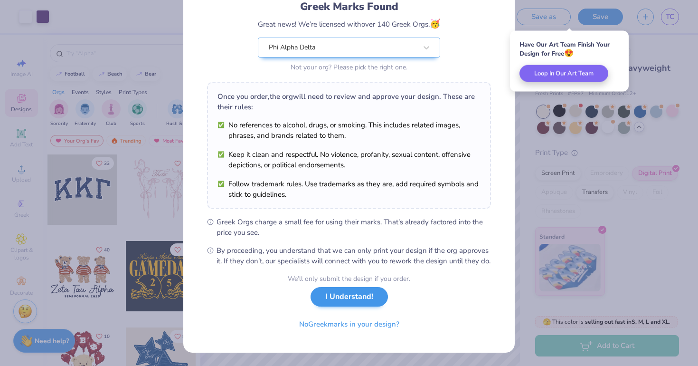
scroll to position [79, 0]
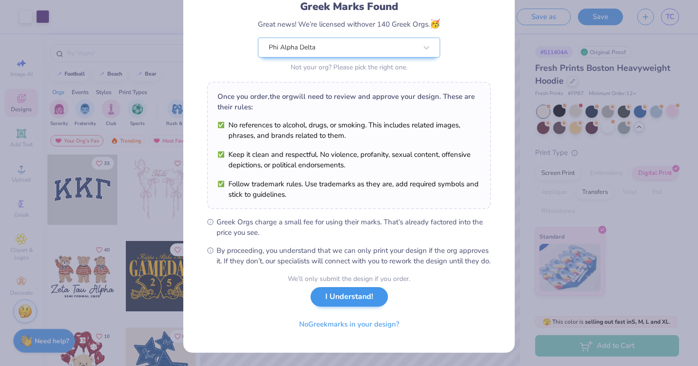
click at [378, 299] on button "I Understand!" at bounding box center [349, 296] width 77 height 19
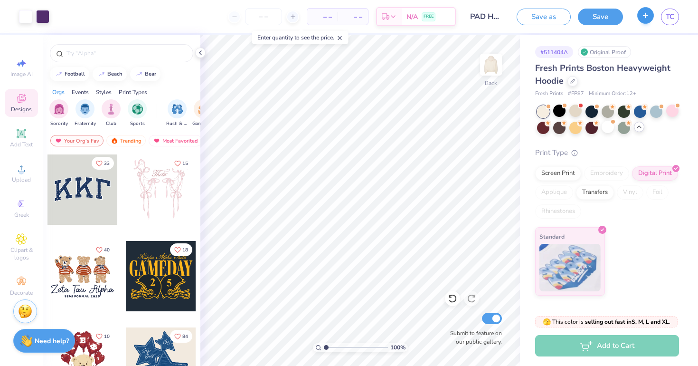
click at [649, 17] on icon "button" at bounding box center [645, 15] width 8 height 8
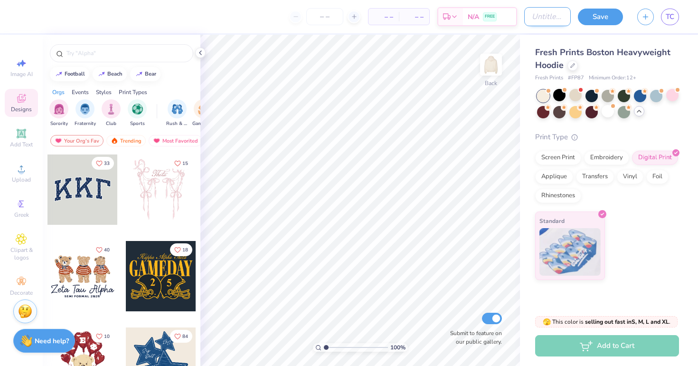
click at [556, 18] on input "Design Title" at bounding box center [547, 16] width 47 height 19
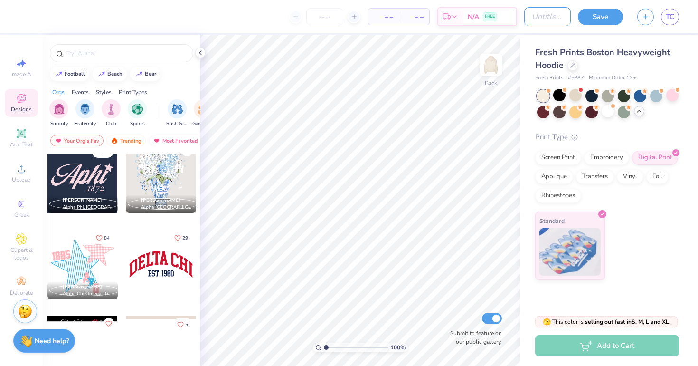
scroll to position [797, 0]
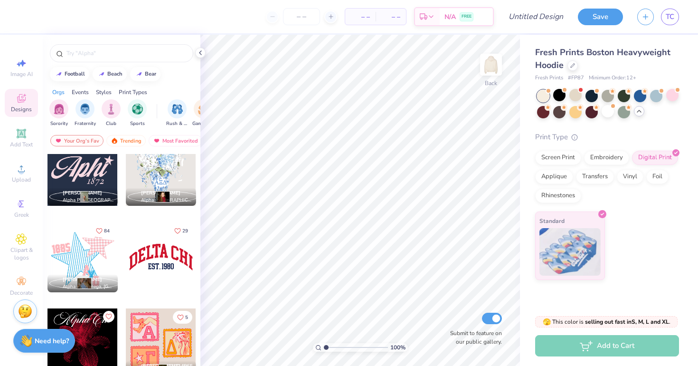
click at [83, 170] on div at bounding box center [82, 170] width 70 height 70
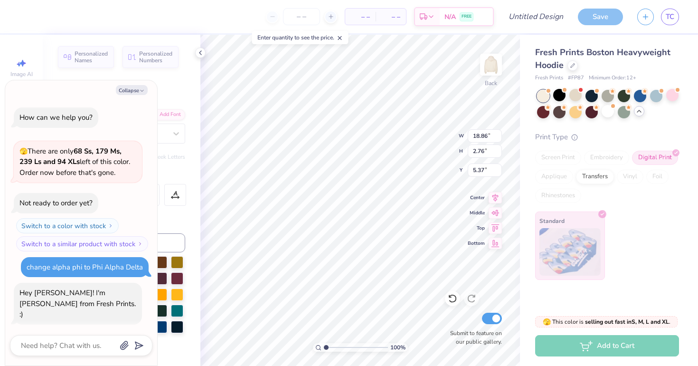
scroll to position [948, 0]
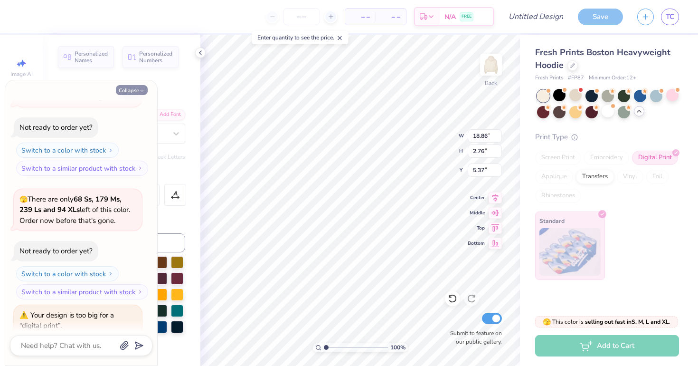
click at [143, 90] on icon "button" at bounding box center [142, 91] width 6 height 6
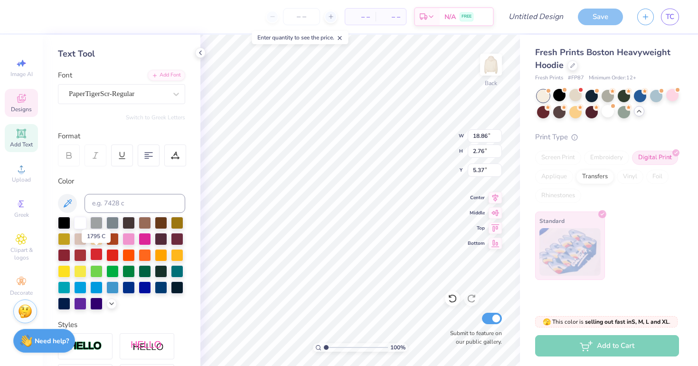
scroll to position [46, 0]
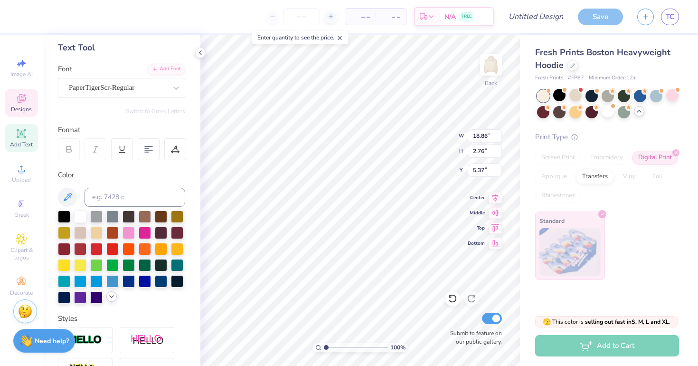
click at [109, 298] on icon at bounding box center [112, 296] width 8 height 8
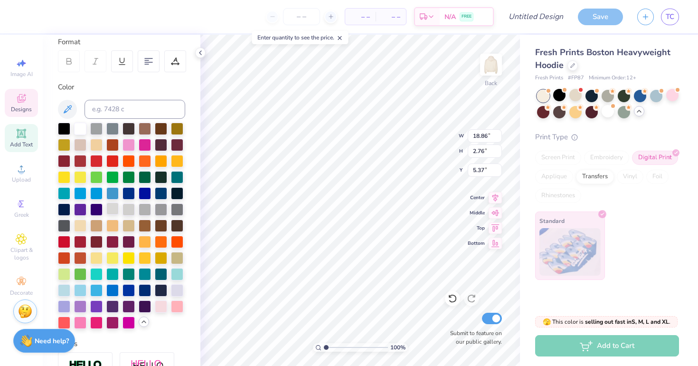
scroll to position [194, 0]
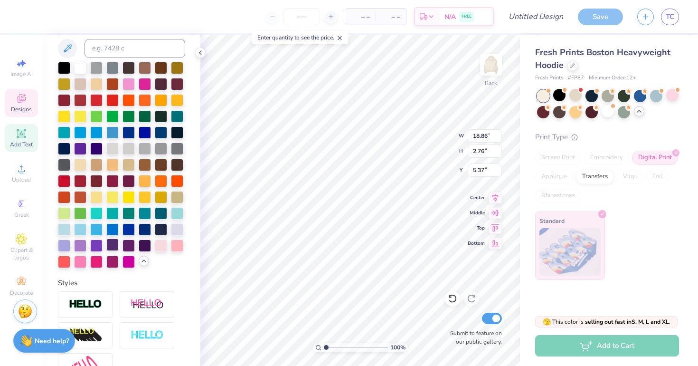
click at [113, 247] on div at bounding box center [112, 244] width 12 height 12
click at [64, 242] on div at bounding box center [64, 244] width 12 height 12
click at [175, 229] on div at bounding box center [177, 228] width 12 height 12
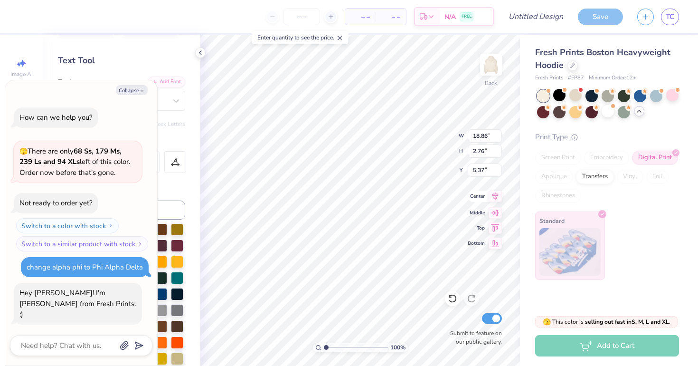
scroll to position [1002, 0]
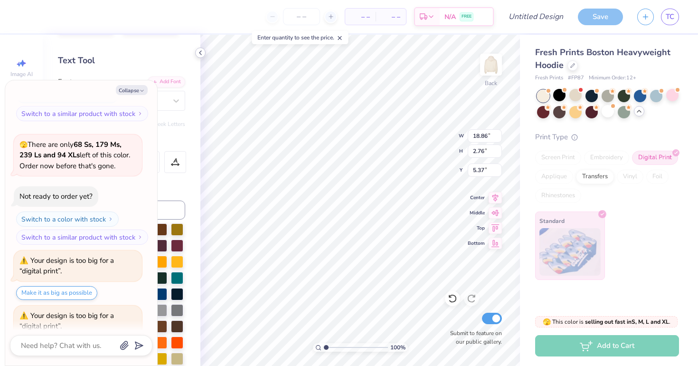
click at [200, 55] on icon at bounding box center [201, 53] width 8 height 8
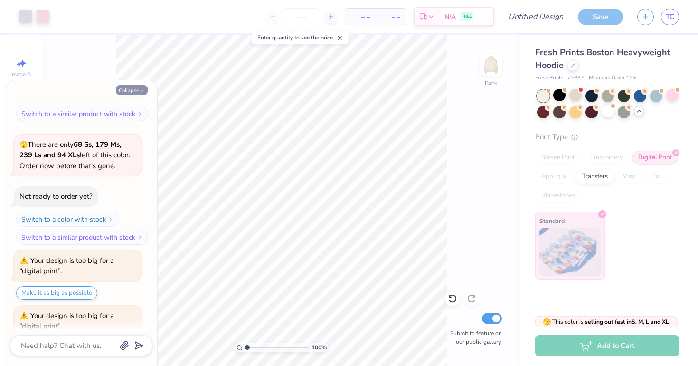
click at [145, 90] on button "Collapse" at bounding box center [132, 90] width 32 height 10
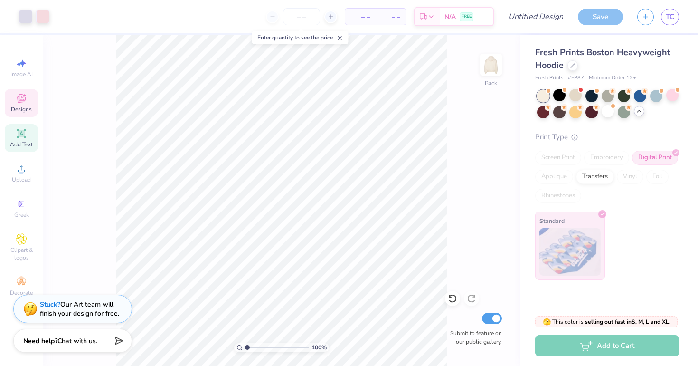
click at [26, 100] on icon at bounding box center [21, 98] width 11 height 11
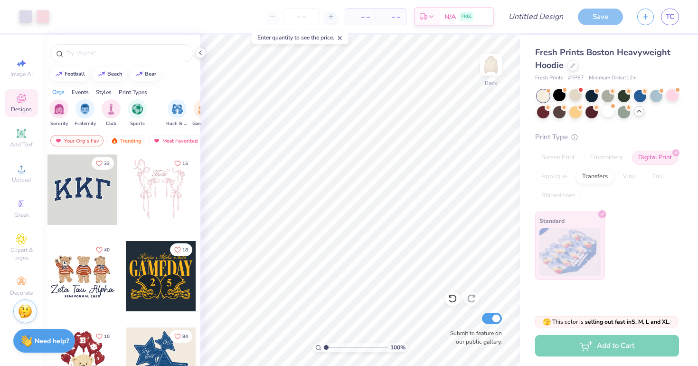
click at [82, 188] on div at bounding box center [82, 189] width 70 height 70
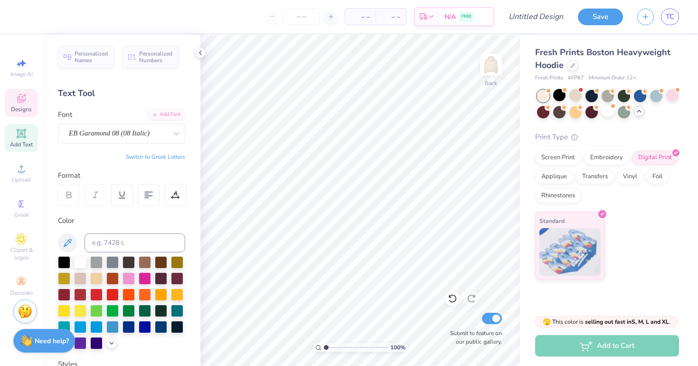
click at [26, 109] on span "Designs" at bounding box center [21, 109] width 21 height 8
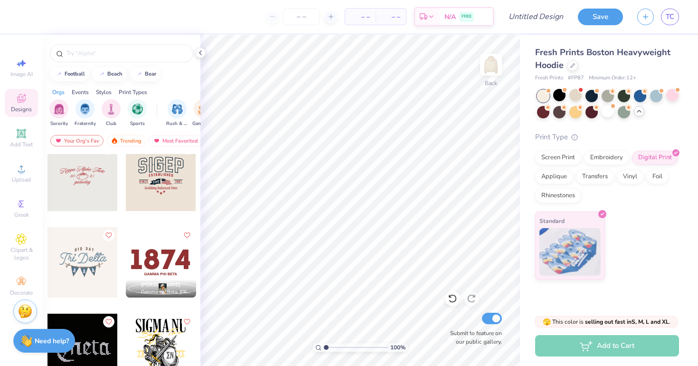
scroll to position [2780, 0]
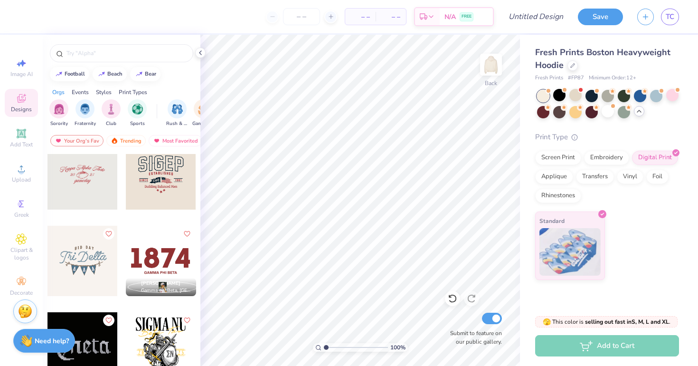
click at [148, 259] on div at bounding box center [161, 261] width 70 height 70
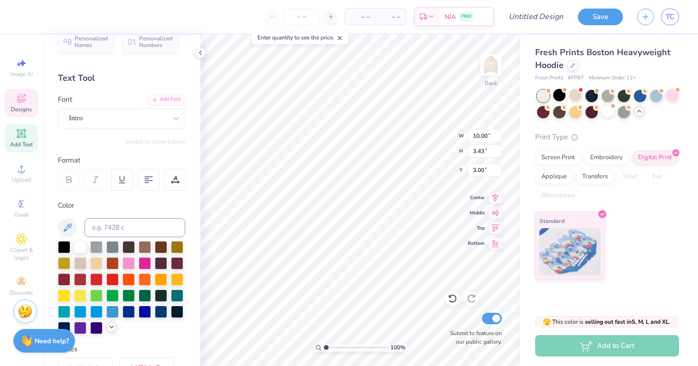
scroll to position [17, 0]
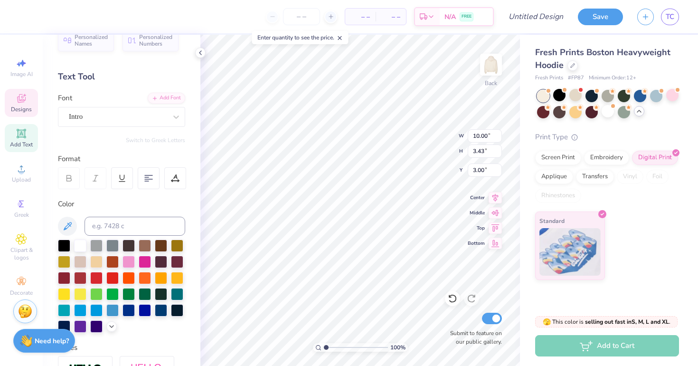
click at [116, 329] on div at bounding box center [121, 285] width 127 height 93
click at [113, 326] on icon at bounding box center [112, 325] width 8 height 8
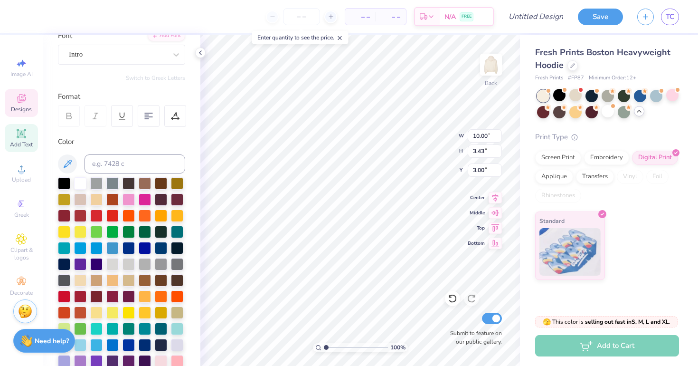
scroll to position [85, 0]
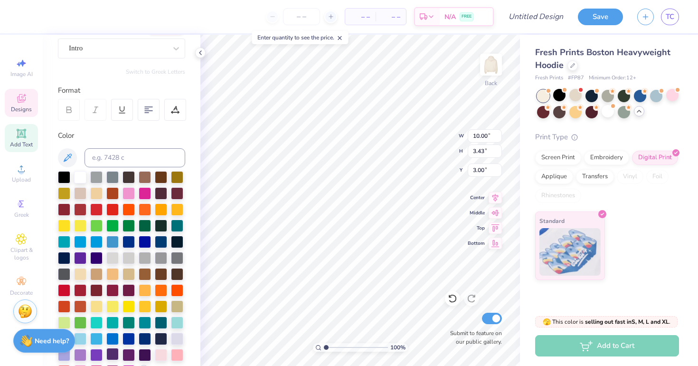
click at [113, 355] on div at bounding box center [112, 354] width 12 height 12
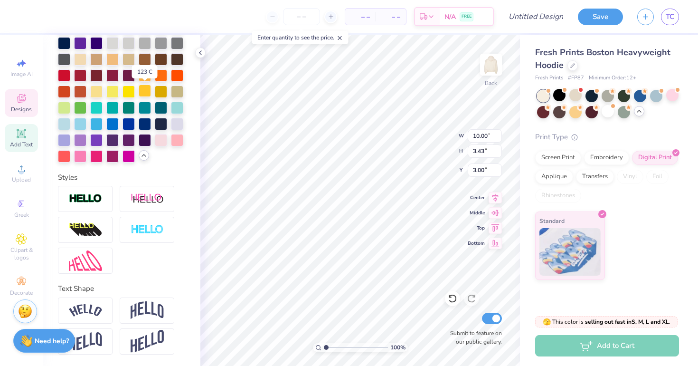
scroll to position [300, 0]
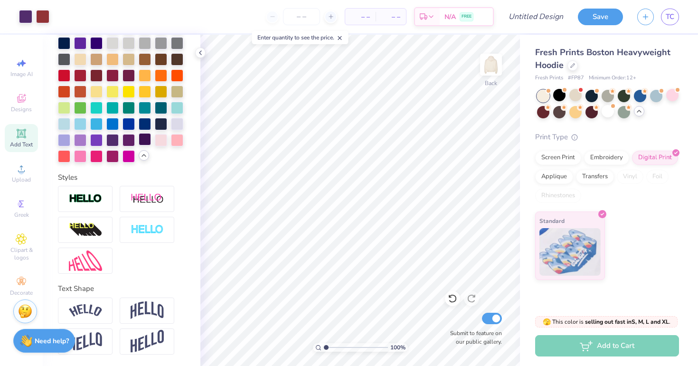
click at [144, 142] on div at bounding box center [145, 139] width 12 height 12
click at [132, 141] on div at bounding box center [128, 139] width 12 height 12
click at [99, 136] on div at bounding box center [96, 139] width 12 height 12
click at [148, 140] on div at bounding box center [145, 139] width 12 height 12
click at [181, 122] on div at bounding box center [177, 123] width 12 height 12
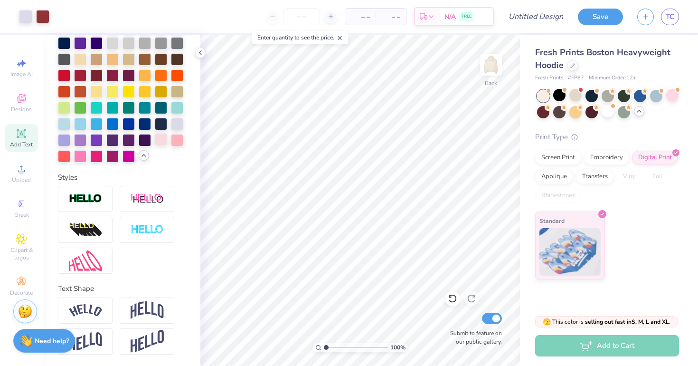
click at [155, 134] on div at bounding box center [161, 139] width 12 height 12
click at [142, 141] on div at bounding box center [145, 139] width 12 height 12
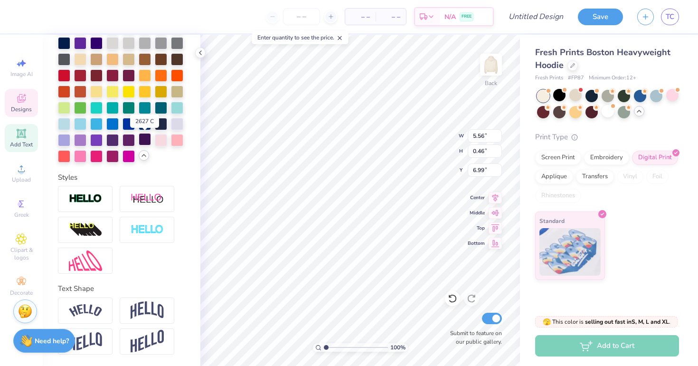
click at [143, 144] on div at bounding box center [145, 139] width 12 height 12
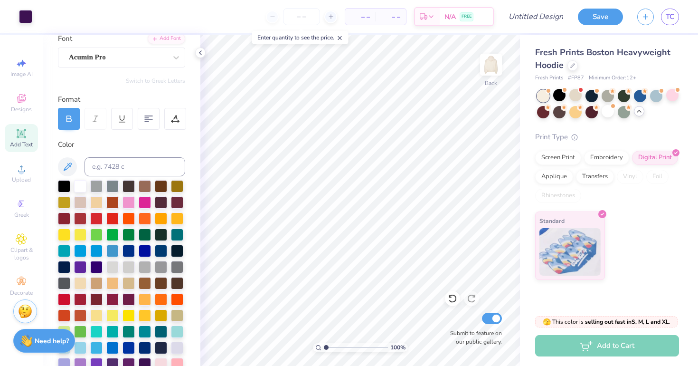
scroll to position [76, 0]
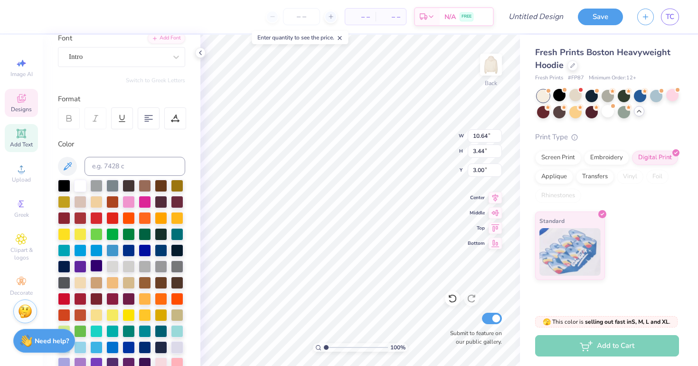
click at [95, 268] on div at bounding box center [96, 265] width 12 height 12
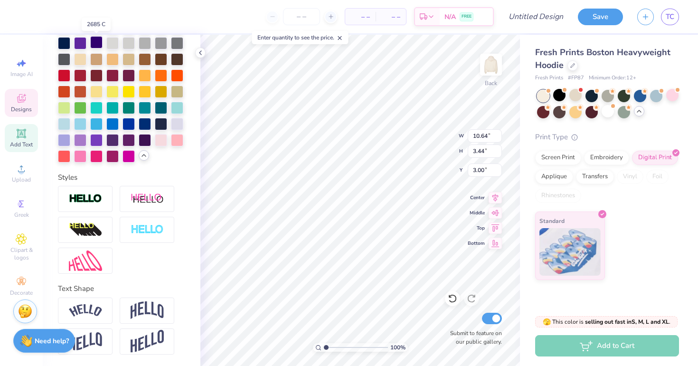
scroll to position [300, 0]
click at [144, 141] on div at bounding box center [145, 139] width 12 height 12
click at [131, 142] on div at bounding box center [128, 139] width 12 height 12
click at [185, 125] on div "Personalized Names Personalized Numbers Text Tool Add Font Font Acumin Pro Swit…" at bounding box center [122, 200] width 158 height 331
click at [182, 122] on div at bounding box center [177, 123] width 12 height 12
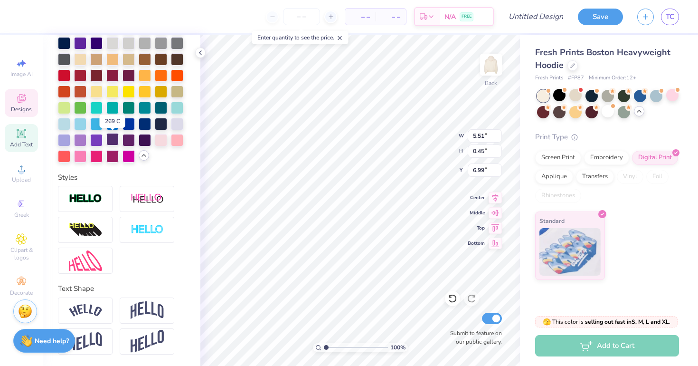
click at [117, 139] on div at bounding box center [112, 139] width 12 height 12
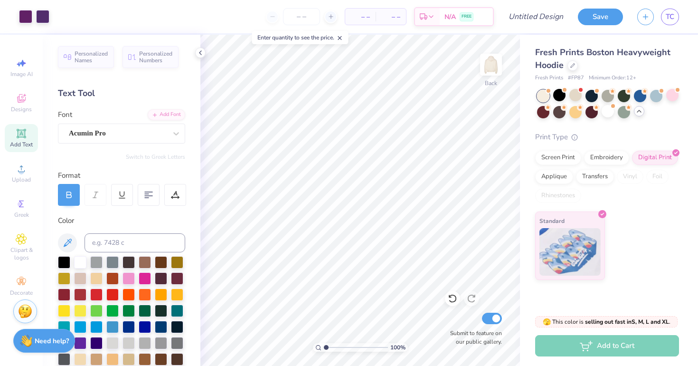
scroll to position [0, 0]
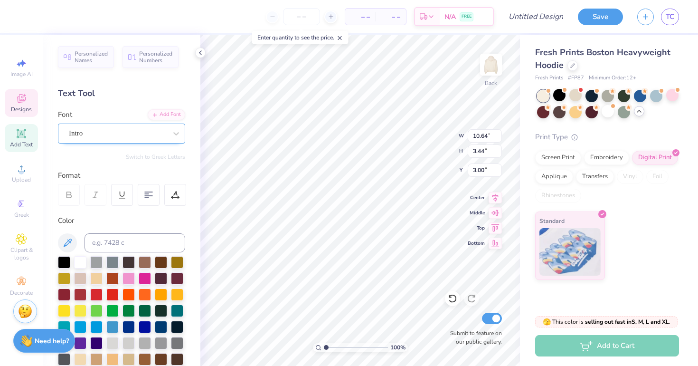
click at [133, 125] on div "Intro" at bounding box center [121, 133] width 127 height 20
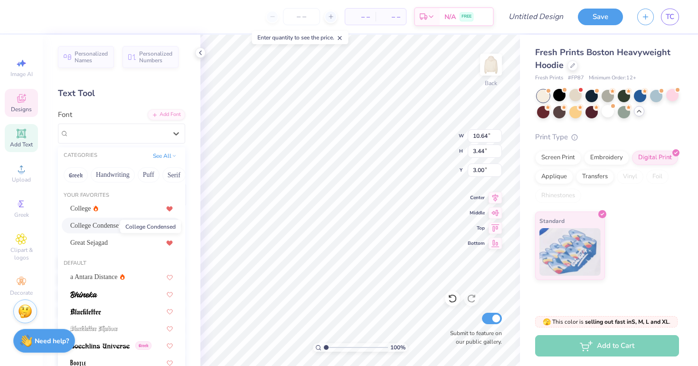
click at [105, 226] on span "College Condensed" at bounding box center [96, 225] width 52 height 10
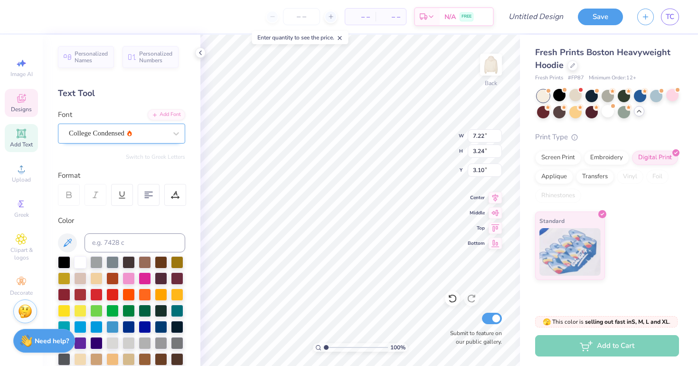
click at [123, 137] on div "College Condensed" at bounding box center [118, 133] width 100 height 15
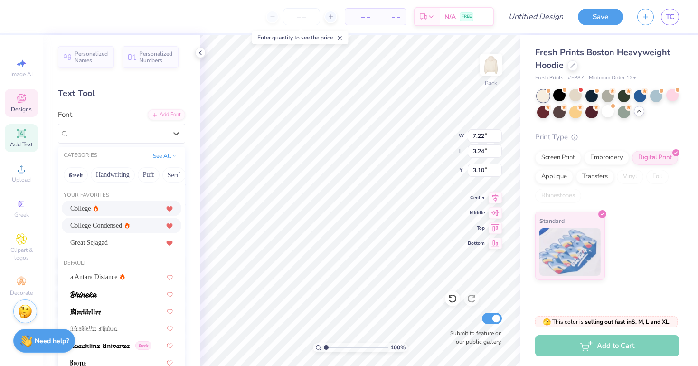
click at [122, 205] on div "College" at bounding box center [121, 208] width 103 height 10
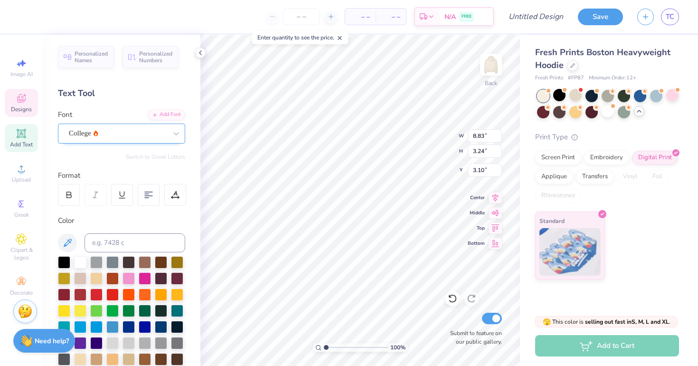
click at [164, 132] on div "College" at bounding box center [118, 133] width 100 height 15
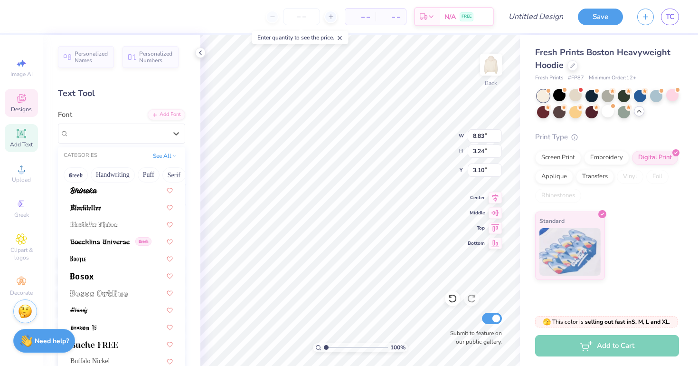
scroll to position [266, 0]
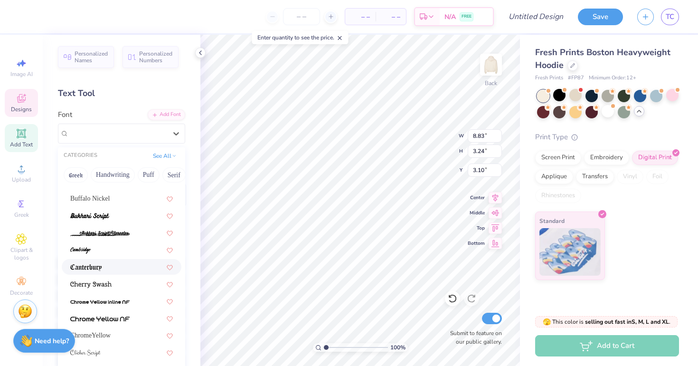
click at [126, 264] on div at bounding box center [121, 267] width 103 height 10
